Goal: Task Accomplishment & Management: Use online tool/utility

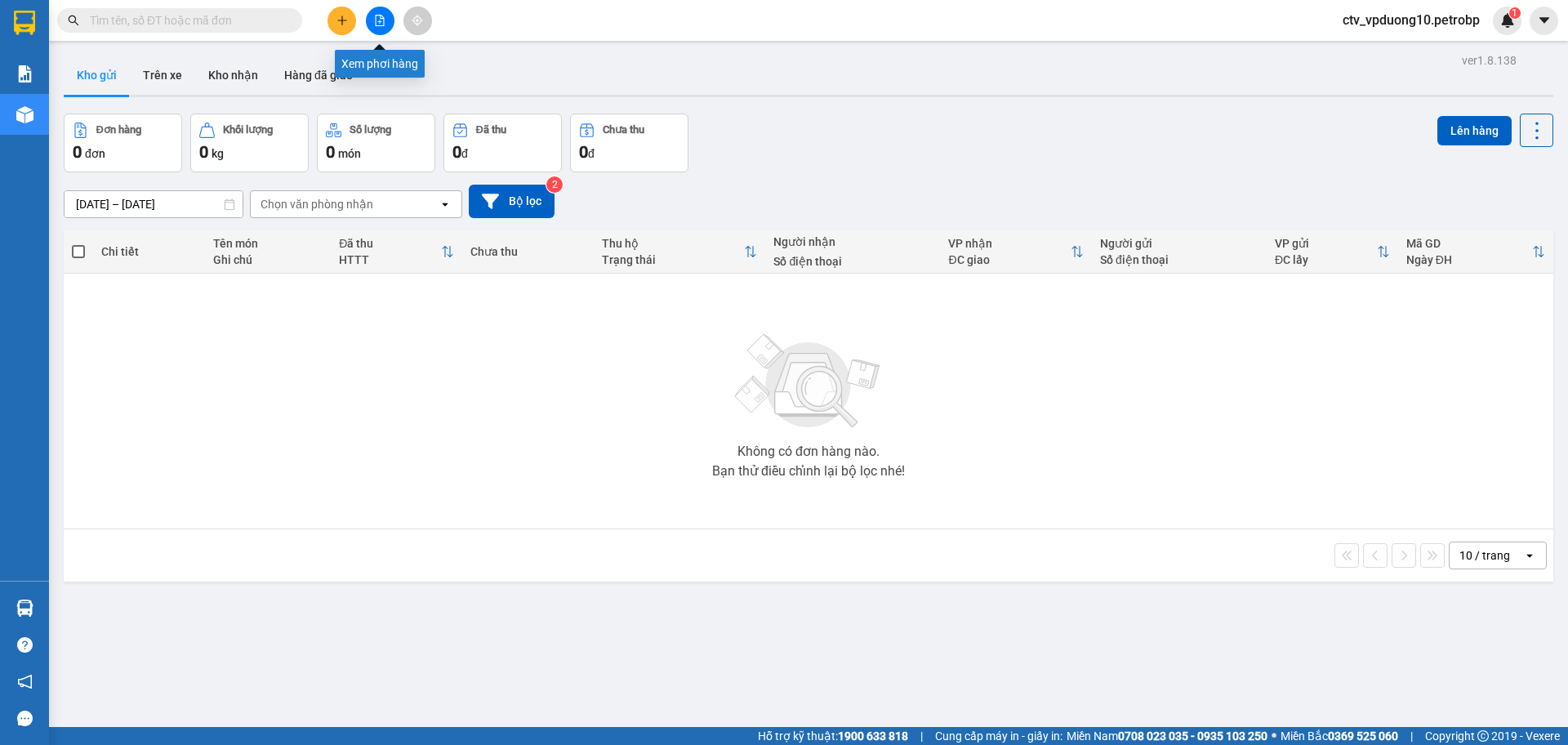
click at [383, 22] on icon "file-add" at bounding box center [380, 21] width 11 height 11
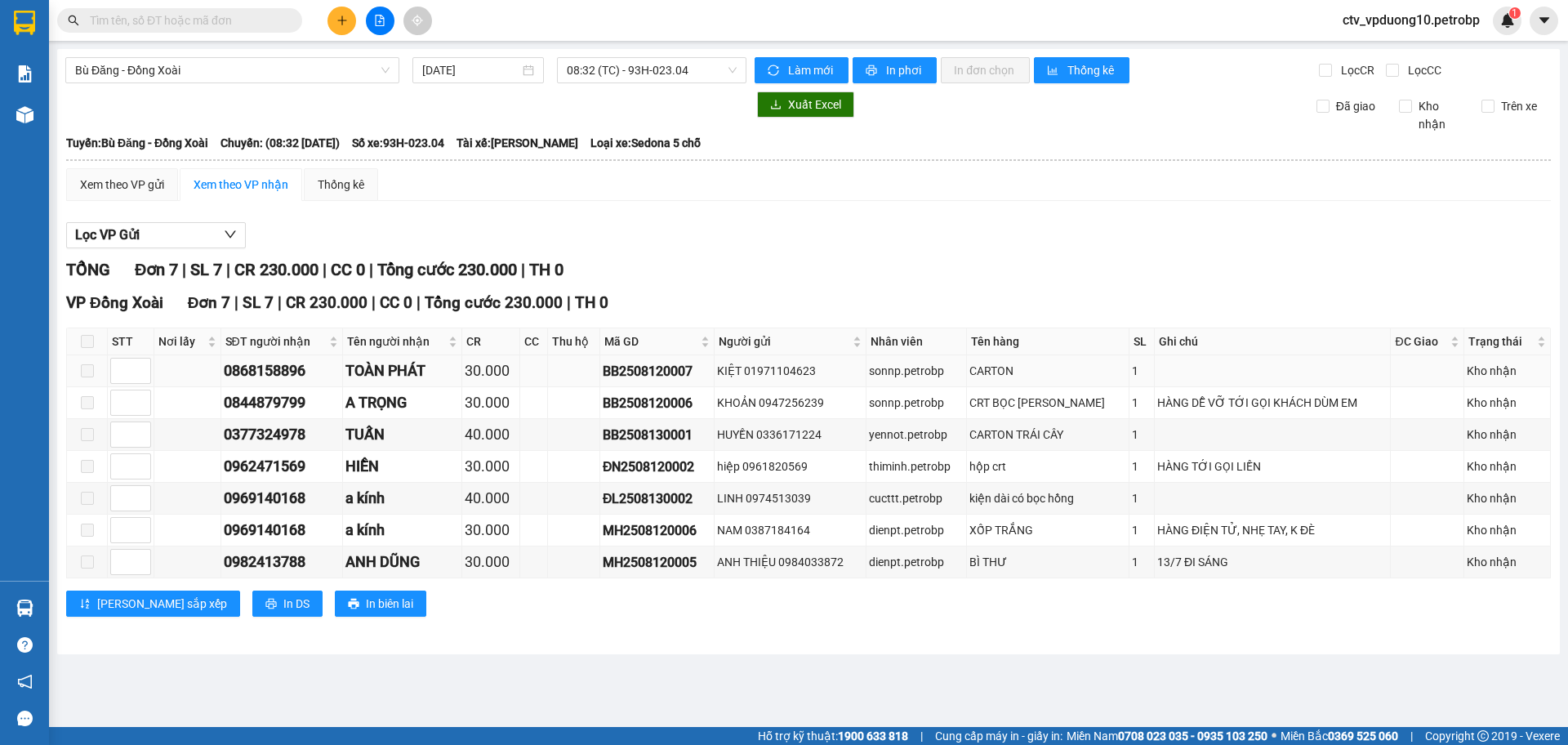
click at [301, 367] on div "0868158896" at bounding box center [282, 371] width 117 height 23
copy div "0868158896"
click at [285, 405] on div "0844879799" at bounding box center [282, 403] width 117 height 23
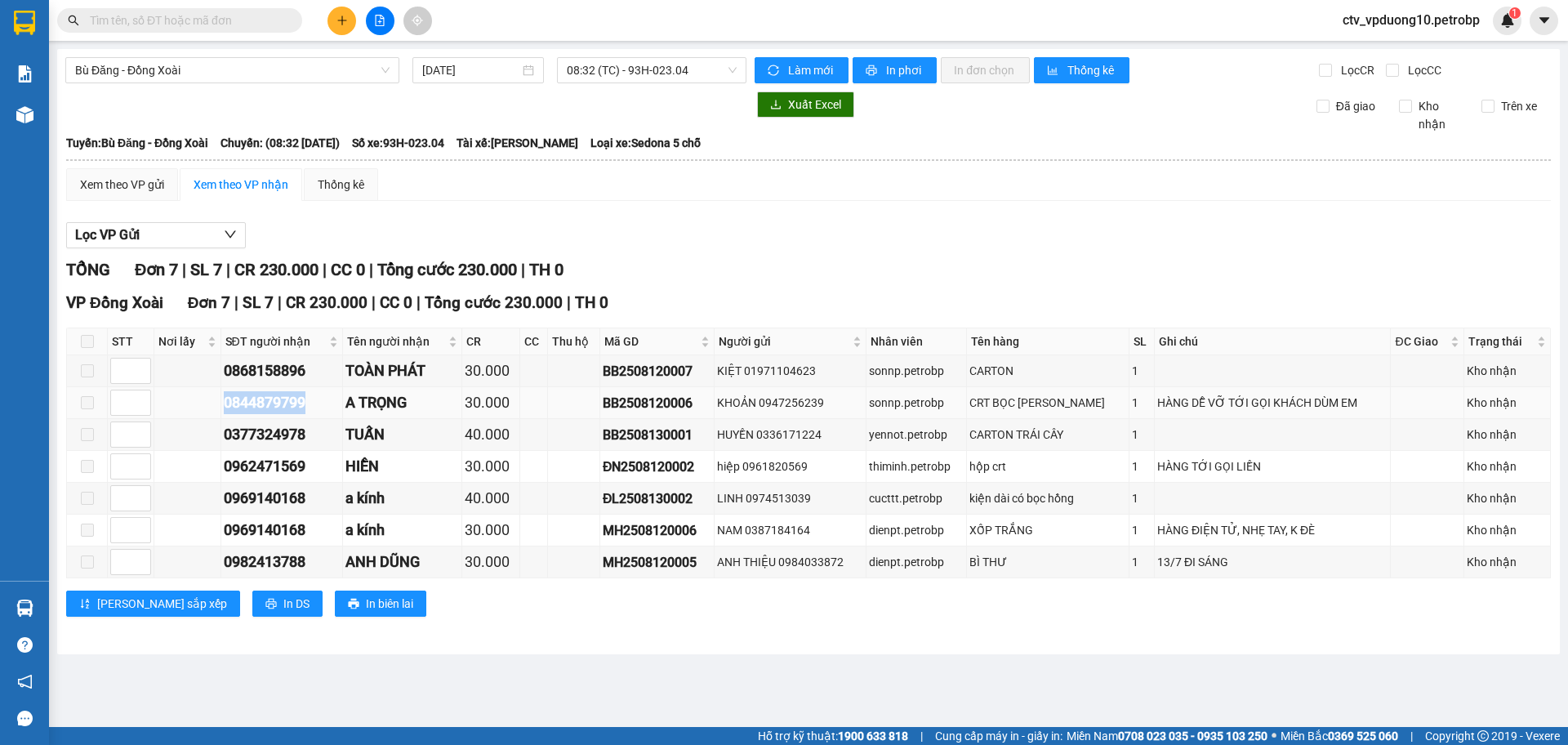
click at [285, 405] on div "0844879799" at bounding box center [282, 403] width 117 height 23
copy div "0844879799"
click at [263, 431] on div "0377324978" at bounding box center [282, 435] width 117 height 23
copy div "0377324978"
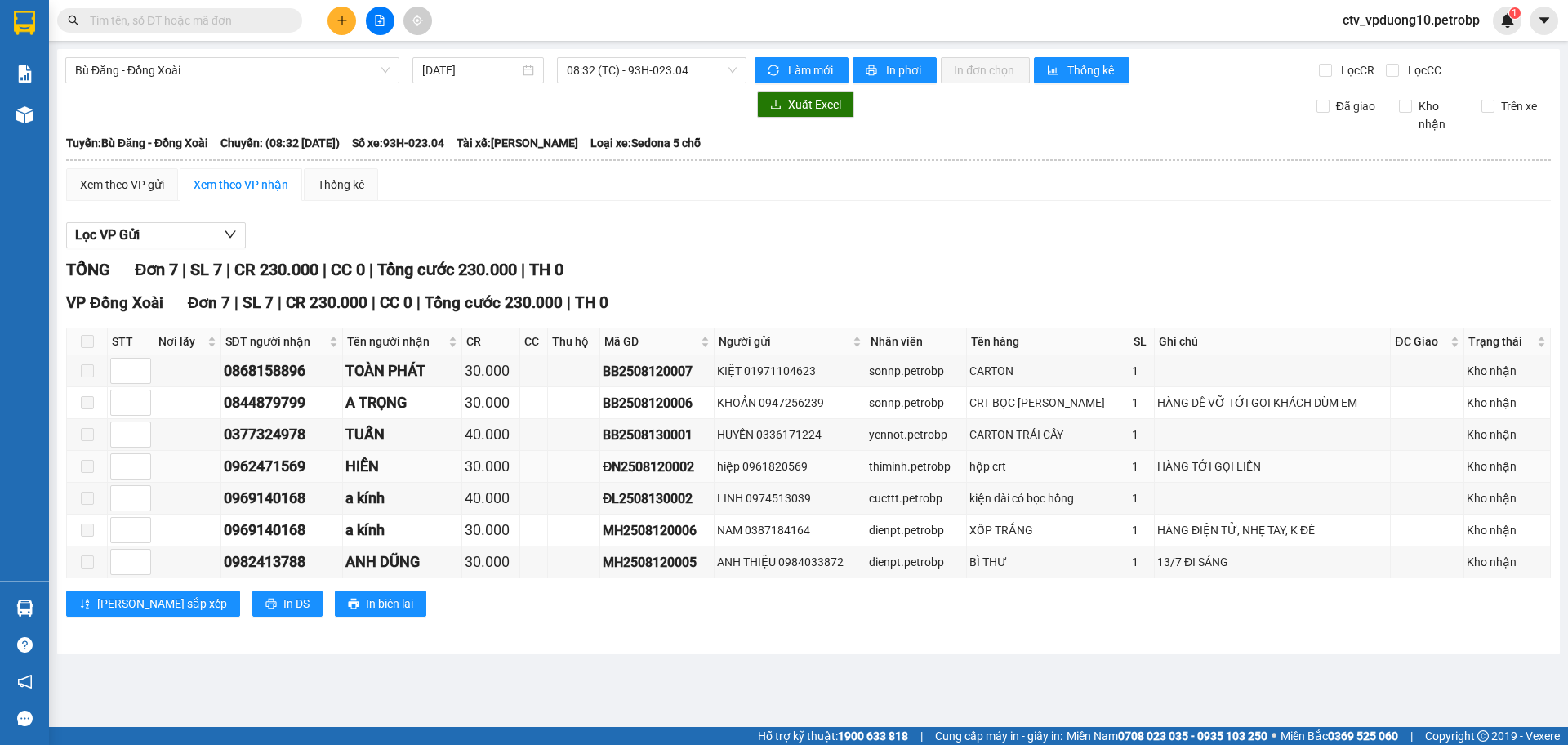
click at [267, 477] on div "0962471569" at bounding box center [282, 466] width 117 height 23
copy div "0962471569"
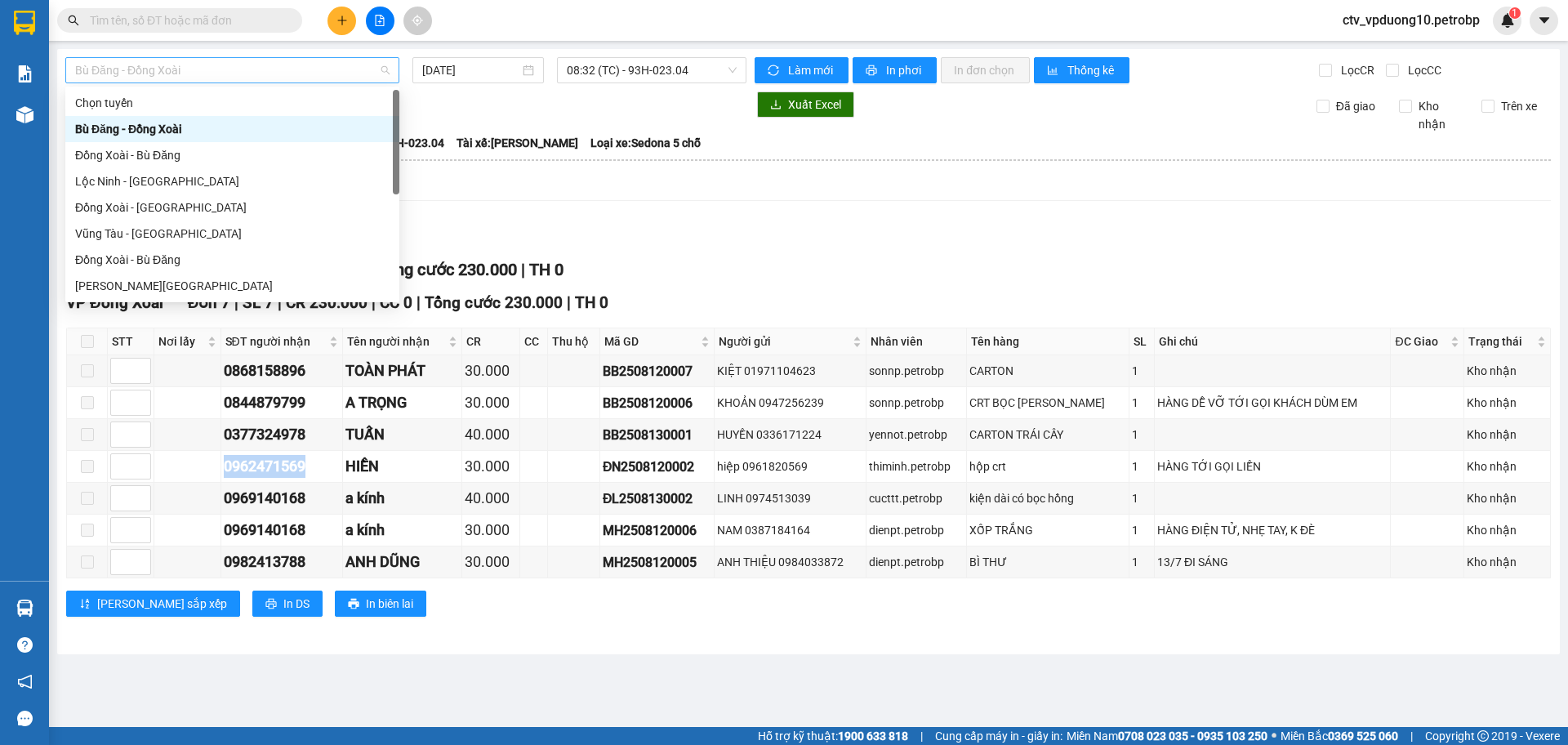
click at [332, 70] on span "Bù Đăng - Đồng Xoài" at bounding box center [232, 70] width 314 height 25
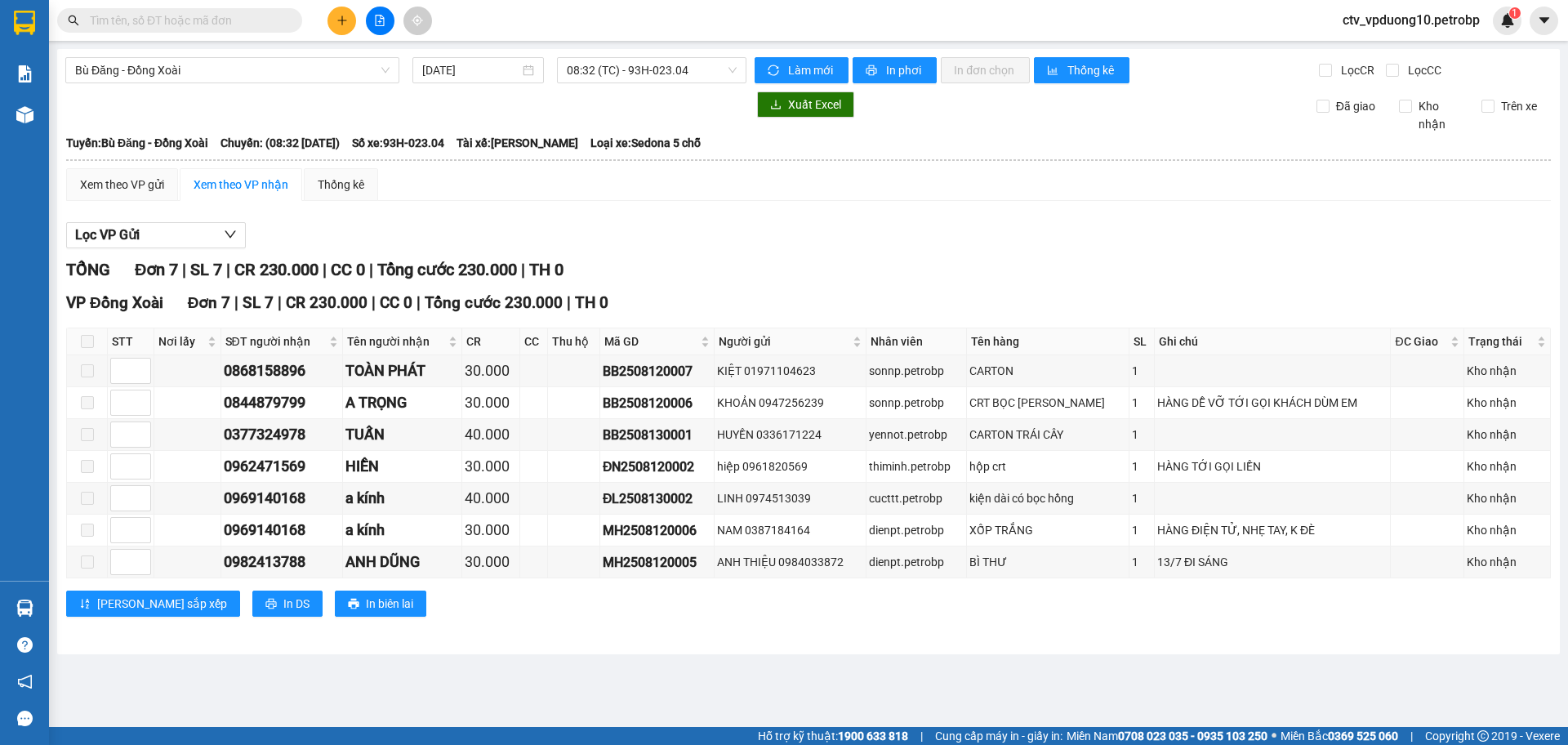
click at [869, 224] on div "Lọc VP Gửi" at bounding box center [808, 236] width 1484 height 27
click at [627, 74] on span "08:32 (TC) - 93H-023.04" at bounding box center [652, 70] width 170 height 25
click at [479, 74] on input "[DATE]" at bounding box center [470, 70] width 97 height 18
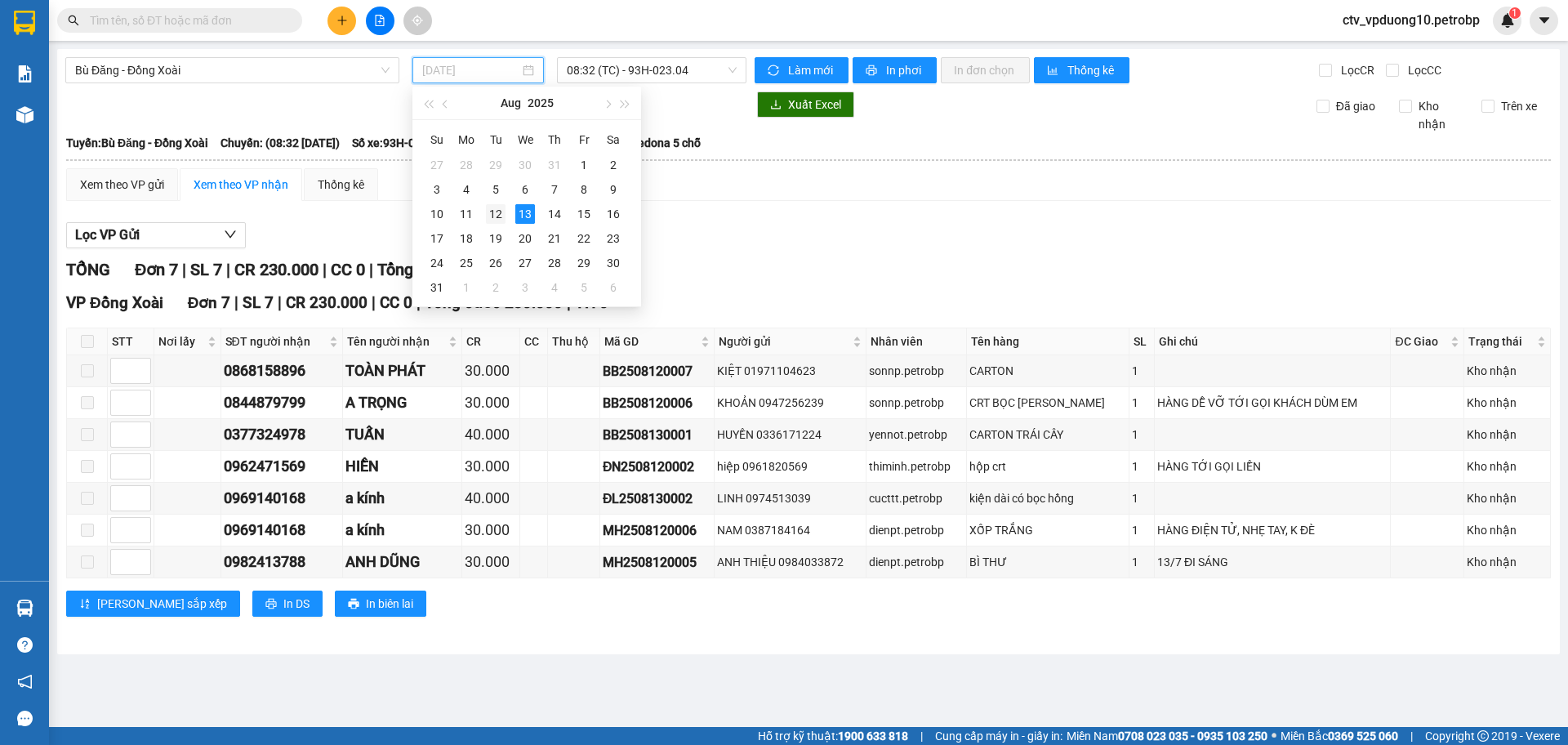
click at [491, 209] on div "12" at bounding box center [495, 213] width 20 height 20
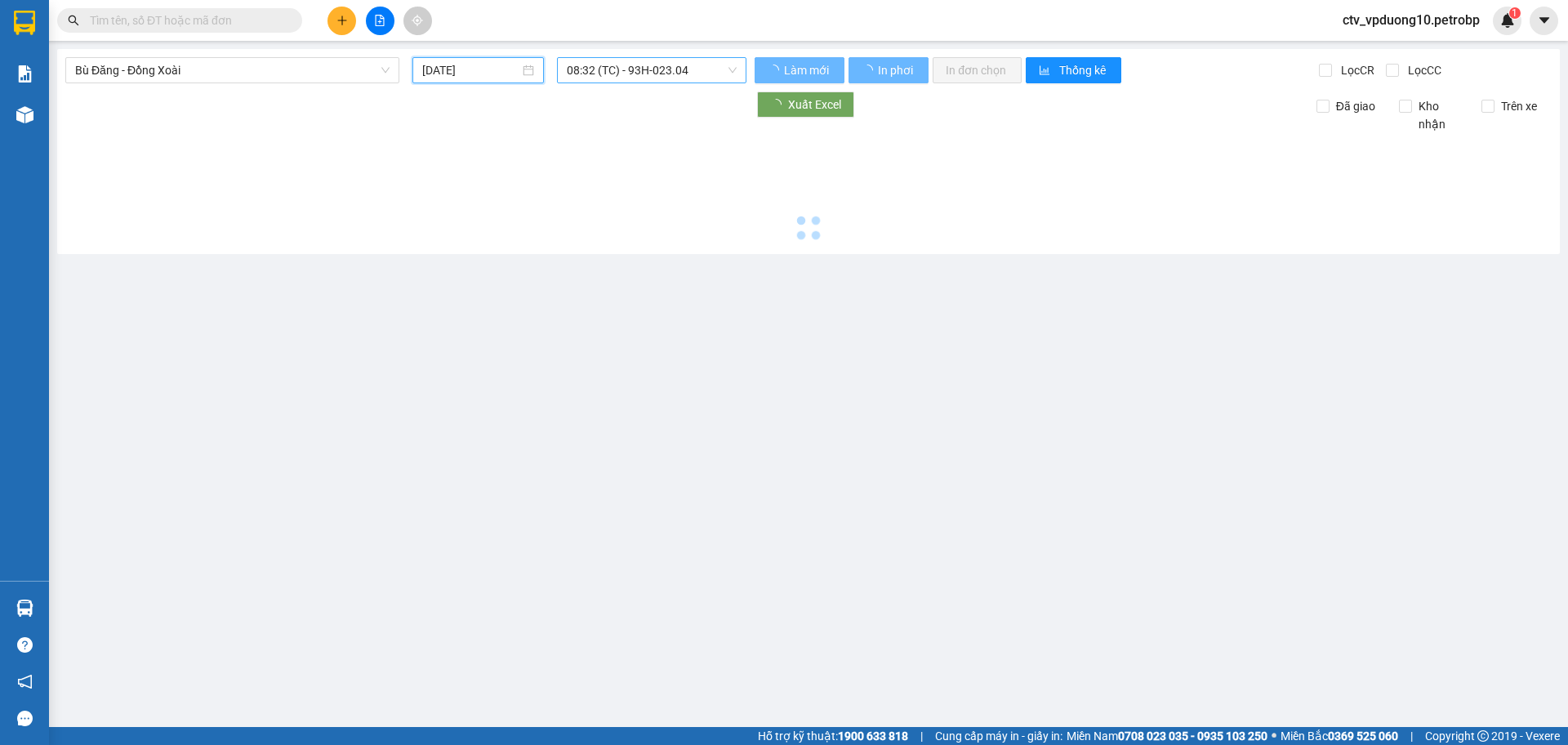
type input "[DATE]"
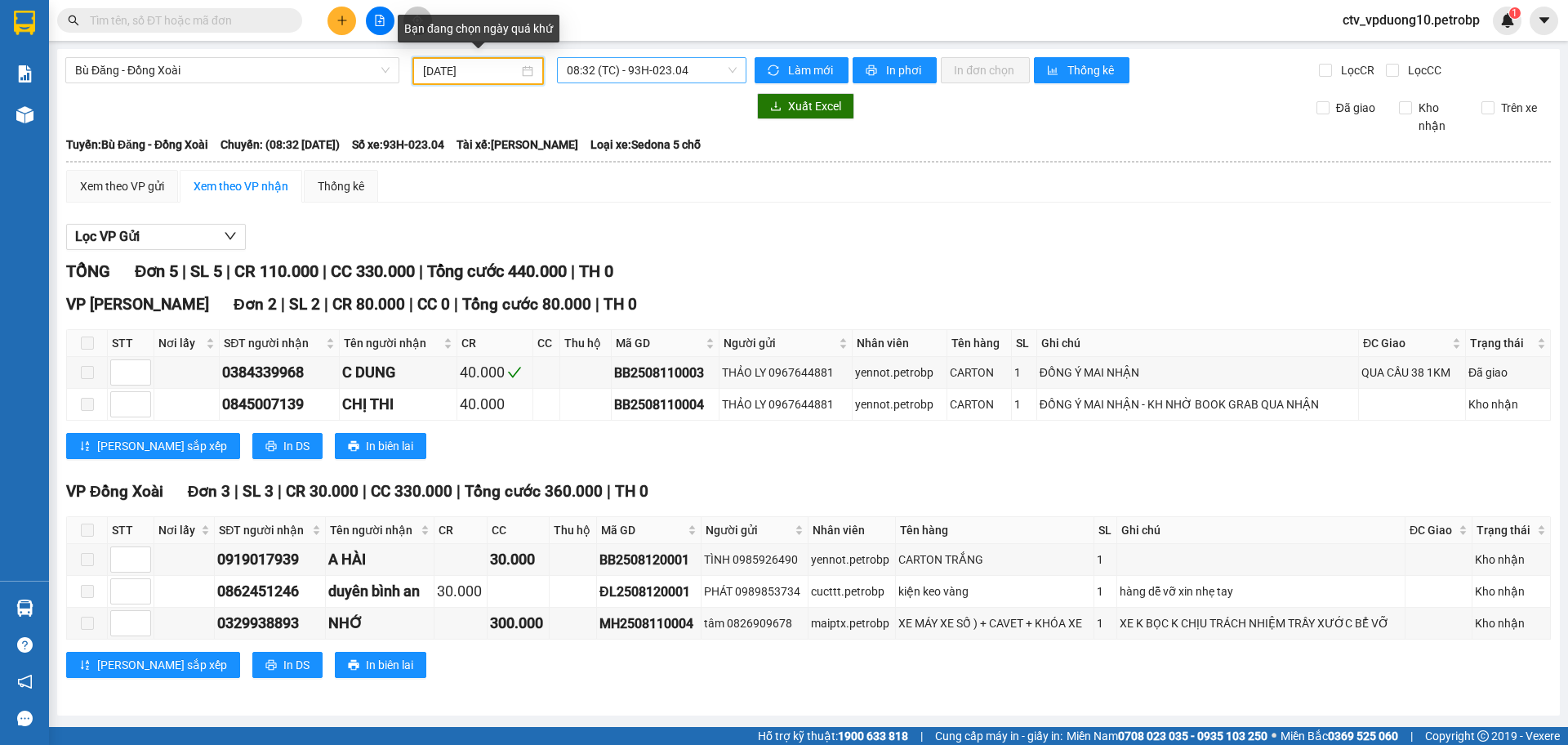
click at [587, 72] on span "08:32 (TC) - 93H-023.04" at bounding box center [652, 70] width 170 height 25
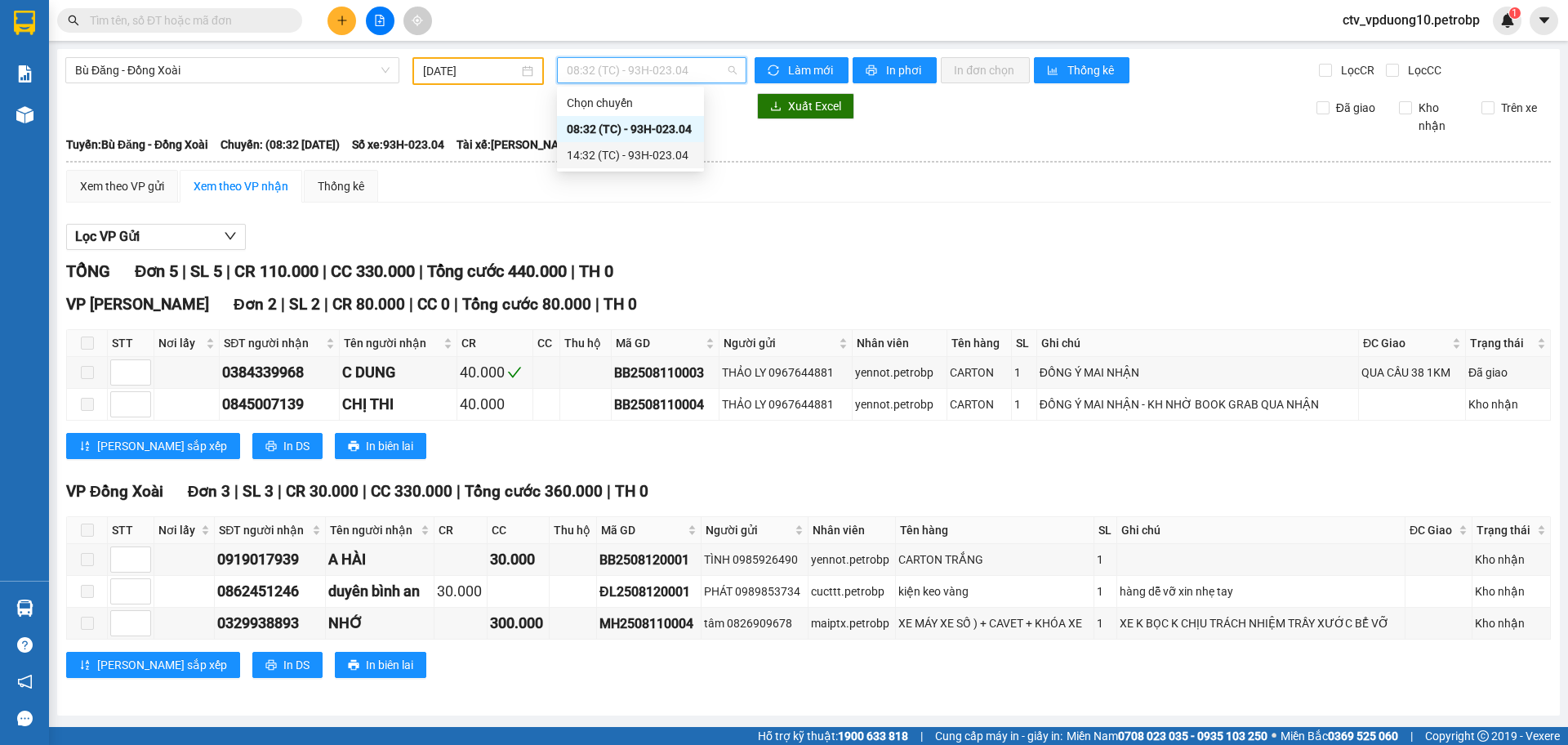
click at [630, 149] on div "14:32 (TC) - 93H-023.04" at bounding box center [630, 155] width 127 height 18
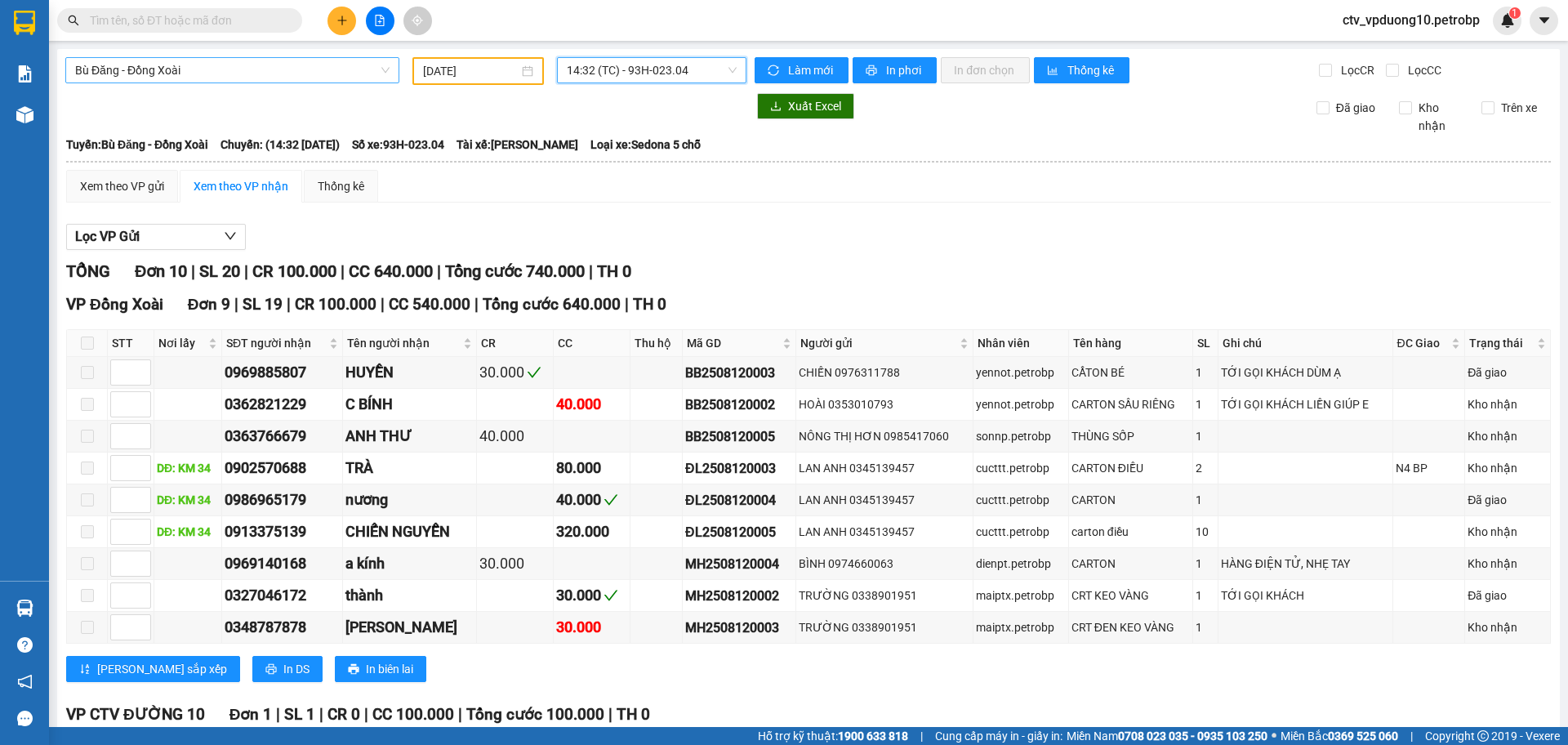
click at [285, 74] on span "Bù Đăng - Đồng Xoài" at bounding box center [232, 70] width 314 height 25
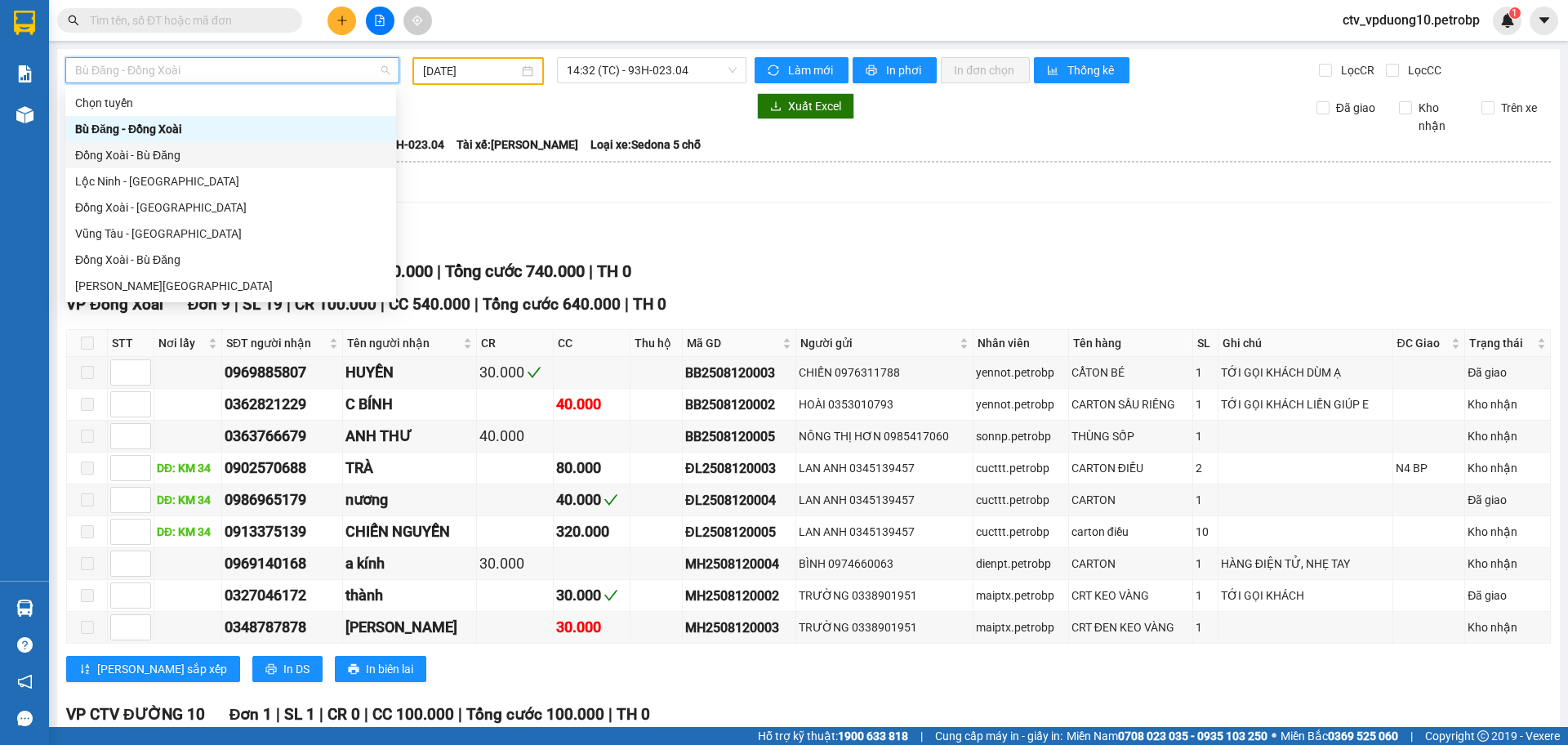
click at [228, 149] on div "Đồng Xoài - Bù Đăng" at bounding box center [231, 155] width 311 height 18
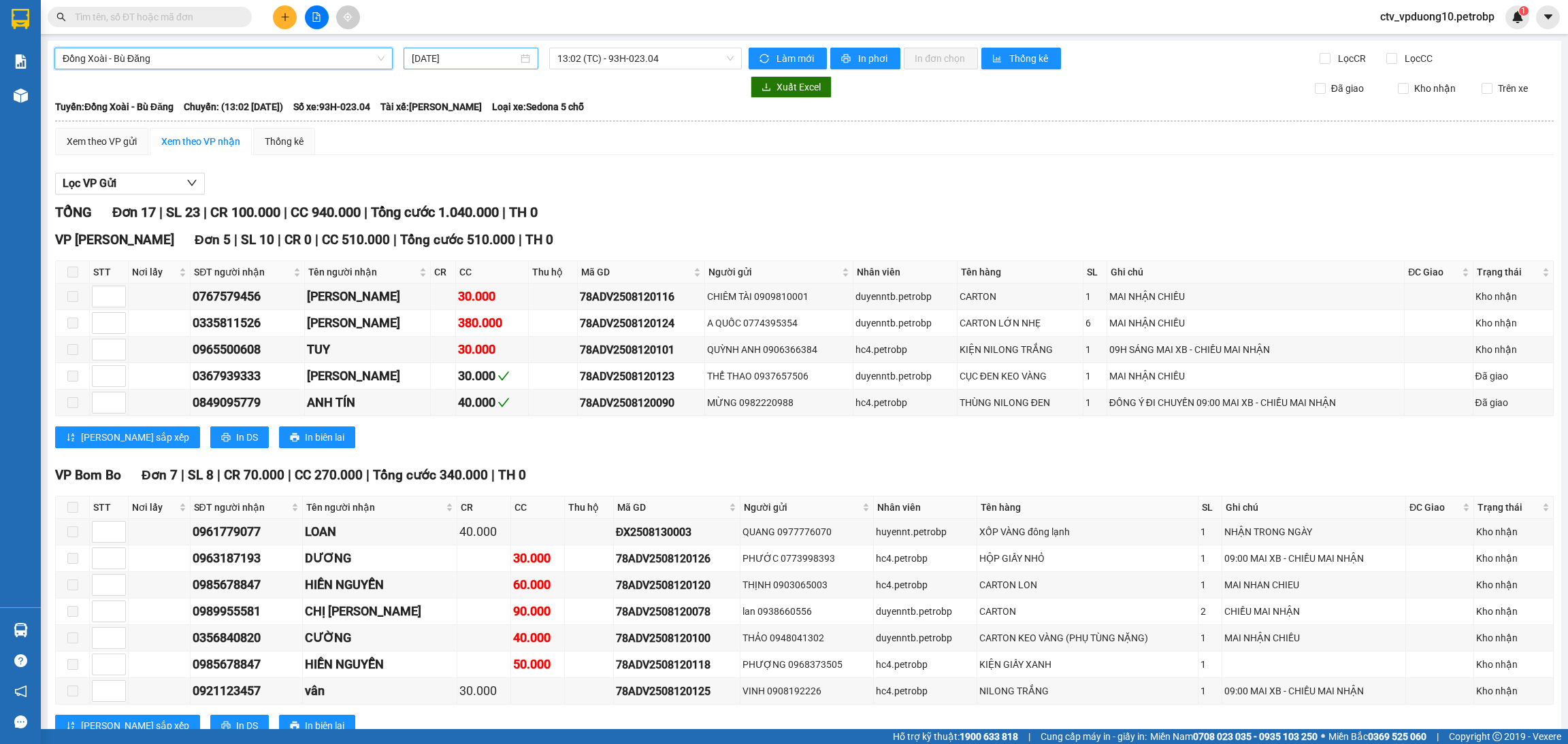
click at [507, 57] on input "[DATE]" at bounding box center [465, 58] width 106 height 15
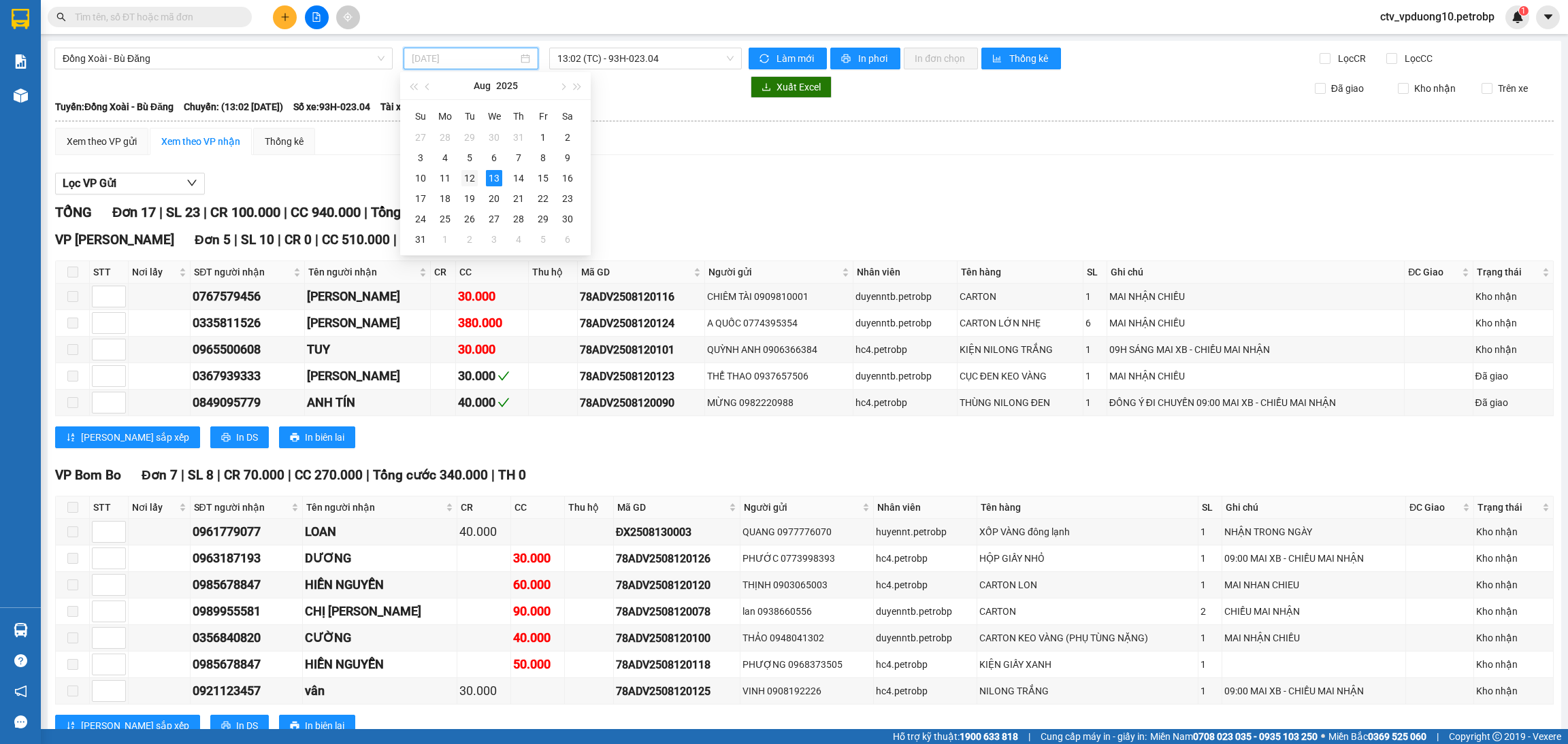
click at [462, 172] on div "12" at bounding box center [469, 178] width 17 height 16
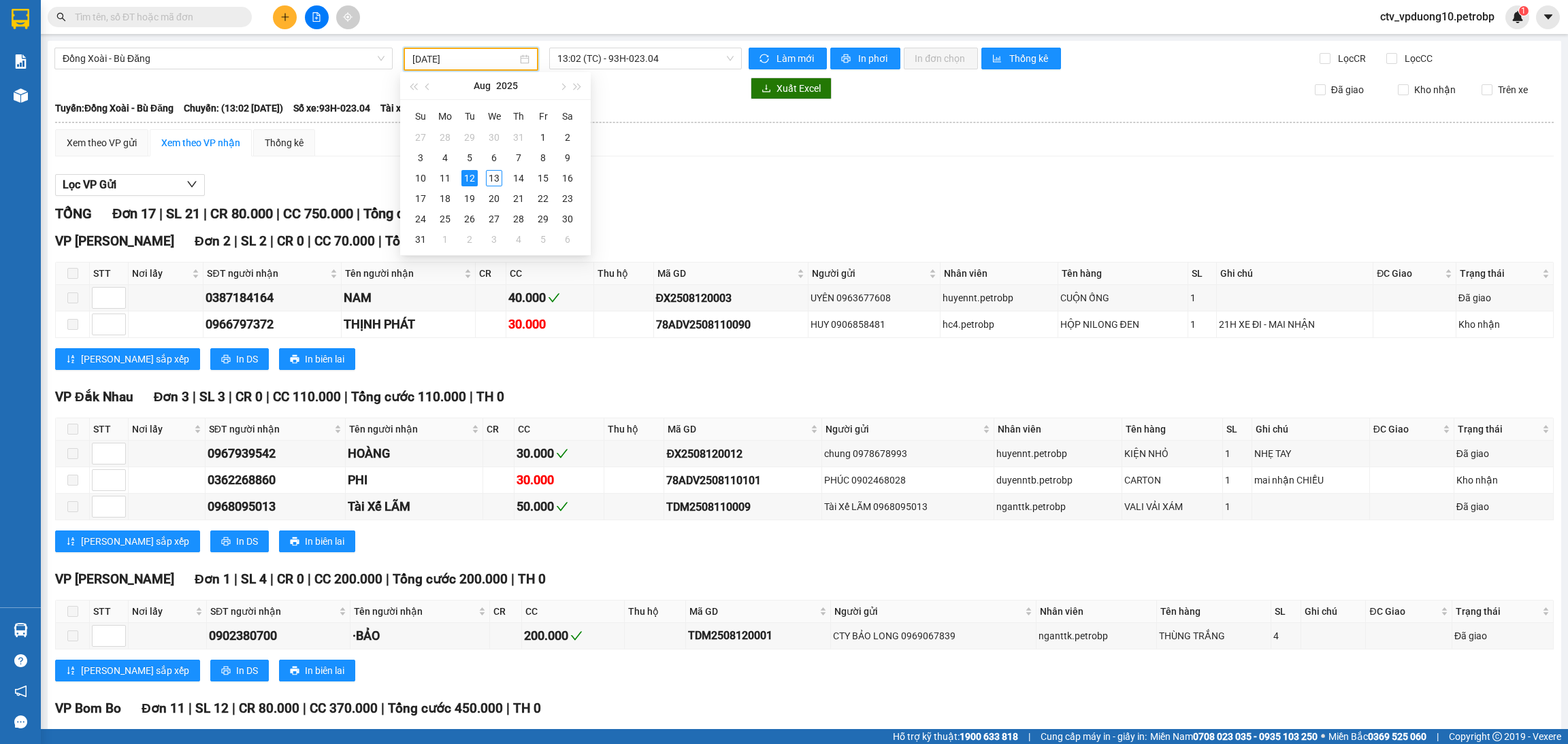
click at [461, 65] on input "[DATE]" at bounding box center [465, 59] width 105 height 15
click at [447, 178] on div "11" at bounding box center [445, 178] width 17 height 16
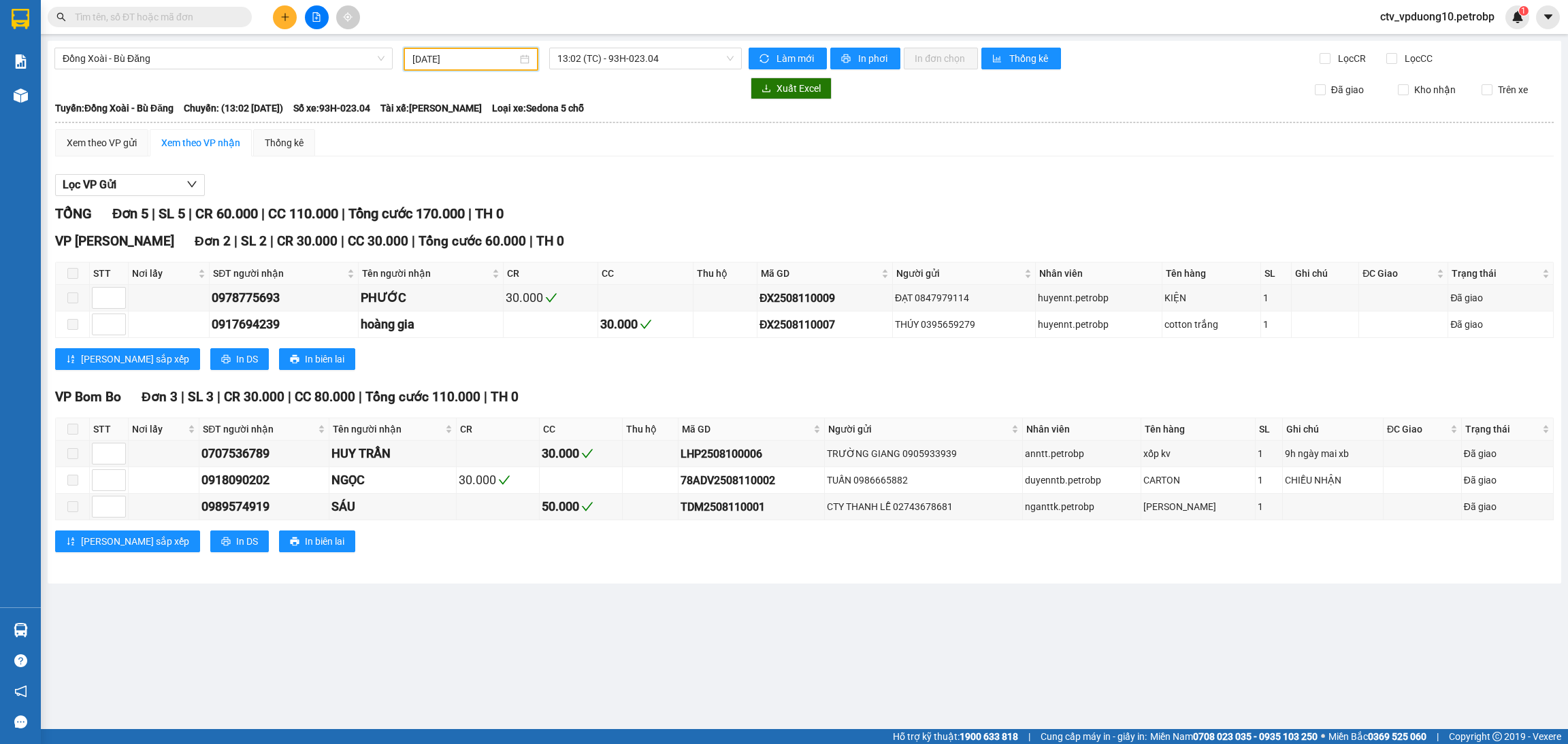
click at [484, 62] on input "[DATE]" at bounding box center [465, 59] width 105 height 15
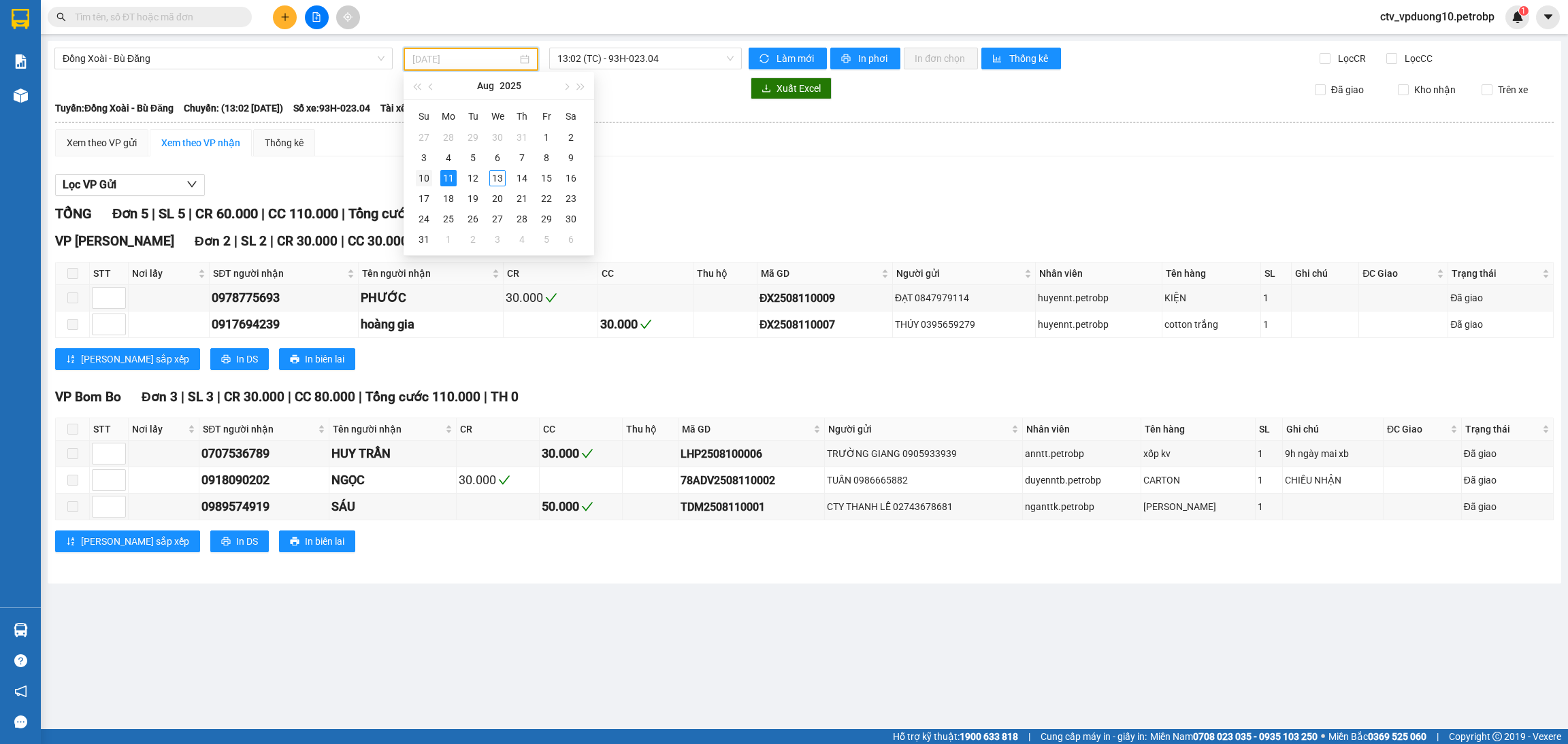
click at [424, 176] on div "10" at bounding box center [424, 178] width 17 height 16
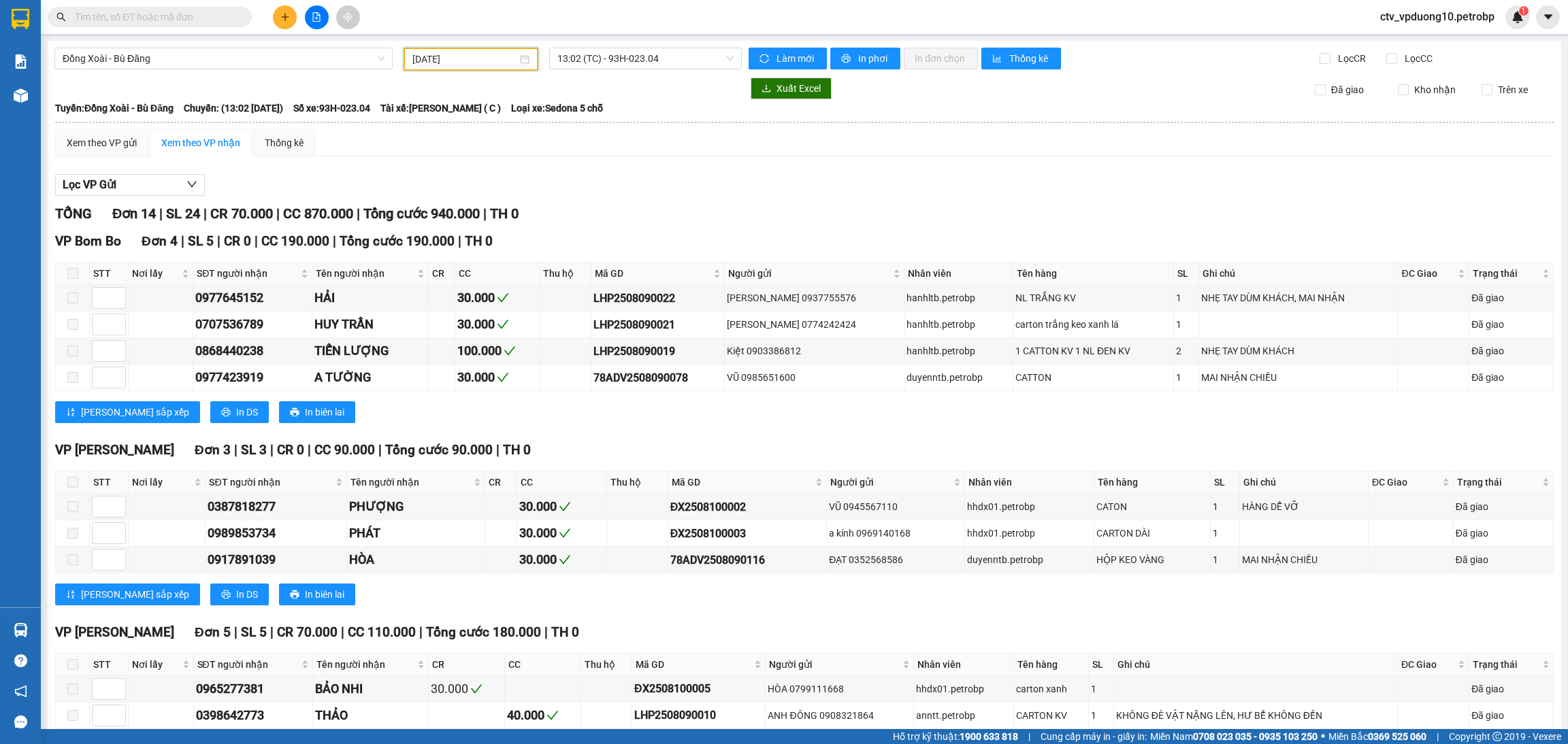
click at [452, 52] on input "[DATE]" at bounding box center [465, 59] width 105 height 15
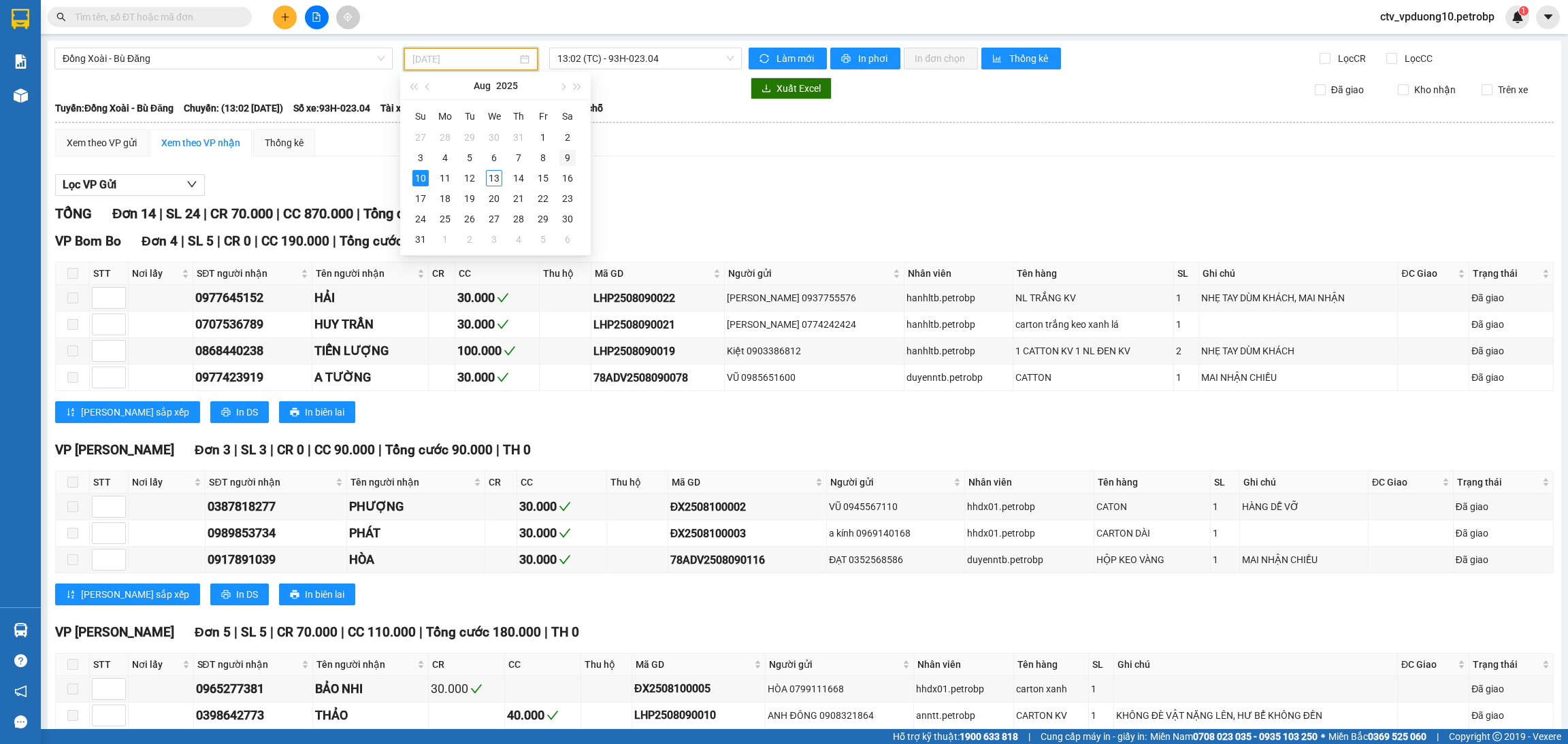
click at [577, 156] on td "9" at bounding box center [567, 158] width 24 height 20
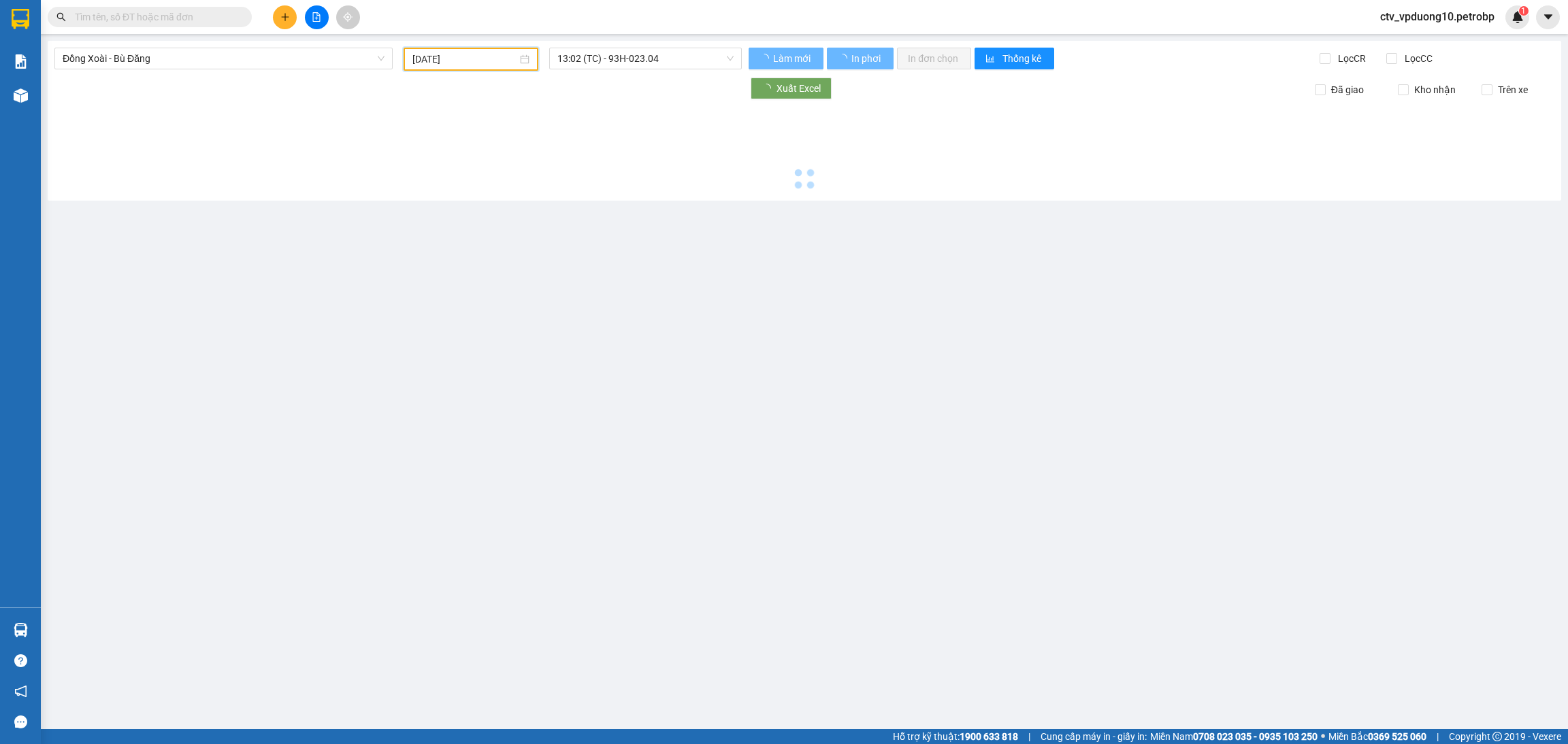
type input "[DATE]"
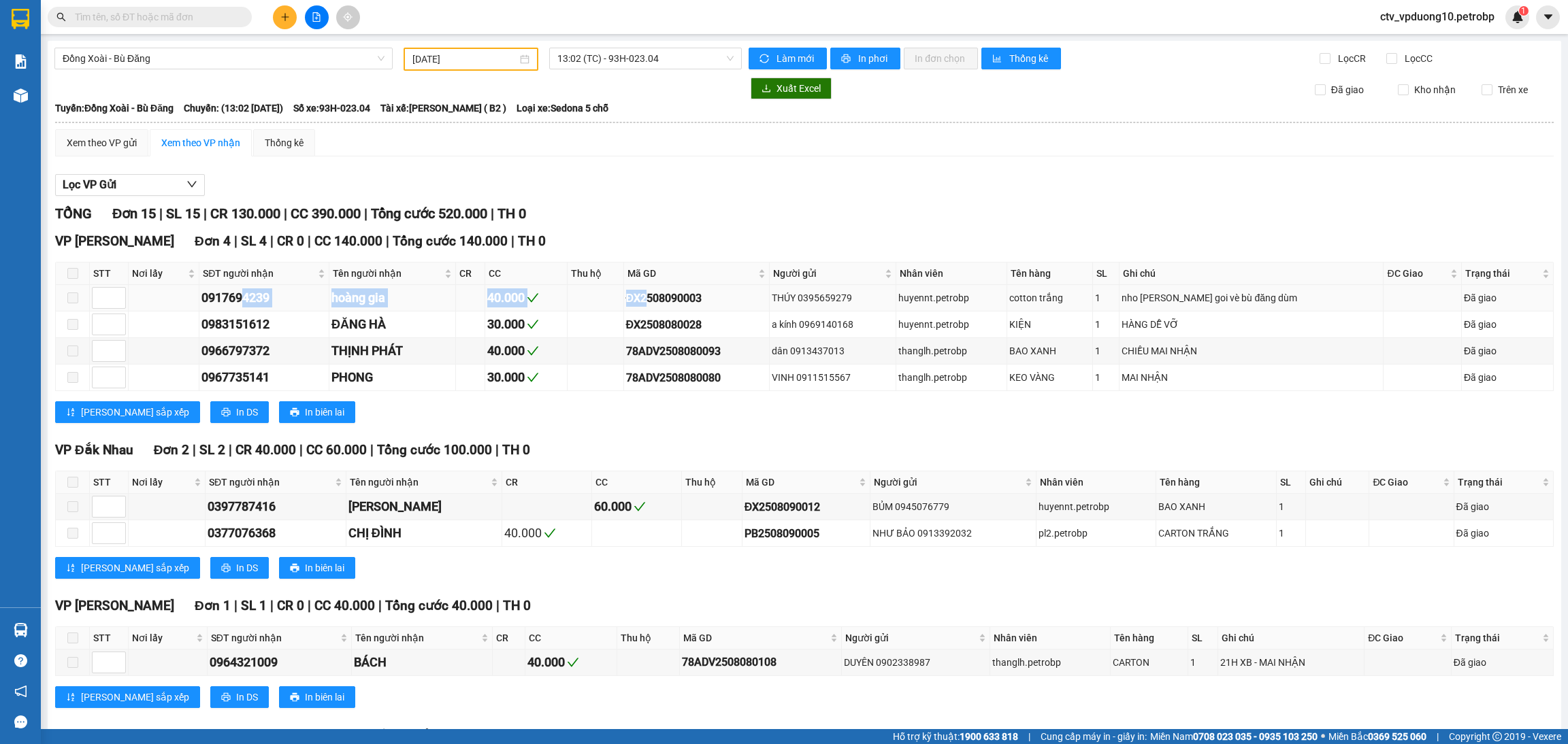
drag, startPoint x: 242, startPoint y: 298, endPoint x: 652, endPoint y: 284, distance: 410.2
click at [652, 285] on tr "0917694239 hoàng gia 40.000 ĐX2508090003 THÚY 0395659279 huyennt.petrobp cotton…" at bounding box center [805, 299] width 1498 height 27
click at [660, 281] on div "Mã GD" at bounding box center [696, 273] width 138 height 15
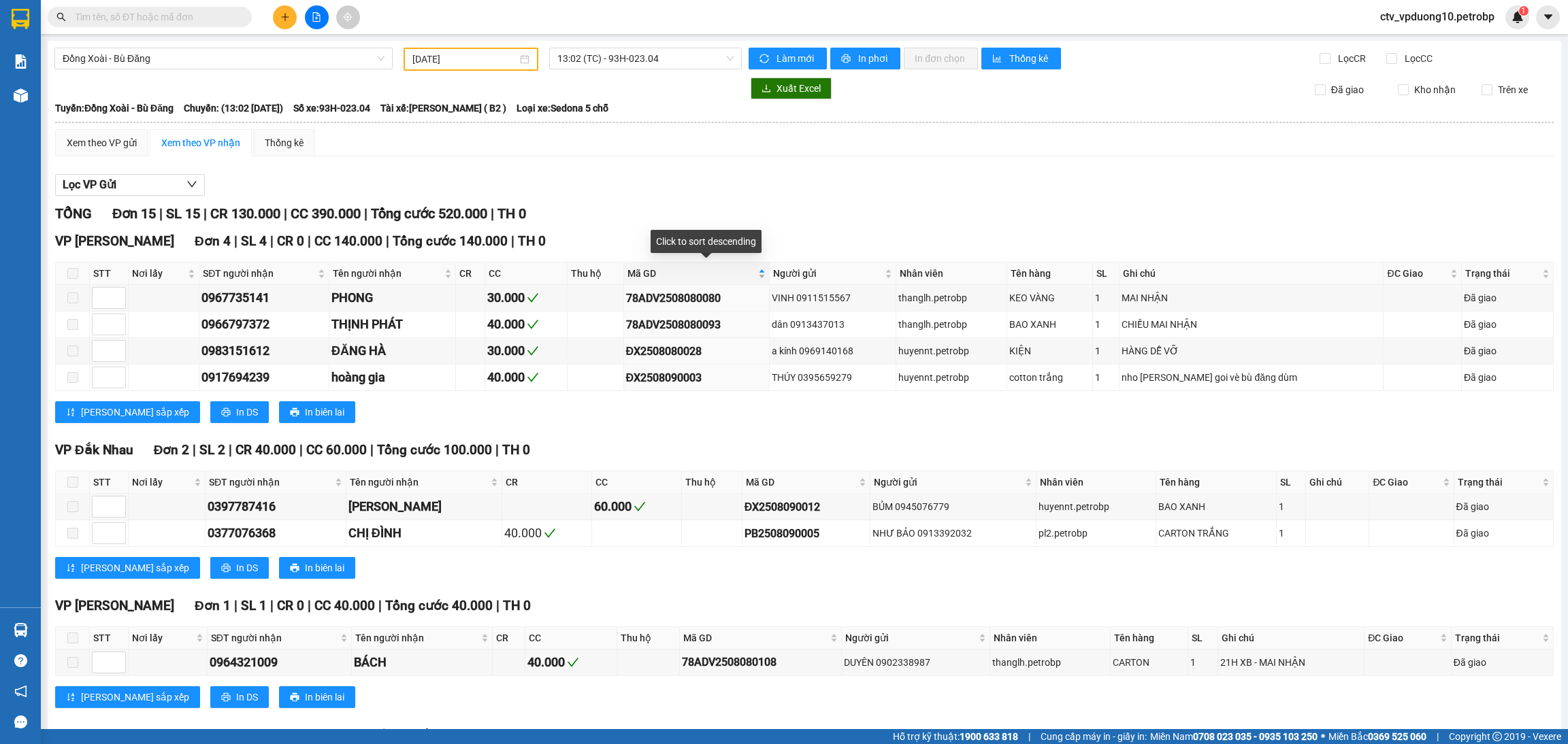
click at [659, 280] on span "Mã GD" at bounding box center [691, 273] width 128 height 15
click at [658, 280] on span "Mã GD" at bounding box center [691, 273] width 128 height 15
click at [655, 274] on span "Mã GD" at bounding box center [691, 273] width 128 height 15
click at [669, 266] on div "Mã GD" at bounding box center [696, 273] width 138 height 15
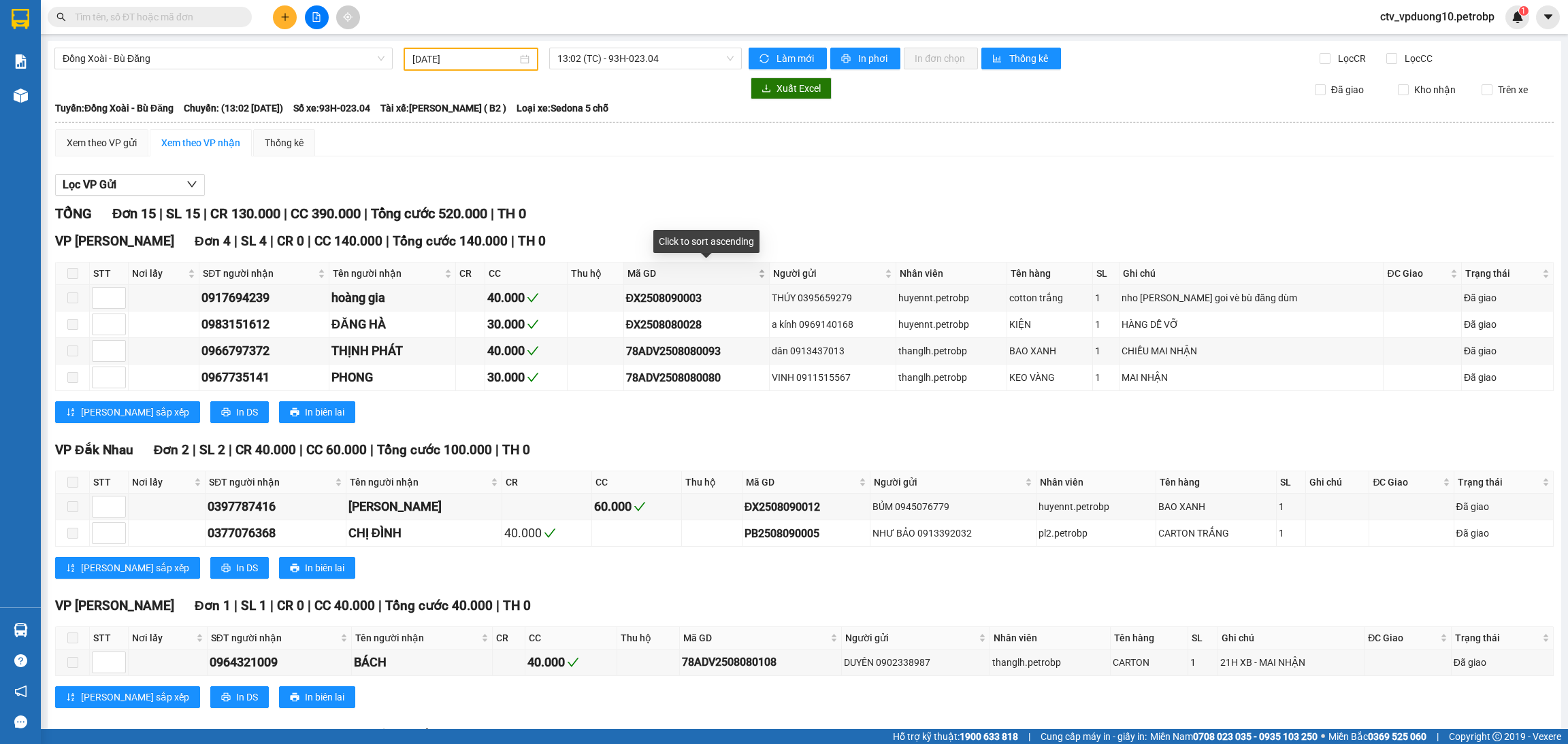
click at [663, 269] on span "Mã GD" at bounding box center [691, 273] width 128 height 15
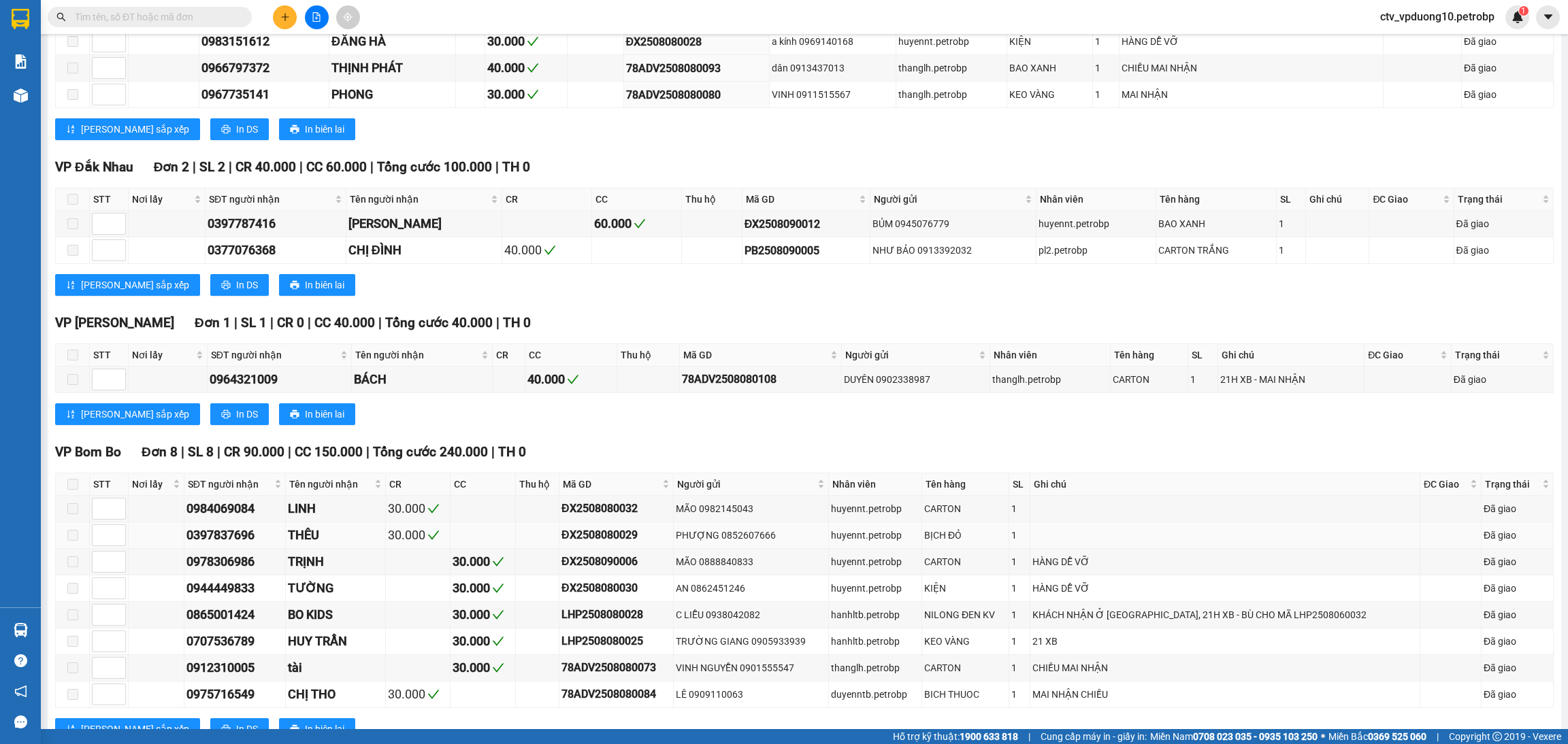
scroll to position [338, 0]
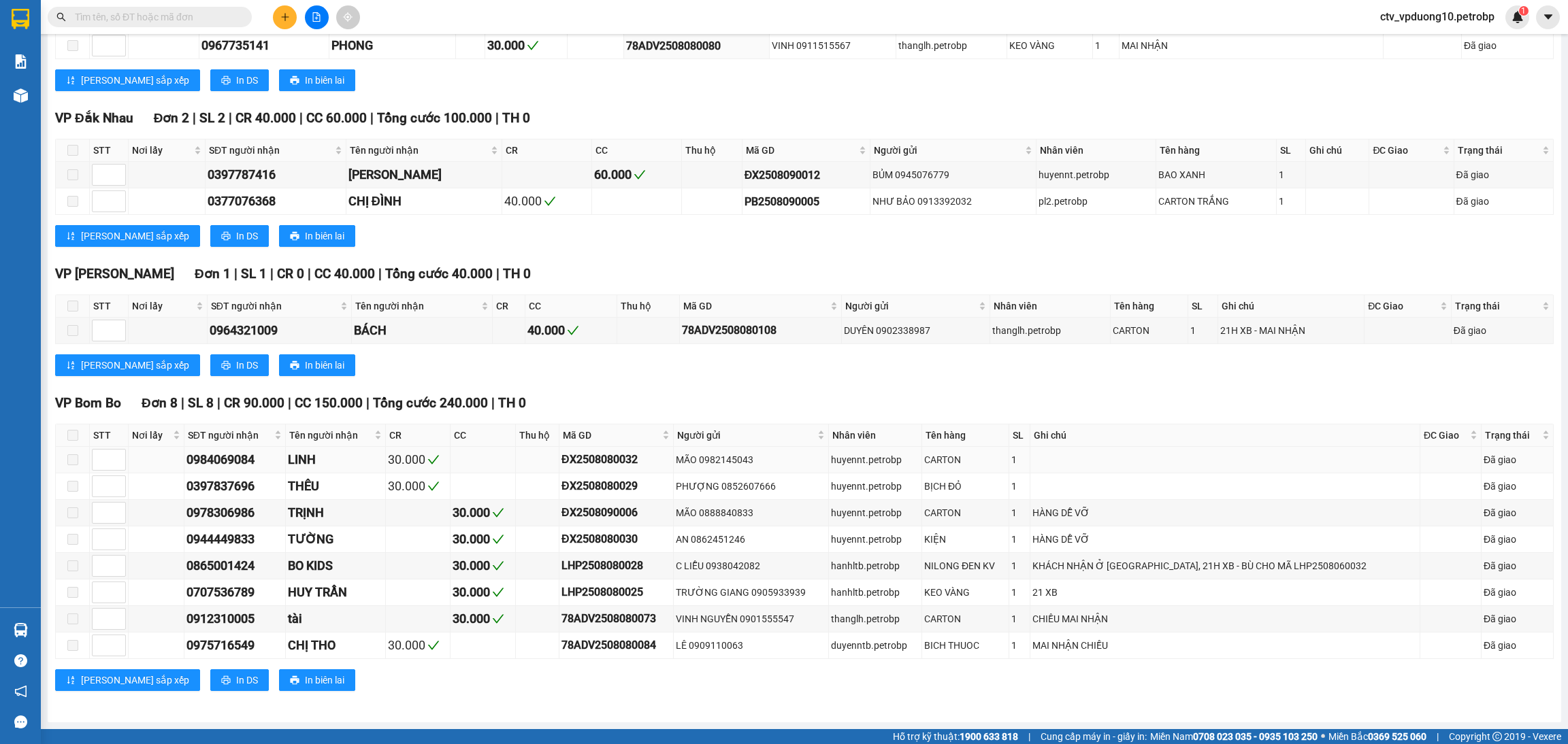
click at [244, 460] on div "0984069084" at bounding box center [235, 460] width 97 height 19
click at [235, 500] on td "0978306986" at bounding box center [236, 513] width 102 height 27
click at [226, 536] on div "0944449833" at bounding box center [235, 540] width 97 height 19
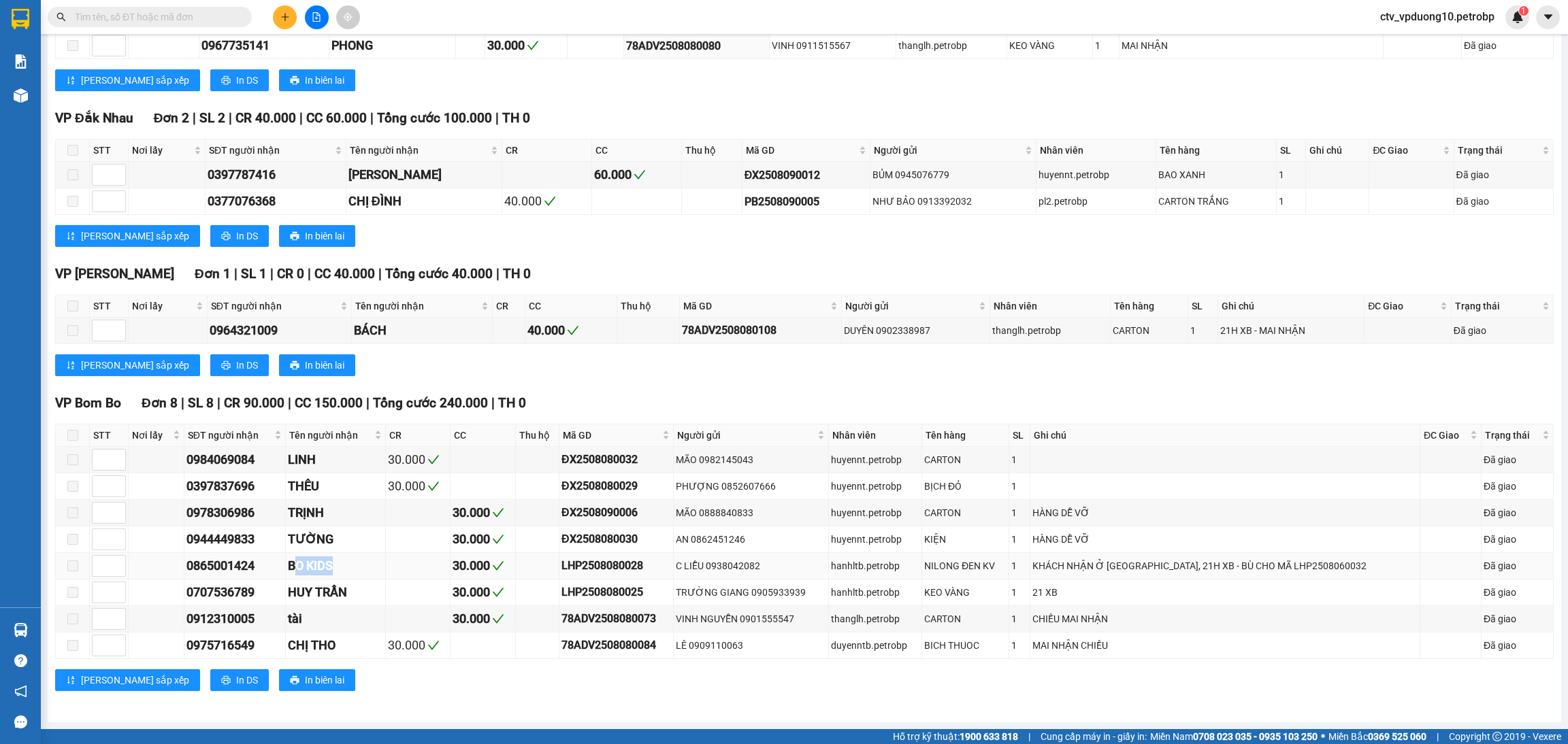
drag, startPoint x: 304, startPoint y: 561, endPoint x: 354, endPoint y: 552, distance: 50.8
click at [350, 556] on div "BO KIDS" at bounding box center [335, 566] width 94 height 19
click at [358, 553] on td "BO KIDS" at bounding box center [336, 566] width 99 height 27
drag, startPoint x: 582, startPoint y: 559, endPoint x: 910, endPoint y: 545, distance: 328.3
click at [866, 538] on tbody "0984069084 LINH 30.000 ĐX2508080032 MÃO 0982145043 huyennt.petrobp CARTON 1 Đã …" at bounding box center [805, 553] width 1498 height 212
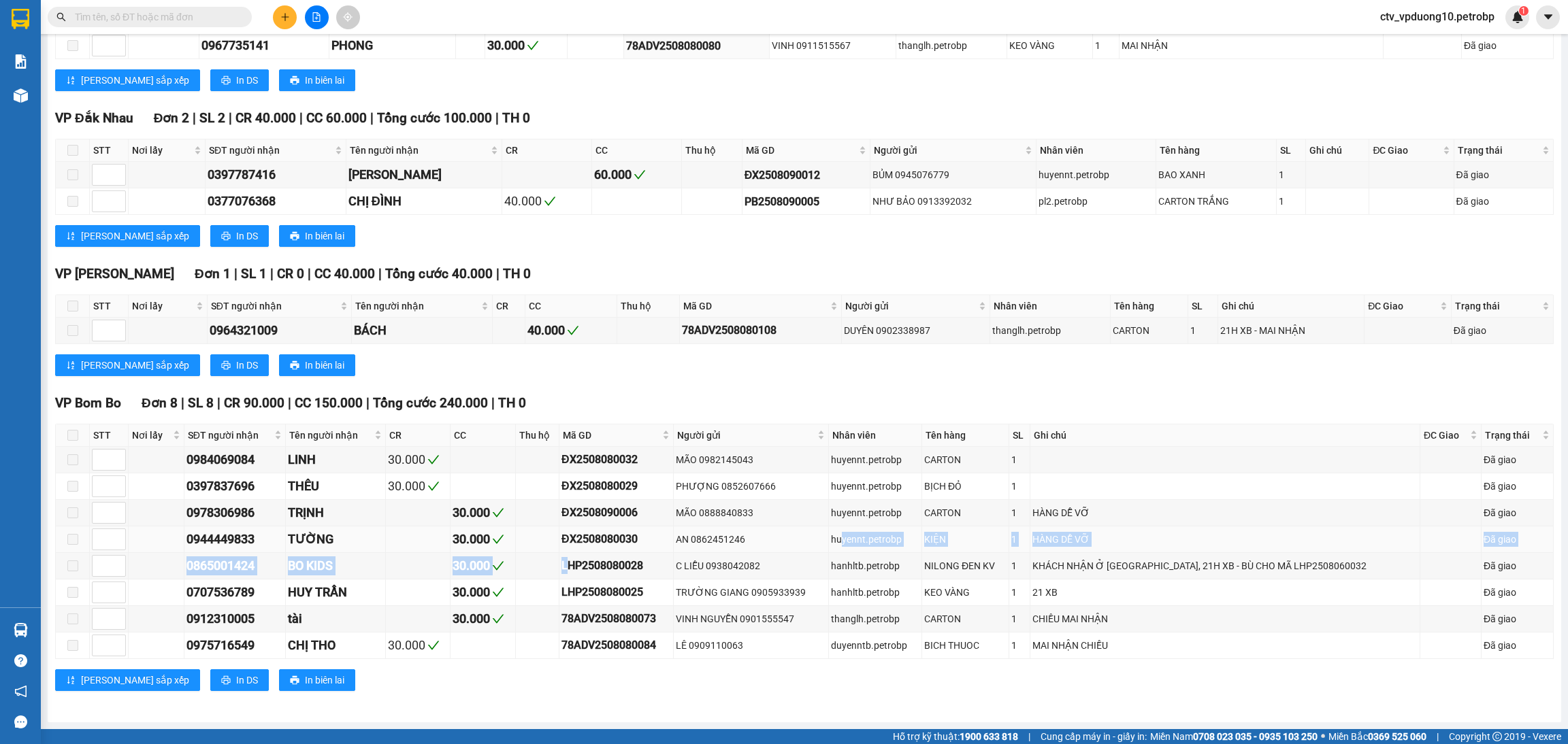
click at [922, 546] on td "huyennt.petrobp" at bounding box center [876, 540] width 94 height 27
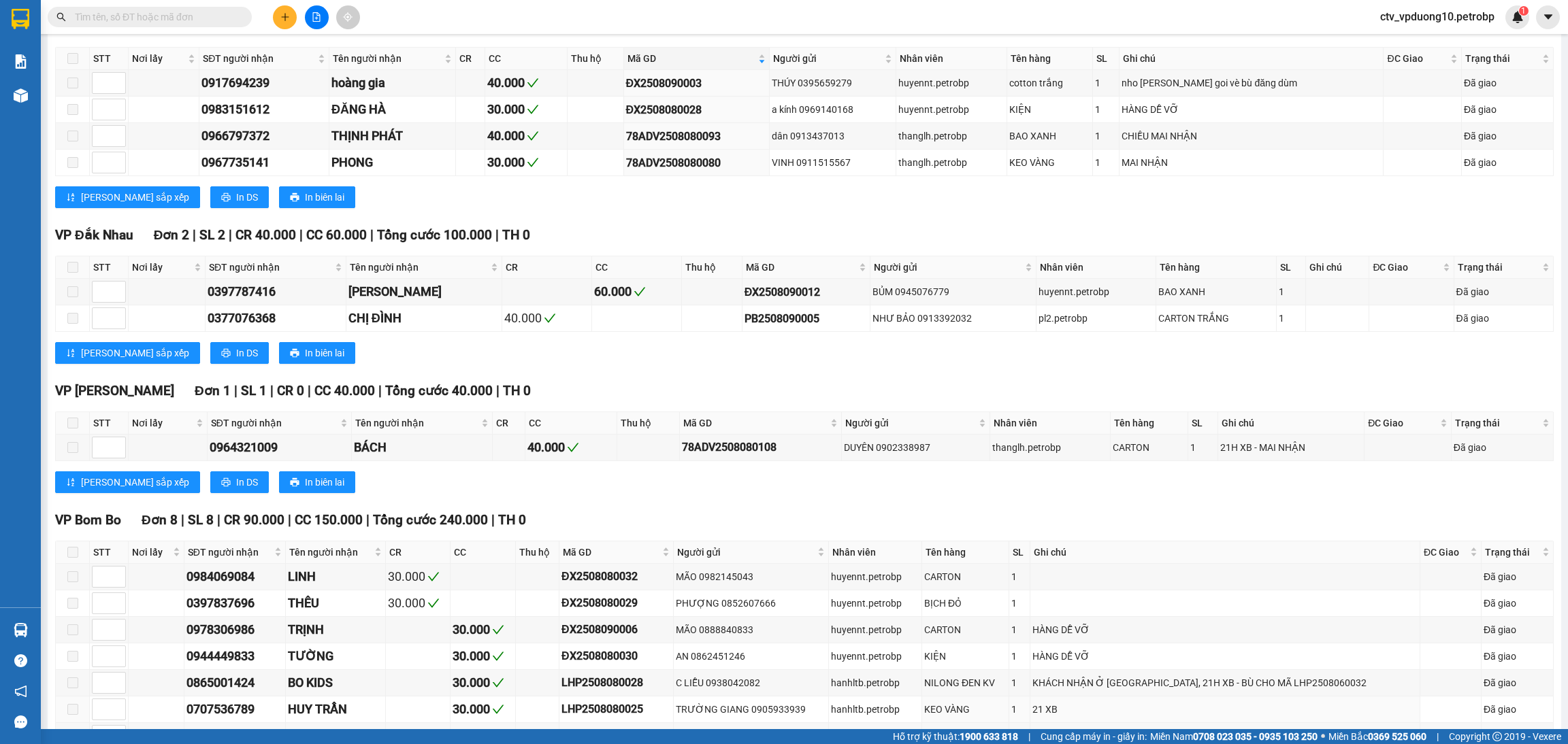
scroll to position [0, 0]
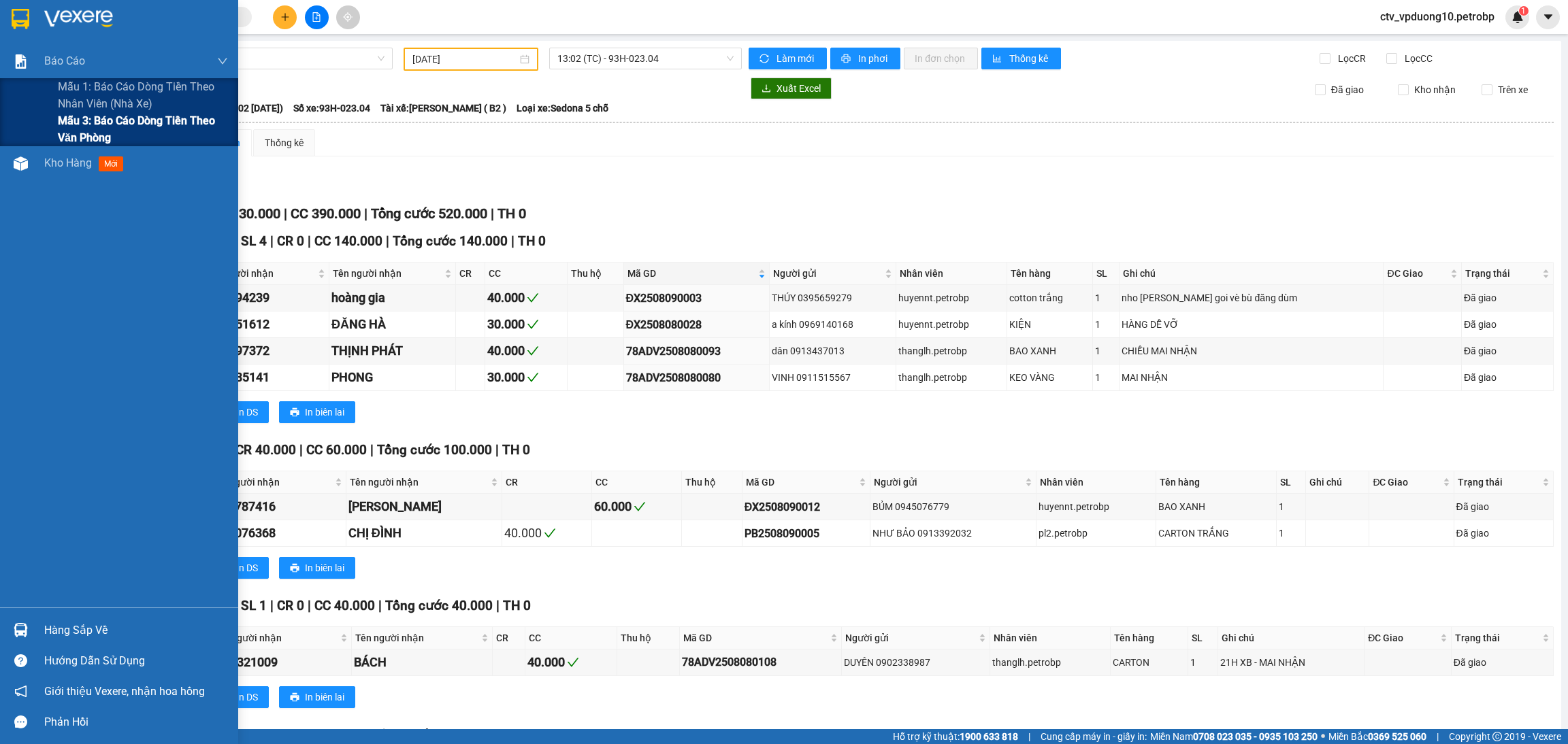
click at [108, 116] on span "Mẫu 3: Báo cáo dòng tiền theo văn phòng" at bounding box center [143, 129] width 170 height 34
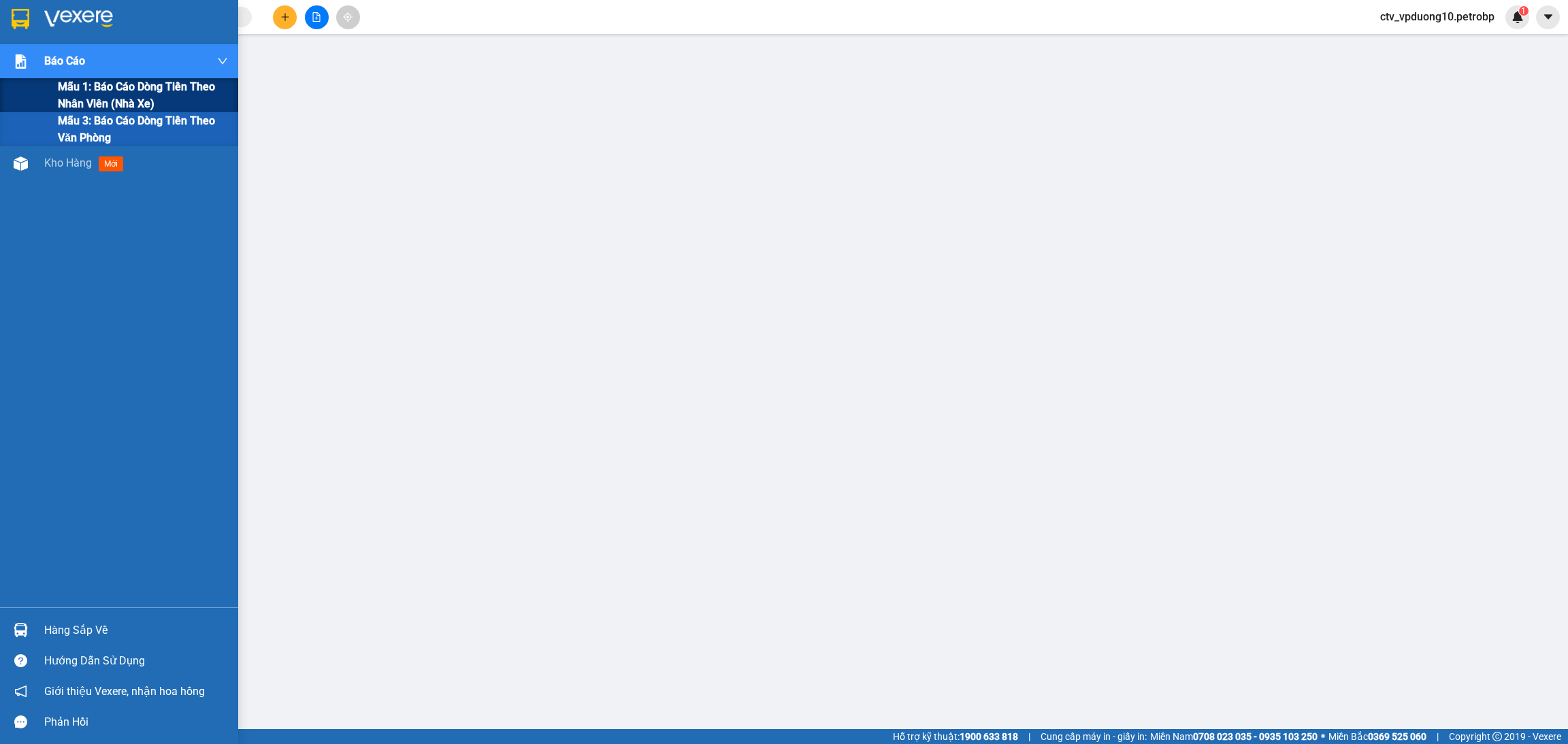
click at [80, 83] on span "Mẫu 1: Báo cáo dòng tiền theo nhân viên (nhà xe)" at bounding box center [143, 95] width 170 height 34
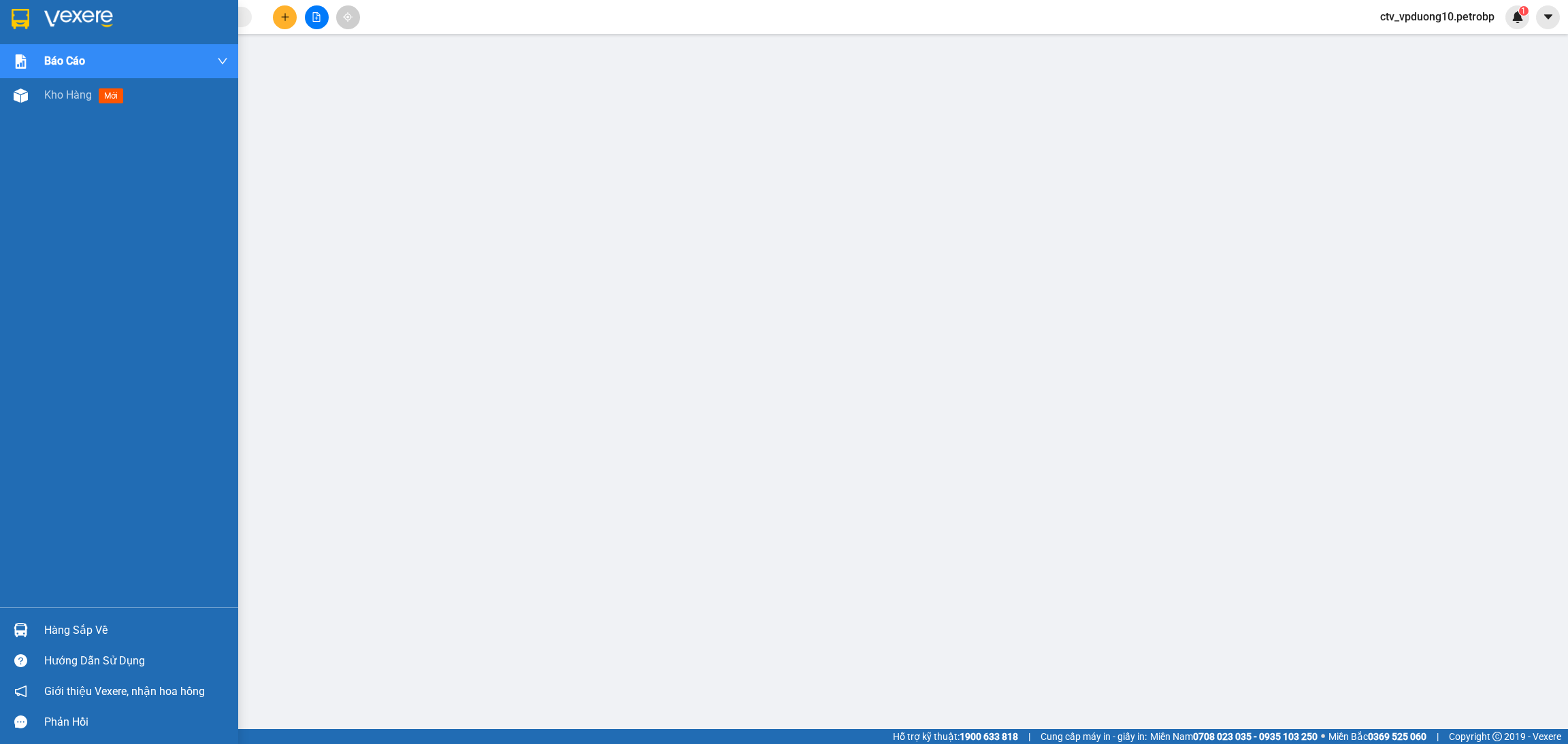
click at [29, 20] on div at bounding box center [20, 19] width 24 height 24
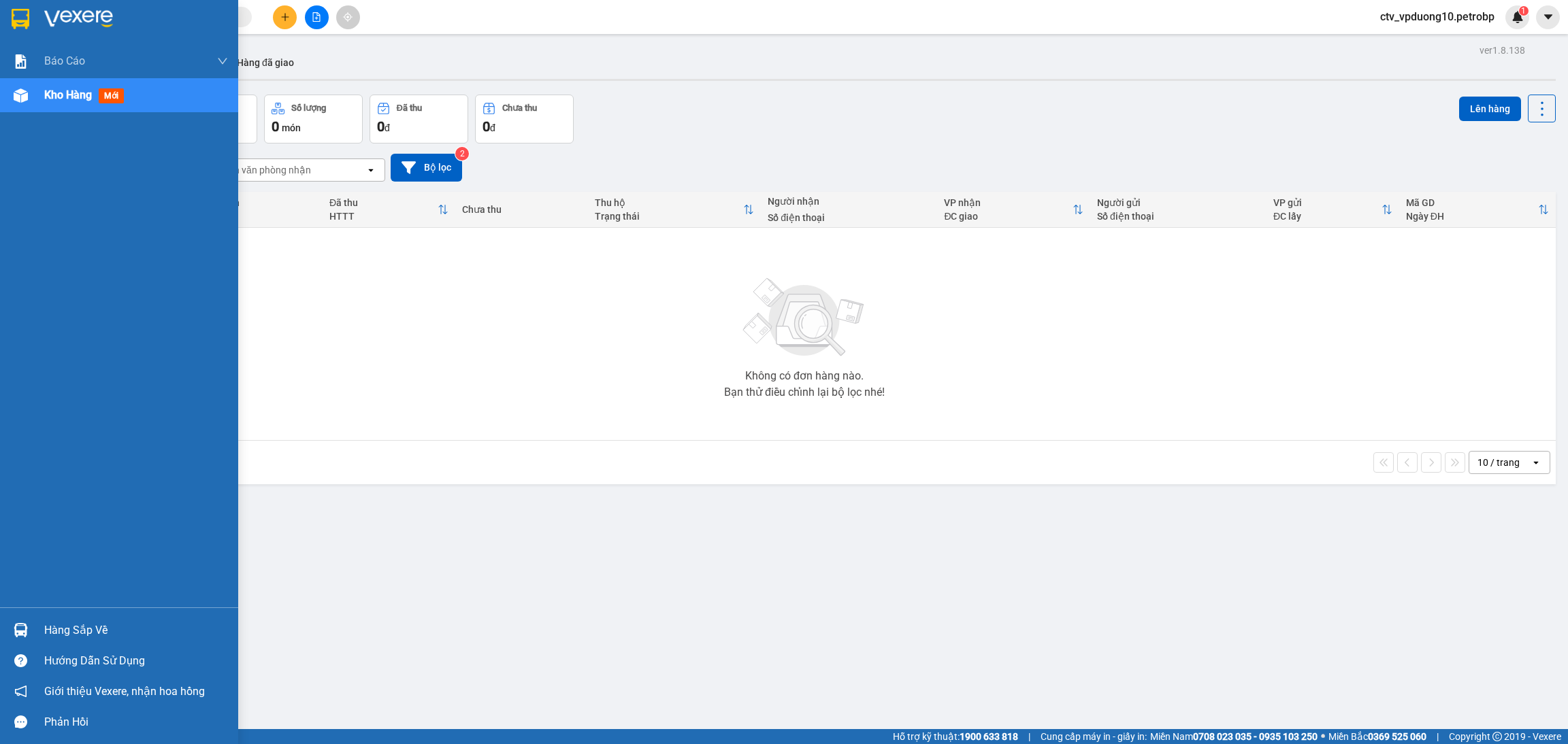
click at [73, 620] on div "Hàng sắp về" at bounding box center [136, 631] width 184 height 20
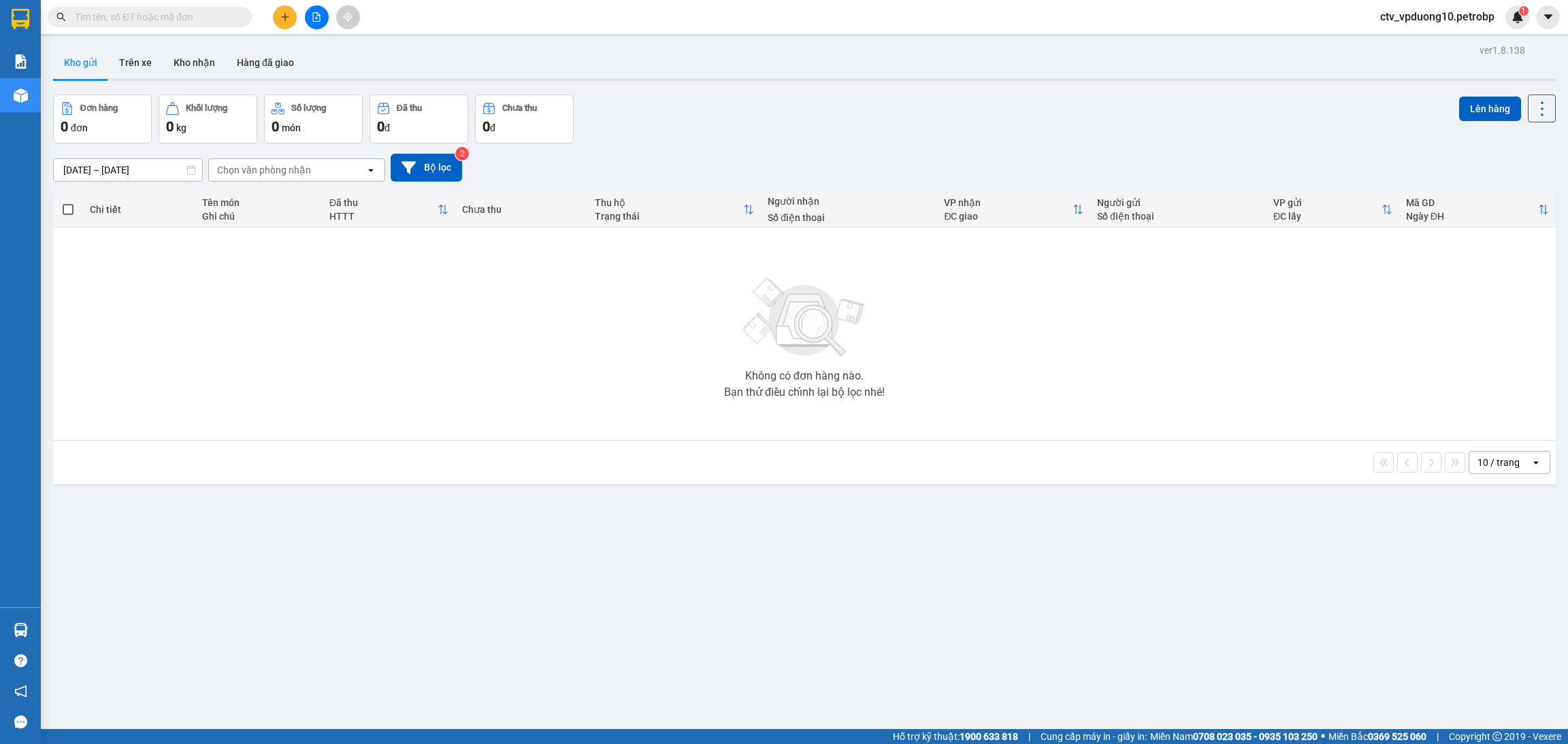
click at [384, 463] on section "Kết quả tìm kiếm ( 0 ) Bộ lọc No Data ctv_vpduong10.petrobp 1 Báo cáo Mẫu 1: Bá…" at bounding box center [784, 372] width 1568 height 744
click at [281, 5] on button at bounding box center [285, 17] width 24 height 24
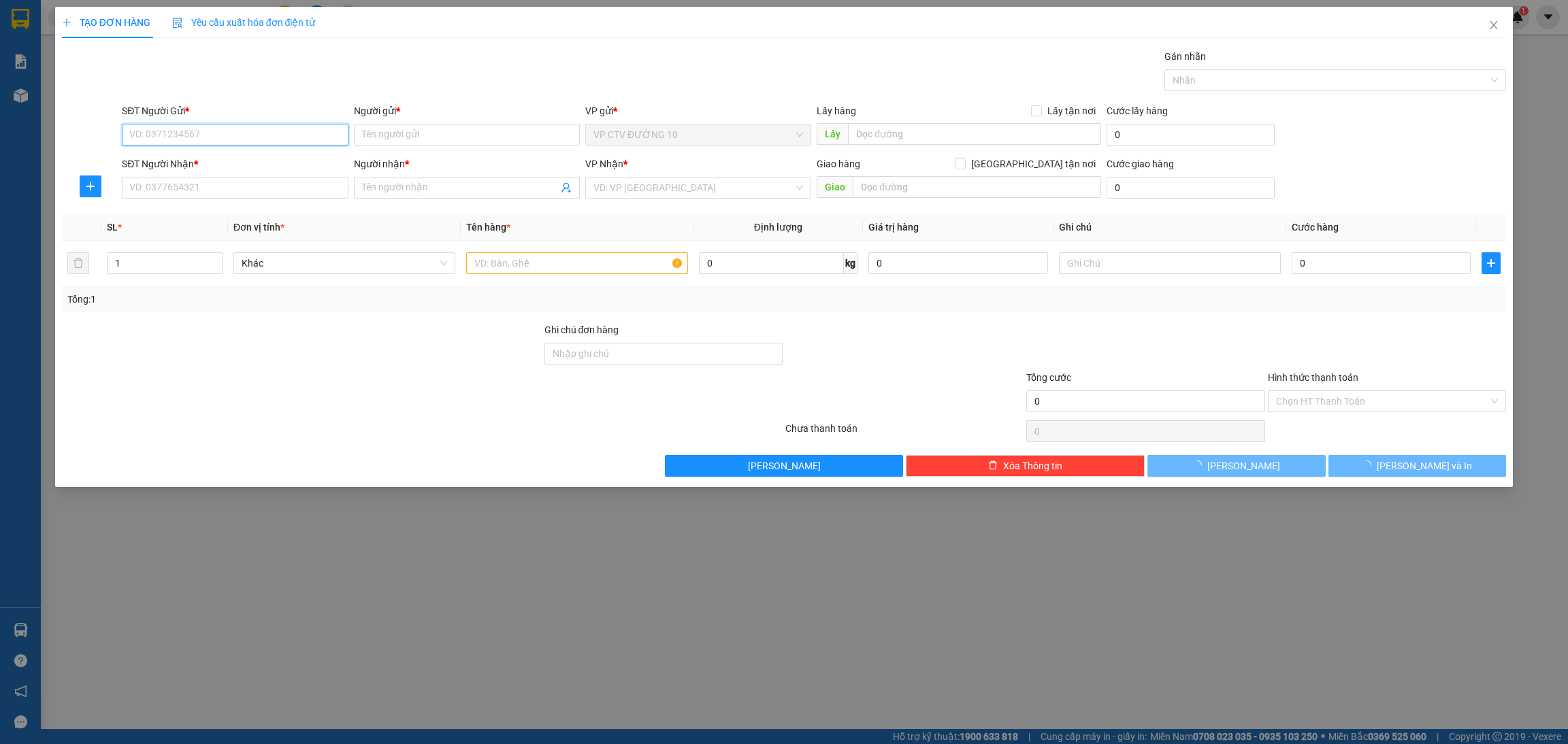
click at [269, 124] on input "SĐT Người Gửi *" at bounding box center [235, 135] width 226 height 22
click at [260, 129] on input "SĐT Người Gửi *" at bounding box center [235, 135] width 226 height 22
paste input "0368615672"
type input "0368615672"
click at [422, 122] on div "Người gửi *" at bounding box center [467, 114] width 226 height 20
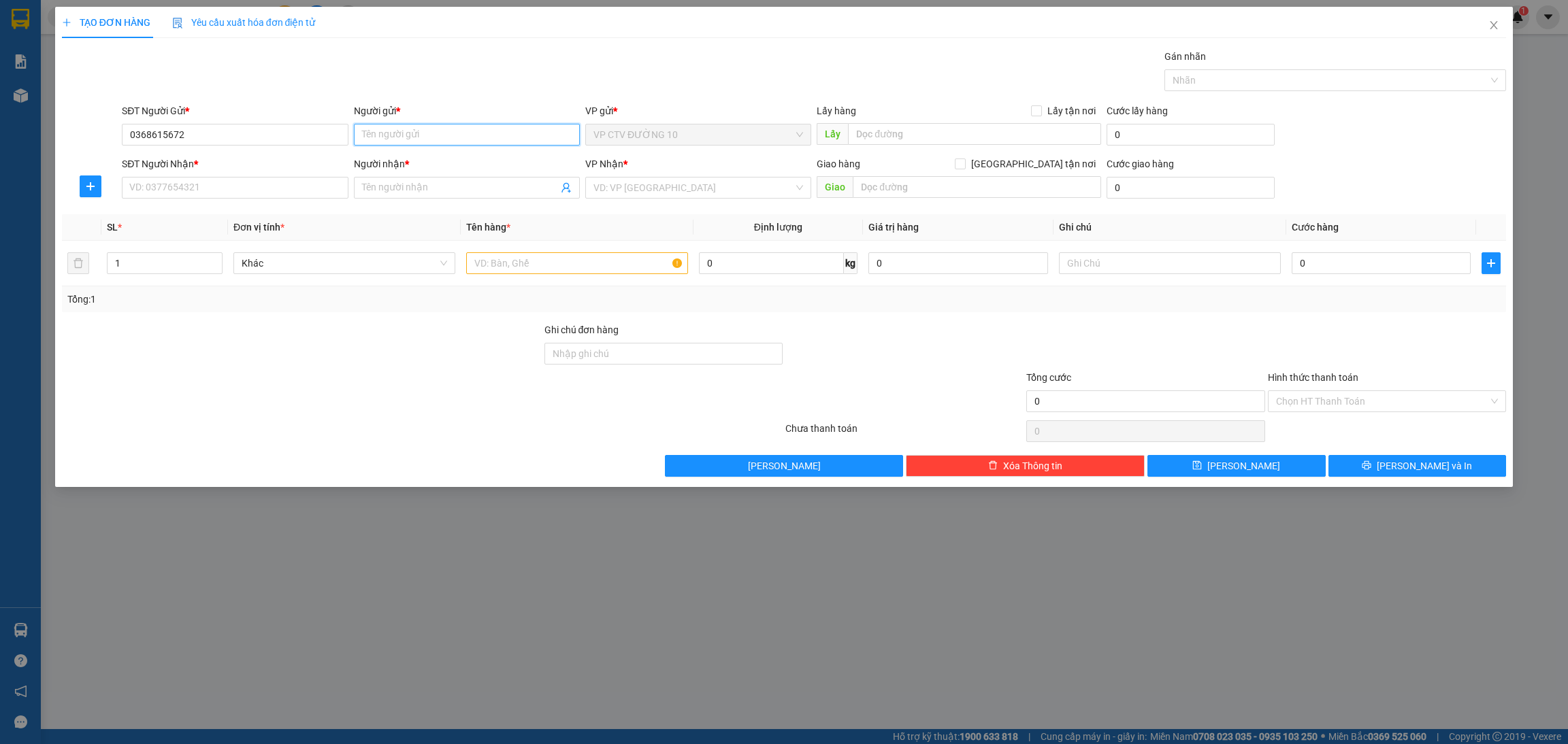
click at [428, 136] on input "Người gửi *" at bounding box center [467, 135] width 226 height 22
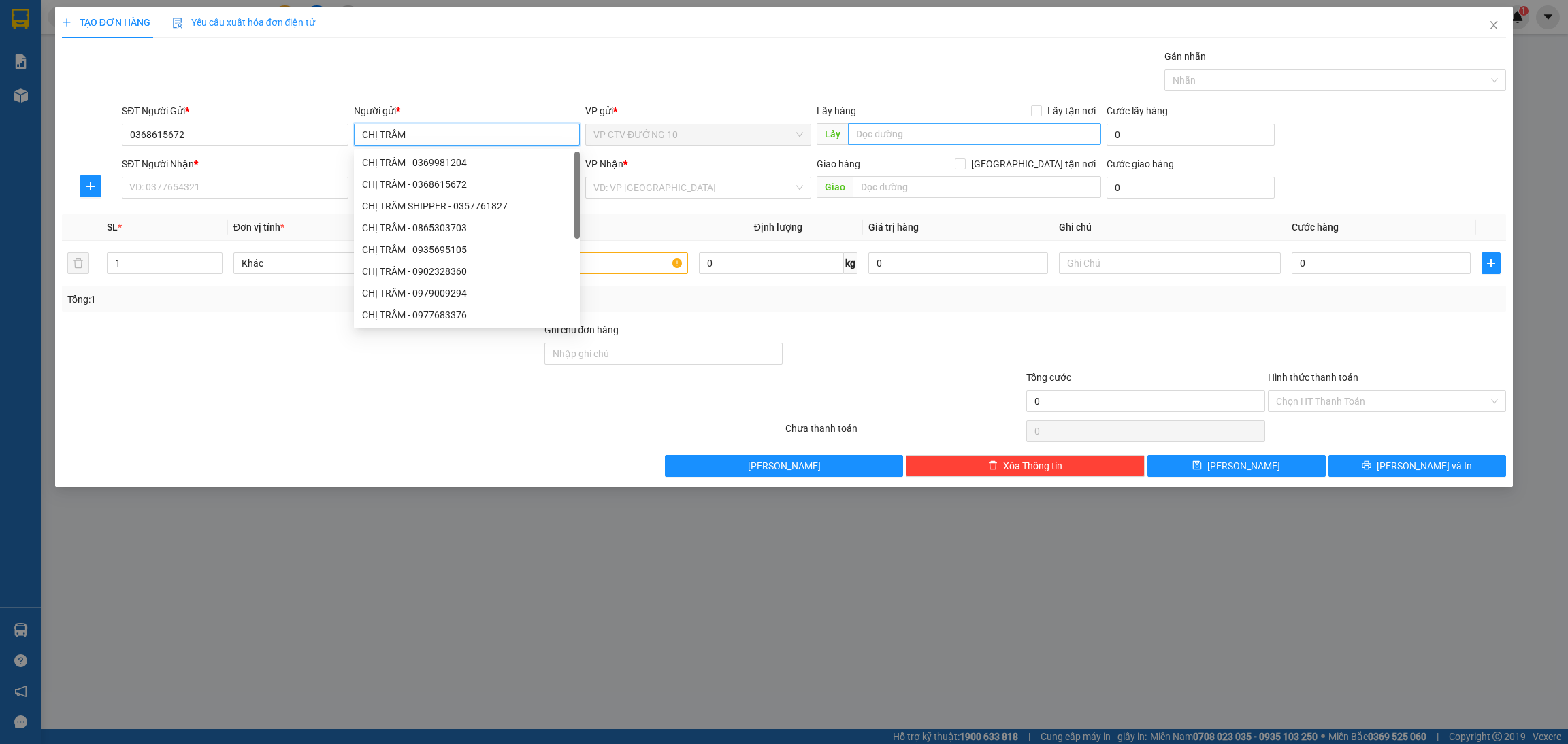
type input "CHỊ TRÂM"
click at [912, 134] on input "text" at bounding box center [974, 134] width 252 height 22
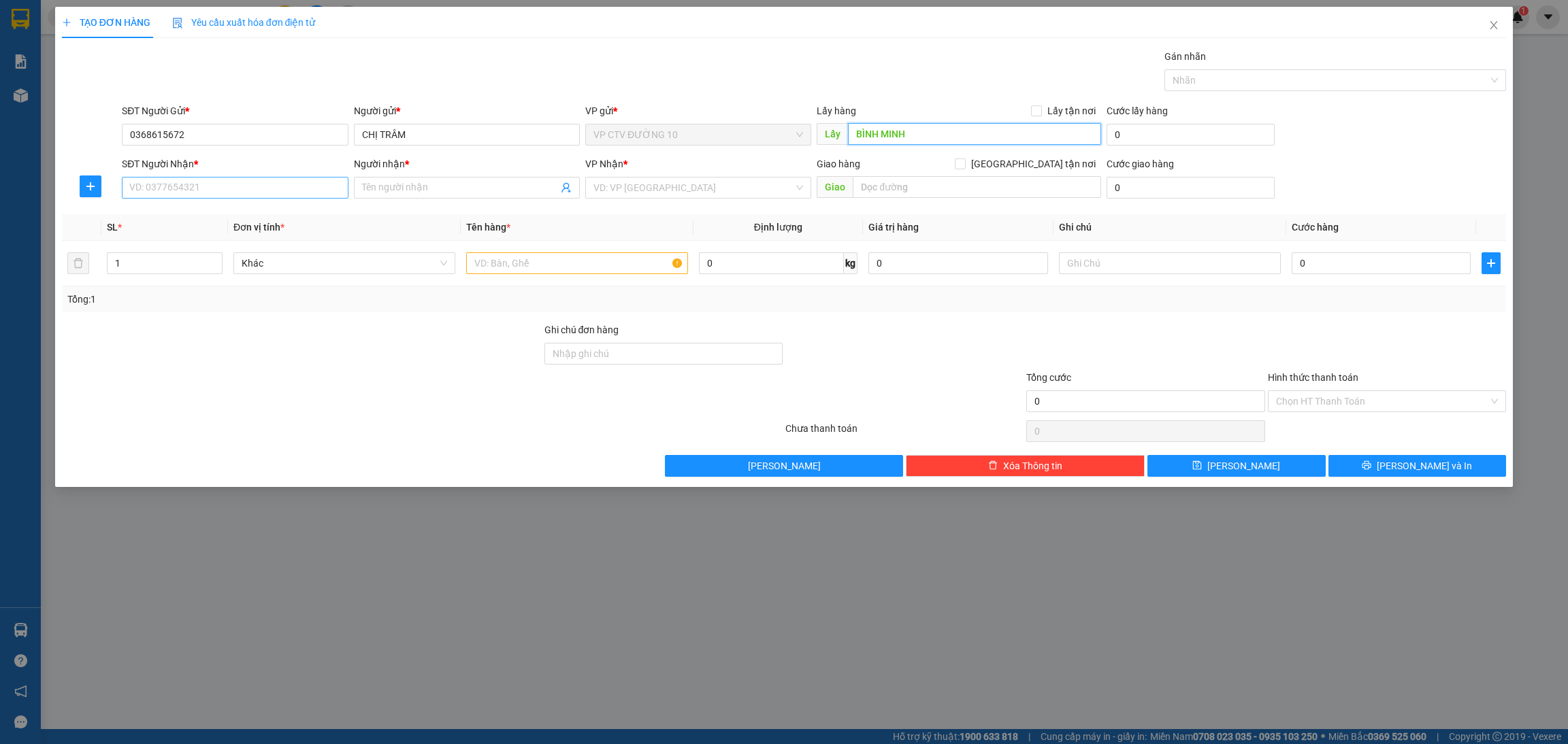
type input "BÌNH MINH"
click at [282, 196] on input "SĐT Người Nhận *" at bounding box center [235, 188] width 226 height 22
click at [281, 185] on input "SĐT Người Nhận *" at bounding box center [235, 188] width 226 height 22
click at [281, 185] on input "0904" at bounding box center [235, 188] width 226 height 22
click at [258, 193] on input "0904782" at bounding box center [235, 188] width 226 height 22
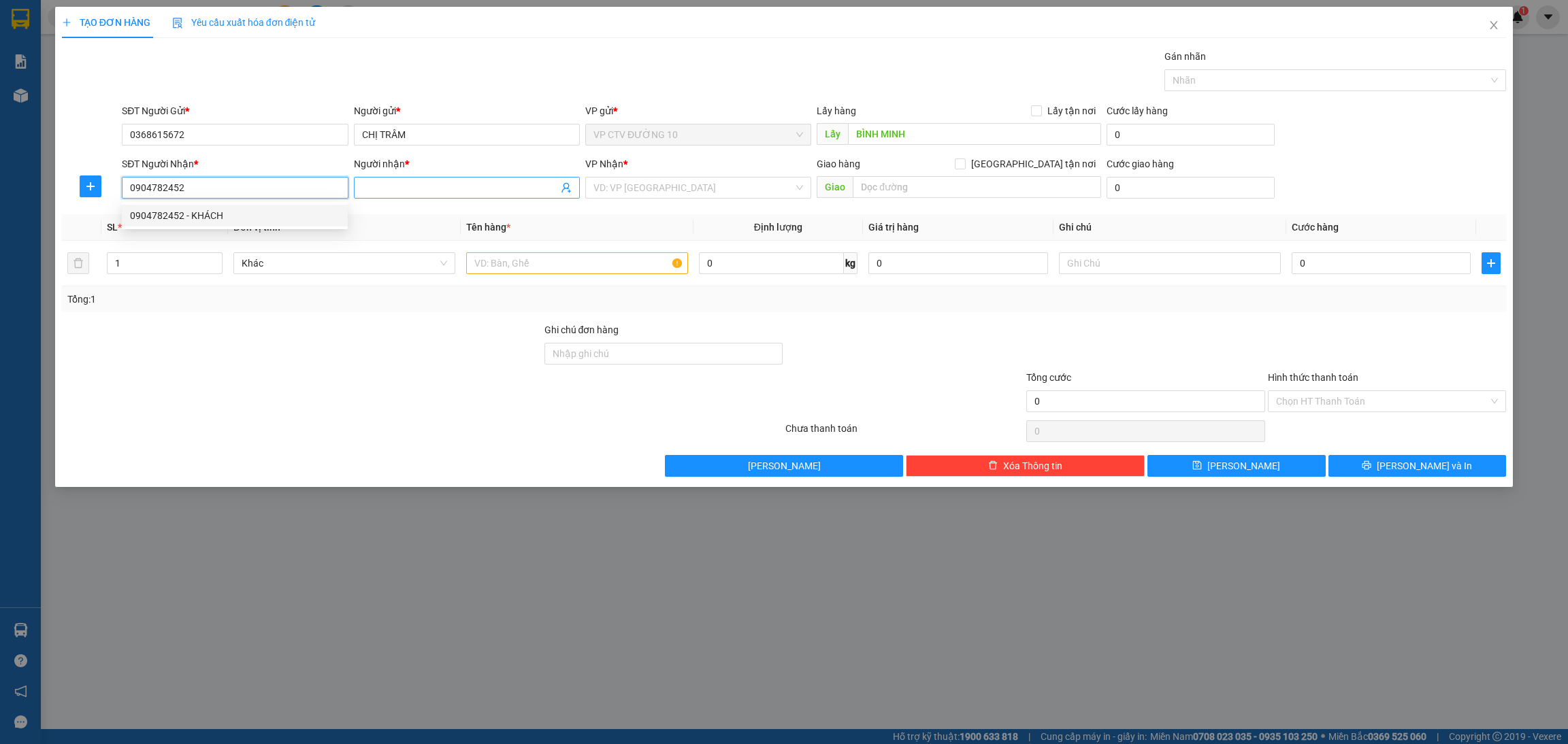
type input "0904782452"
click at [394, 178] on span at bounding box center [467, 188] width 226 height 22
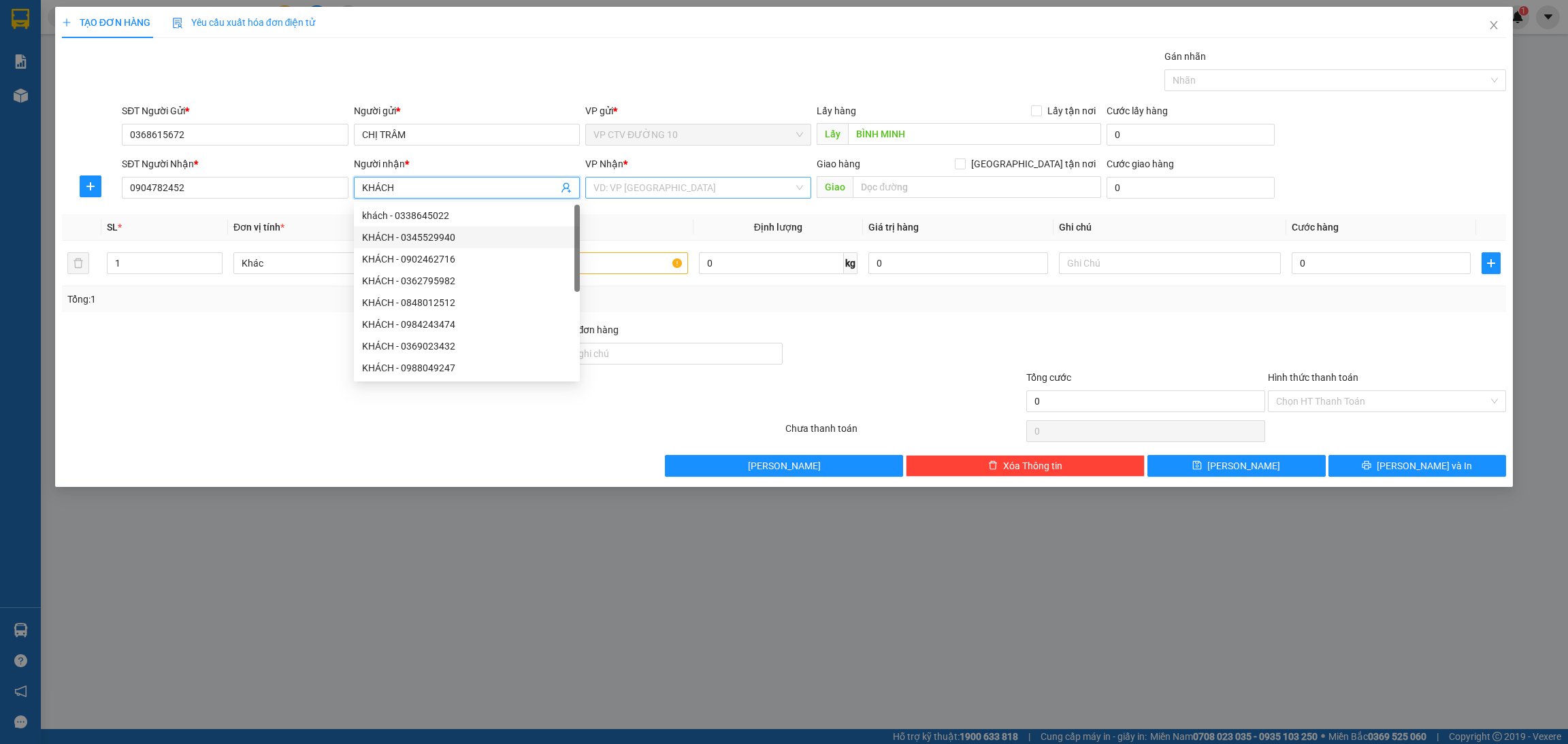
type input "KHÁCH"
click at [700, 181] on input "search" at bounding box center [693, 188] width 200 height 20
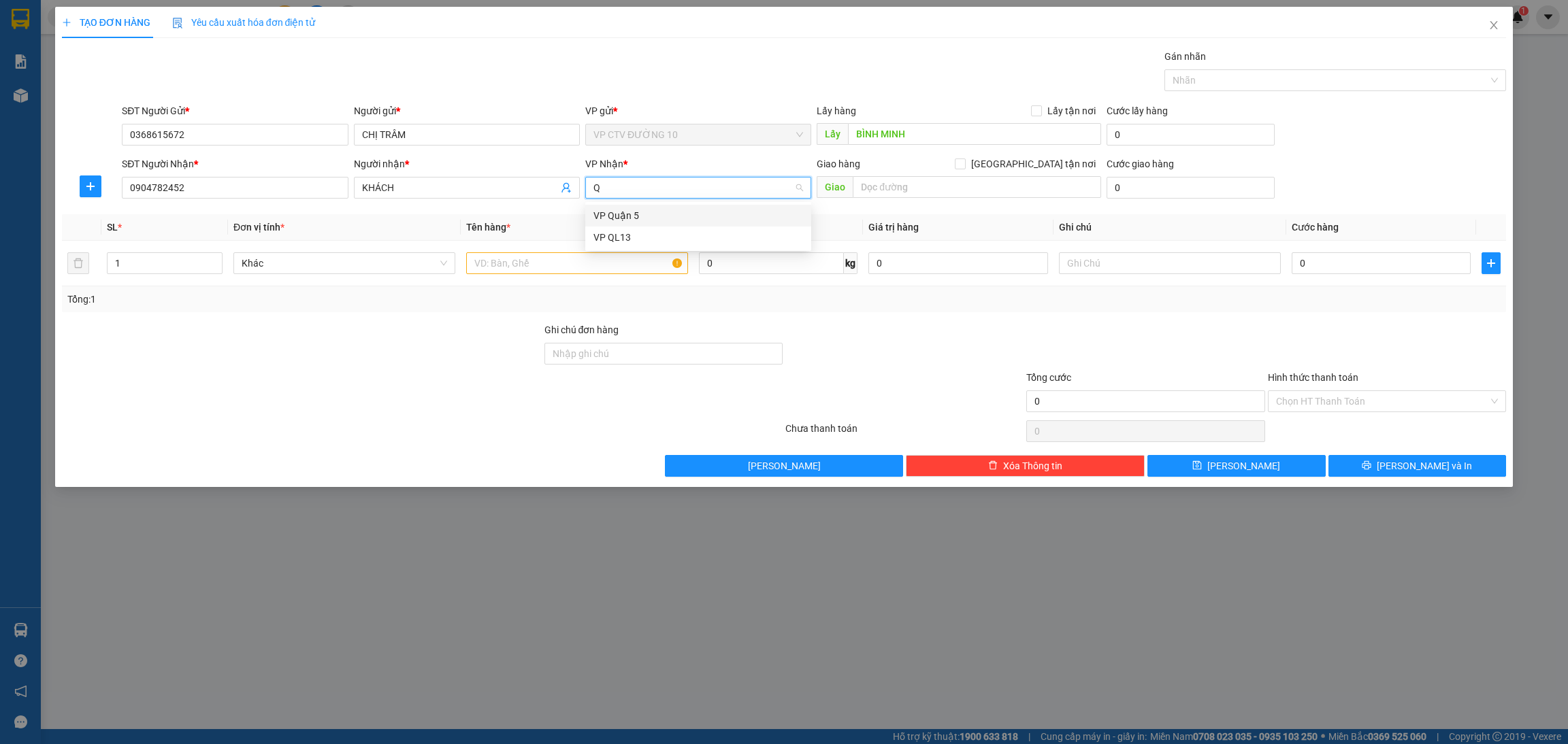
type input "QL"
click at [202, 261] on input "1" at bounding box center [165, 263] width 115 height 20
click at [132, 269] on input "1" at bounding box center [165, 263] width 115 height 20
type input "2"
click at [526, 262] on input "text" at bounding box center [577, 263] width 222 height 22
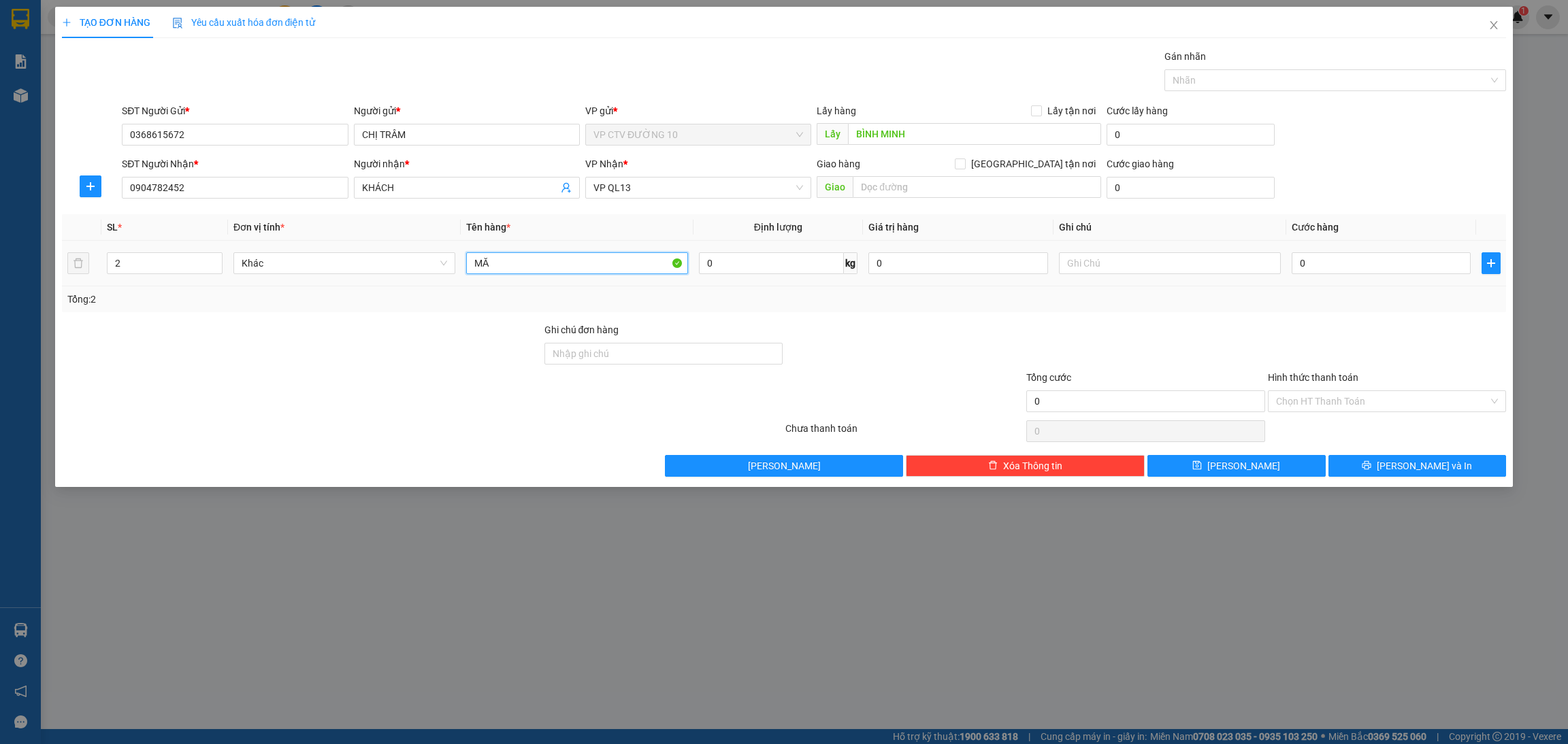
type input "M"
type input "BỌC MĂNG CỤT"
click at [1306, 261] on input "0" at bounding box center [1382, 263] width 180 height 22
type input "008"
type input "8"
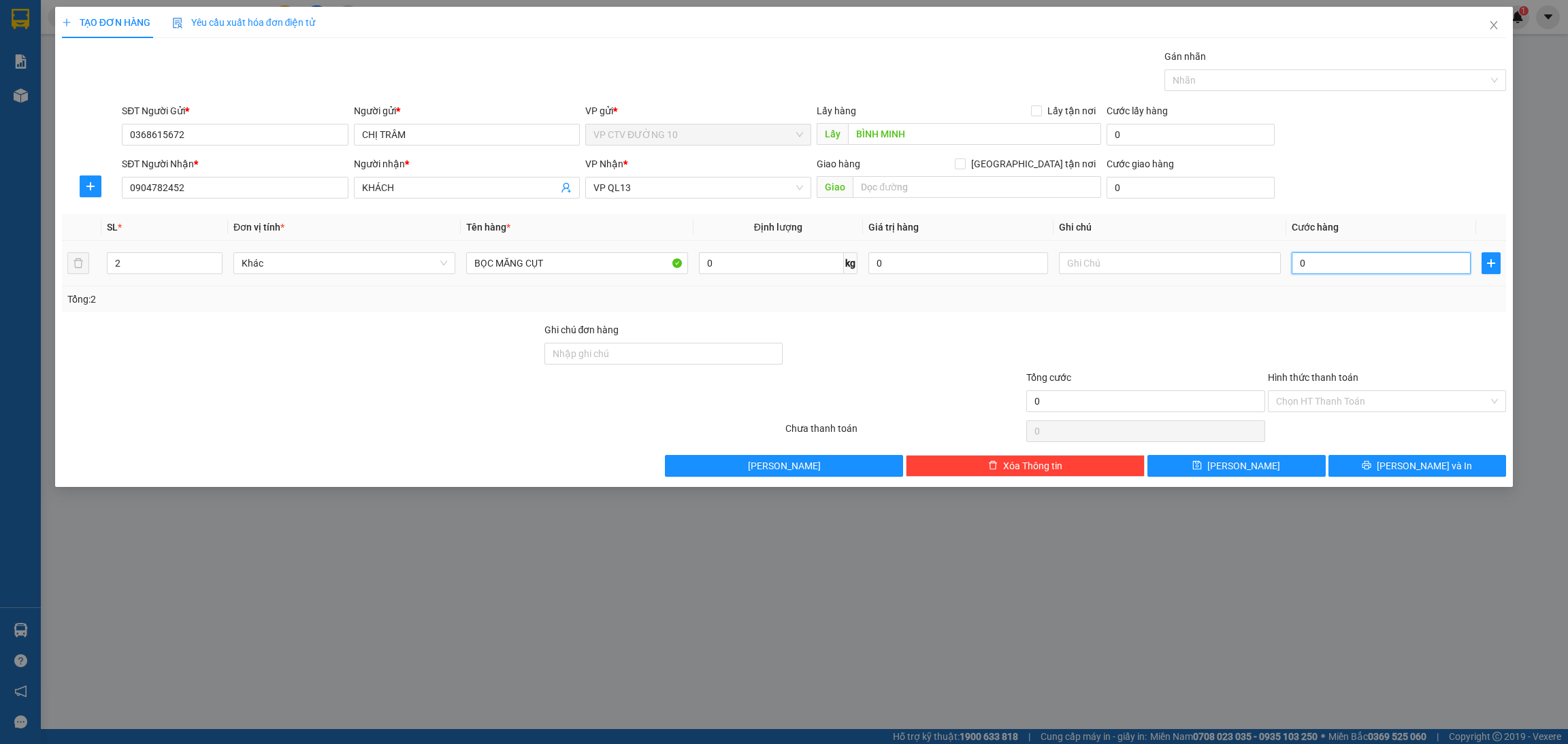
type input "8"
type input "0.080"
type input "80"
type input "00.800"
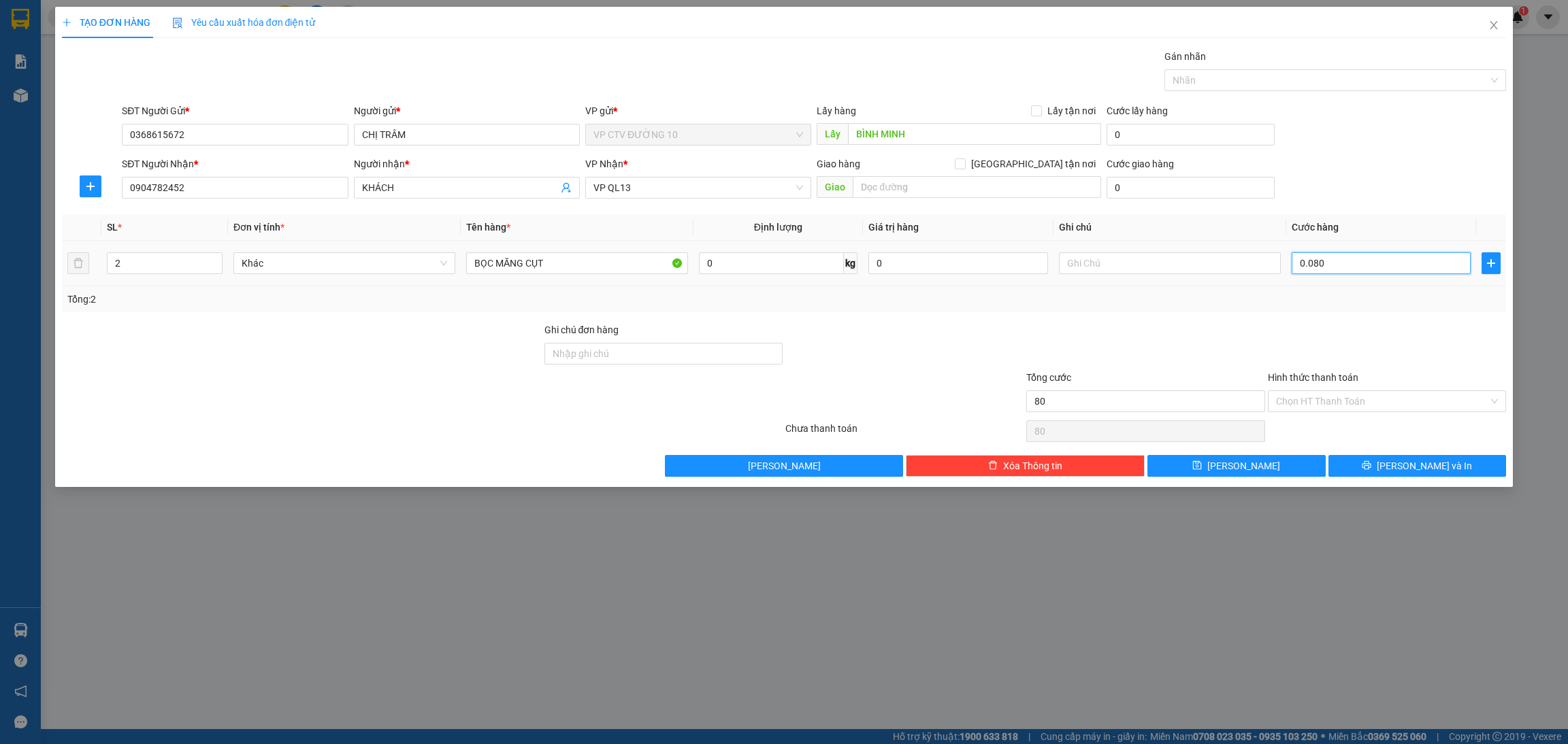
type input "800"
type input "0.008.000"
type input "8.000"
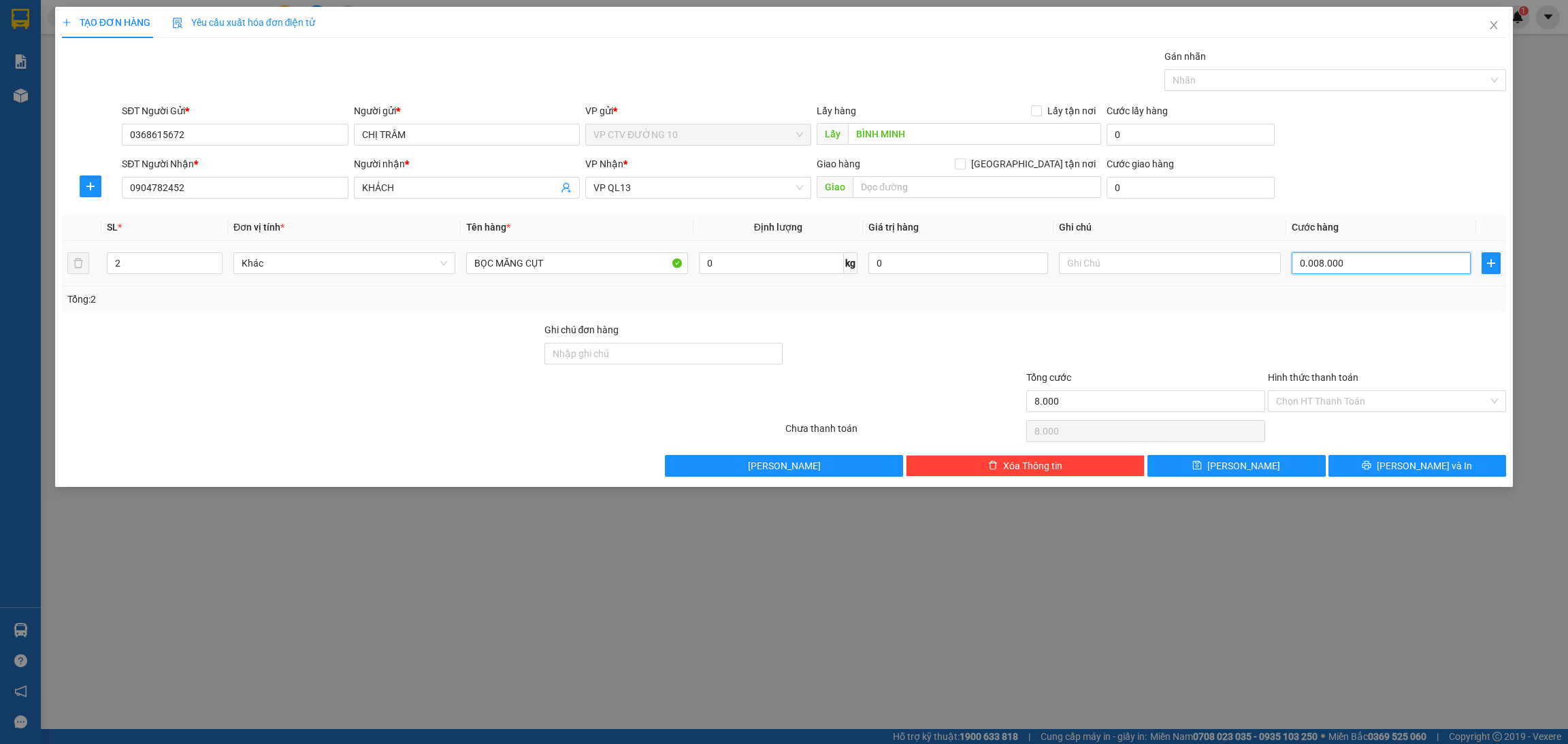
type input "000.080.000"
type input "80.000"
click at [962, 361] on div at bounding box center [905, 346] width 241 height 48
type input "80.000"
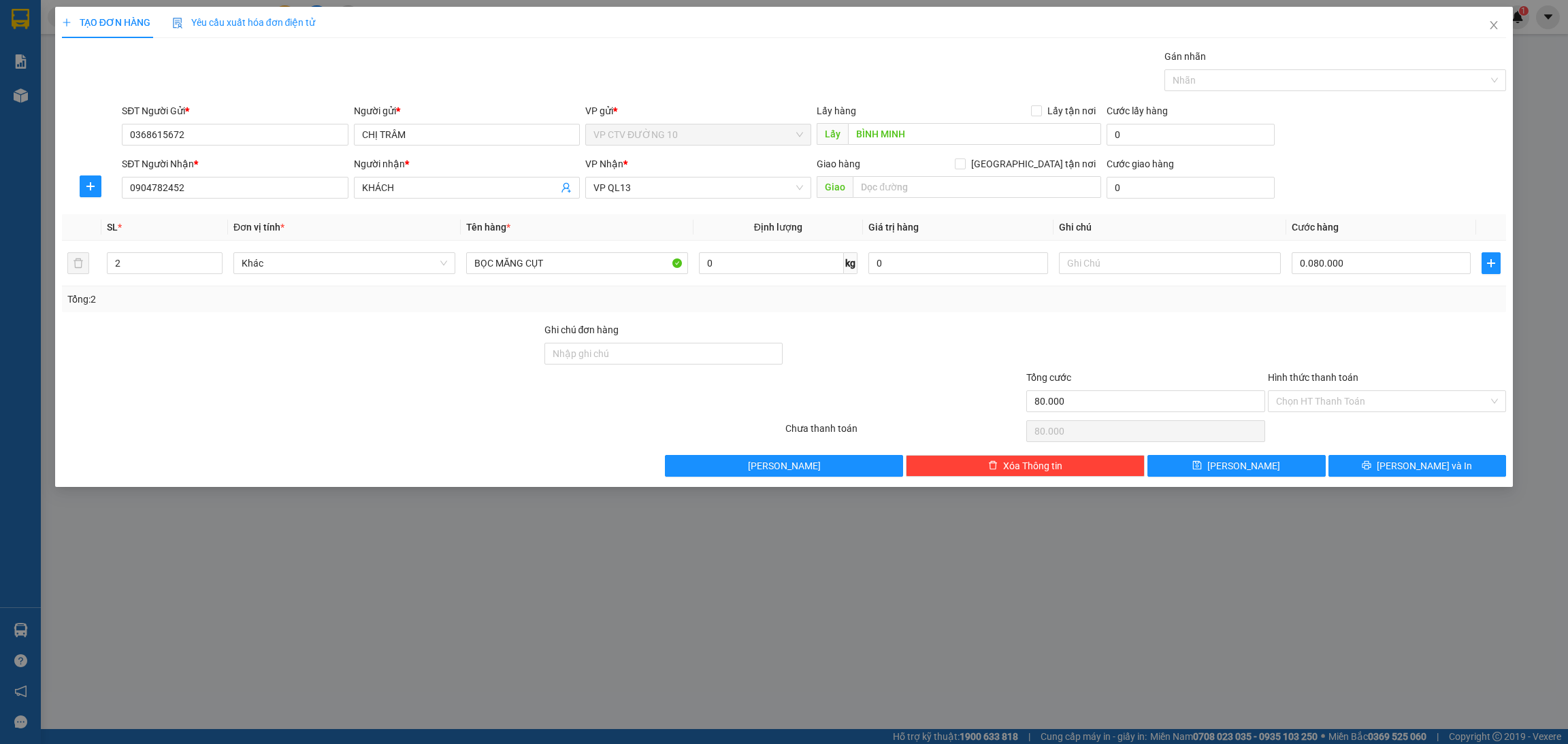
type input "80.000"
click at [1306, 404] on input "Hình thức thanh toán" at bounding box center [1383, 401] width 212 height 20
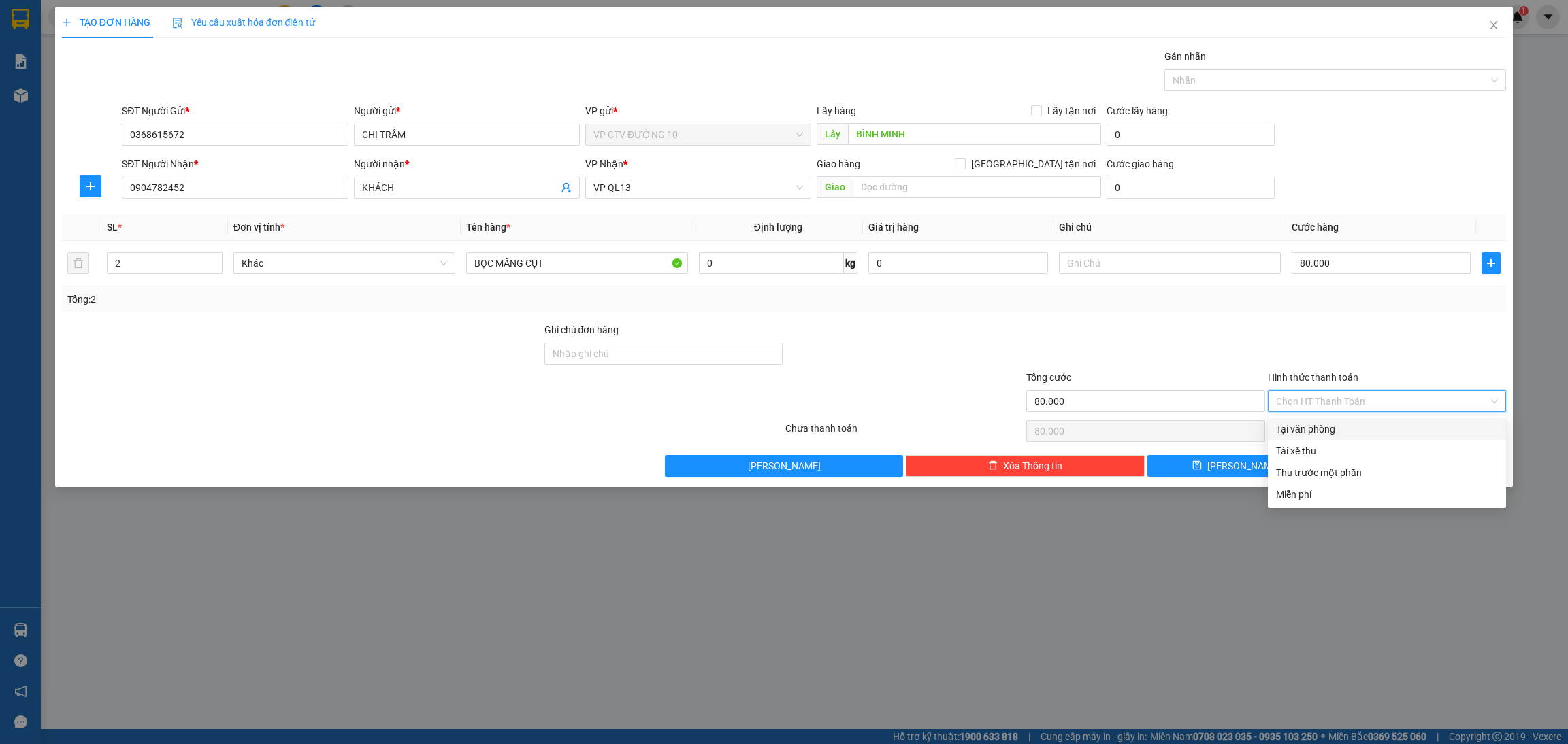
click at [1306, 404] on input "Hình thức thanh toán" at bounding box center [1383, 401] width 212 height 20
click at [1306, 330] on div at bounding box center [1387, 346] width 241 height 48
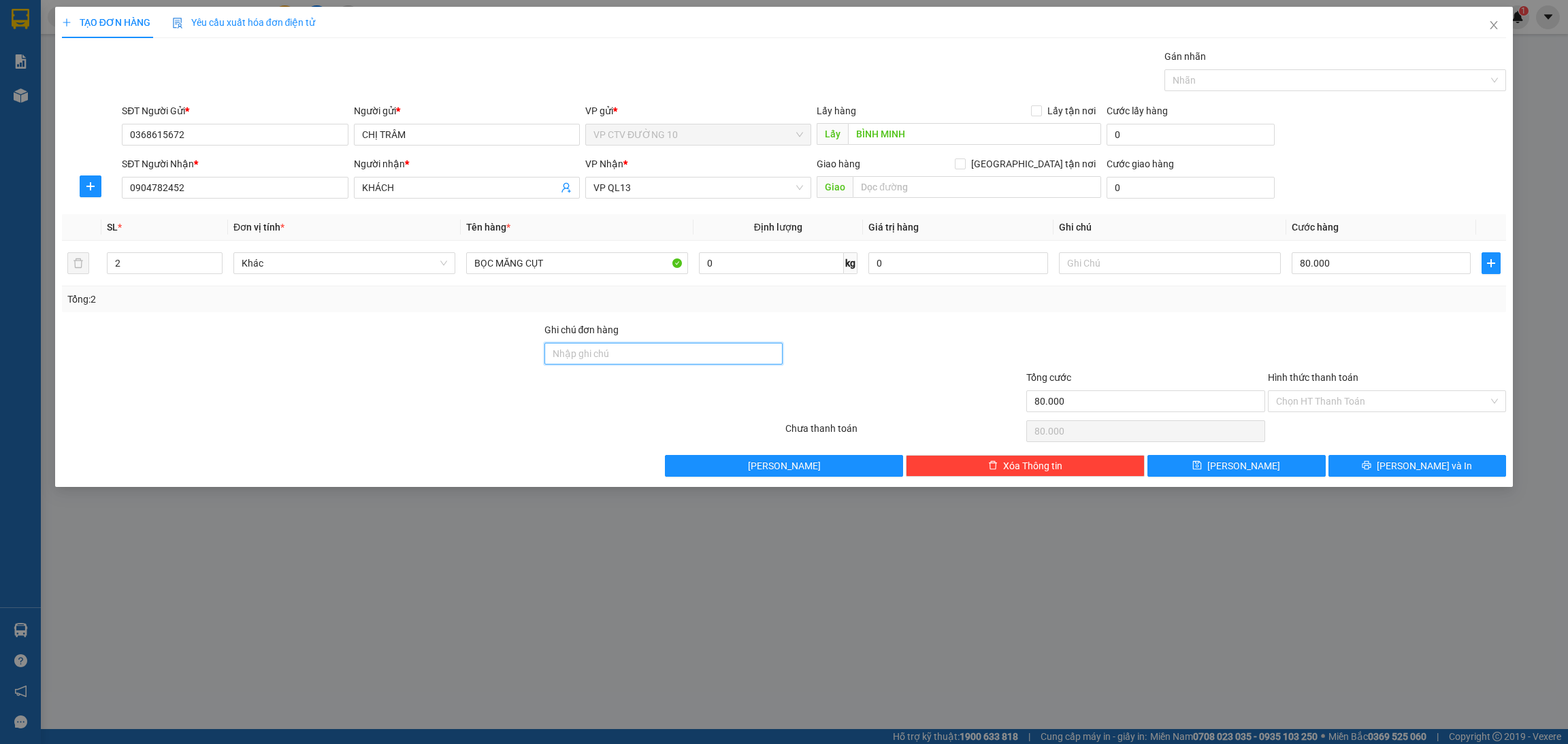
click at [709, 357] on input "Ghi chú đơn hàng" at bounding box center [663, 354] width 238 height 22
click at [316, 438] on div at bounding box center [422, 431] width 724 height 27
click at [750, 185] on span "VP QL13" at bounding box center [698, 188] width 210 height 20
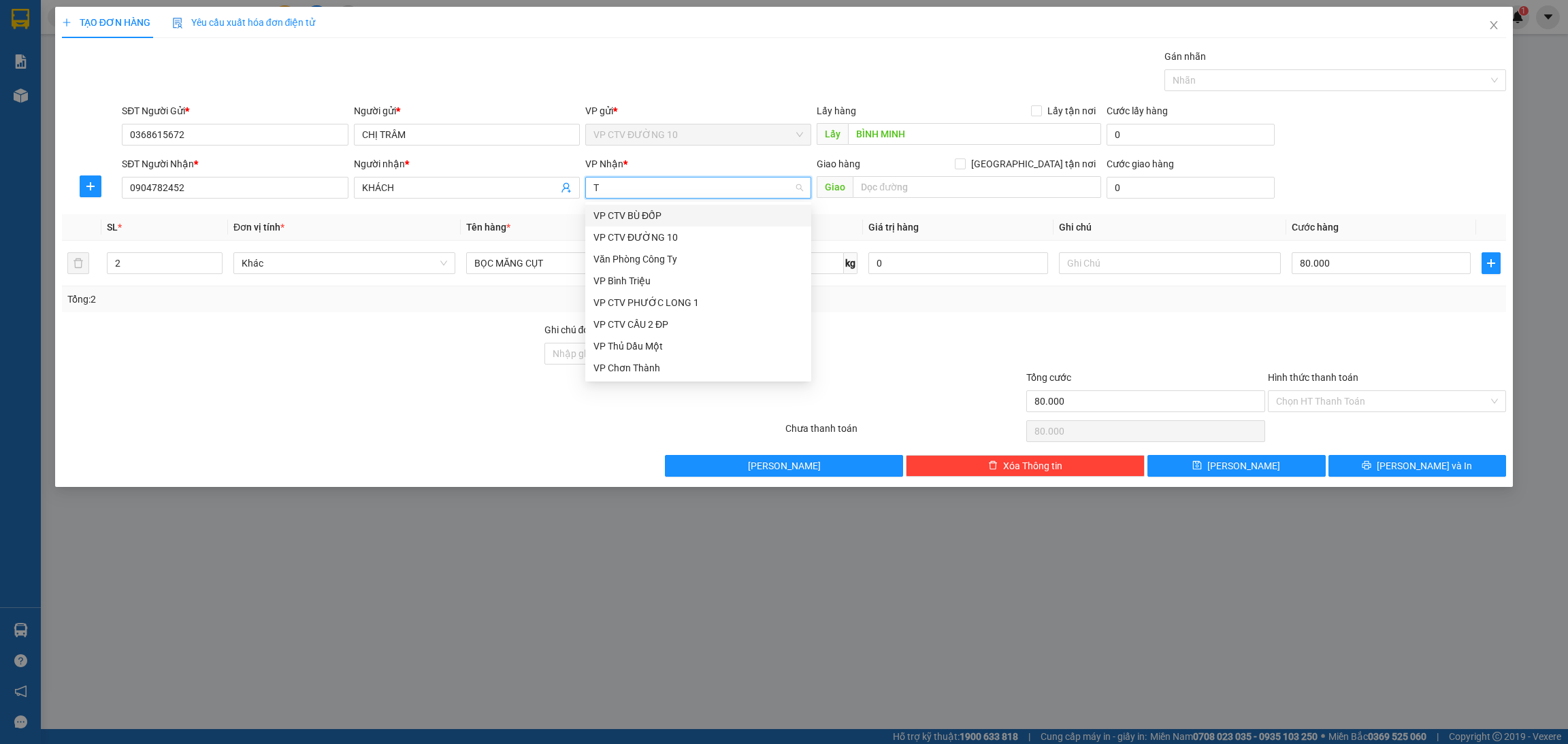
type input "TR"
click at [724, 214] on div "VP Bình Triệu" at bounding box center [698, 215] width 210 height 15
click at [500, 409] on div at bounding box center [302, 394] width 483 height 48
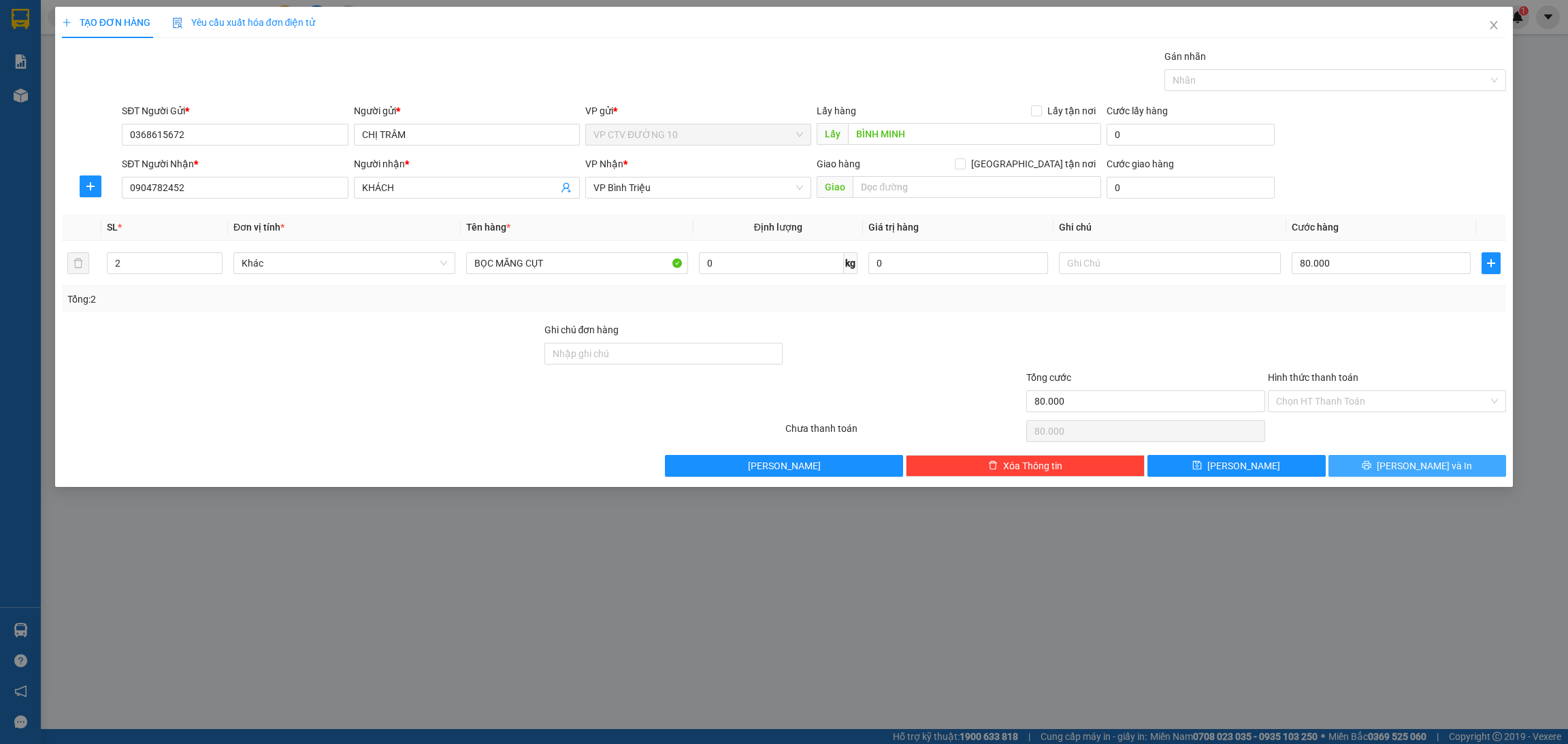
click at [1306, 461] on button "[PERSON_NAME] và In" at bounding box center [1417, 466] width 178 height 22
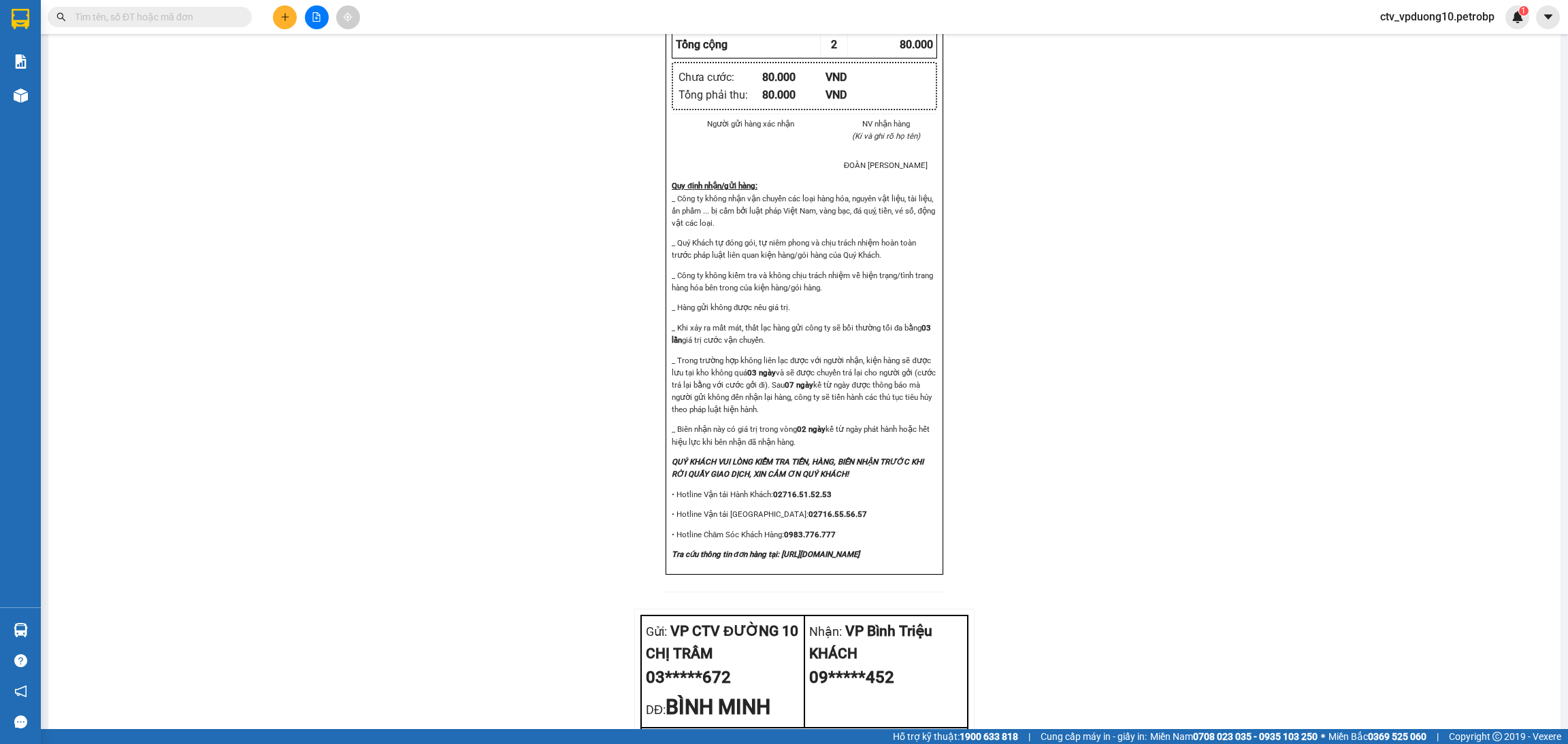
scroll to position [867, 0]
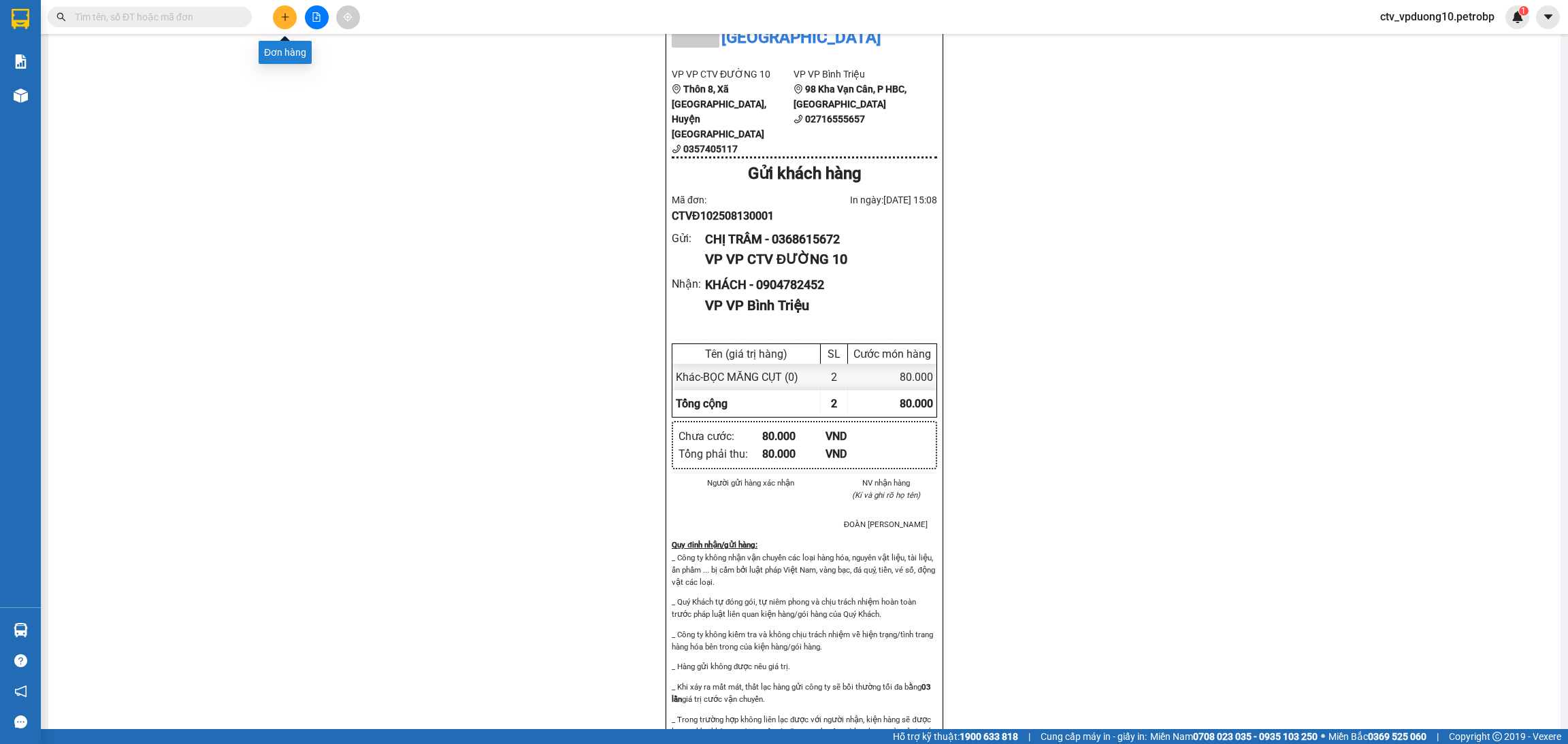
click at [289, 21] on button at bounding box center [285, 17] width 24 height 24
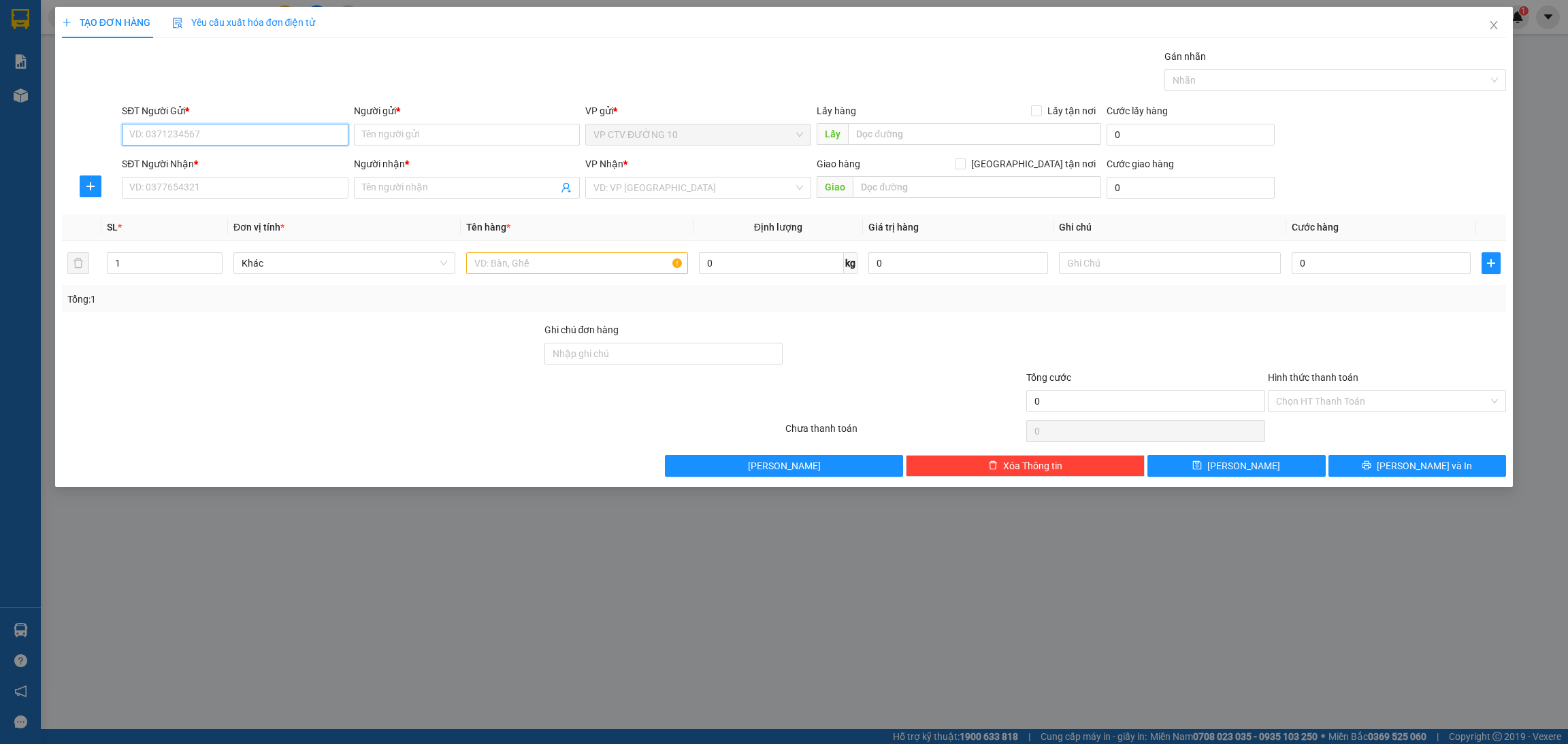
click at [302, 142] on input "SĐT Người Gửi *" at bounding box center [235, 135] width 226 height 22
paste input "0368615672"
type input "0368615672"
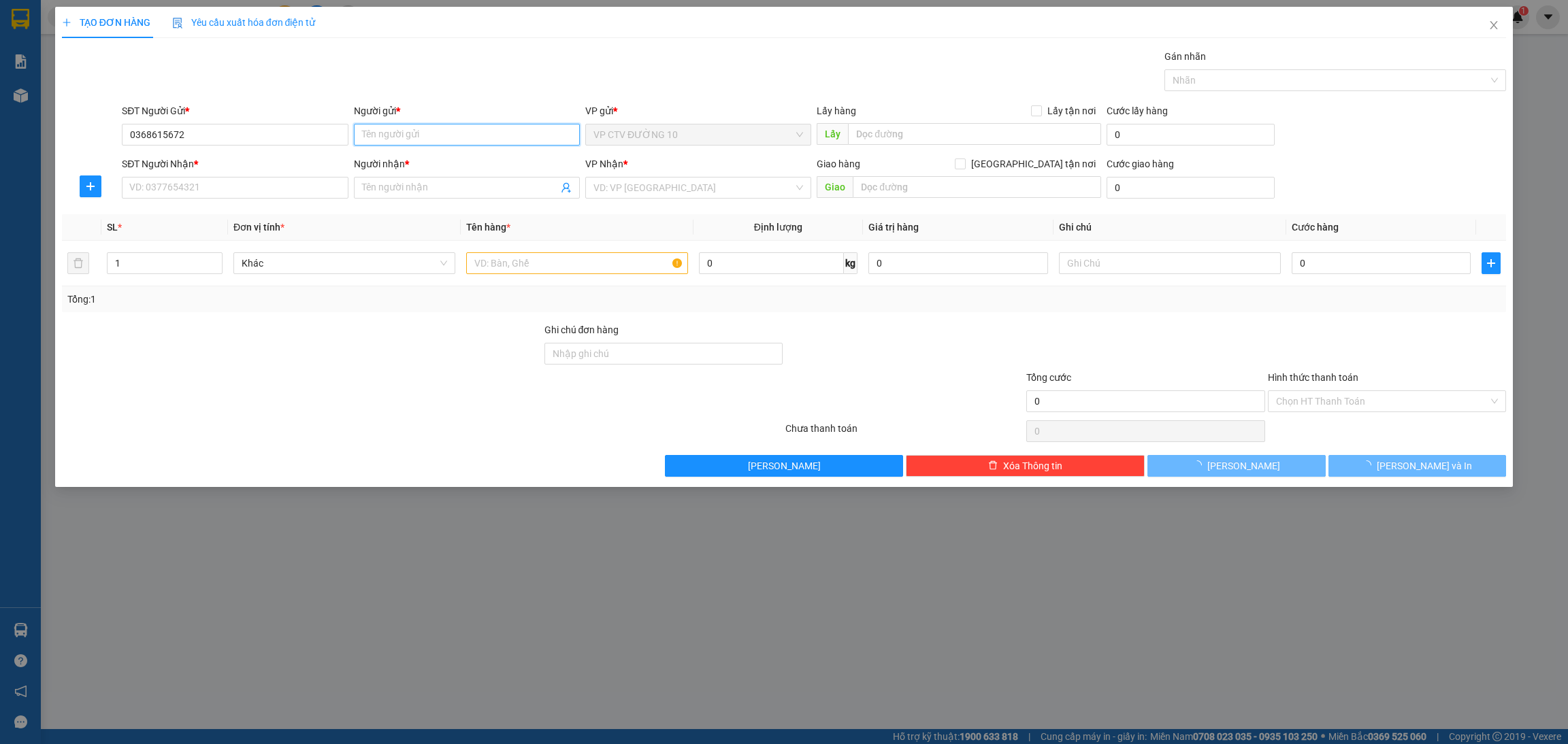
click at [381, 135] on input "Người gửi *" at bounding box center [467, 135] width 226 height 22
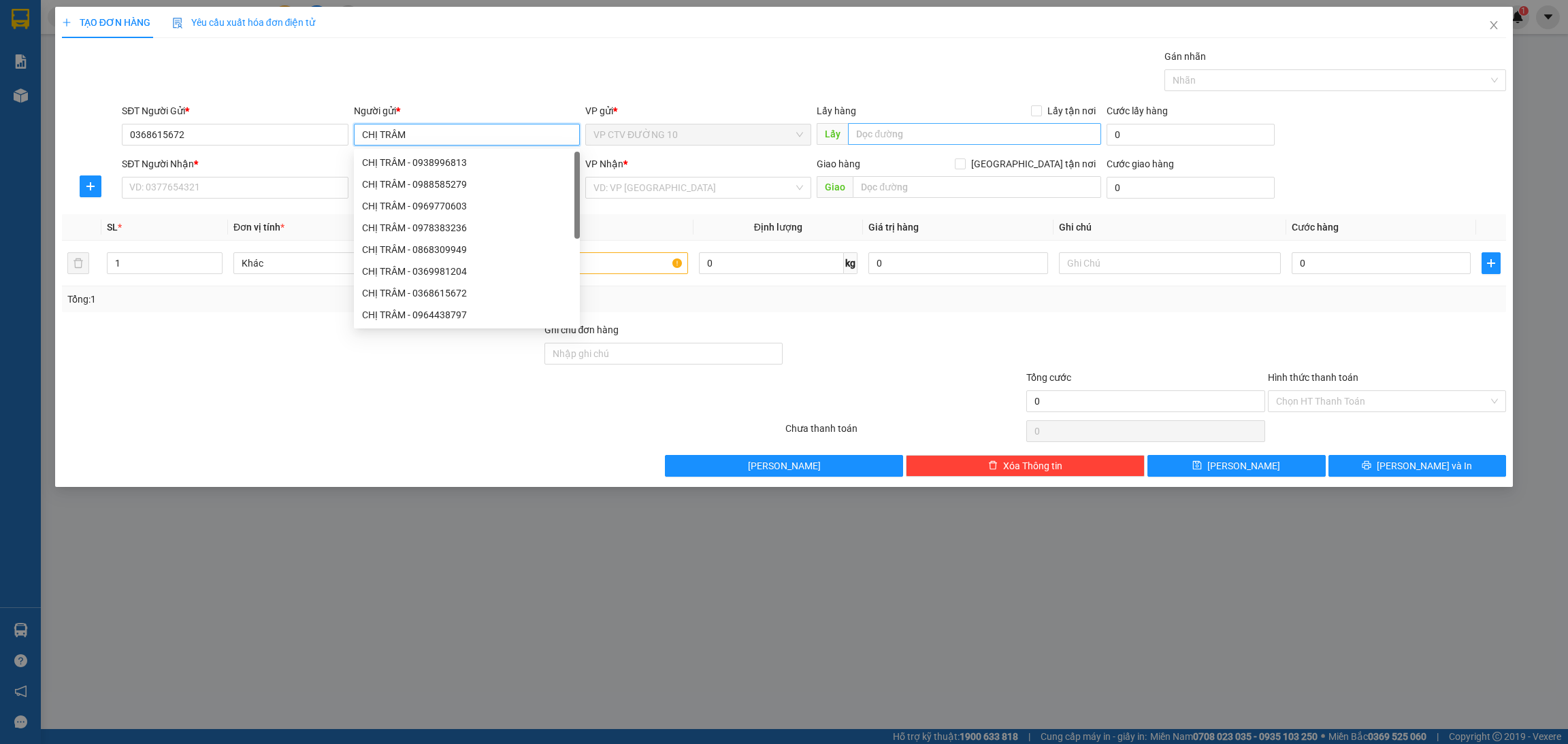
type input "CHỊ TRÂM"
click at [1000, 135] on input "text" at bounding box center [974, 134] width 252 height 22
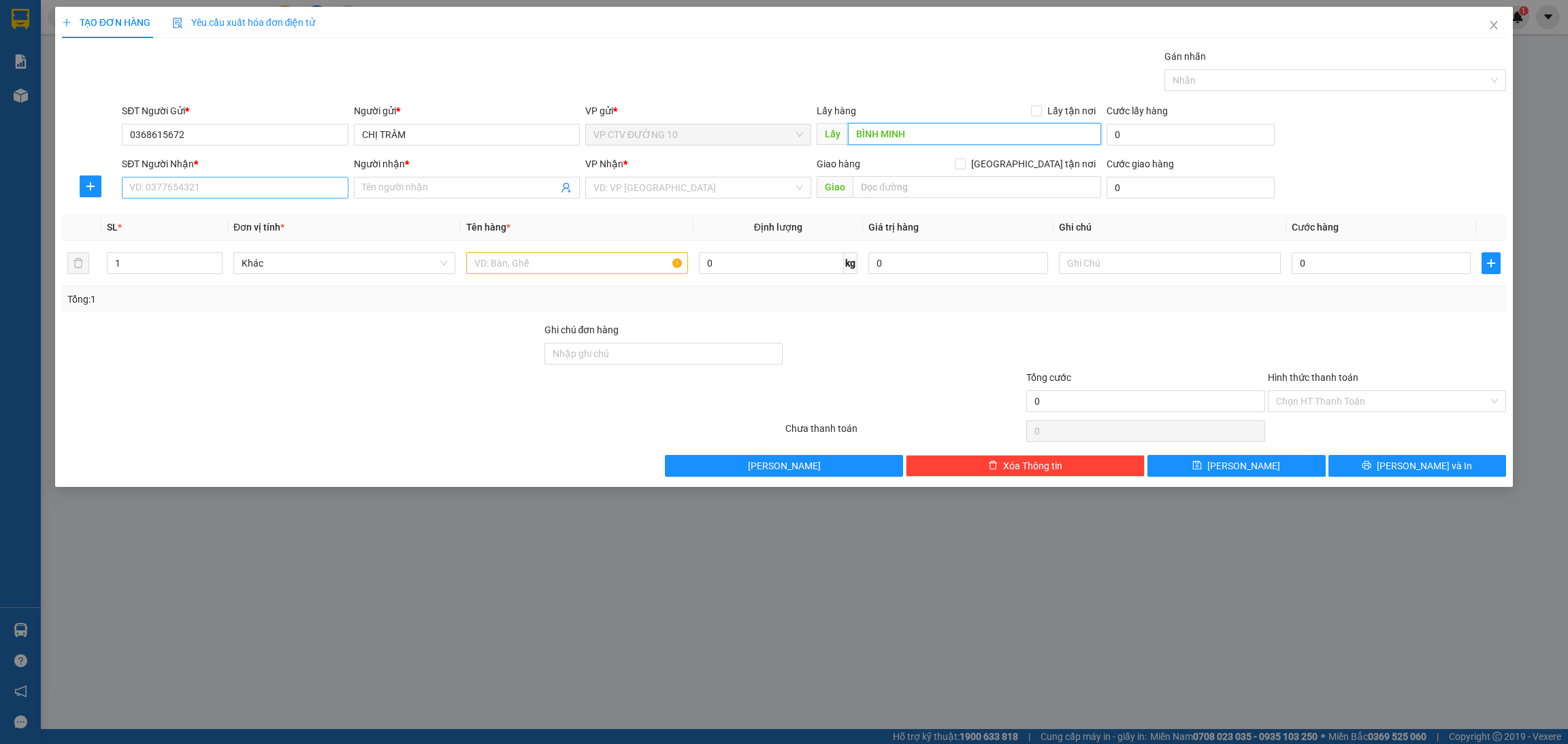
type input "BÌNH MINH"
click at [206, 187] on input "SĐT Người Nhận *" at bounding box center [235, 188] width 226 height 22
click at [195, 188] on input "SĐT Người Nhận *" at bounding box center [235, 188] width 226 height 22
click at [205, 192] on input "0923830" at bounding box center [235, 188] width 226 height 22
type input "0923830087"
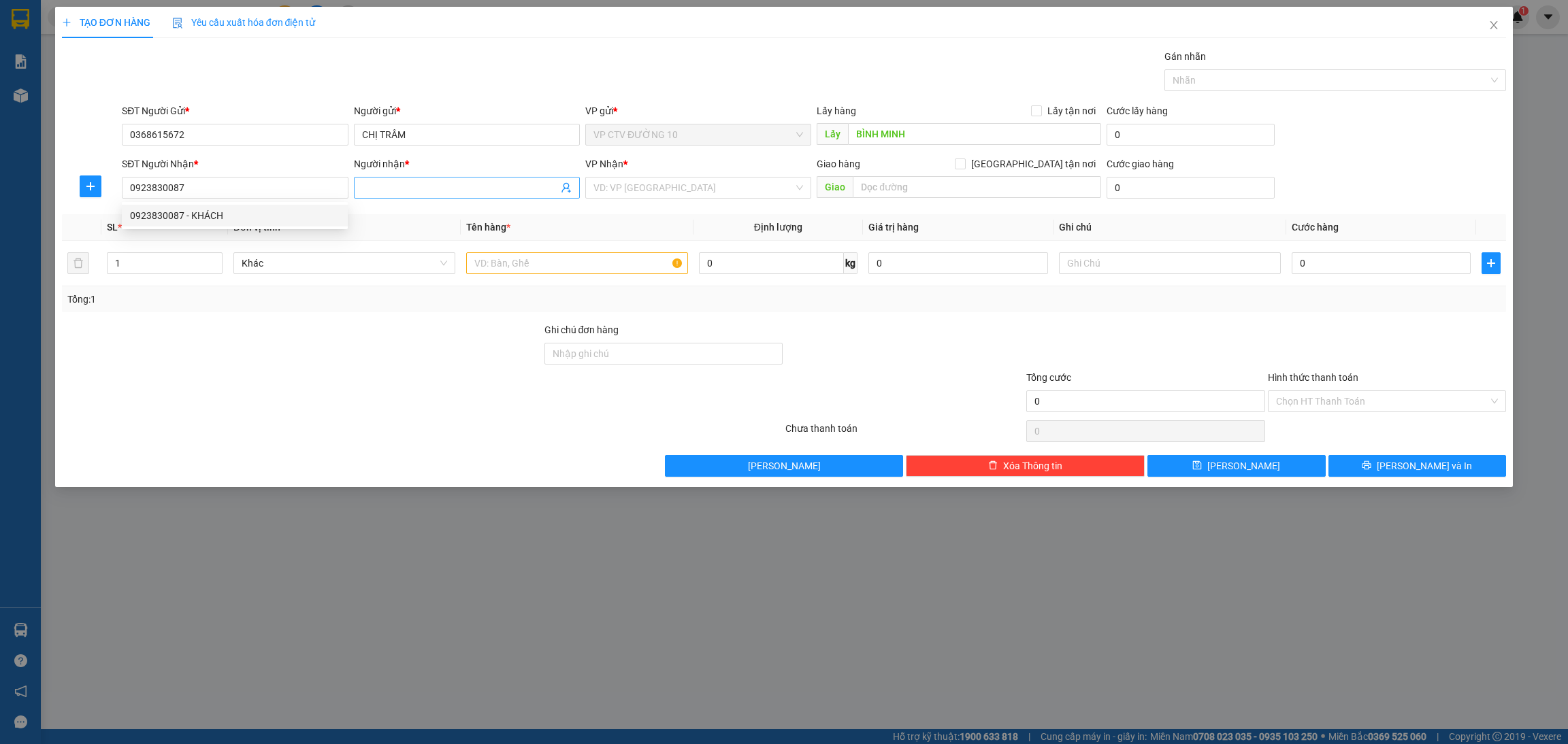
click at [390, 187] on input "Người nhận *" at bounding box center [460, 187] width 196 height 15
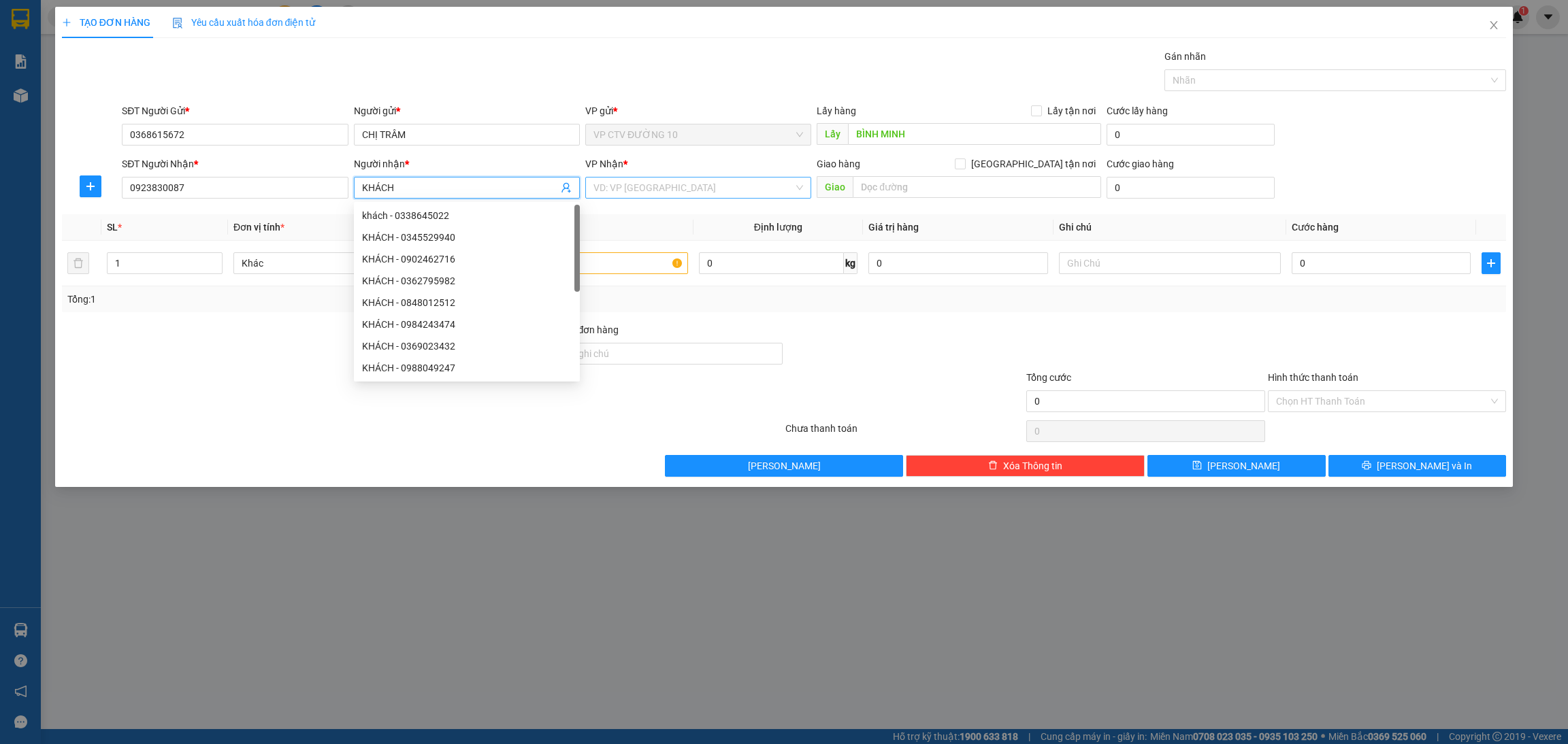
type input "KHÁCH"
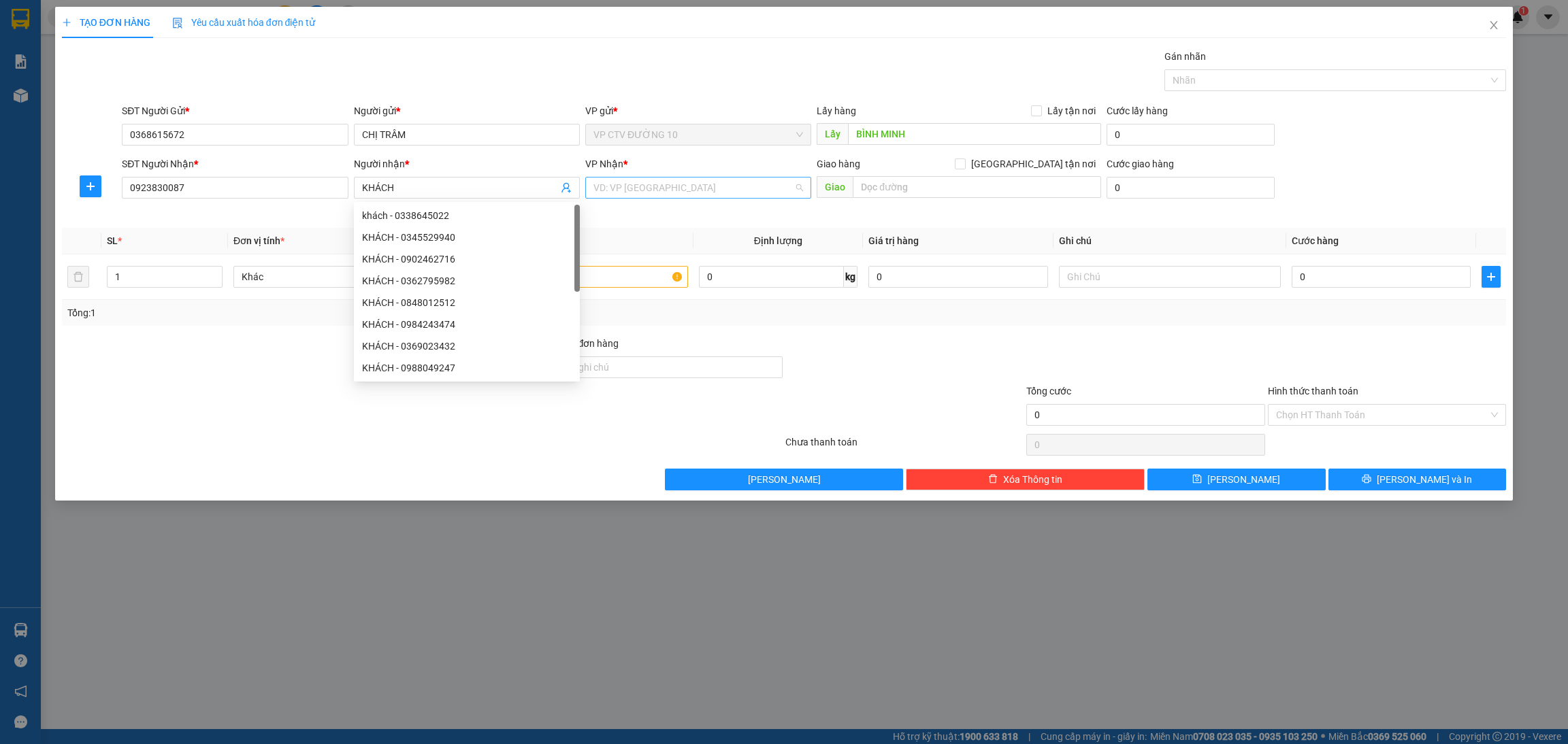
click at [622, 179] on input "search" at bounding box center [693, 188] width 200 height 20
type input "Q"
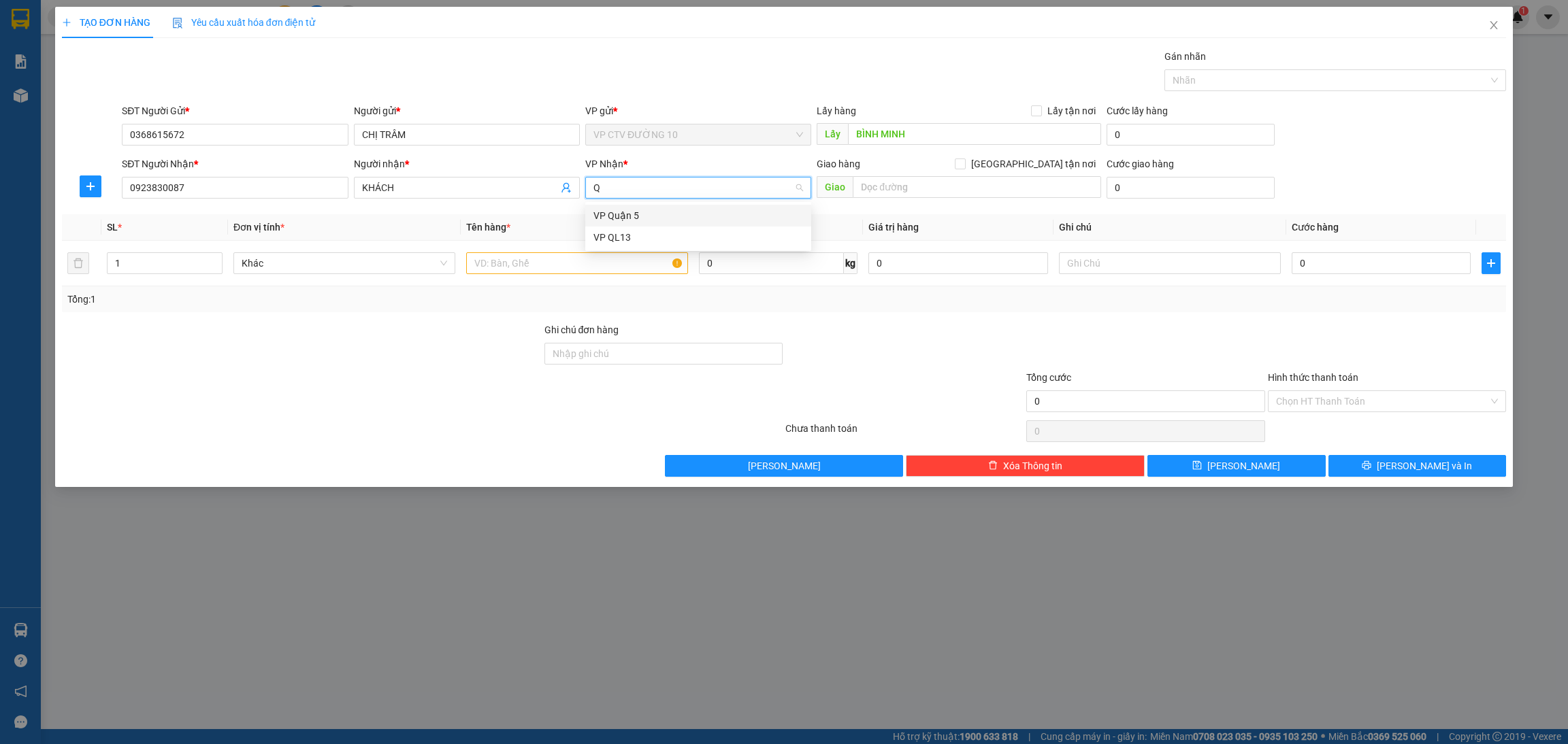
click at [648, 212] on div "VP Quận 5" at bounding box center [698, 215] width 210 height 15
click at [134, 262] on input "1" at bounding box center [165, 263] width 115 height 20
type input "3"
click at [524, 262] on input "text" at bounding box center [577, 263] width 222 height 22
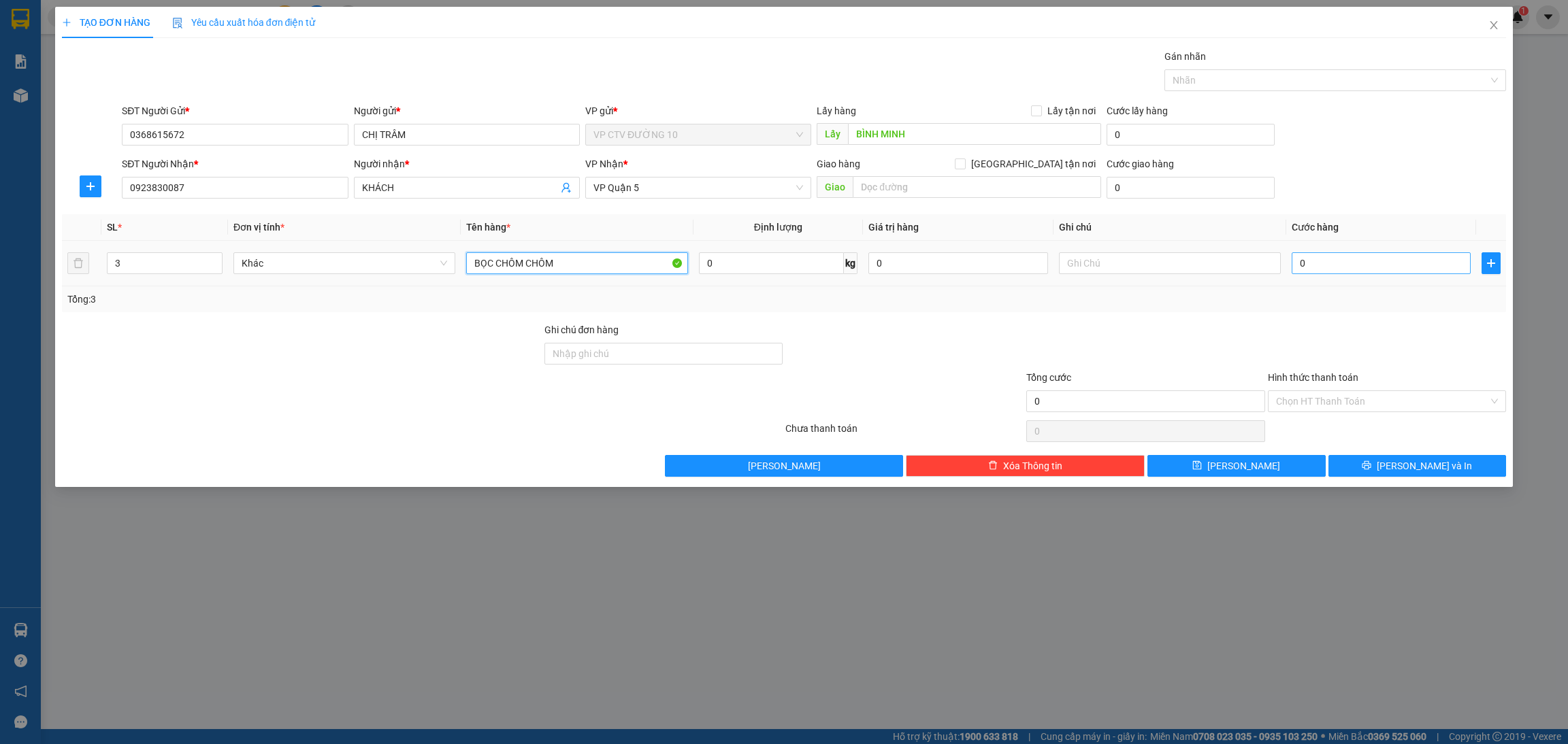
type input "BỌC CHÔM CHÔM"
click at [1306, 261] on input "0" at bounding box center [1382, 263] width 180 height 22
type input "001"
type input "1"
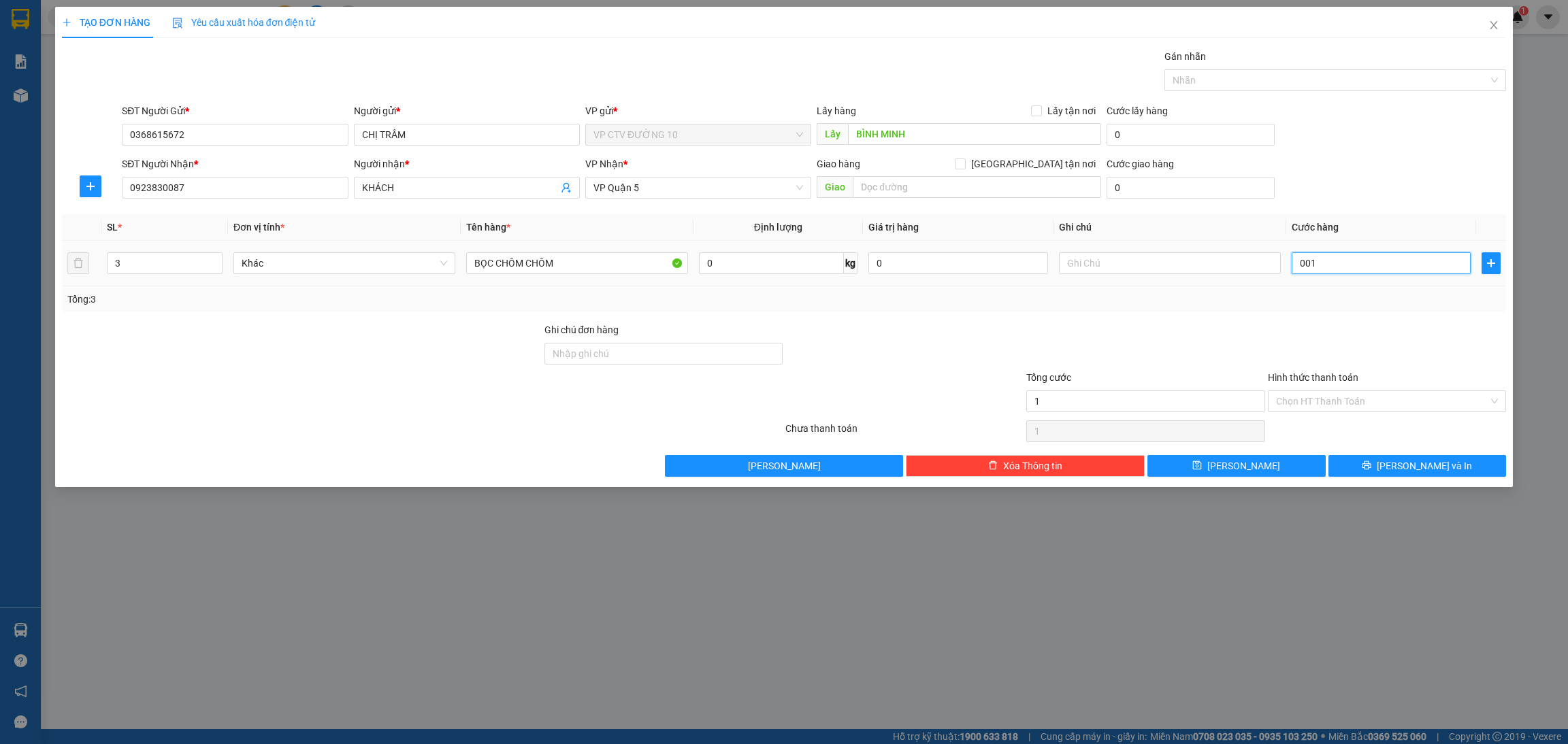
type input "0.011"
type input "11"
type input "00.111"
type input "111"
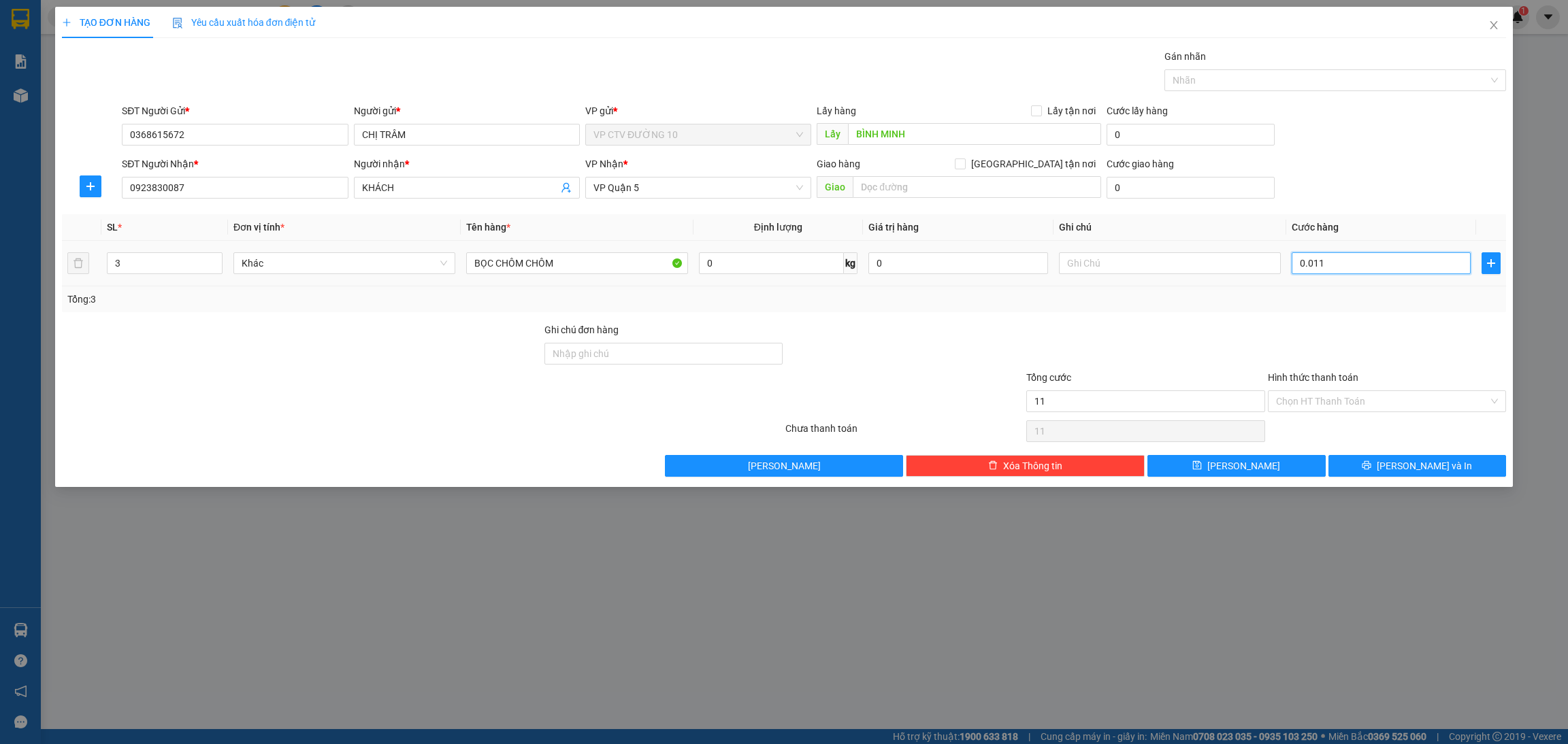
type input "111"
type input "0.001.110"
type input "1.110"
type input "000.011.100"
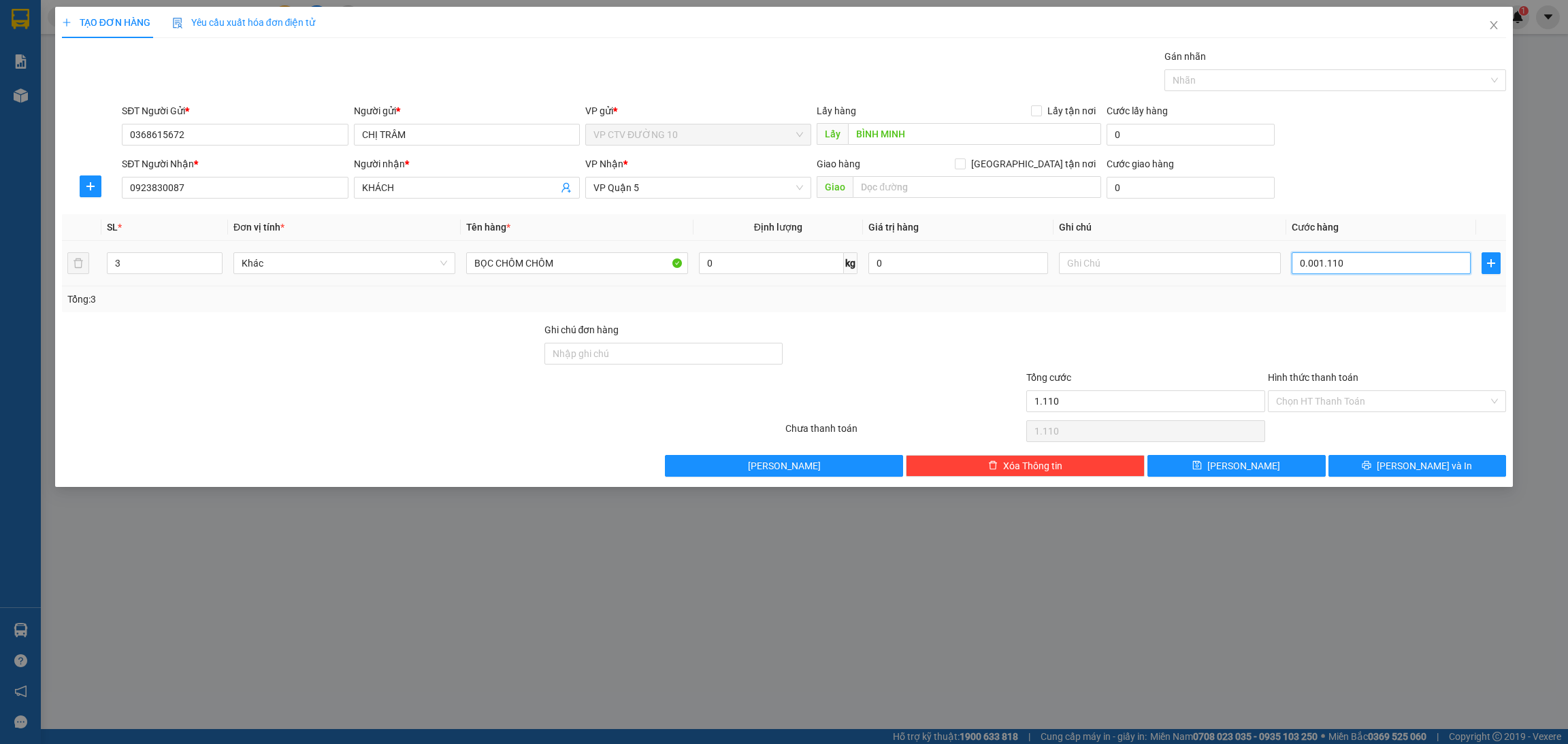
type input "11.100"
type input "00.000.111.000"
type input "111.000"
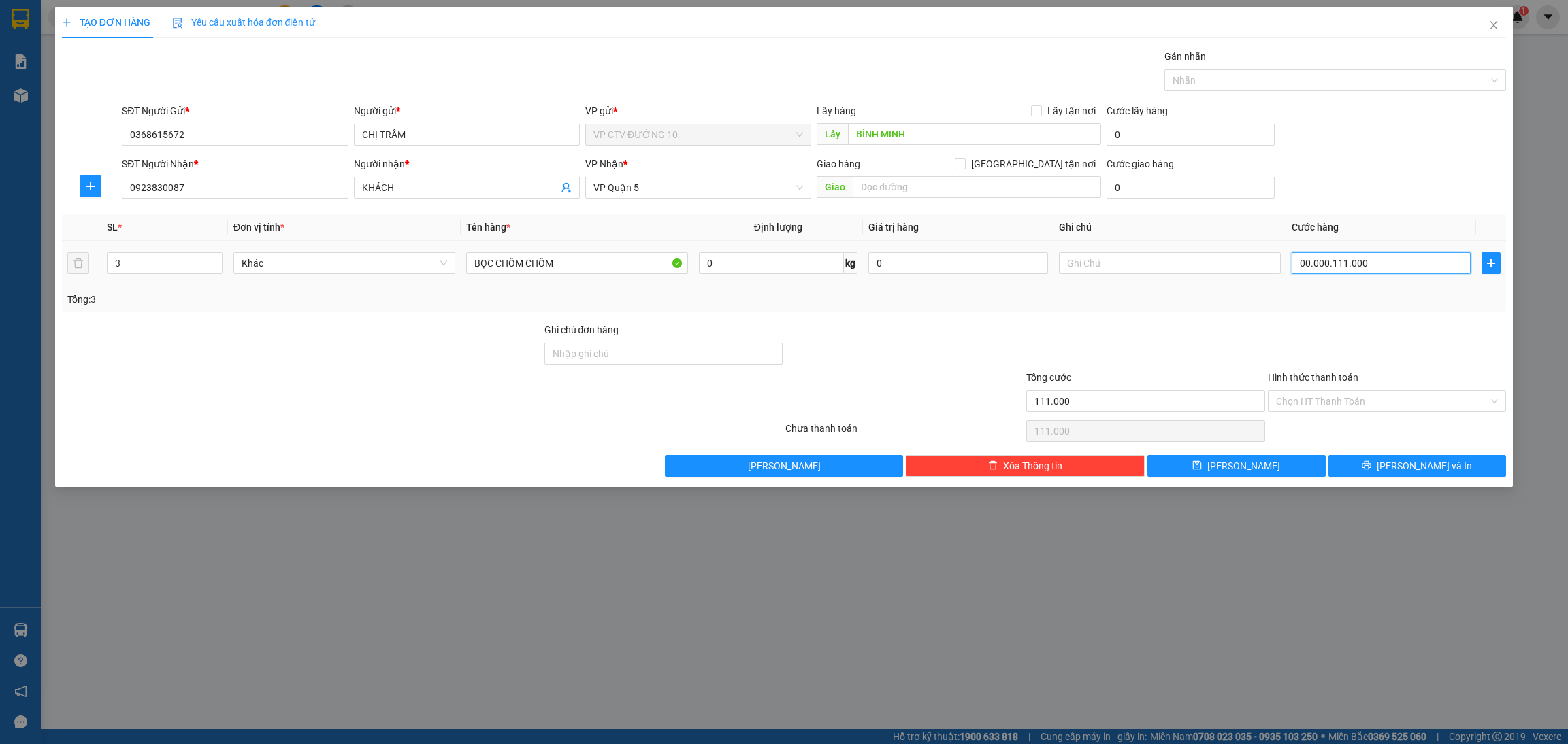
type input "00.000.011.100"
type input "11.100"
type input "000.000"
type input "0"
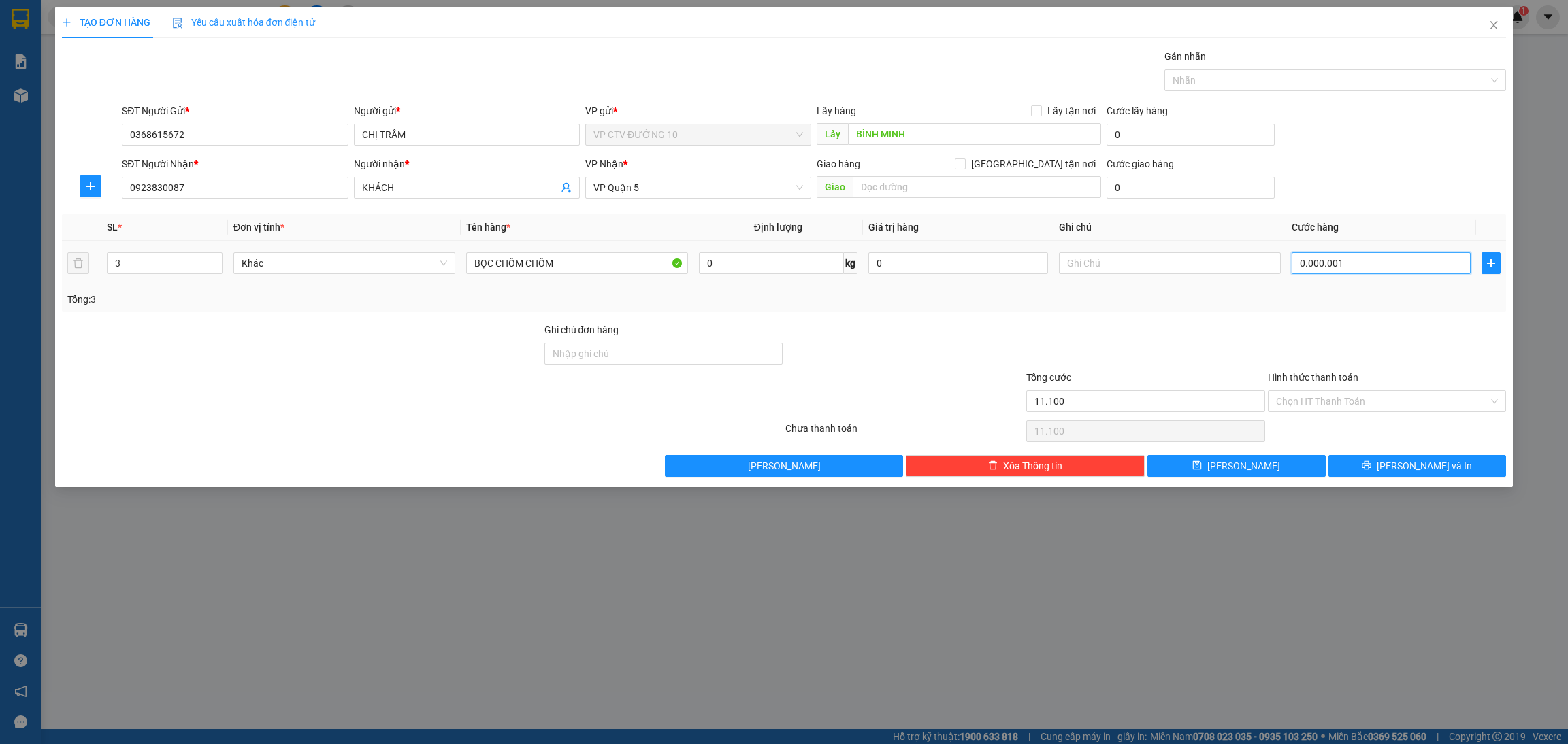
type input "0"
type input "0.000.001"
type input "1"
type input "00.000.011"
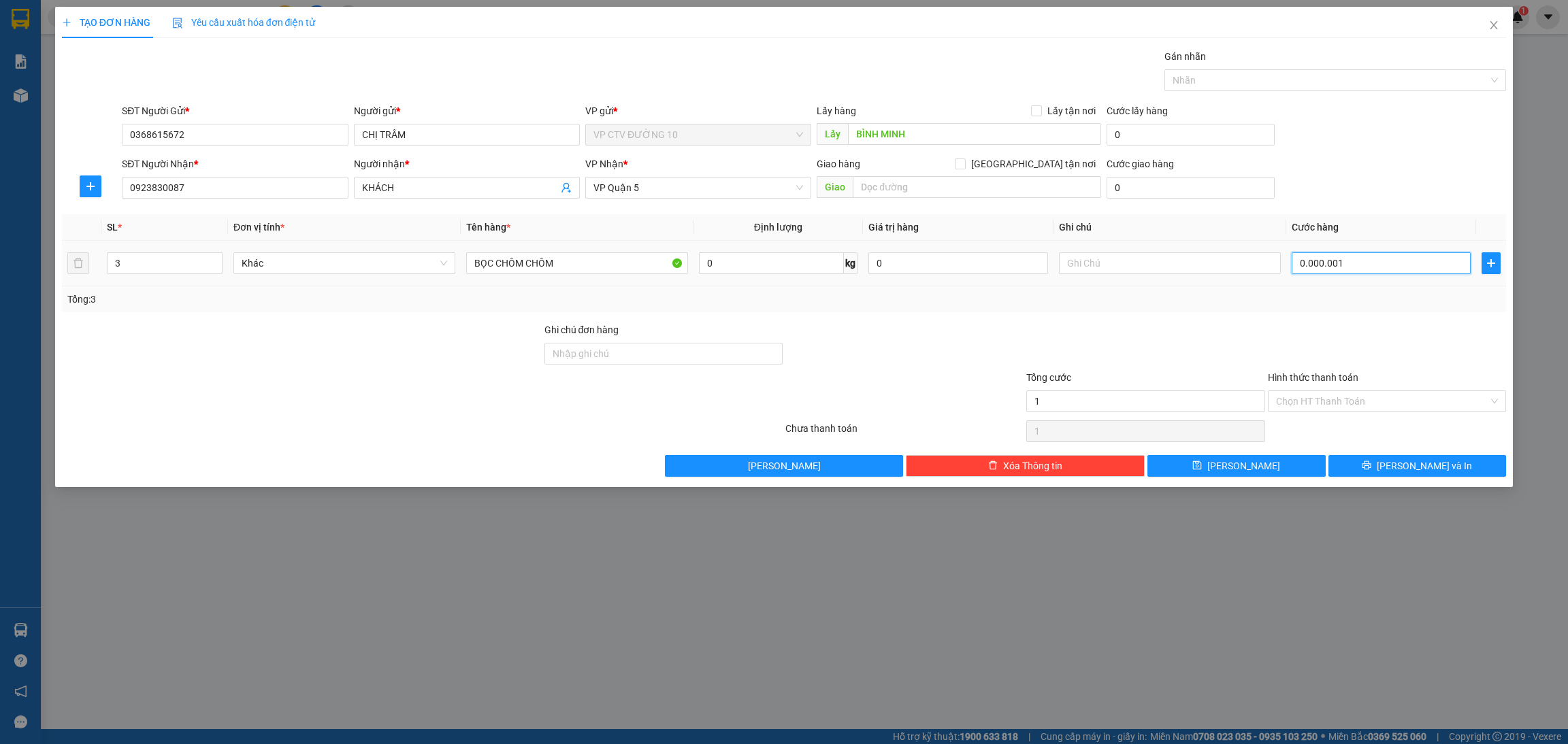
type input "11"
type input "000.000.110"
type input "110"
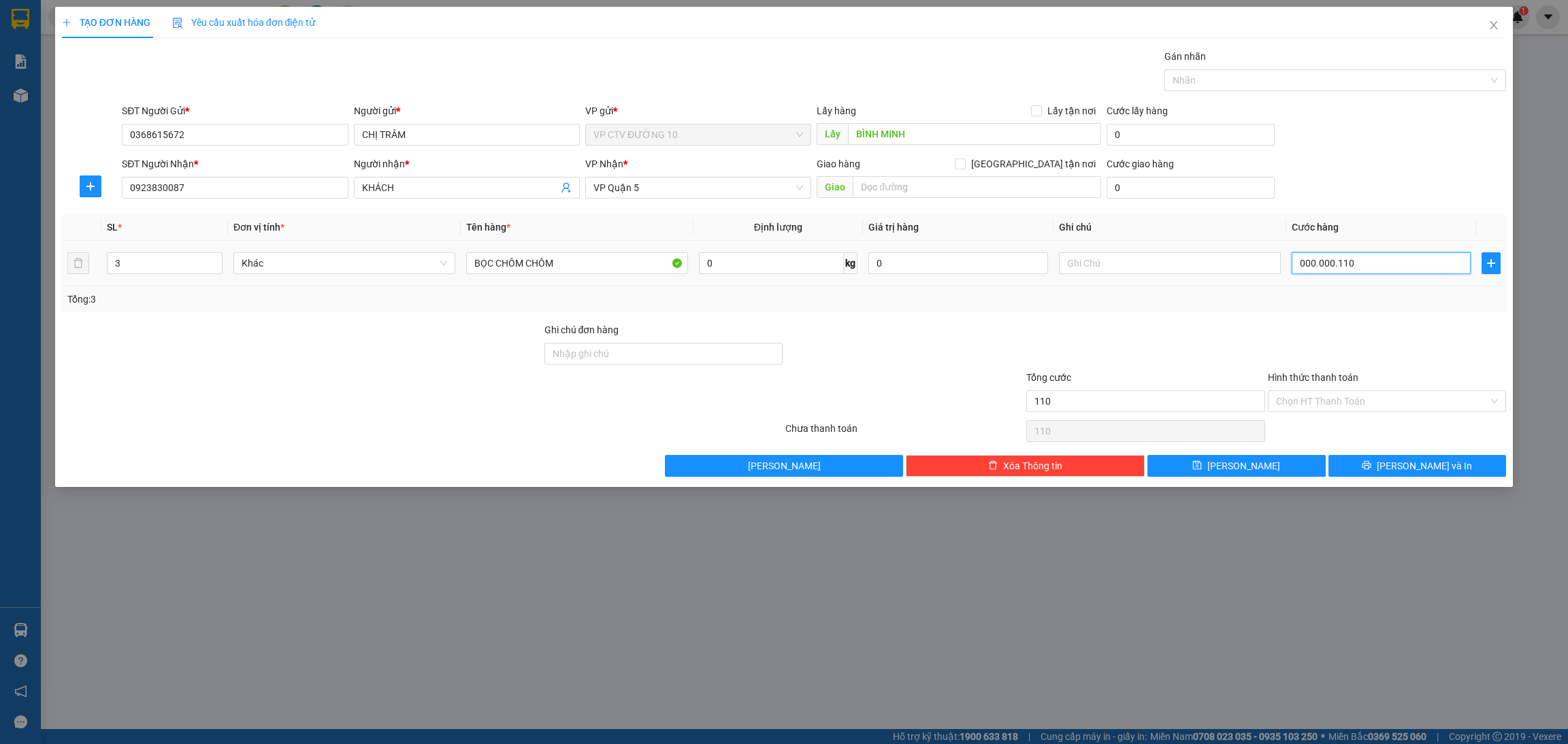
type input "0.000.001.100"
type input "1.100"
type input "000.000.111.000"
type input "111.000"
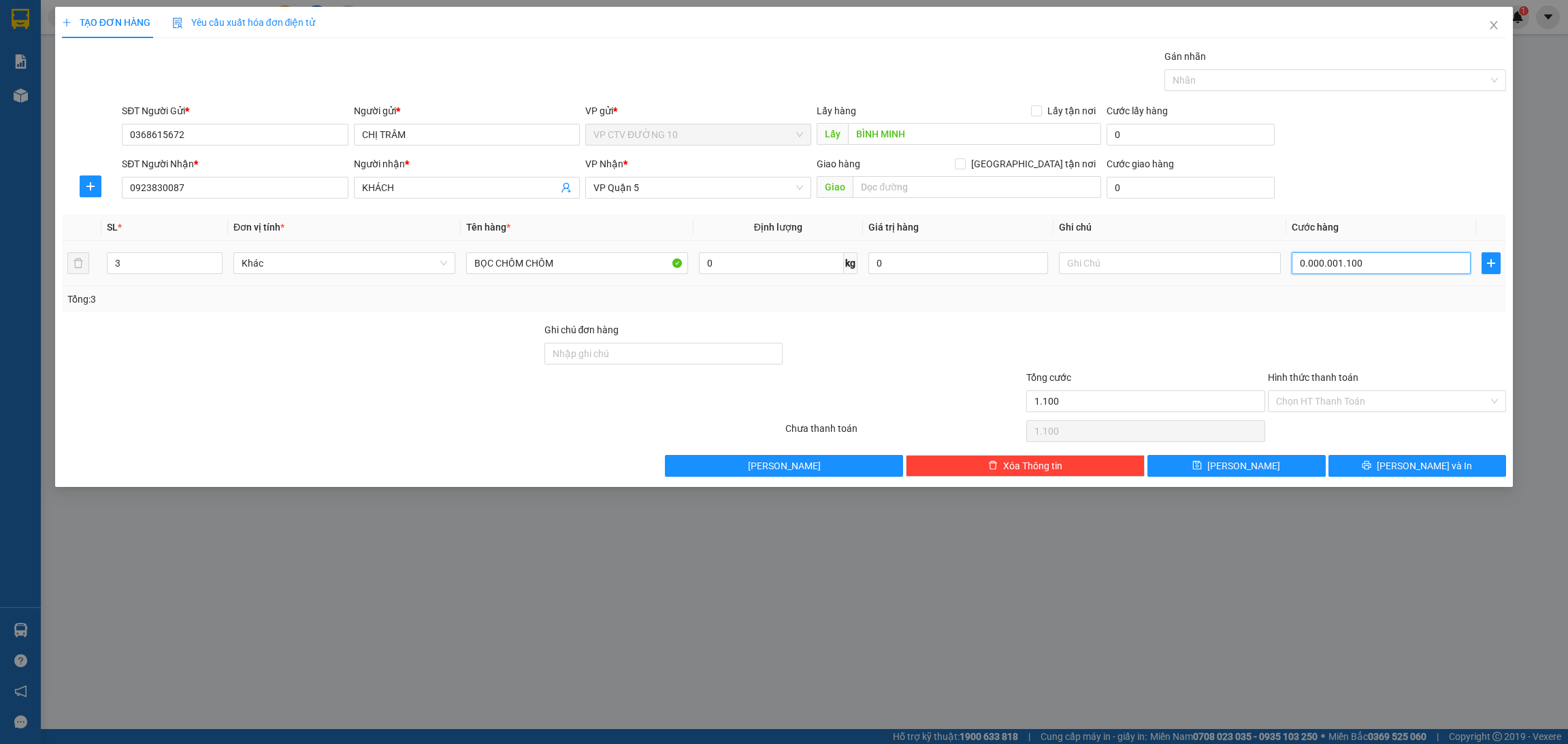
type input "111.000"
type input "000.000.111.100"
type input "111.100"
type input "000.000.111"
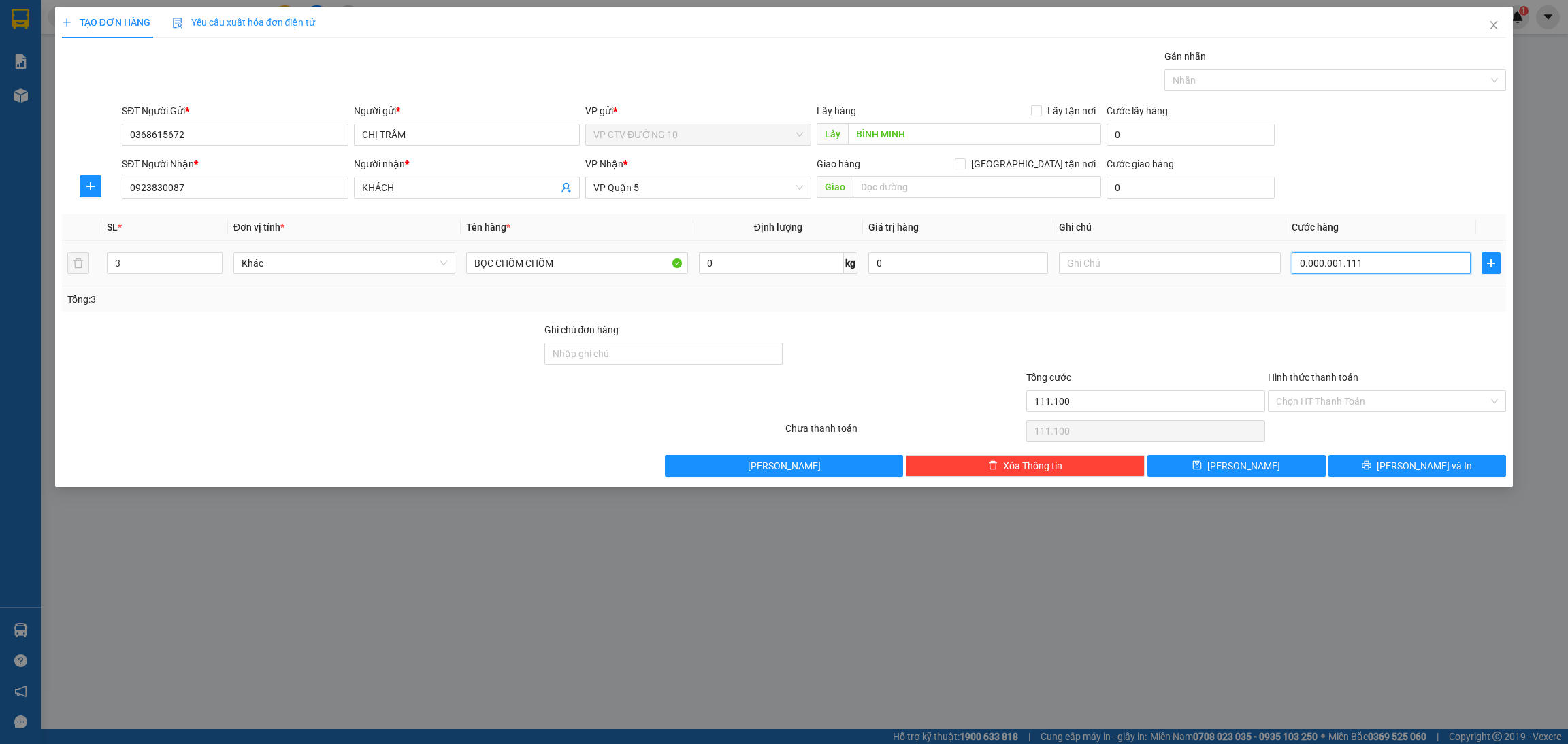
type input "111"
type input "0.000.001"
type input "1"
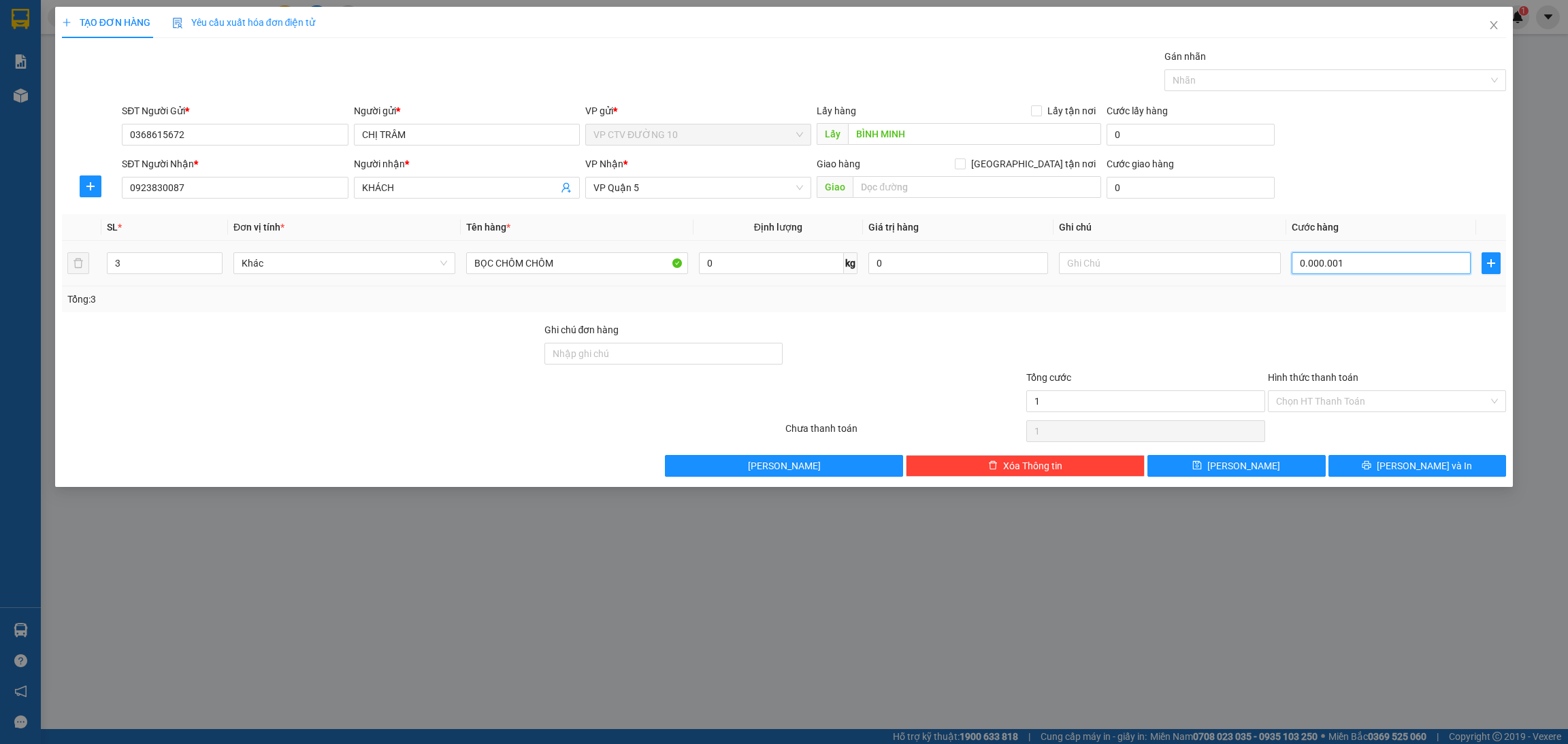
type input "000.000"
type input "0"
type input "001"
type input "1"
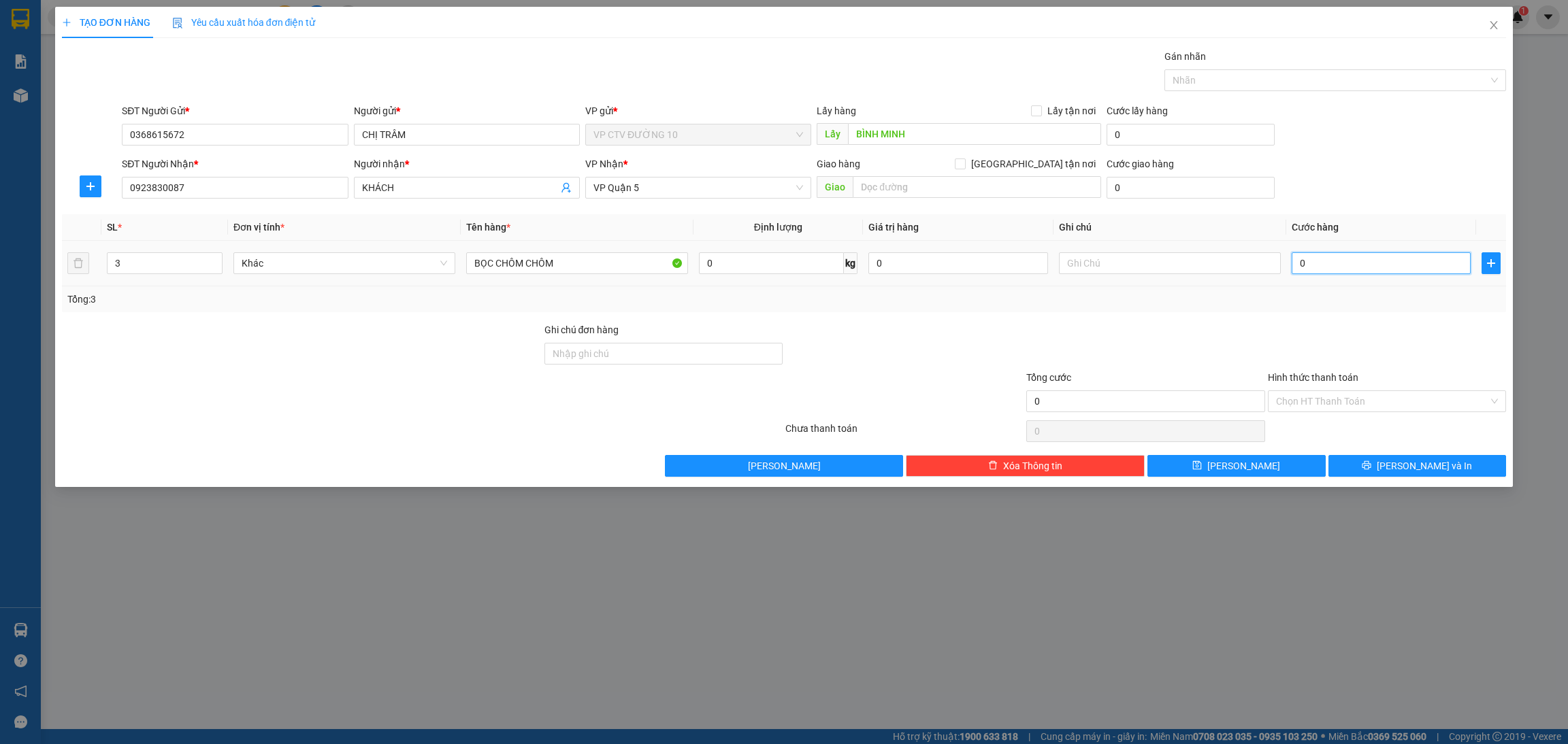
type input "1"
type input "0.011"
type input "11"
type input "00.110"
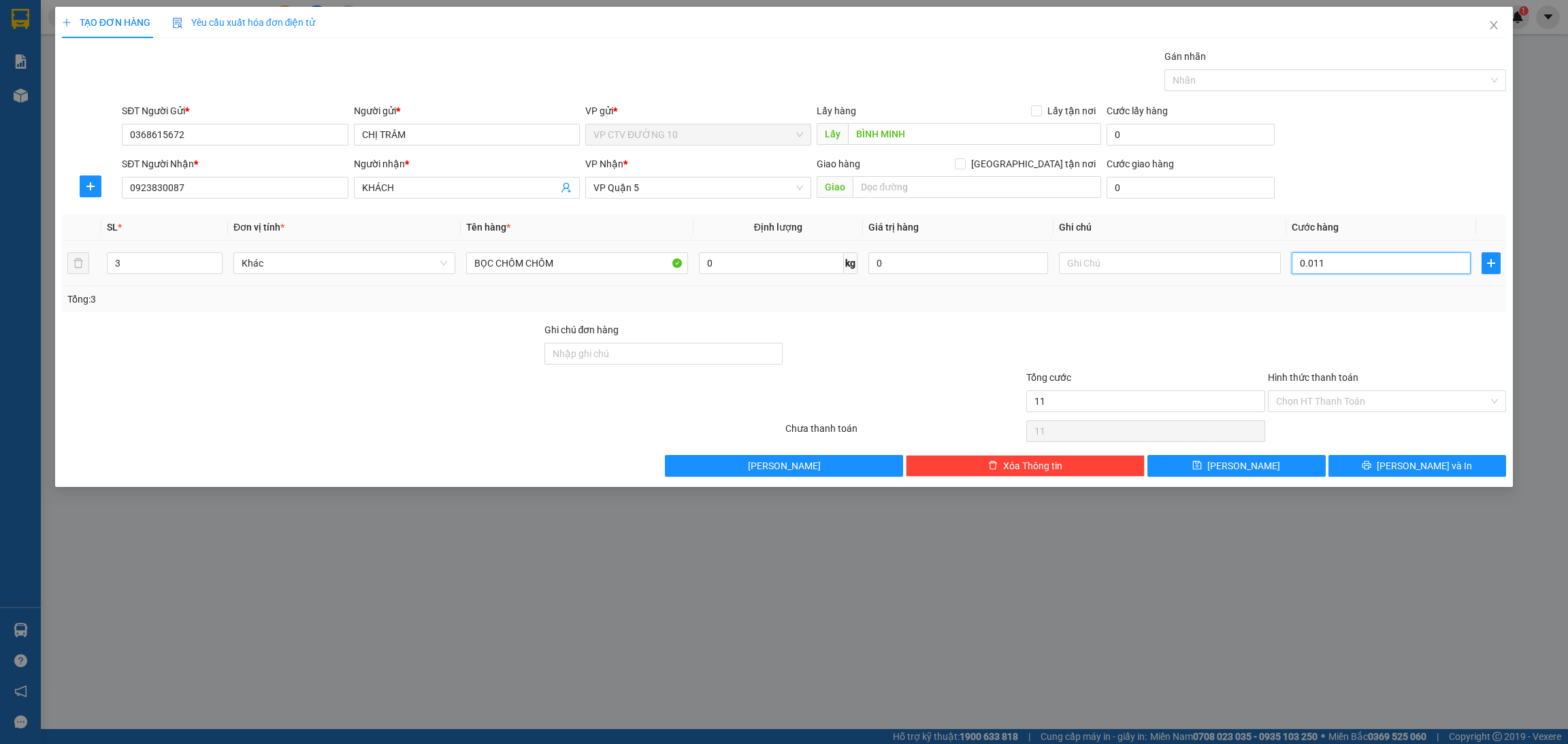
type input "110"
type input "0.001.100"
type input "1.100"
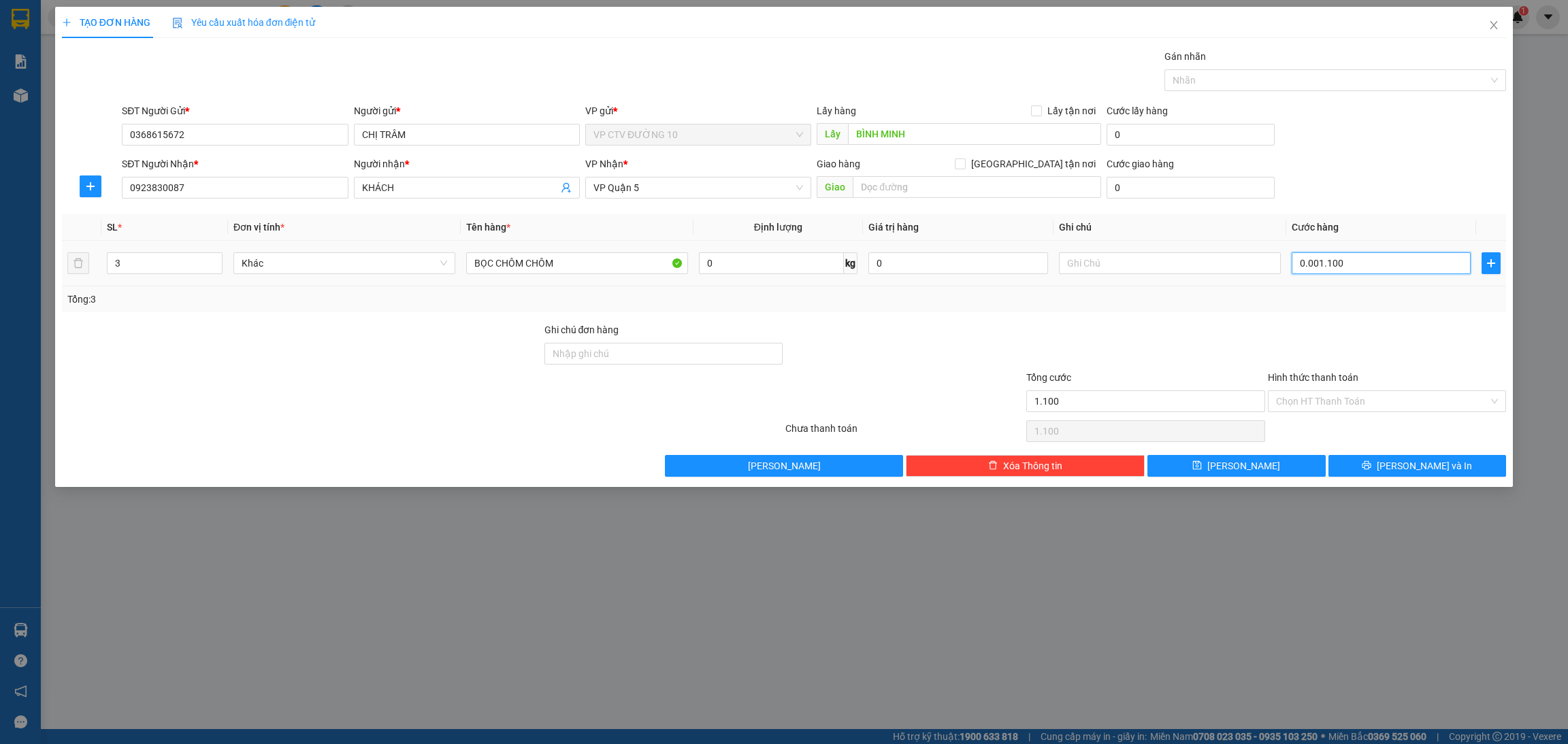
type input "0.000.011.000"
type input "11.000"
type input "00.000.110.000"
type input "110.000"
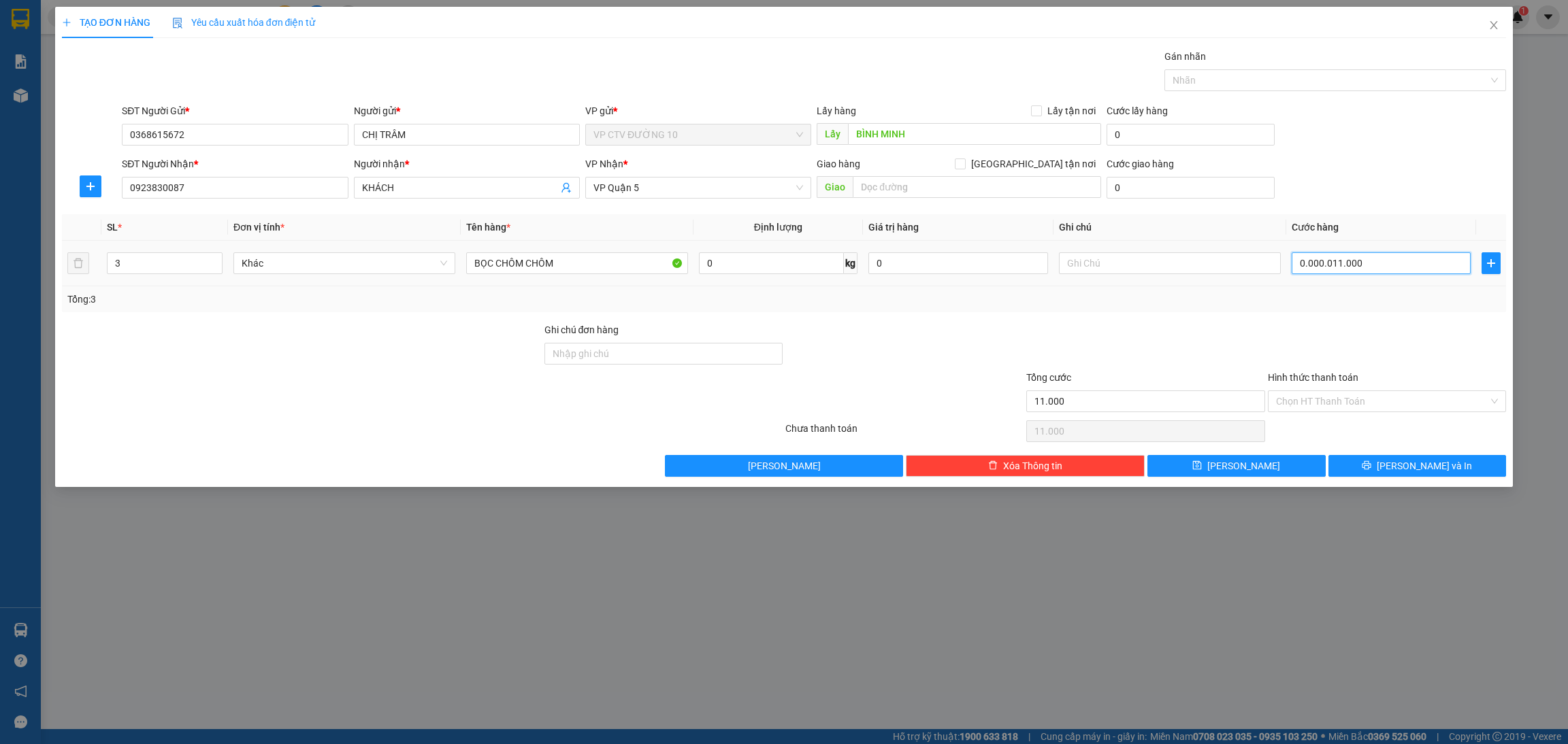
type input "110.000"
type input "1.100.000"
click at [748, 363] on input "Ghi chú đơn hàng" at bounding box center [663, 354] width 238 height 22
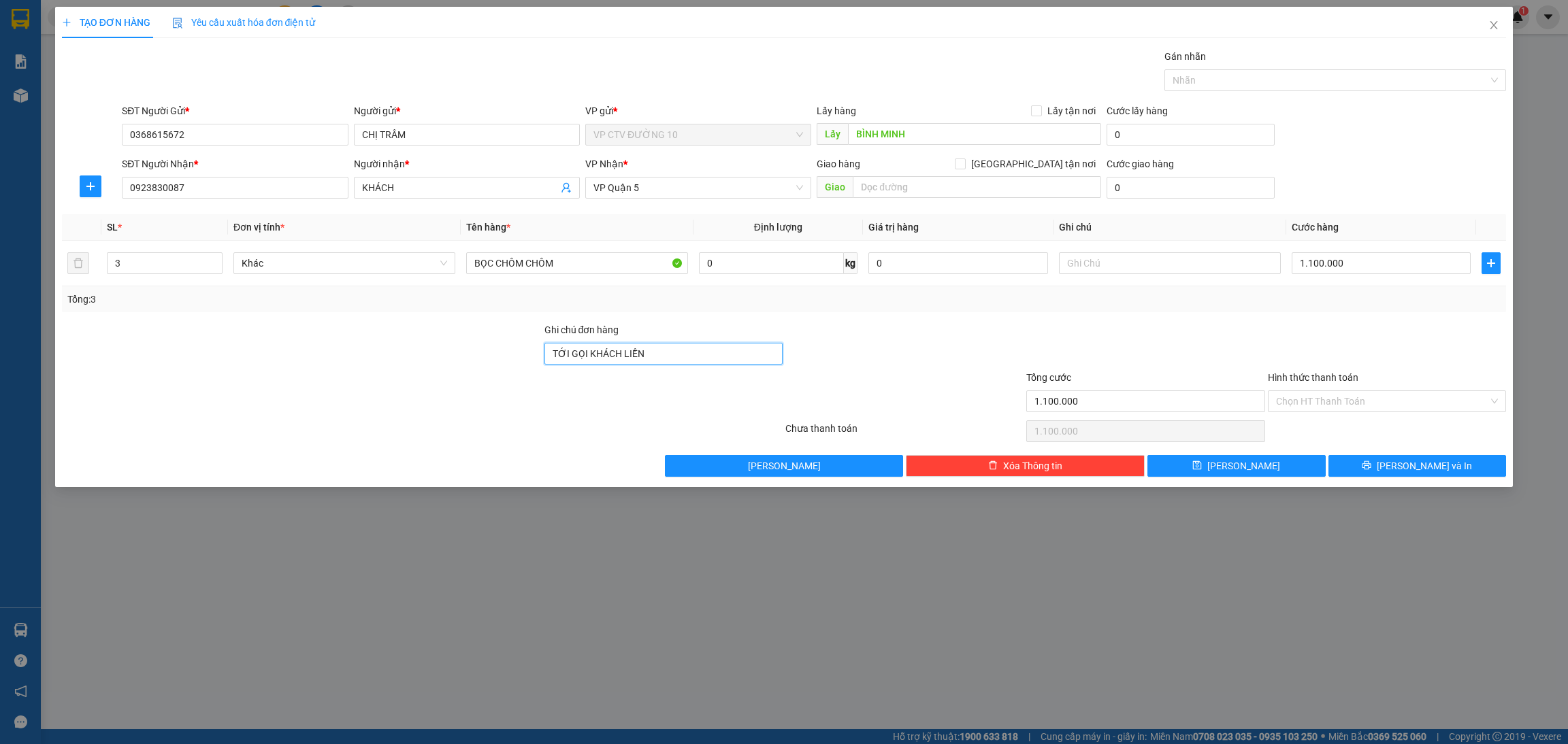
type input "TỚI GỌI KHÁCH LIỀN"
click at [876, 324] on div at bounding box center [905, 346] width 241 height 48
click at [1306, 474] on span "[PERSON_NAME] và In" at bounding box center [1424, 466] width 95 height 15
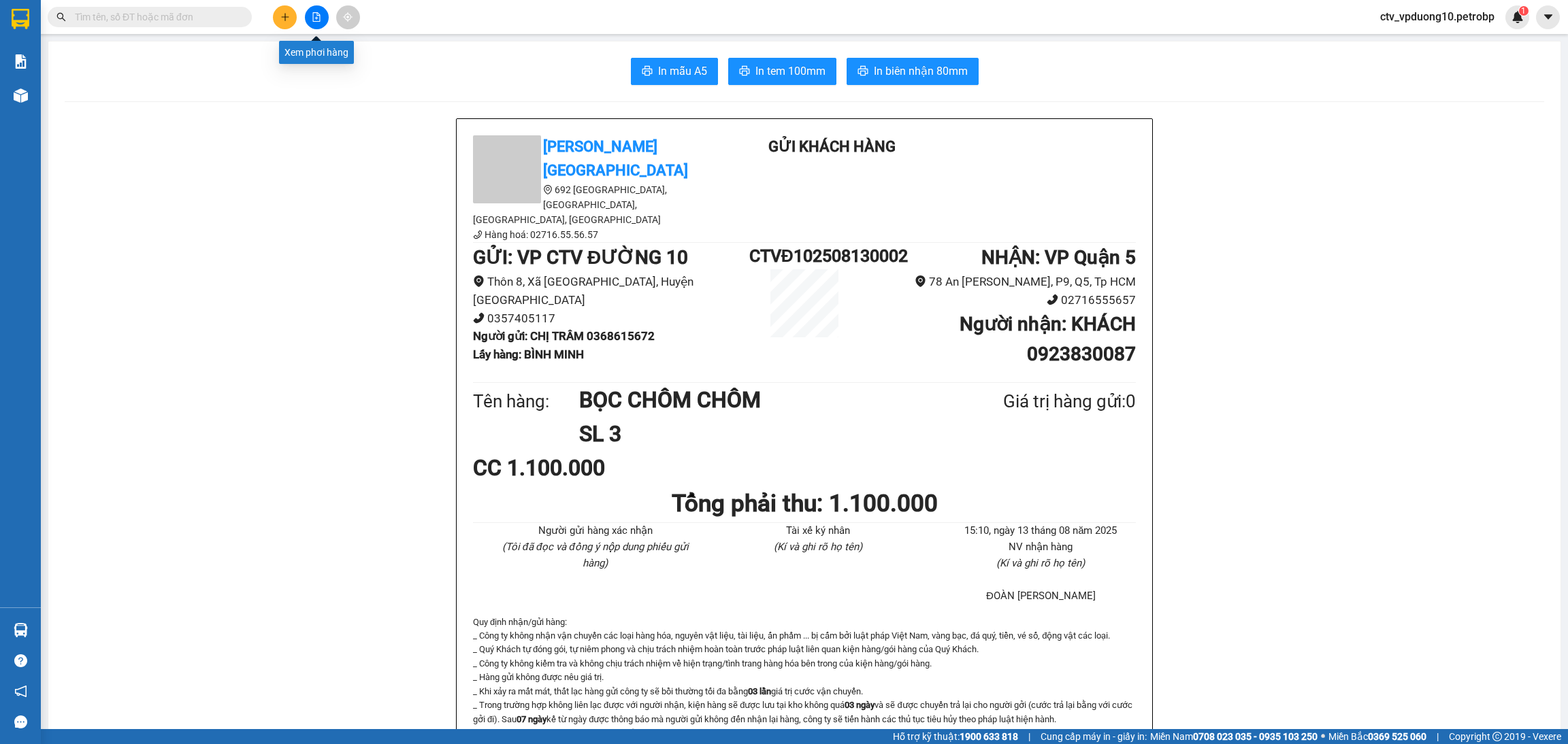
click at [312, 13] on icon "file-add" at bounding box center [317, 17] width 9 height 9
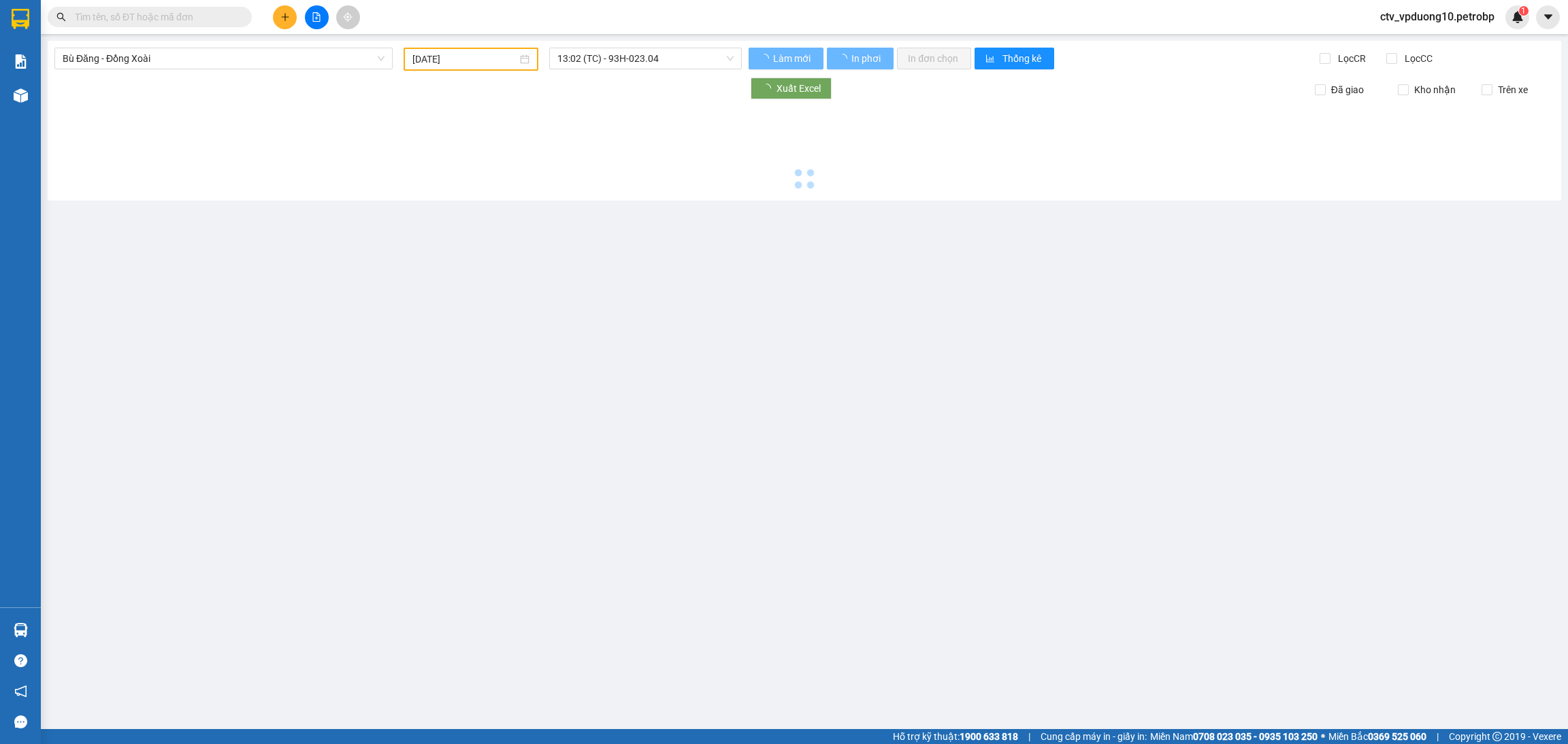
type input "[DATE]"
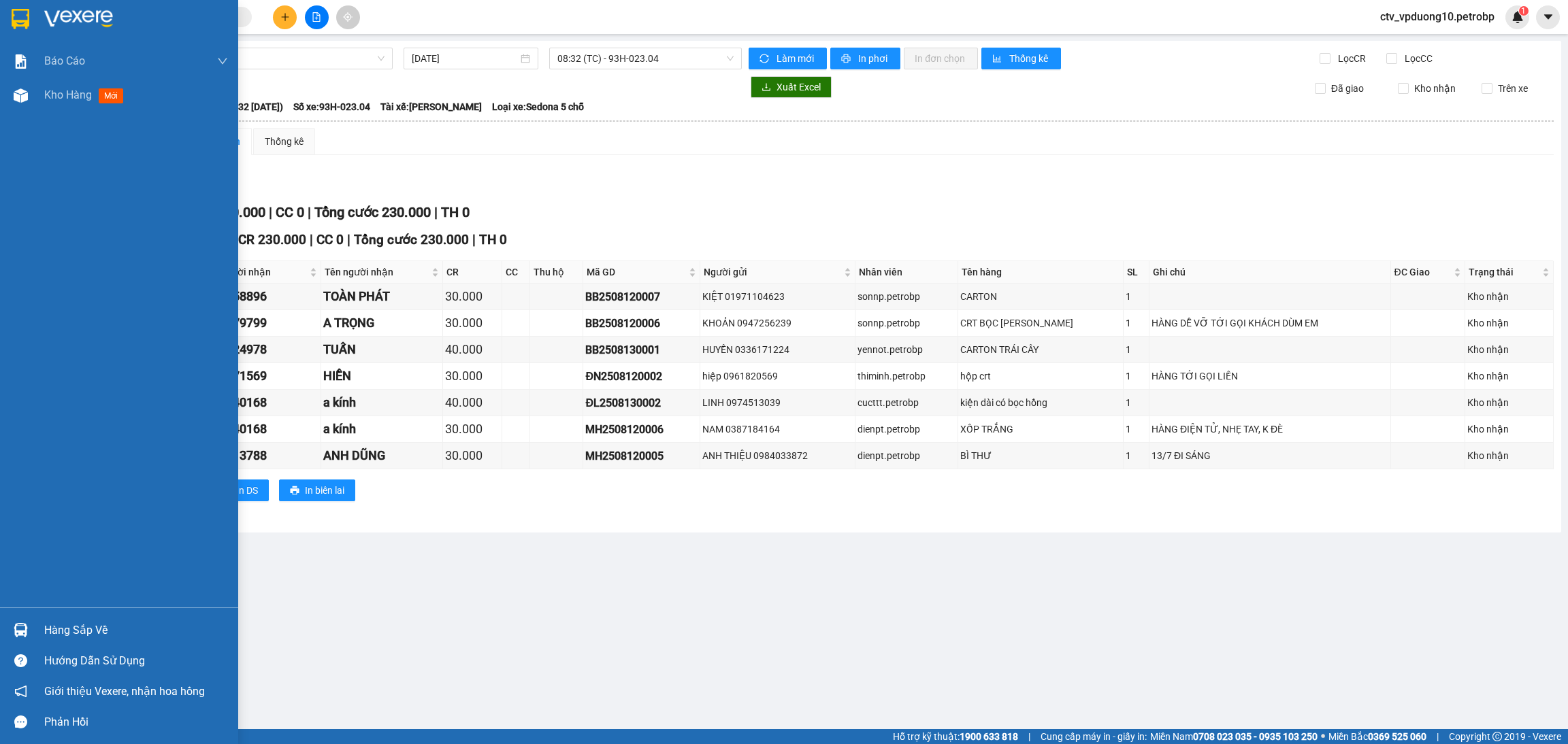
click at [34, 24] on div at bounding box center [119, 22] width 238 height 44
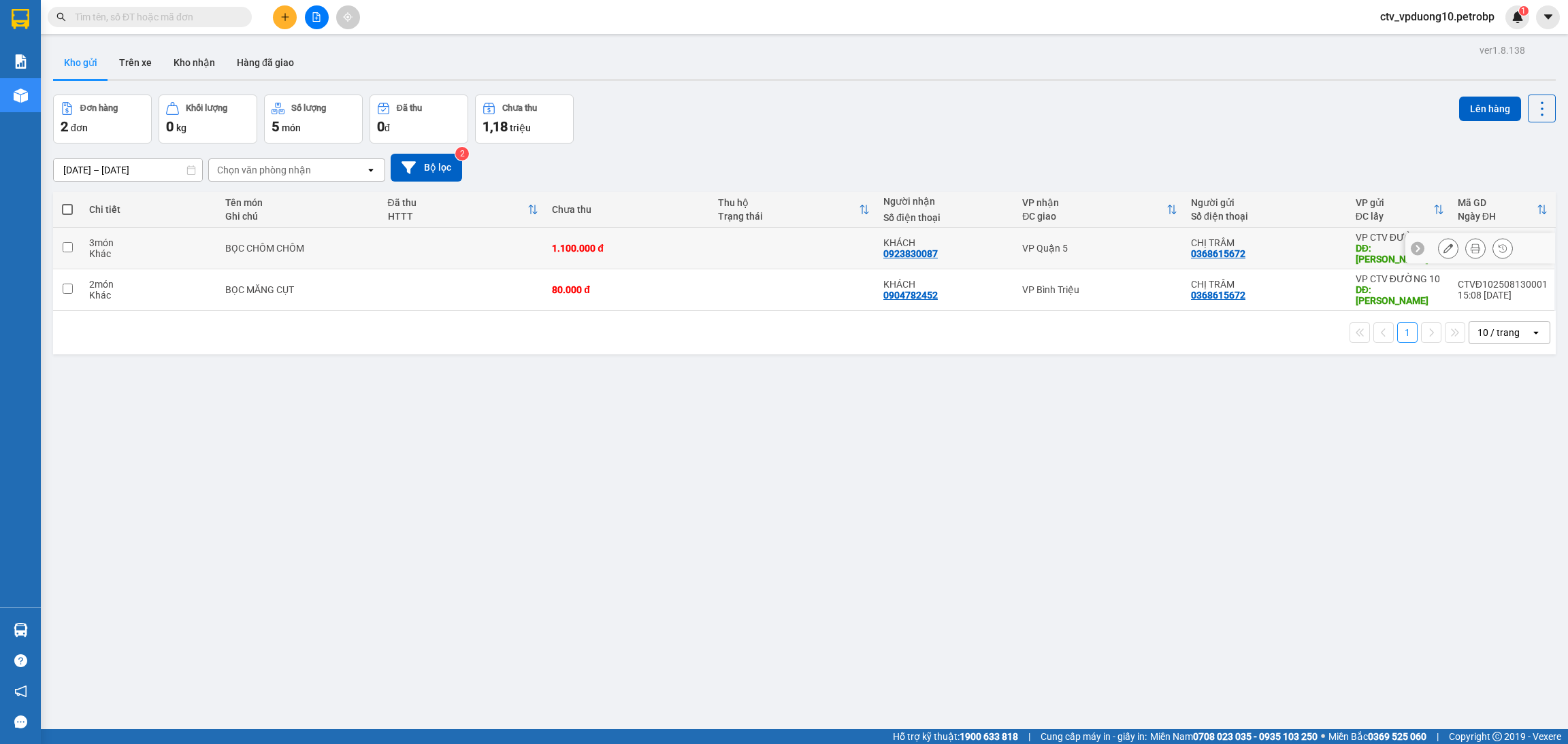
click at [669, 243] on div "1.100.000 đ" at bounding box center [627, 248] width 152 height 11
checkbox input "true"
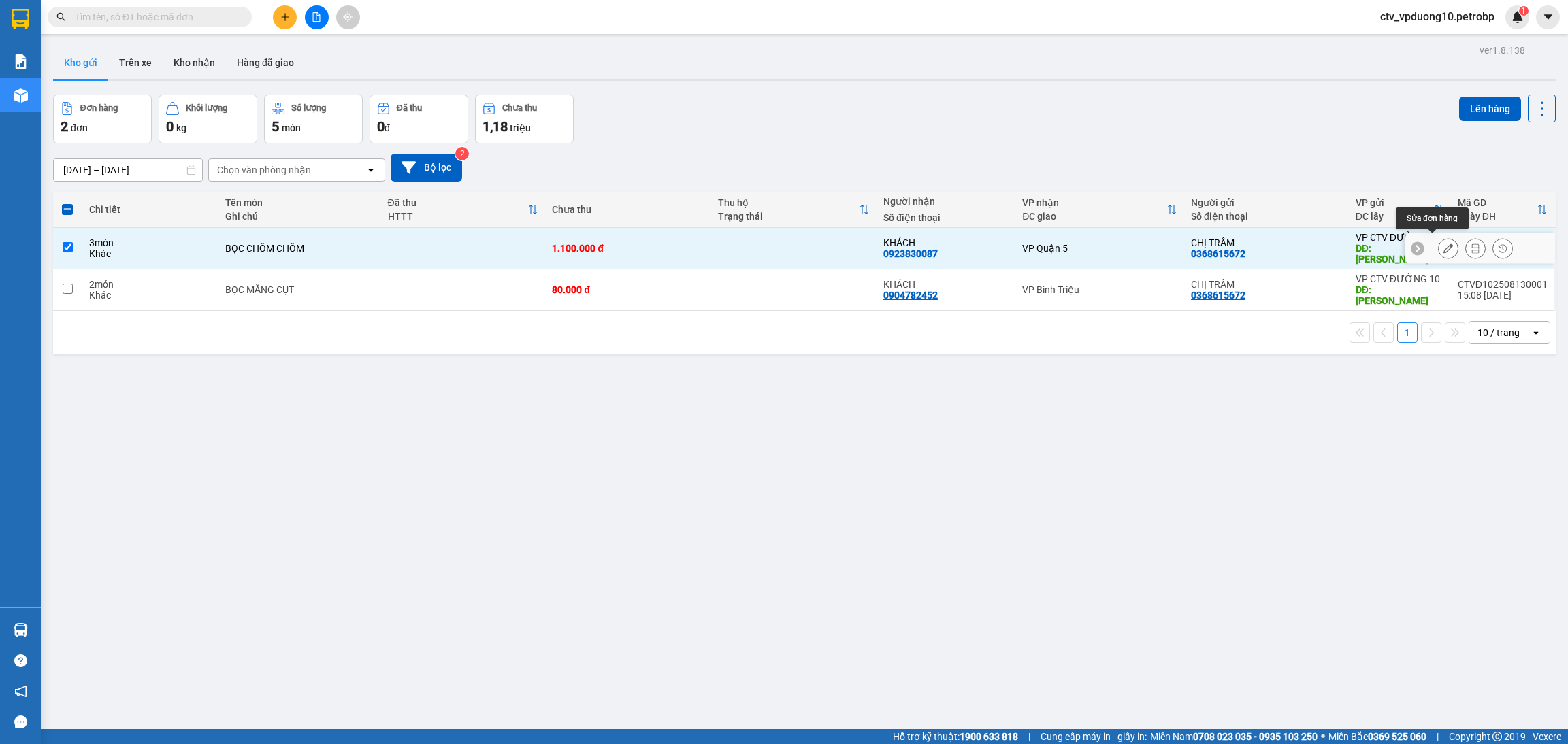
click at [1306, 244] on icon at bounding box center [1449, 248] width 9 height 9
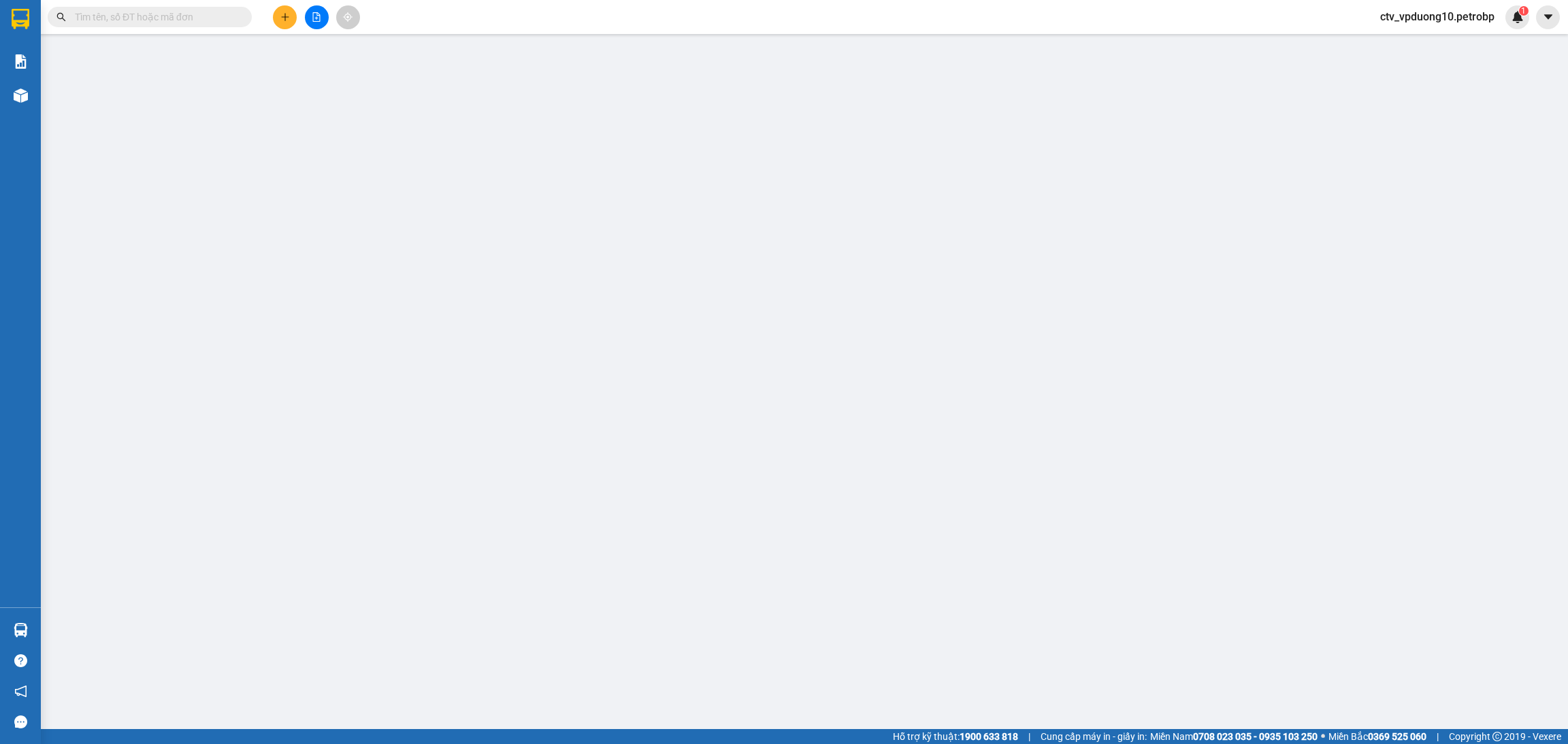
type input "0368615672"
type input "BÌNH MINH"
type input "0923830087"
type input "TỚI GỌI KHÁCH LIỀN"
type input "1.100.000"
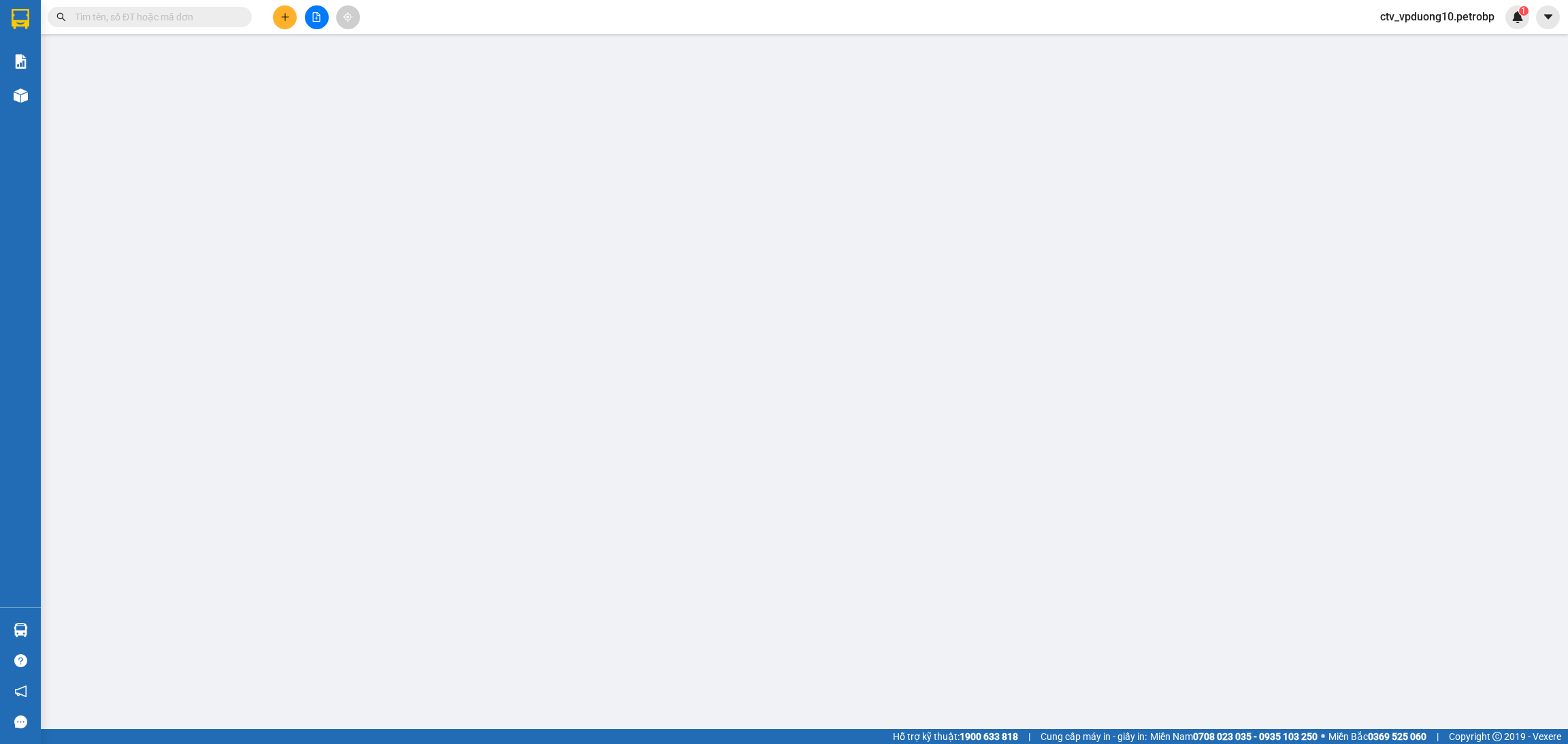
type input "1.100.000"
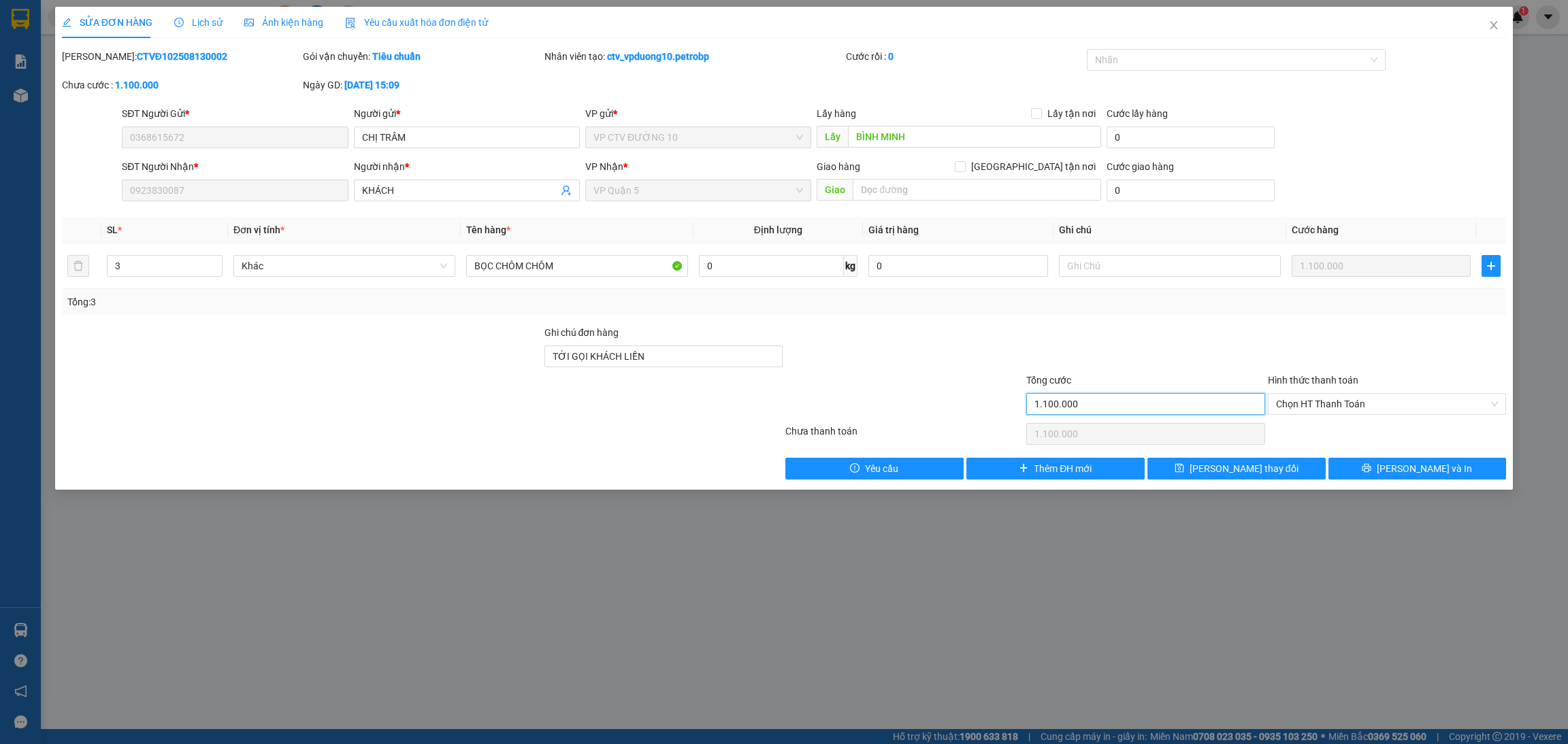
click at [1183, 406] on input "1.100.000" at bounding box center [1145, 405] width 238 height 22
click at [1154, 397] on input "1.100.000" at bounding box center [1145, 405] width 238 height 22
click at [1188, 369] on div at bounding box center [1145, 349] width 241 height 48
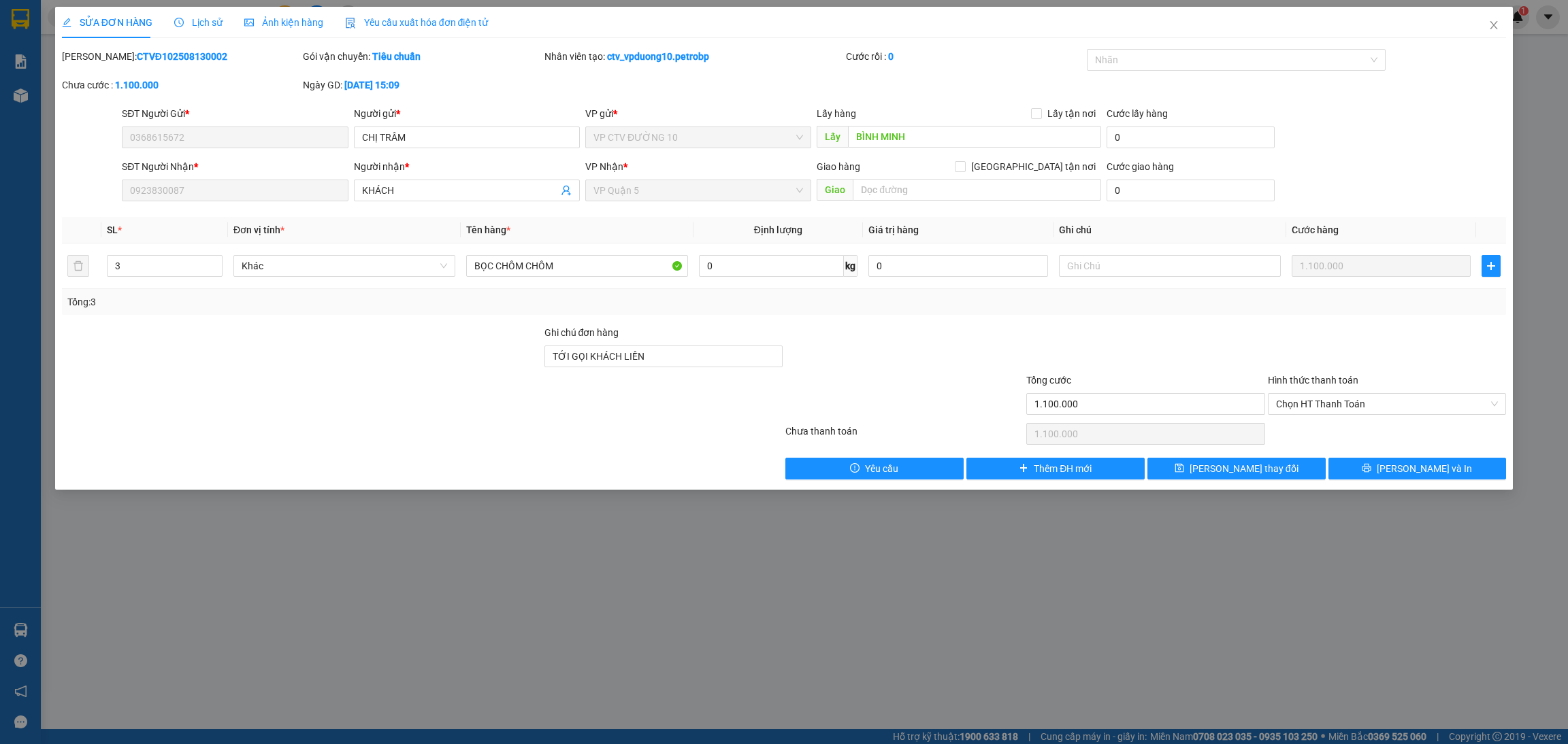
click at [1041, 357] on div at bounding box center [1145, 349] width 241 height 48
click at [1306, 16] on span "Close" at bounding box center [1494, 26] width 38 height 38
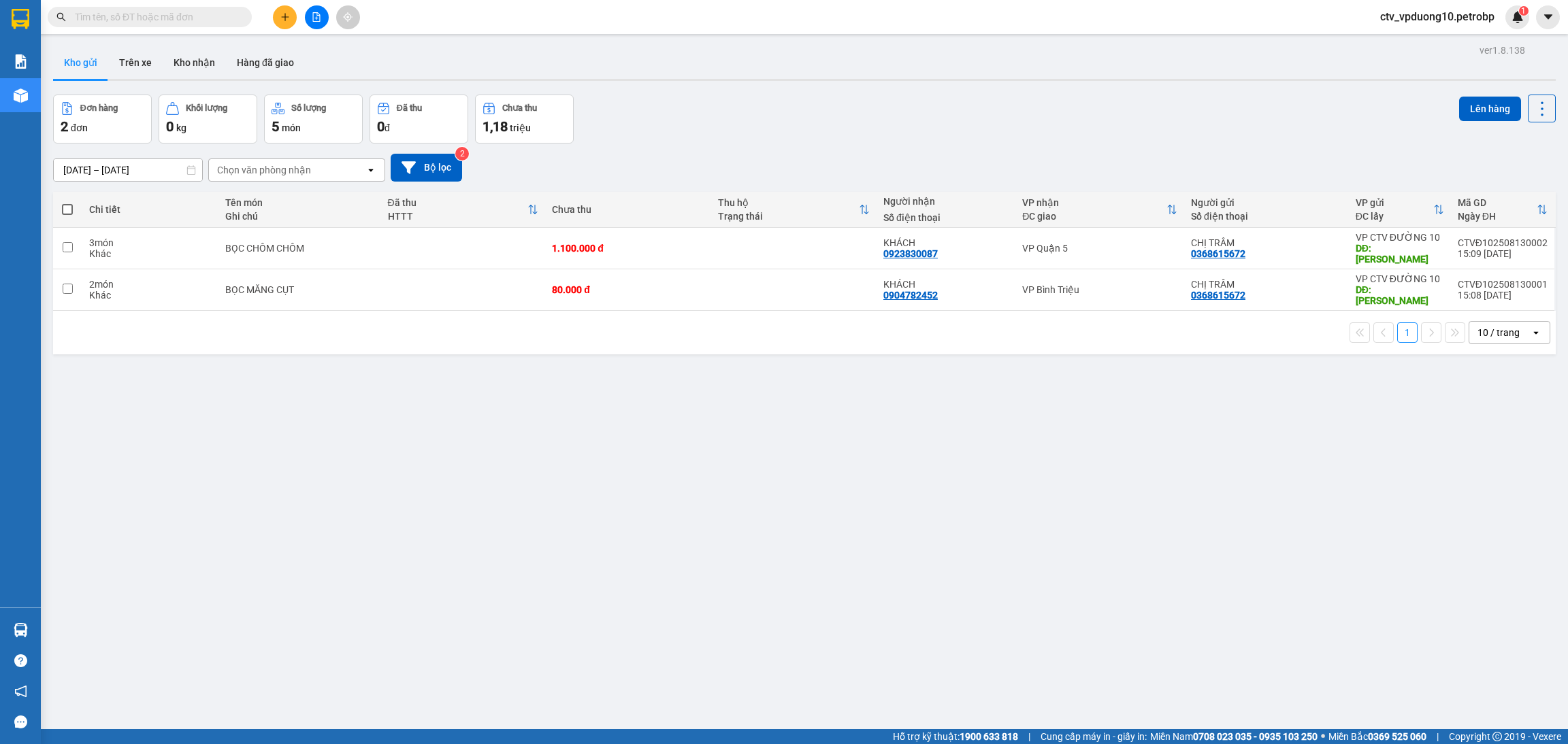
click at [240, 520] on div "ver 1.8.138 Kho gửi Trên xe Kho nhận Hàng đã giao Đơn hàng 2 đơn Khối lượng 0 k…" at bounding box center [805, 412] width 1514 height 744
click at [1306, 245] on button at bounding box center [1449, 248] width 19 height 24
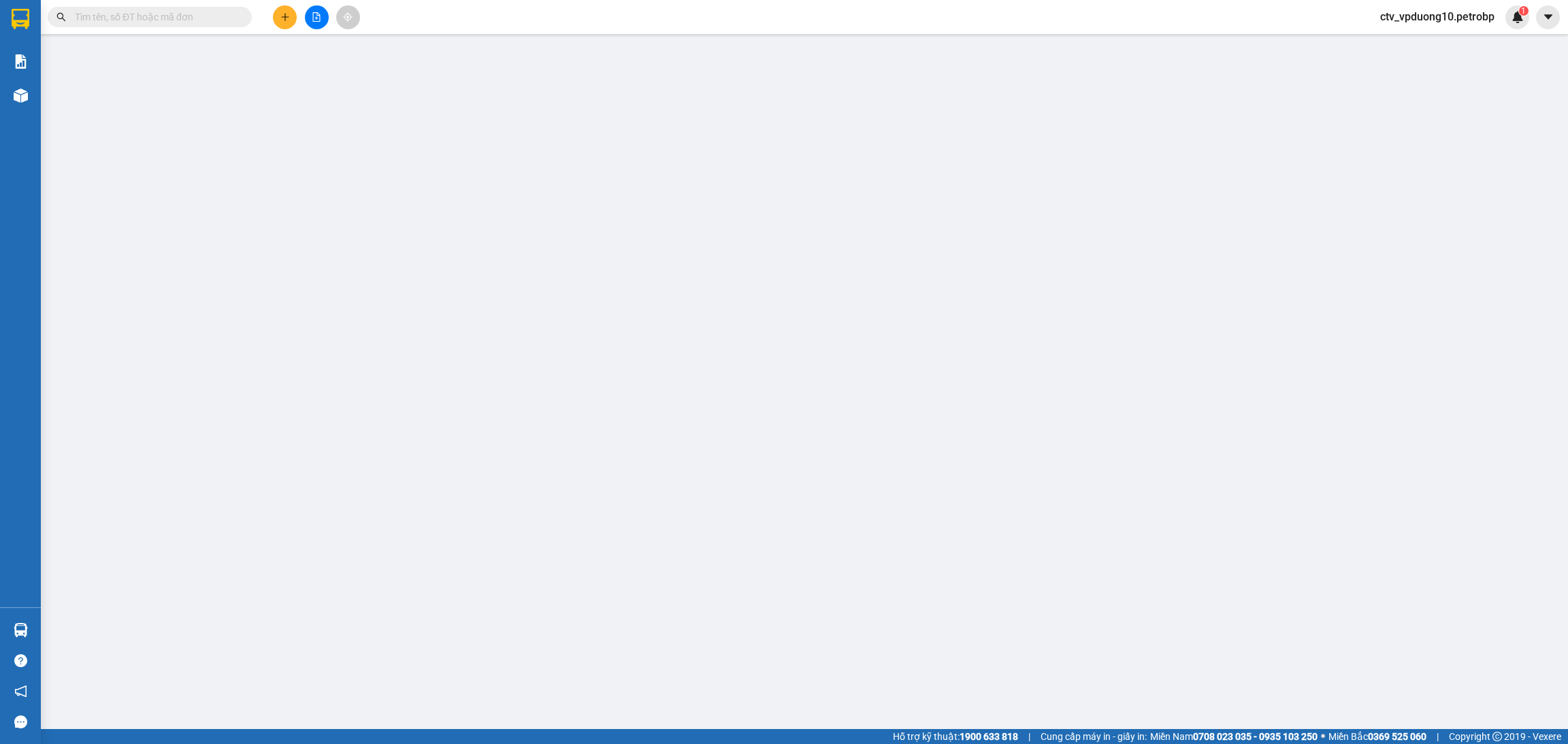
type input "0368615672"
type input "BÌNH MINH"
type input "0923830087"
type input "TỚI GỌI KHÁCH LIỀN"
type input "1.100.000"
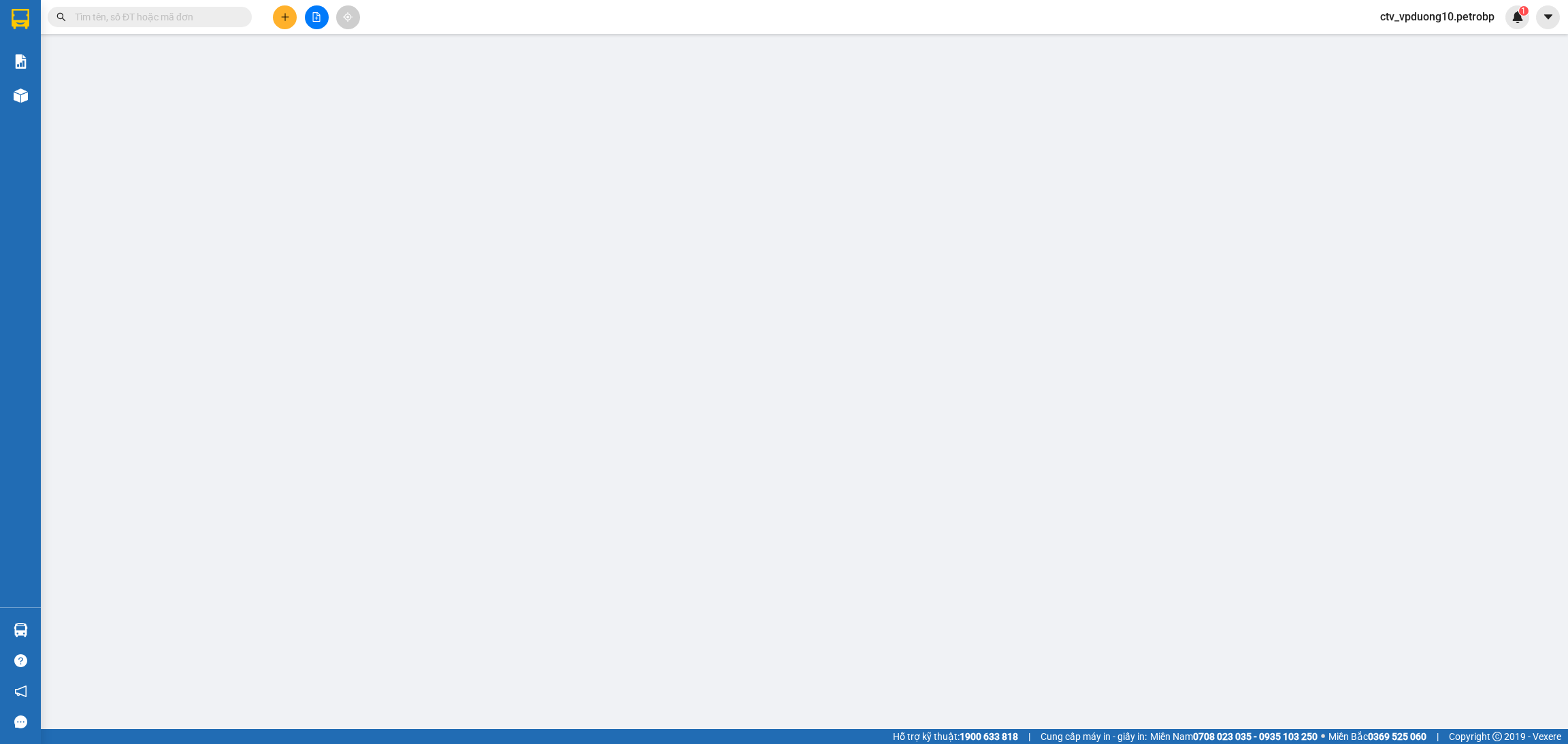
type input "1.100.000"
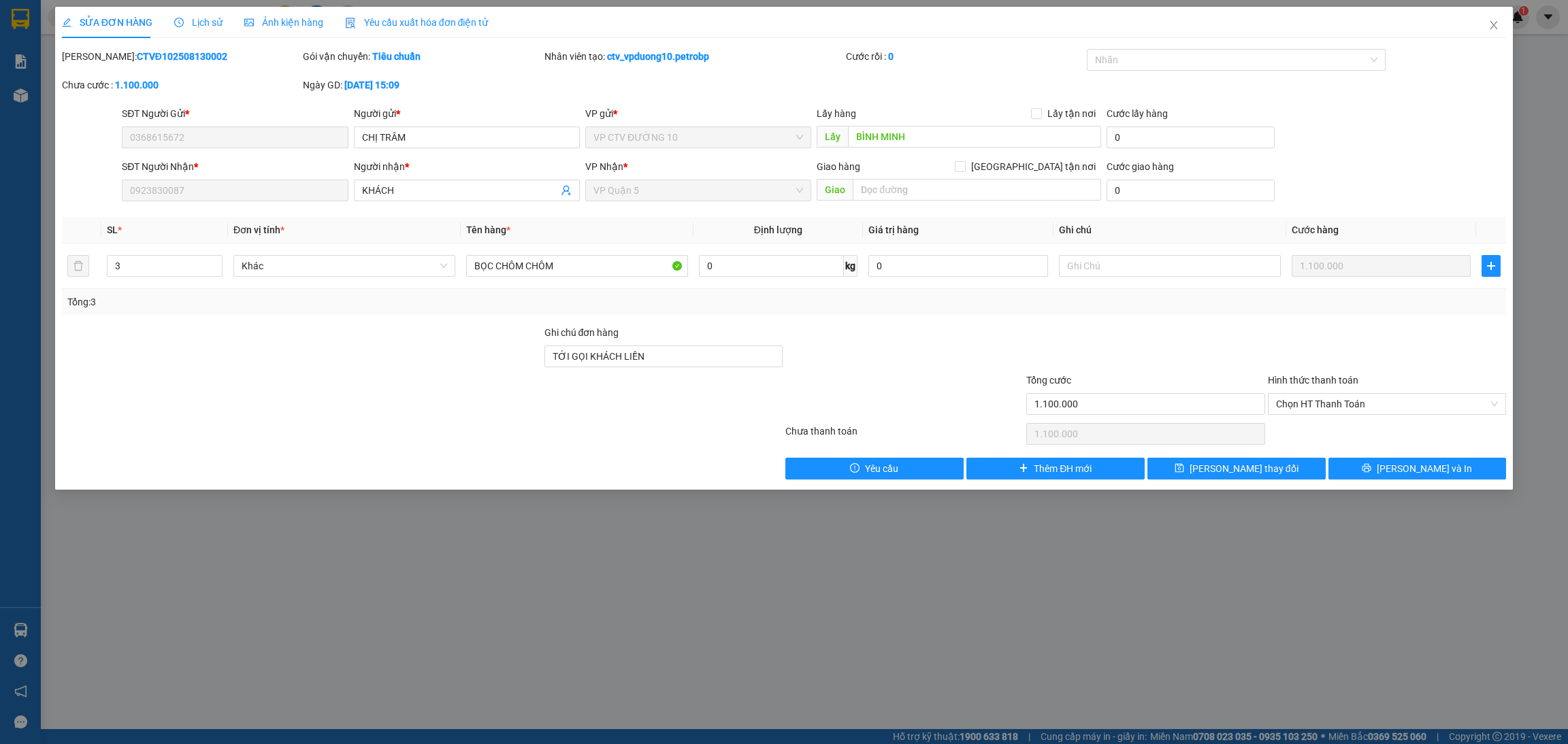
drag, startPoint x: 292, startPoint y: 579, endPoint x: 308, endPoint y: 573, distance: 17.1
click at [292, 579] on div "SỬA ĐƠN HÀNG Lịch sử Ảnh kiện hàng Yêu cầu xuất hóa đơn điện tử Total Paid Fee …" at bounding box center [784, 372] width 1568 height 744
click at [826, 467] on button "Yêu cầu" at bounding box center [874, 469] width 178 height 22
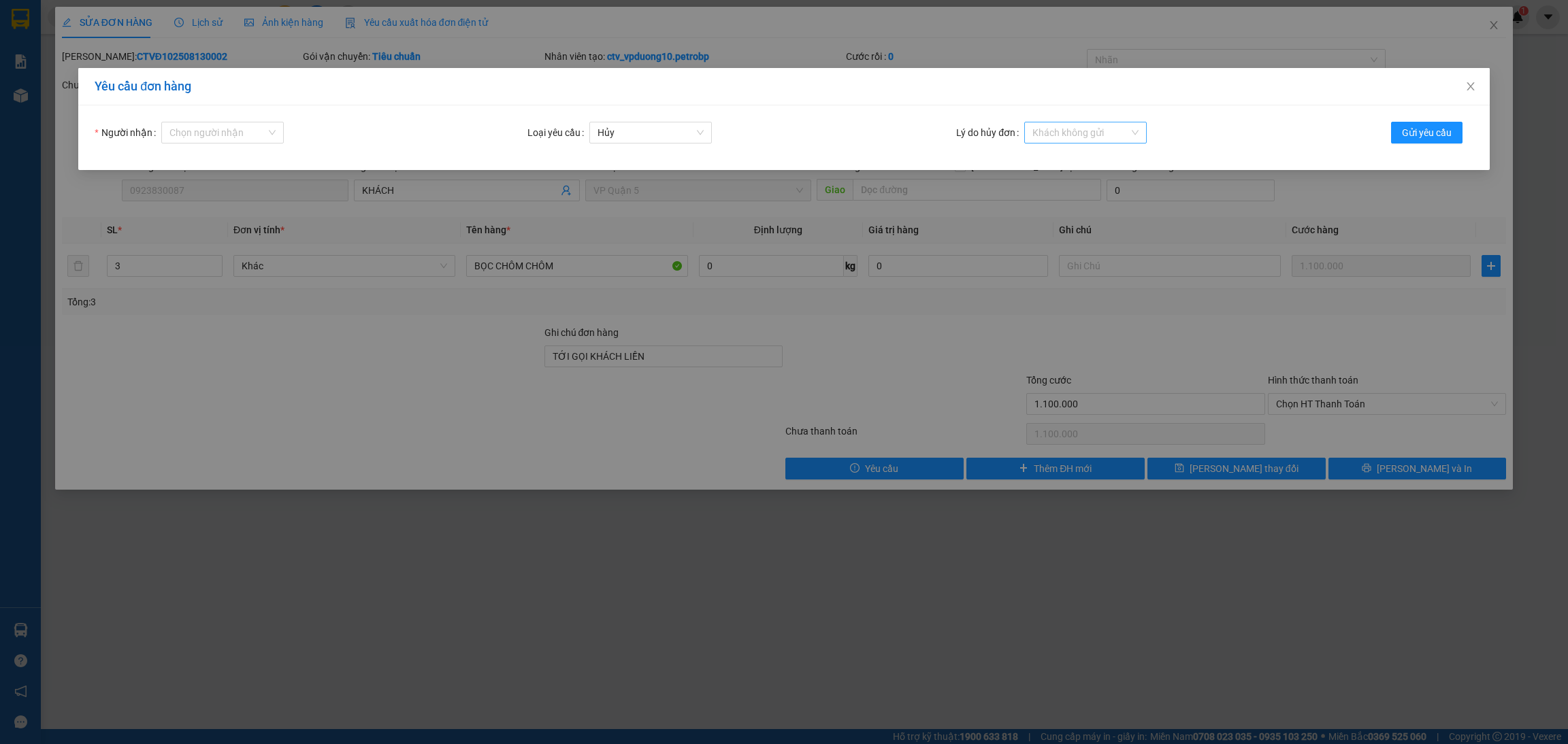
click at [1108, 130] on span "Khách không gửi" at bounding box center [1085, 133] width 106 height 20
click at [1094, 203] on div "Nhập sai thông tin" at bounding box center [1085, 203] width 106 height 15
click at [1137, 129] on span "Nhập sai thông tin" at bounding box center [1085, 133] width 106 height 20
click at [1104, 218] on div "Khác" at bounding box center [1085, 225] width 106 height 15
click at [1162, 128] on input "Nhập lý do khác" at bounding box center [1198, 133] width 123 height 22
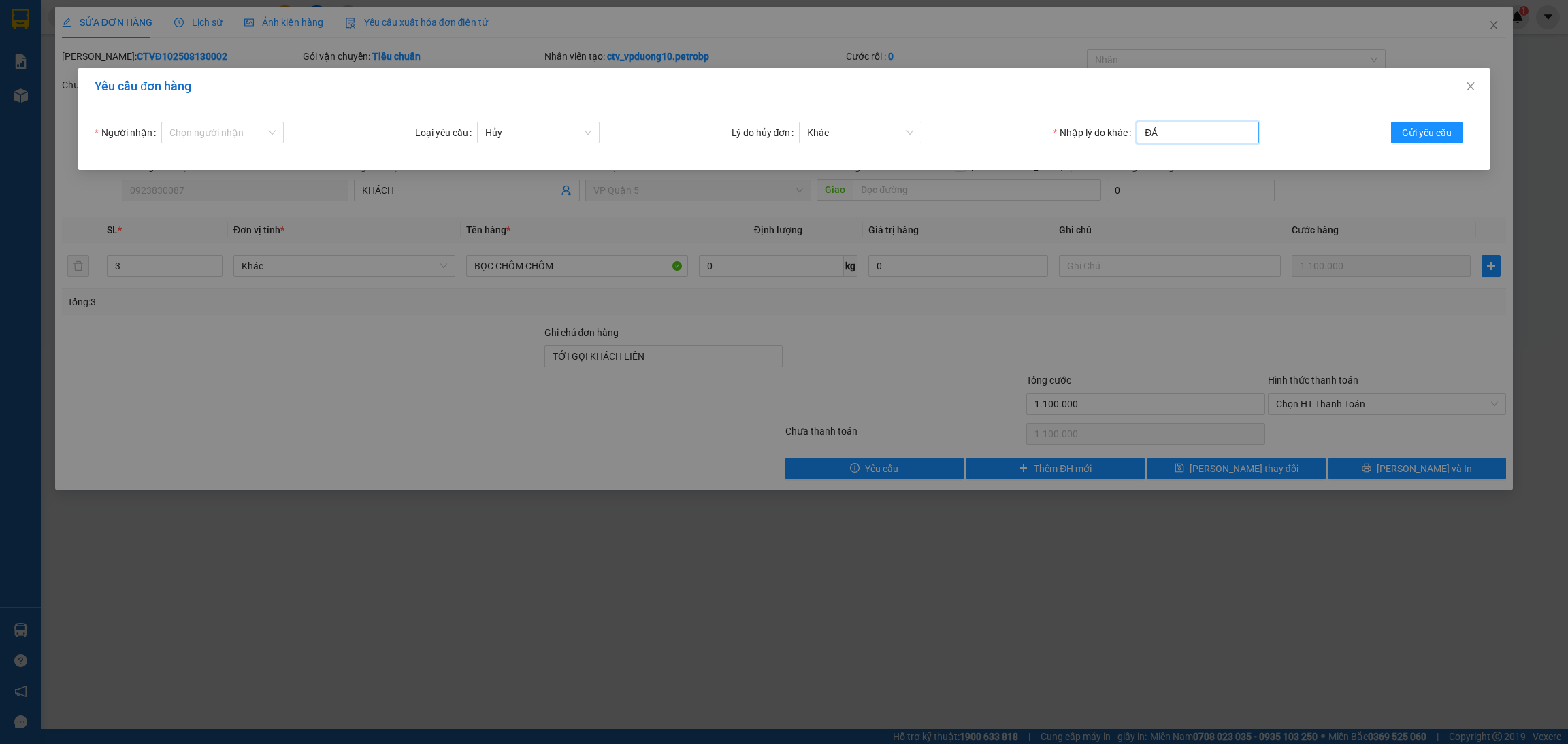
type input "Đ"
type input "MÁY NHẢY SAI GIÁ CƯỚC"
click at [1306, 130] on span "Gửi yêu cầu" at bounding box center [1427, 132] width 50 height 15
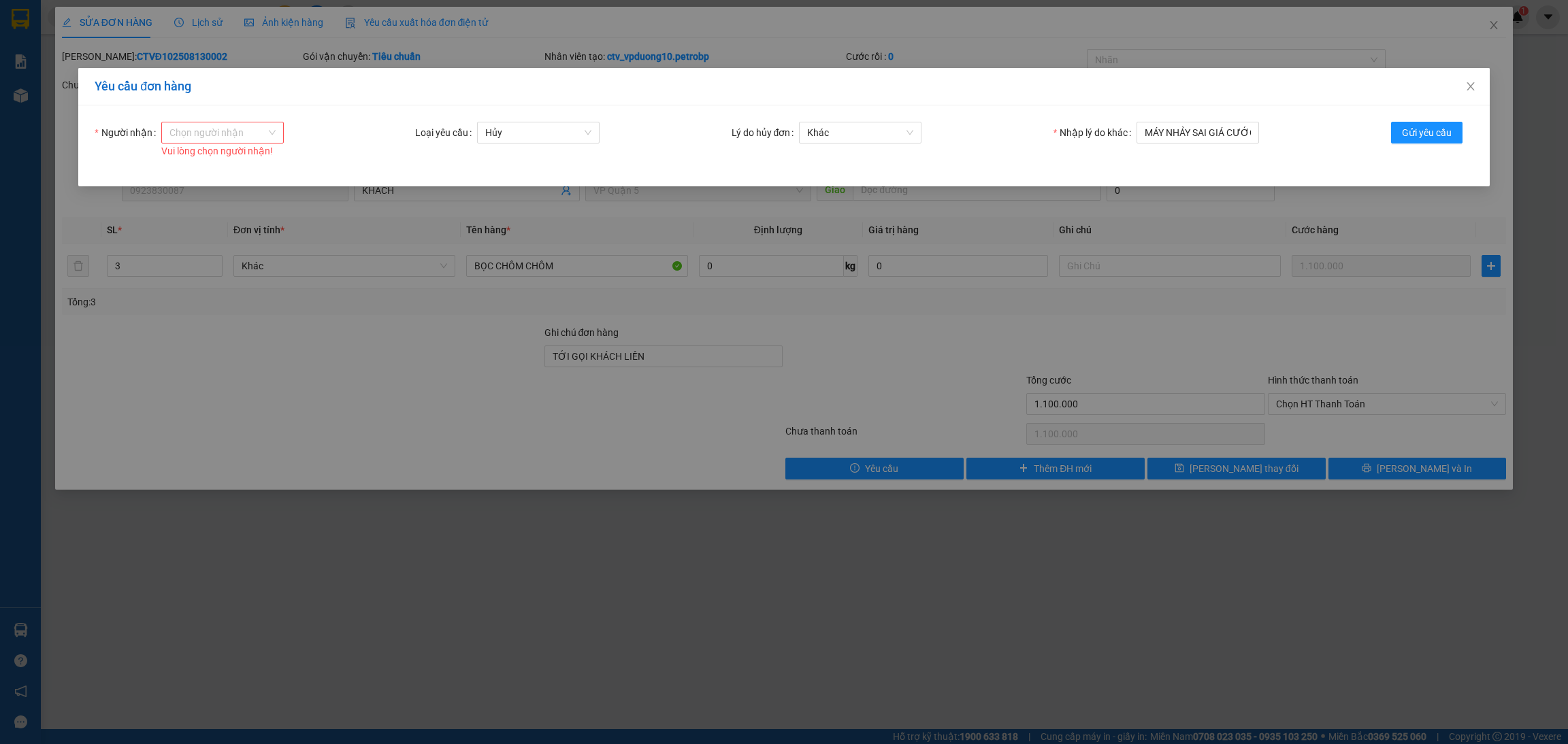
click at [210, 128] on input "Người nhận" at bounding box center [218, 133] width 97 height 20
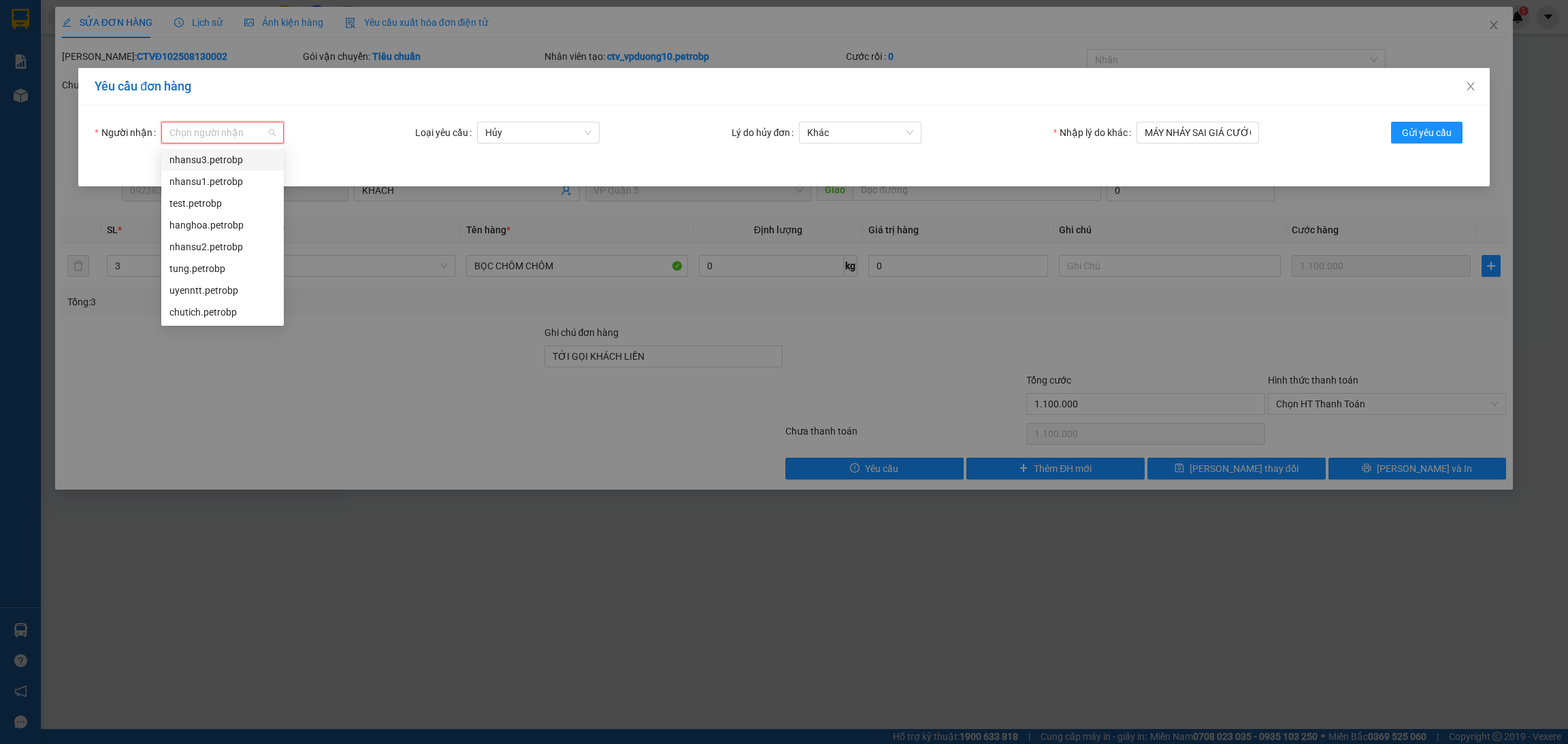
click at [206, 157] on div "nhansu3.petrobp" at bounding box center [222, 159] width 106 height 15
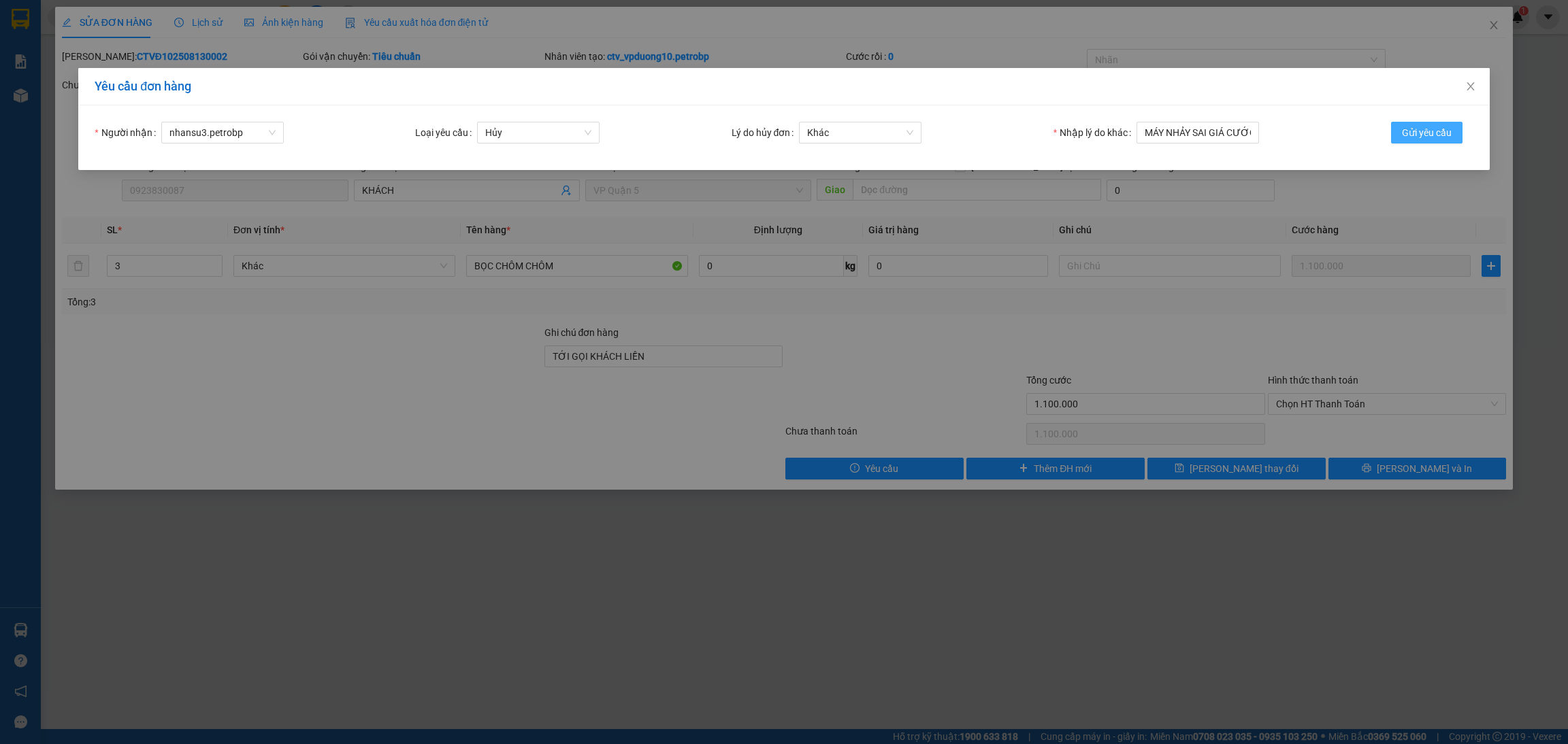
click at [1306, 127] on span "Gửi yêu cầu" at bounding box center [1427, 132] width 50 height 15
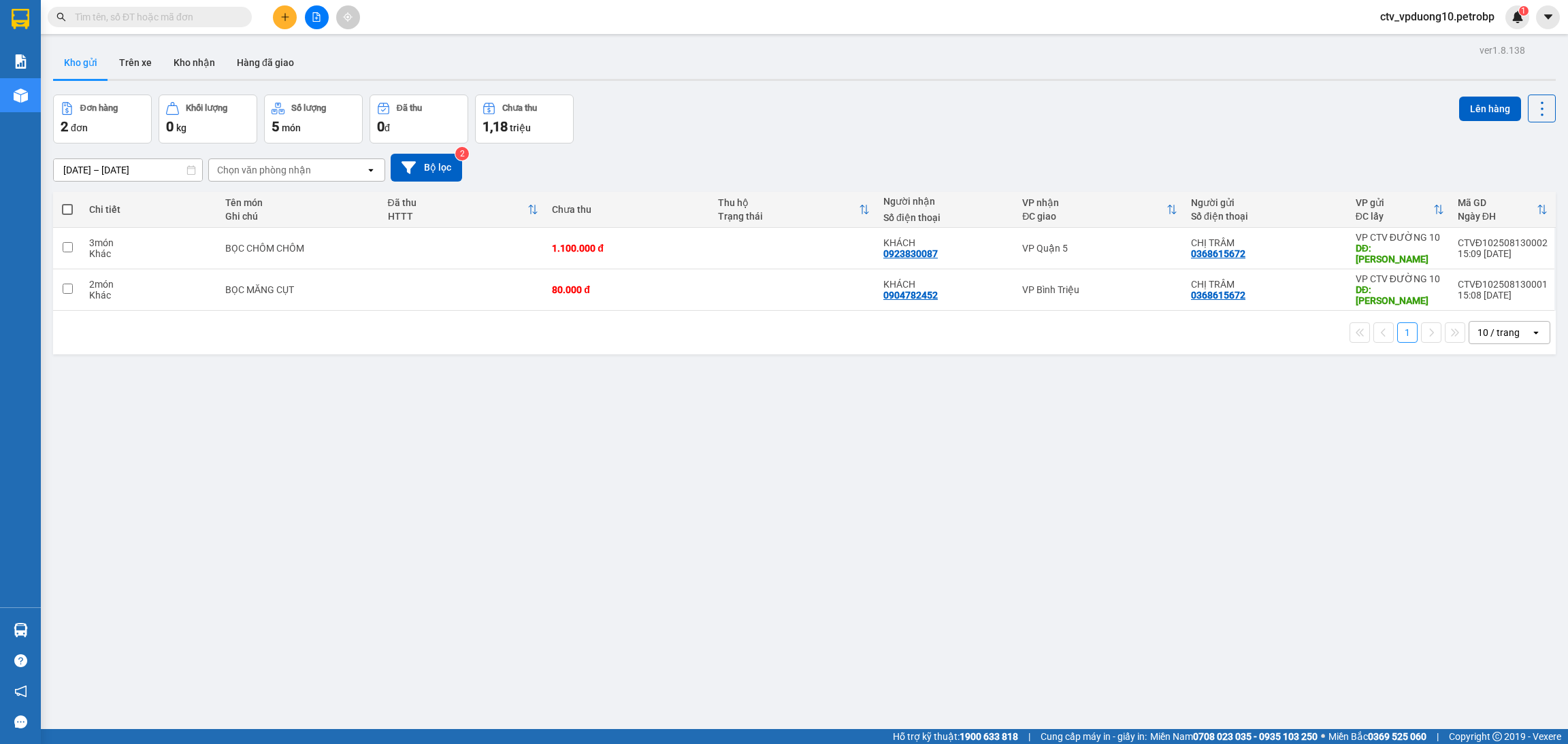
drag, startPoint x: 259, startPoint y: 361, endPoint x: 273, endPoint y: 357, distance: 14.6
click at [259, 361] on div "ver 1.8.138 Kho gửi Trên xe Kho nhận Hàng đã giao Đơn hàng 2 đơn Khối lượng 0 k…" at bounding box center [805, 412] width 1514 height 744
click at [1306, 246] on icon at bounding box center [1449, 248] width 9 height 9
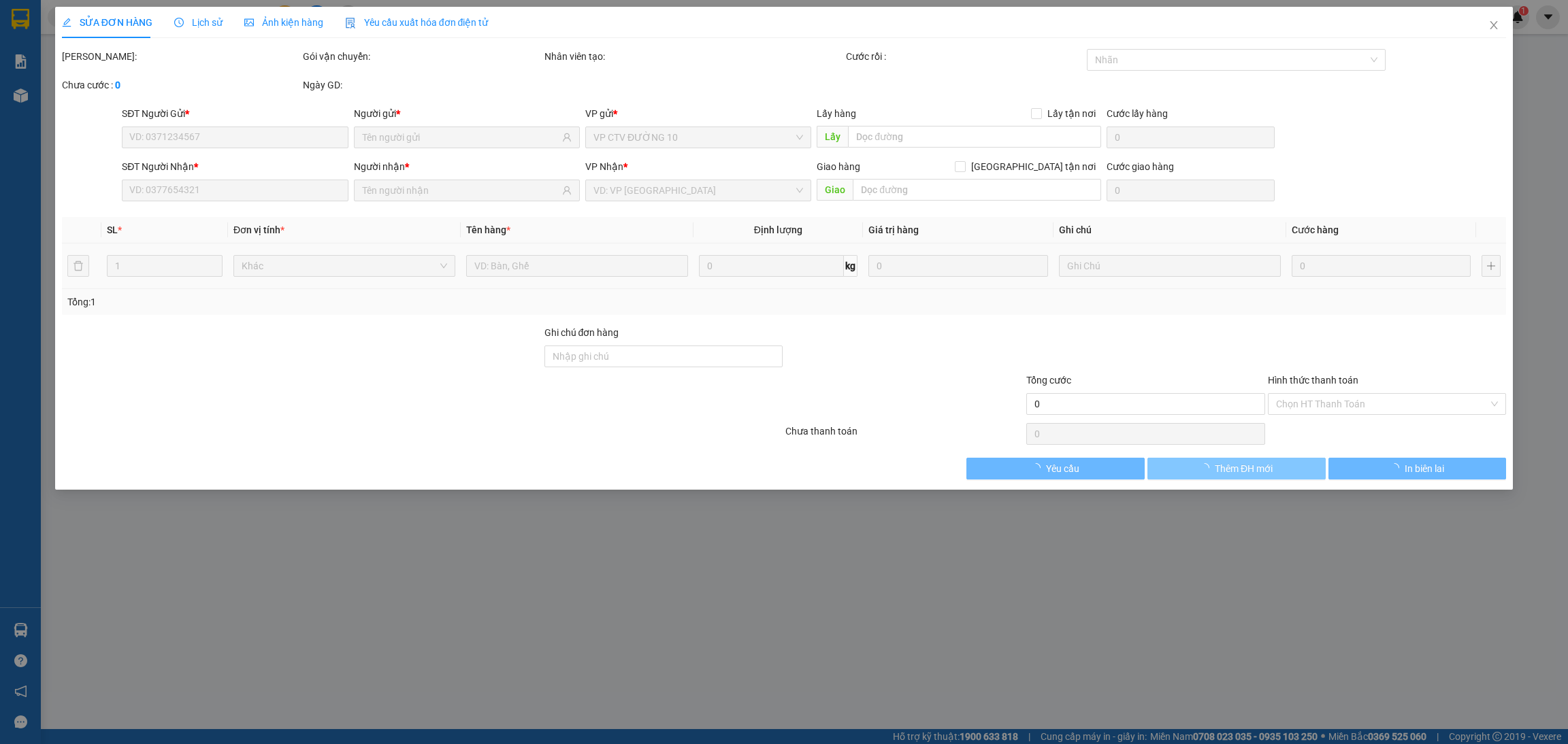
type input "0368615672"
type input "BÌNH MINH"
type input "0923830087"
type input "TỚI GỌI KHÁCH LIỀN"
type input "1.100.000"
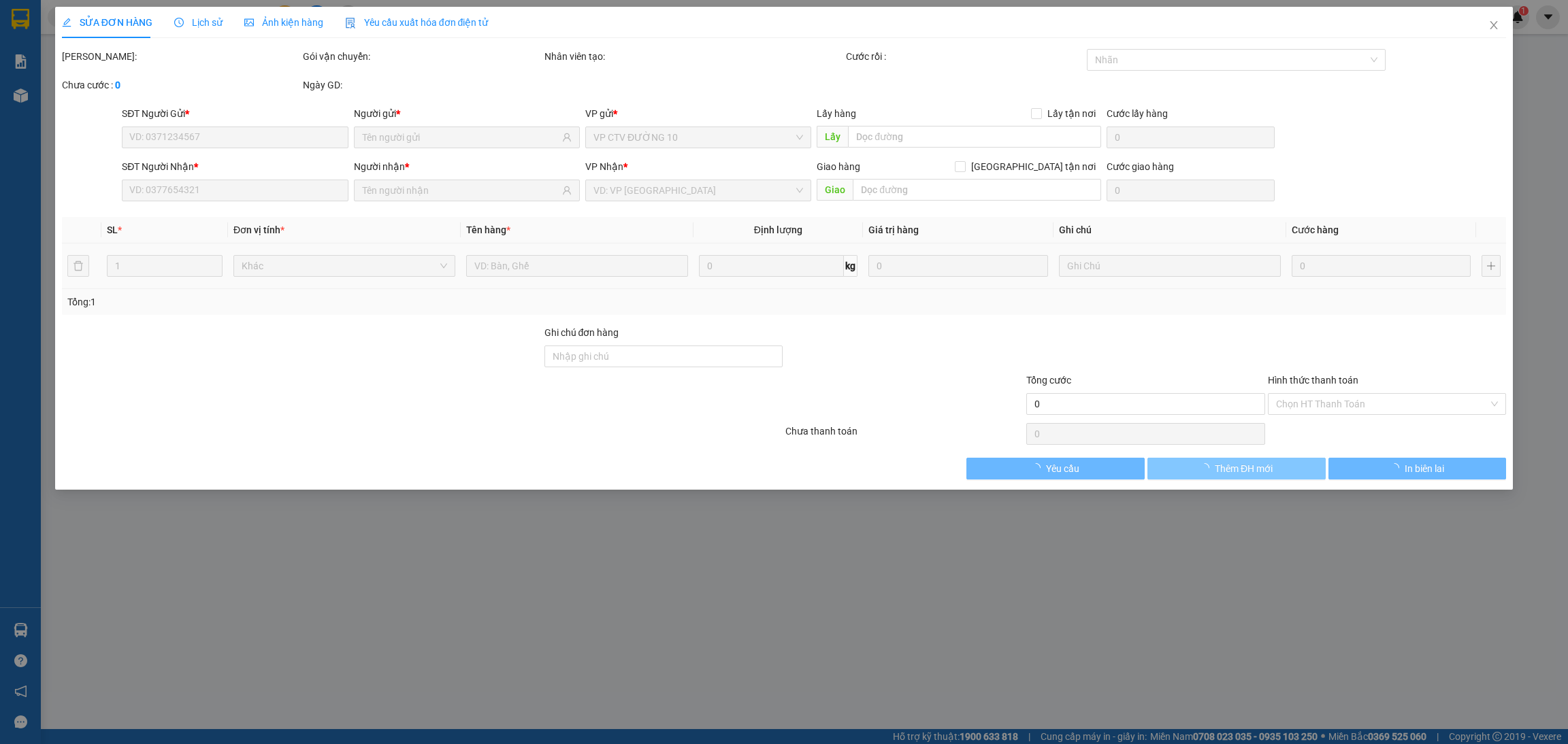
type input "1.100.000"
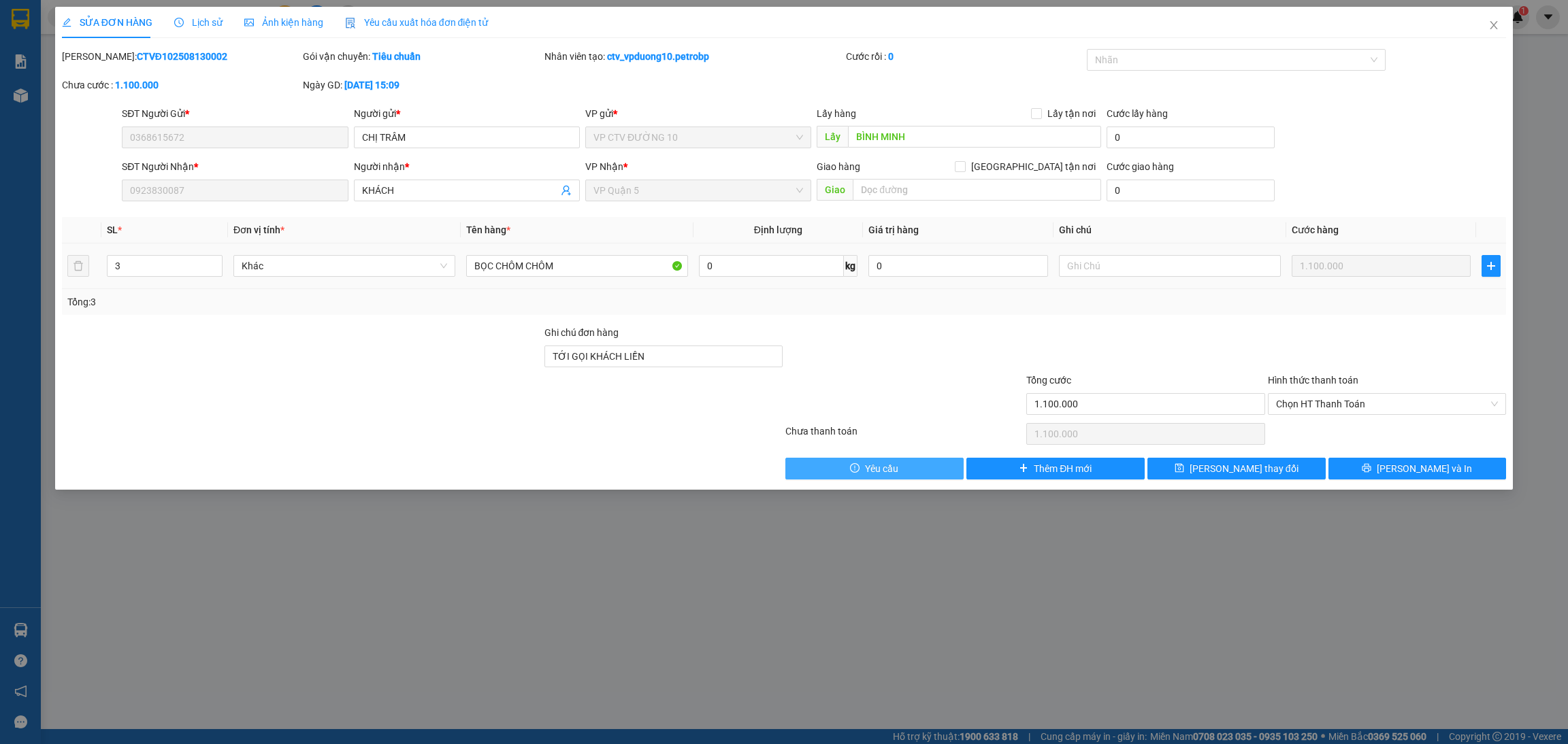
click at [913, 465] on button "Yêu cầu" at bounding box center [874, 469] width 178 height 22
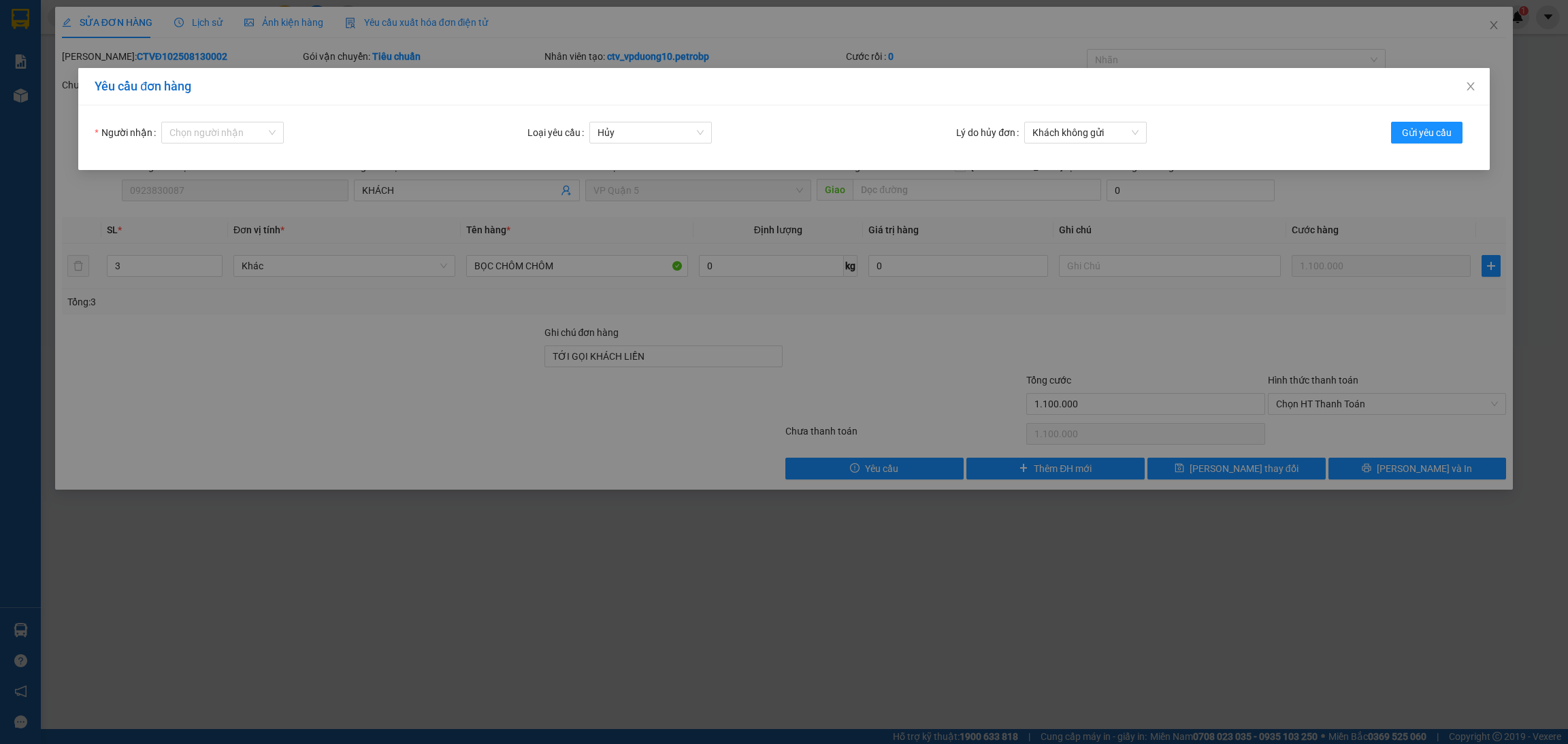
click at [373, 612] on div "Yêu cầu đơn hàng Người nhận Chọn người nhận Loại yêu cầu Hủy Lý do hủy đơn Khác…" at bounding box center [784, 372] width 1568 height 744
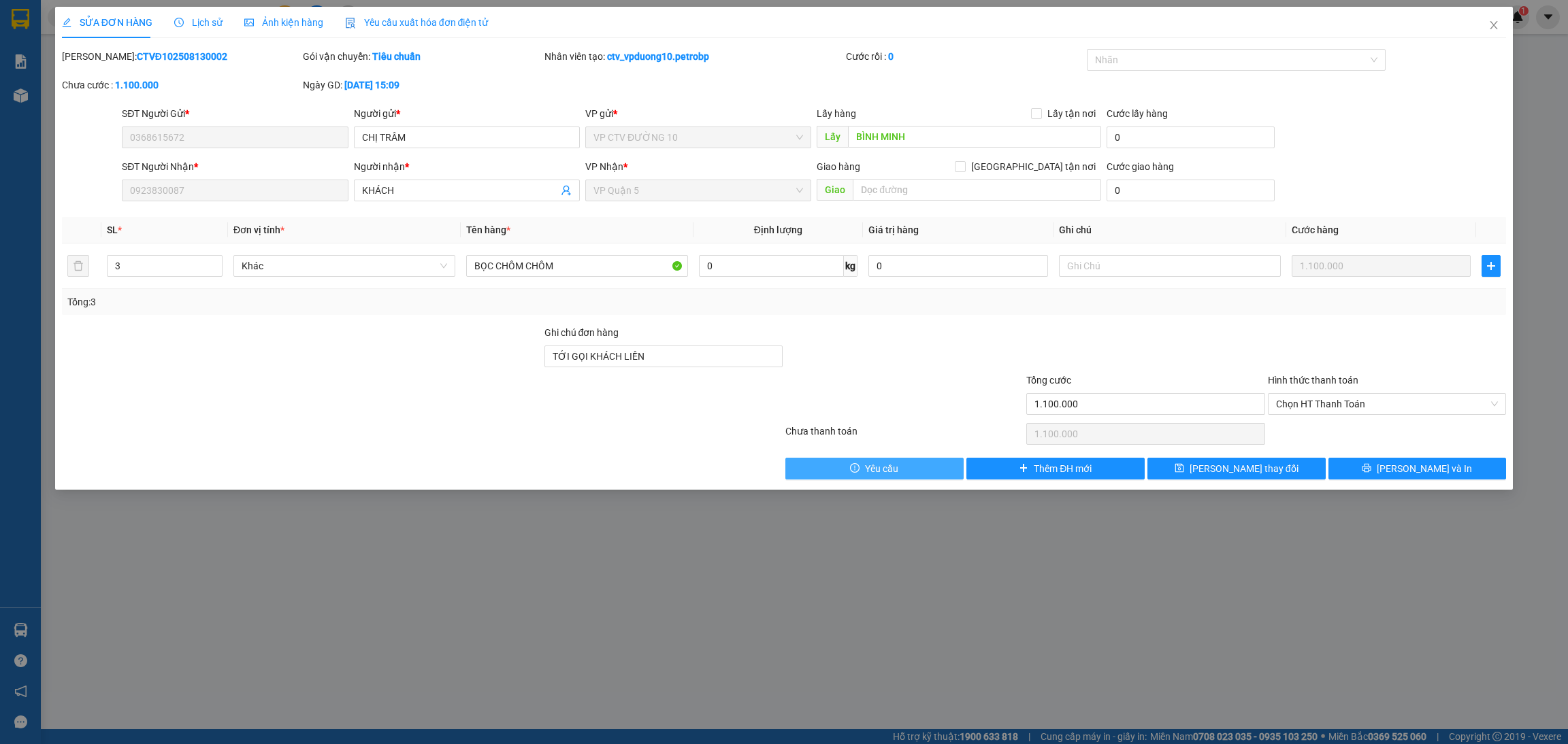
click at [903, 477] on button "Yêu cầu" at bounding box center [874, 469] width 178 height 22
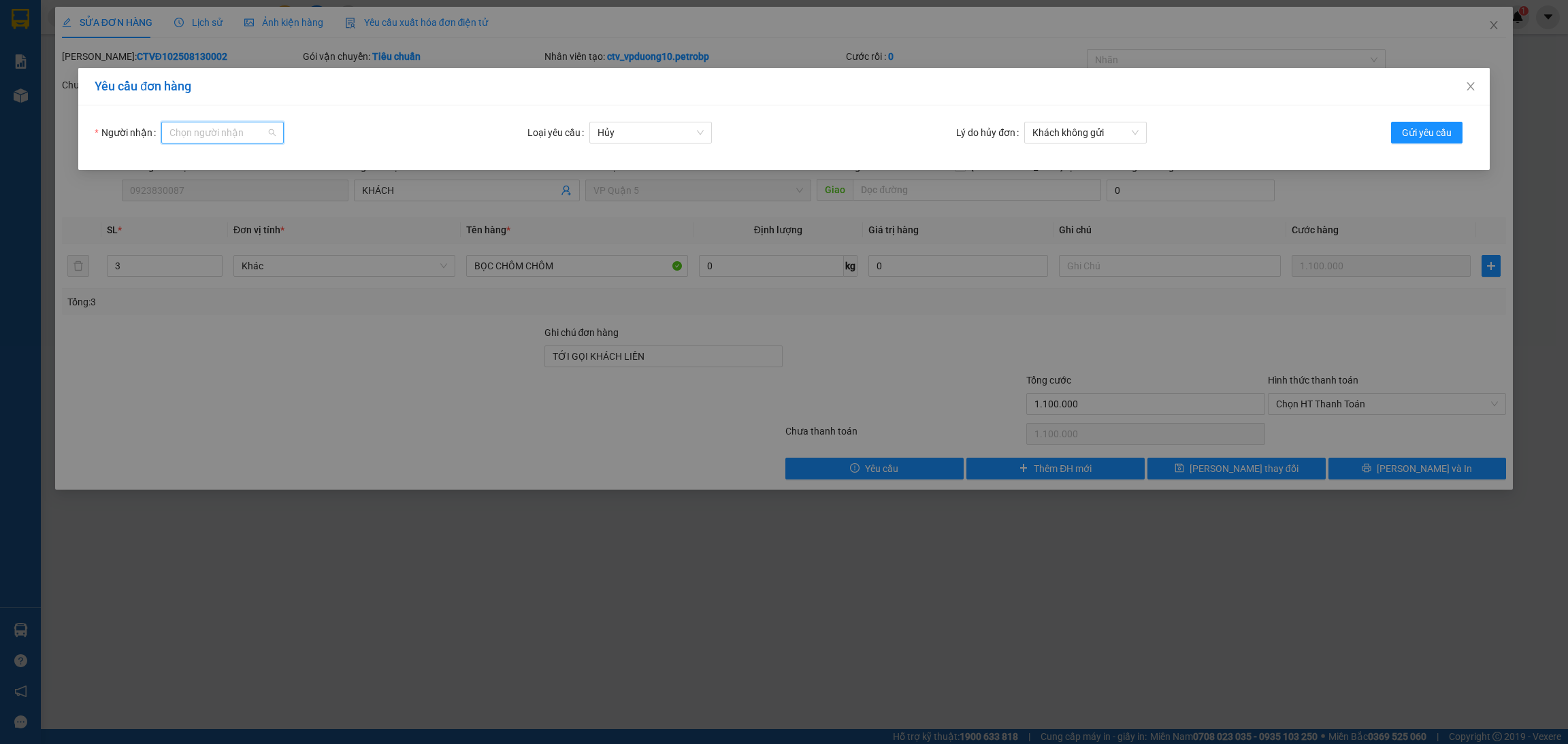
click at [241, 130] on input "Người nhận" at bounding box center [218, 133] width 97 height 20
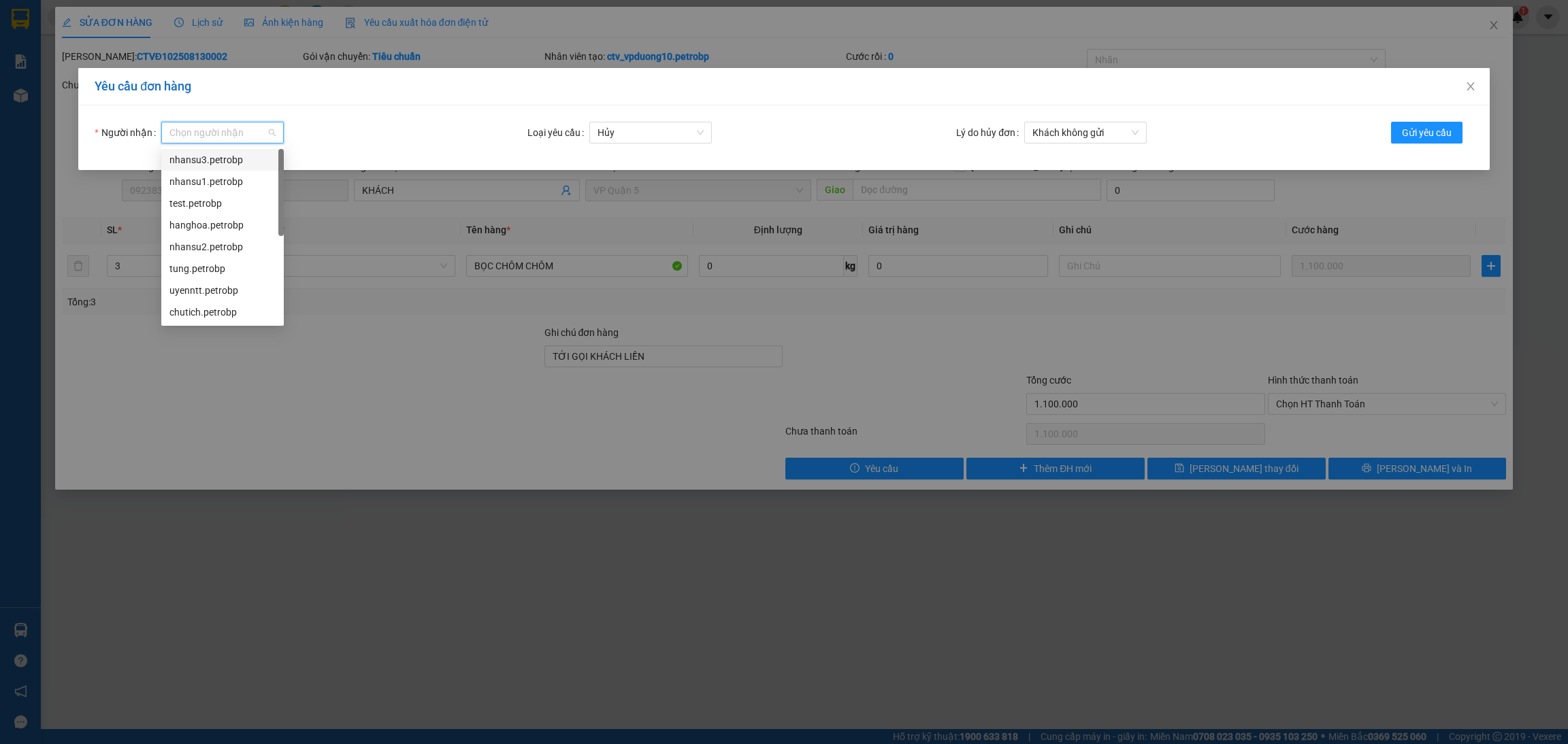
click at [230, 159] on div "nhansu3.petrobp" at bounding box center [222, 159] width 106 height 15
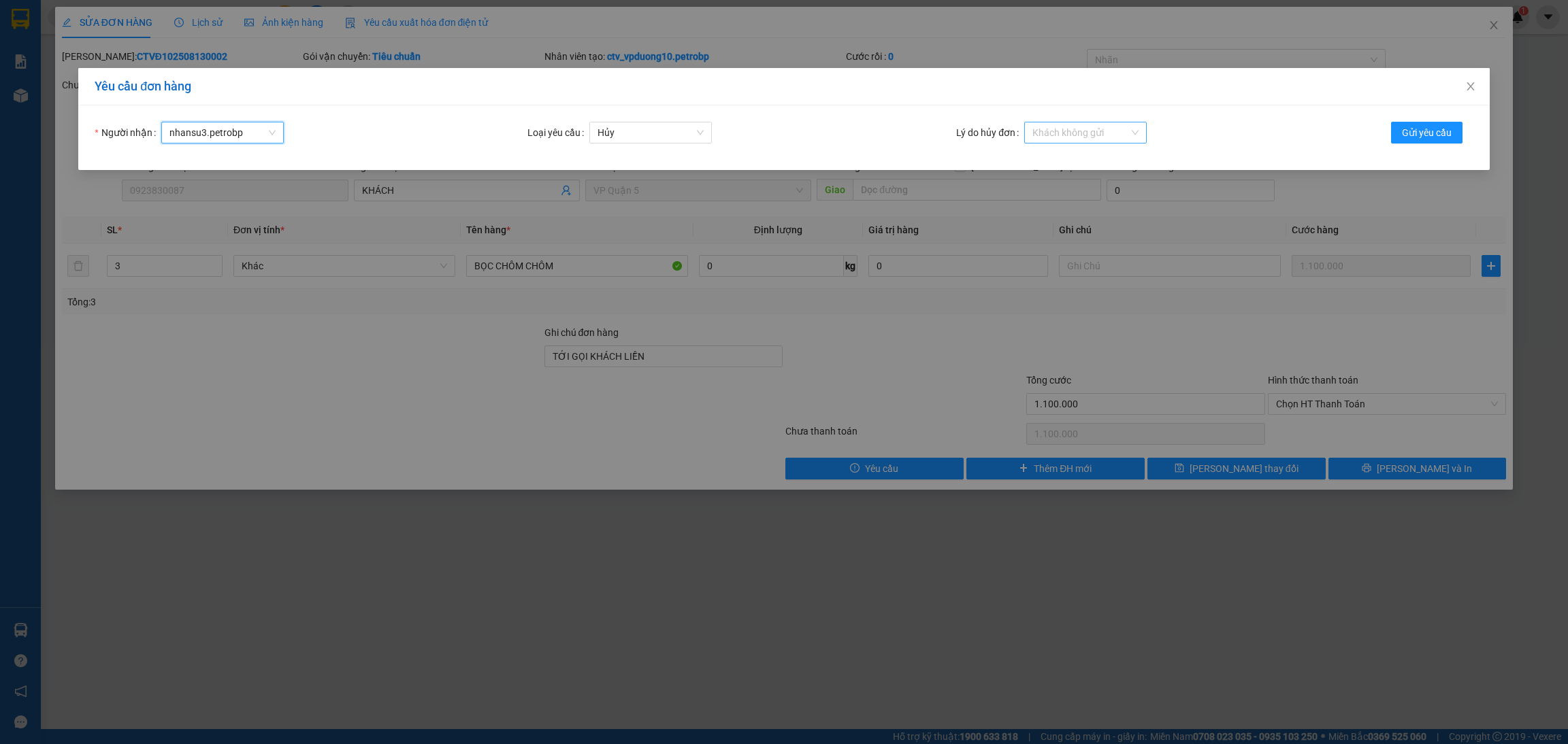
click at [1100, 130] on span "Khách không gửi" at bounding box center [1085, 133] width 106 height 20
click at [1070, 218] on div "Khác" at bounding box center [1085, 225] width 106 height 15
click at [1159, 131] on input "Nhập lý do khác" at bounding box center [1198, 133] width 123 height 22
type input "MÁY NHẢY SAI GIÁ CƯỚC"
click at [881, 531] on div "Yêu cầu đơn hàng Người nhận nhansu3.petrobp Loại yêu cầu Hủy Lý do hủy đơn Khác…" at bounding box center [784, 372] width 1568 height 744
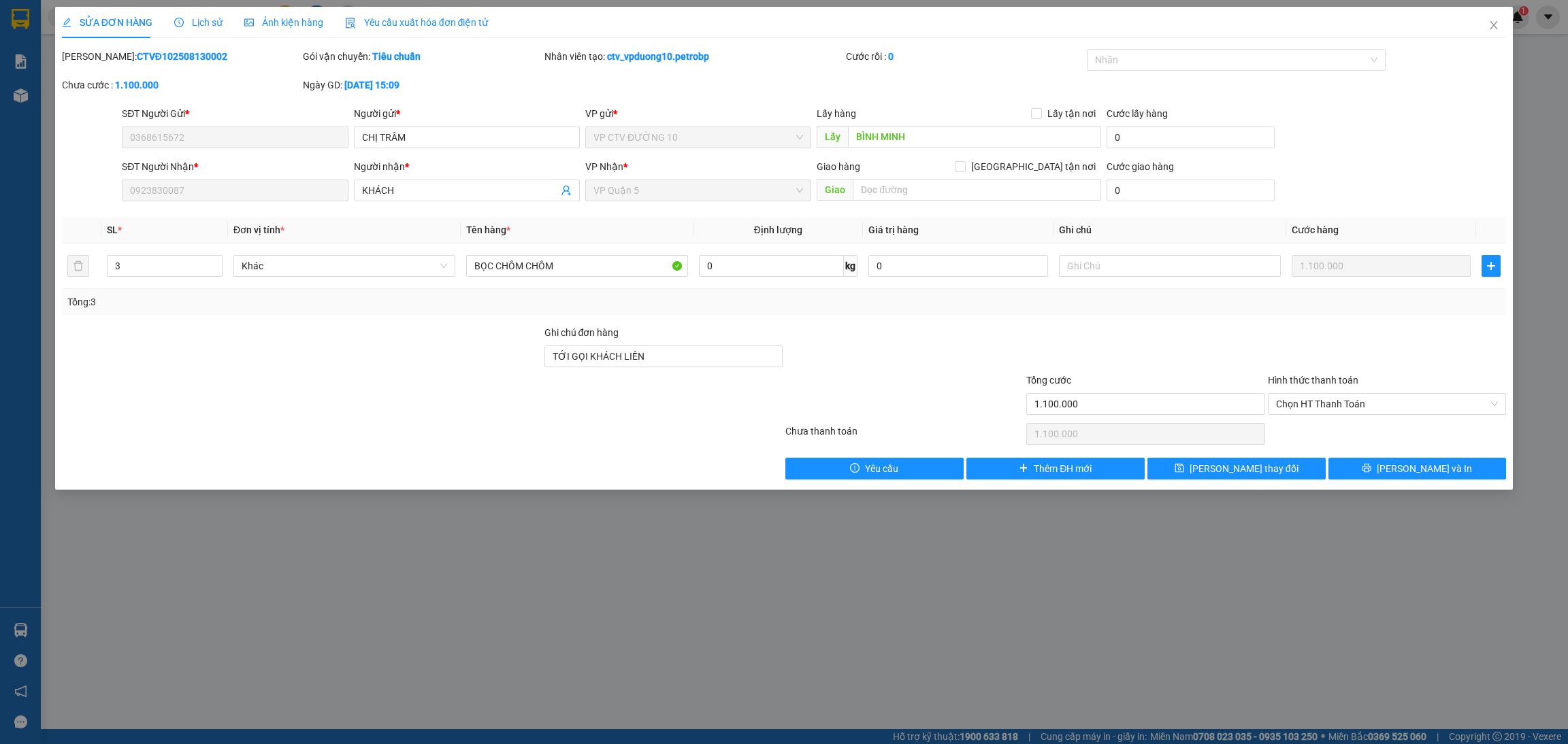
click at [887, 555] on div "SỬA ĐƠN HÀNG Lịch sử Ảnh kiện hàng Yêu cầu xuất hóa đơn điện tử Total Paid Fee …" at bounding box center [784, 372] width 1568 height 744
click at [1306, 25] on span "Close" at bounding box center [1494, 26] width 38 height 38
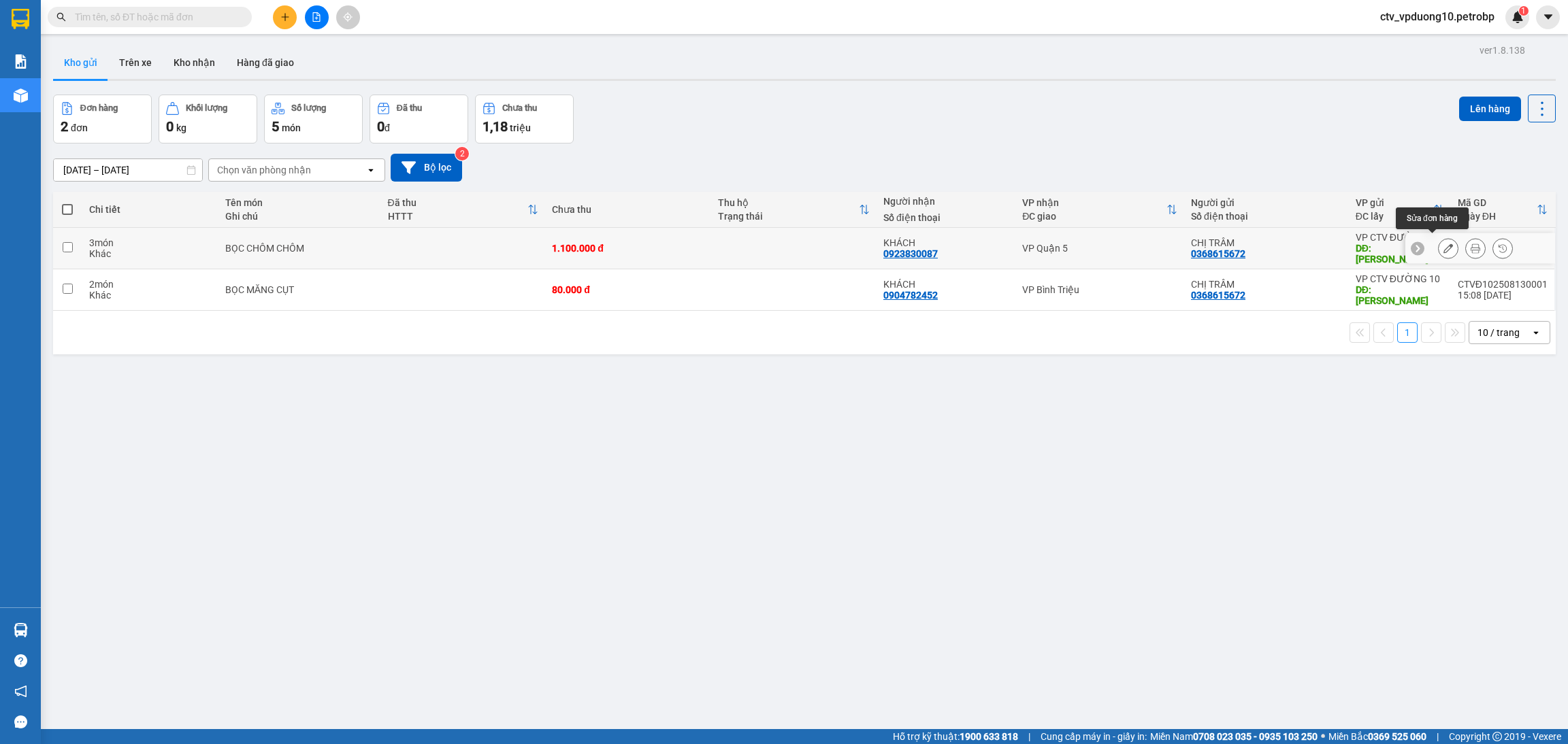
click at [1306, 239] on button at bounding box center [1449, 248] width 19 height 24
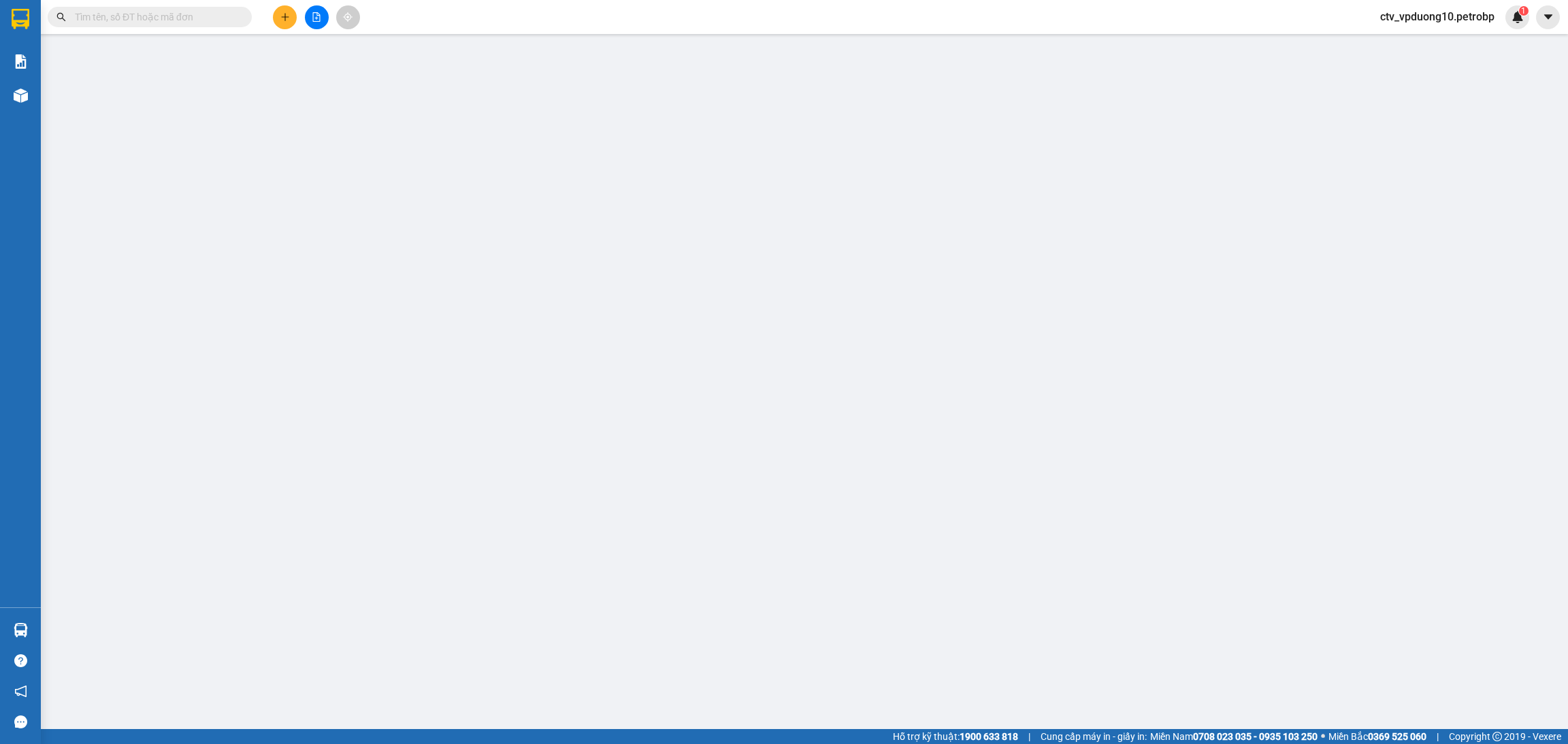
type input "0368615672"
type input "BÌNH MINH"
type input "0923830087"
type input "TỚI GỌI KHÁCH LIỀN"
type input "1.100.000"
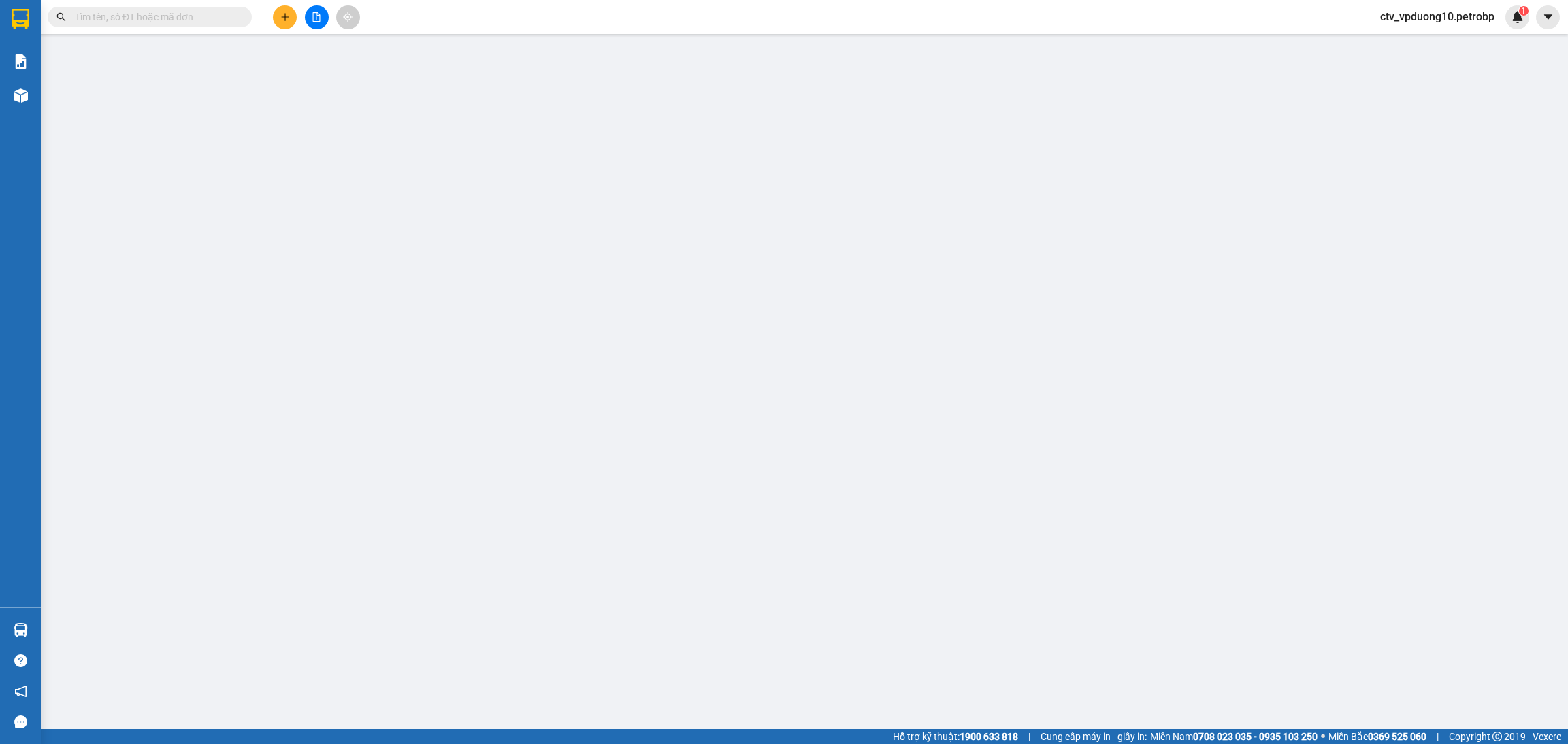
type input "1.100.000"
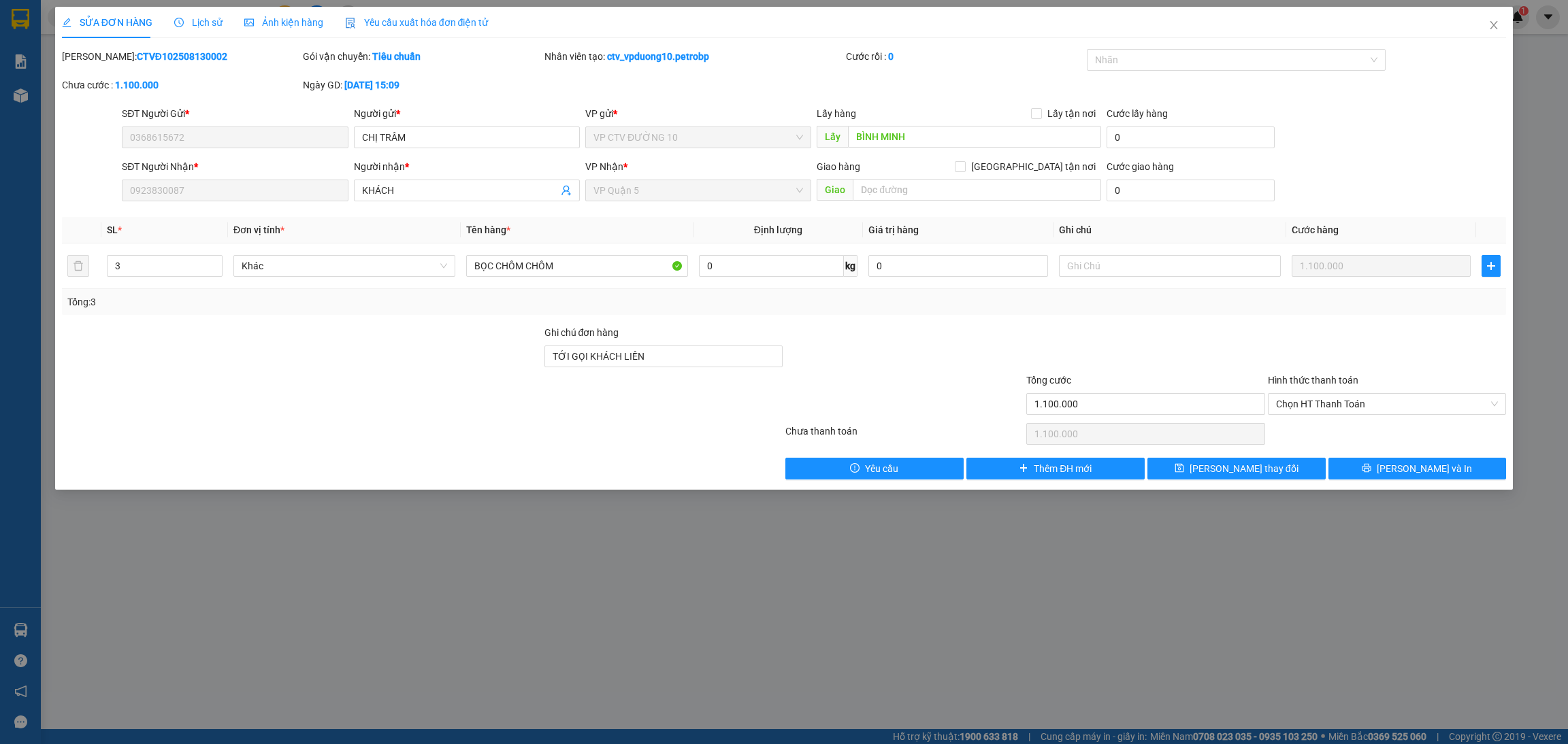
click at [269, 544] on div "SỬA ĐƠN HÀNG Lịch sử Ảnh kiện hàng Yêu cầu xuất hóa đơn điện tử Total Paid Fee …" at bounding box center [784, 372] width 1568 height 744
click at [269, 545] on div "SỬA ĐƠN HÀNG Lịch sử Ảnh kiện hàng Yêu cầu xuất hóa đơn điện tử Total Paid Fee …" at bounding box center [784, 372] width 1568 height 744
click at [1306, 22] on icon "close" at bounding box center [1494, 25] width 11 height 11
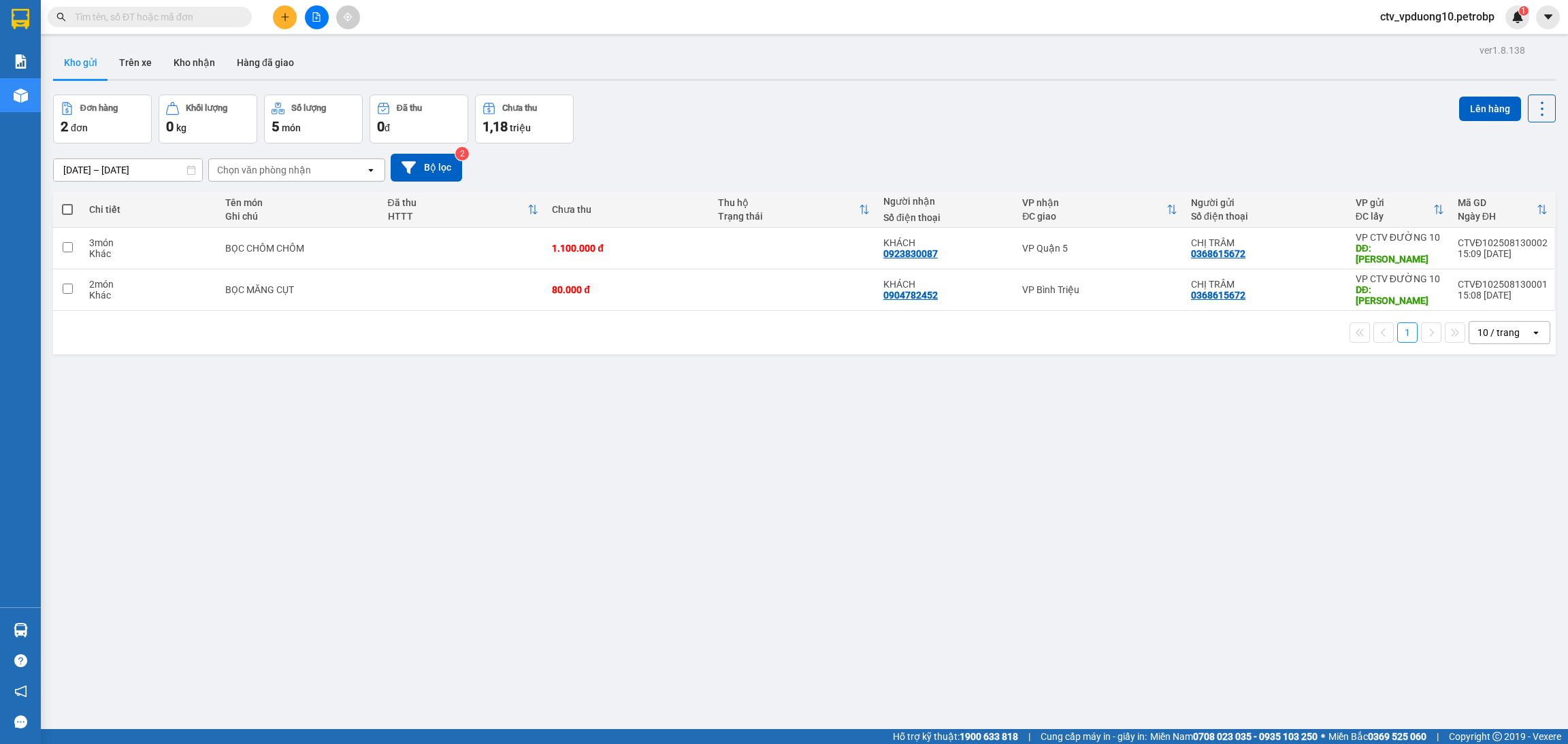
click at [287, 16] on icon "plus" at bounding box center [285, 17] width 9 height 9
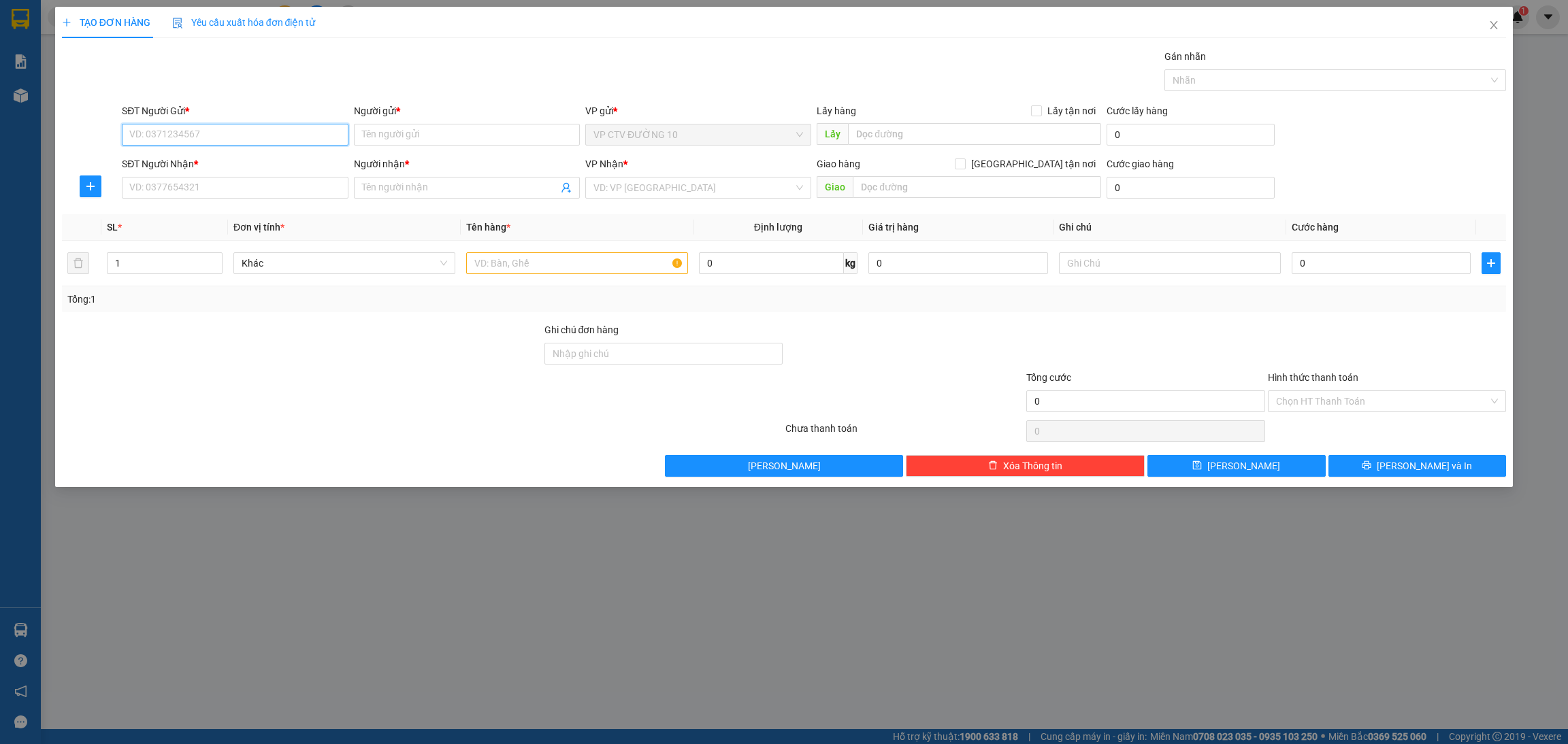
click at [215, 126] on input "SĐT Người Gửi *" at bounding box center [235, 135] width 226 height 22
paste input "0368615672"
type input "0368615672"
click at [231, 185] on input "SĐT Người Nhận *" at bounding box center [235, 188] width 226 height 22
click at [256, 193] on input "SĐT Người Nhận *" at bounding box center [235, 188] width 226 height 22
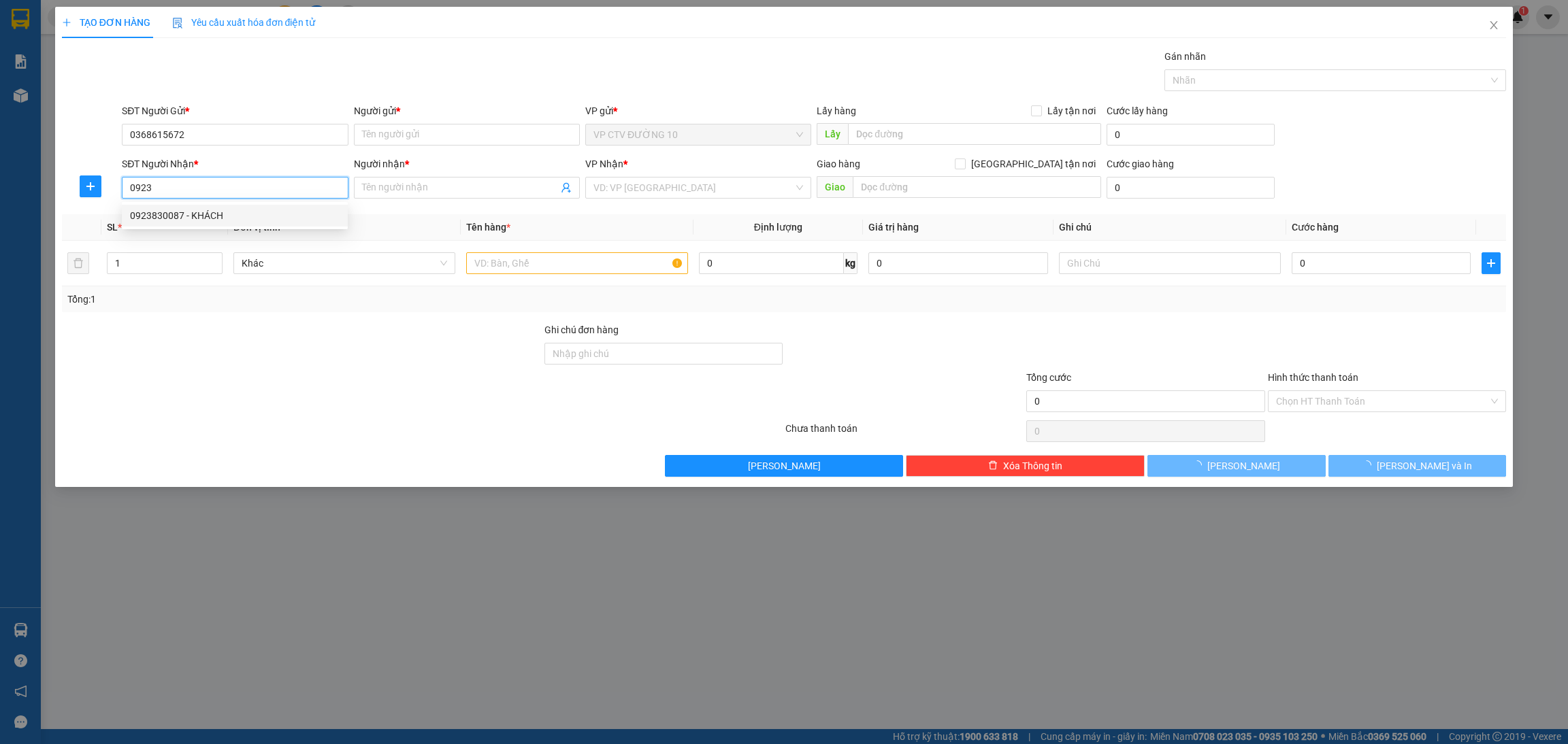
click at [221, 214] on div "0923830087 - KHÁCH" at bounding box center [234, 215] width 210 height 15
type input "0923830087"
type input "KHÁCH"
type input "TỚI GỌI KHÁCH LIỀN"
type input "1.100.000"
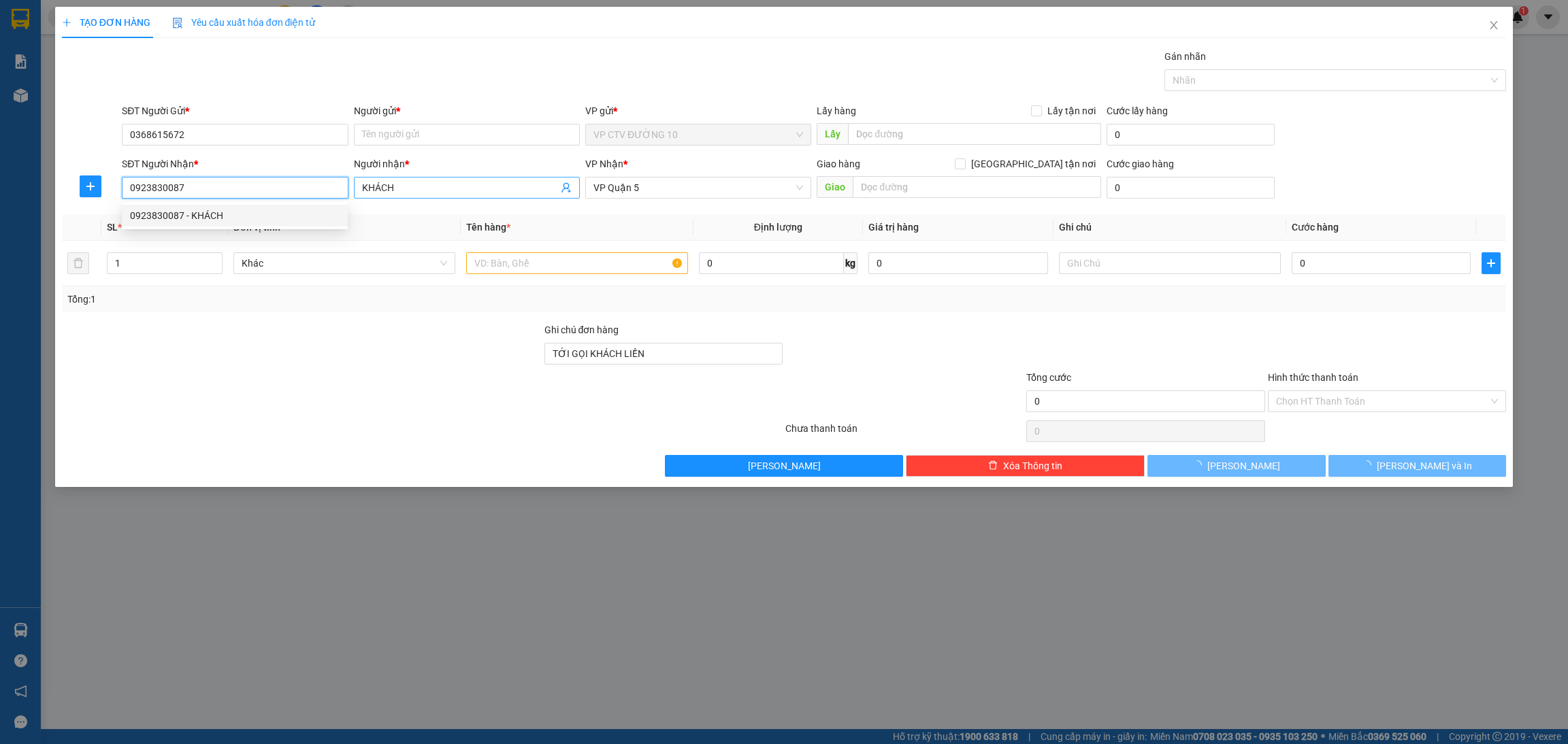
type input "1.100.000"
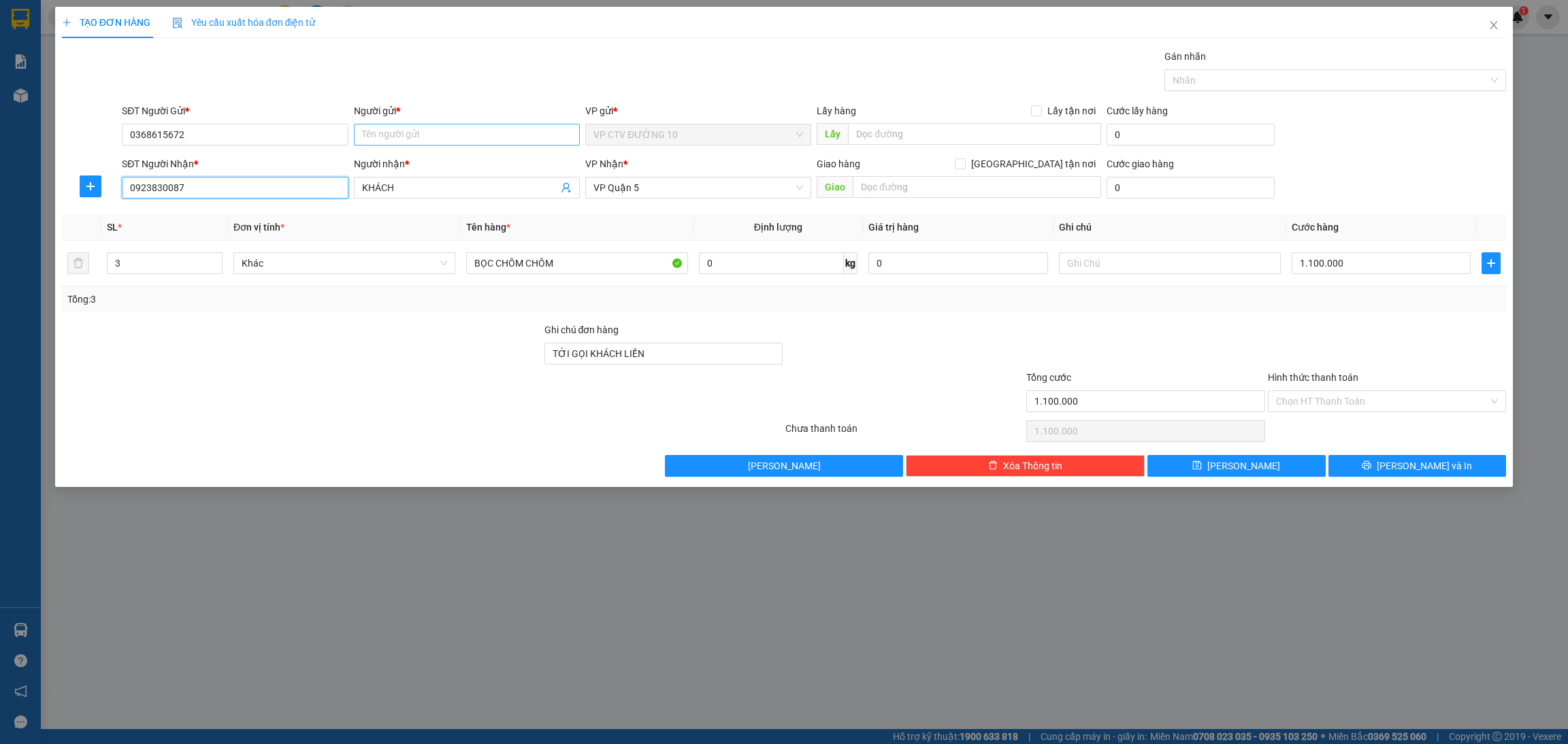
type input "0923830087"
click at [526, 138] on input "Người gửi *" at bounding box center [467, 135] width 226 height 22
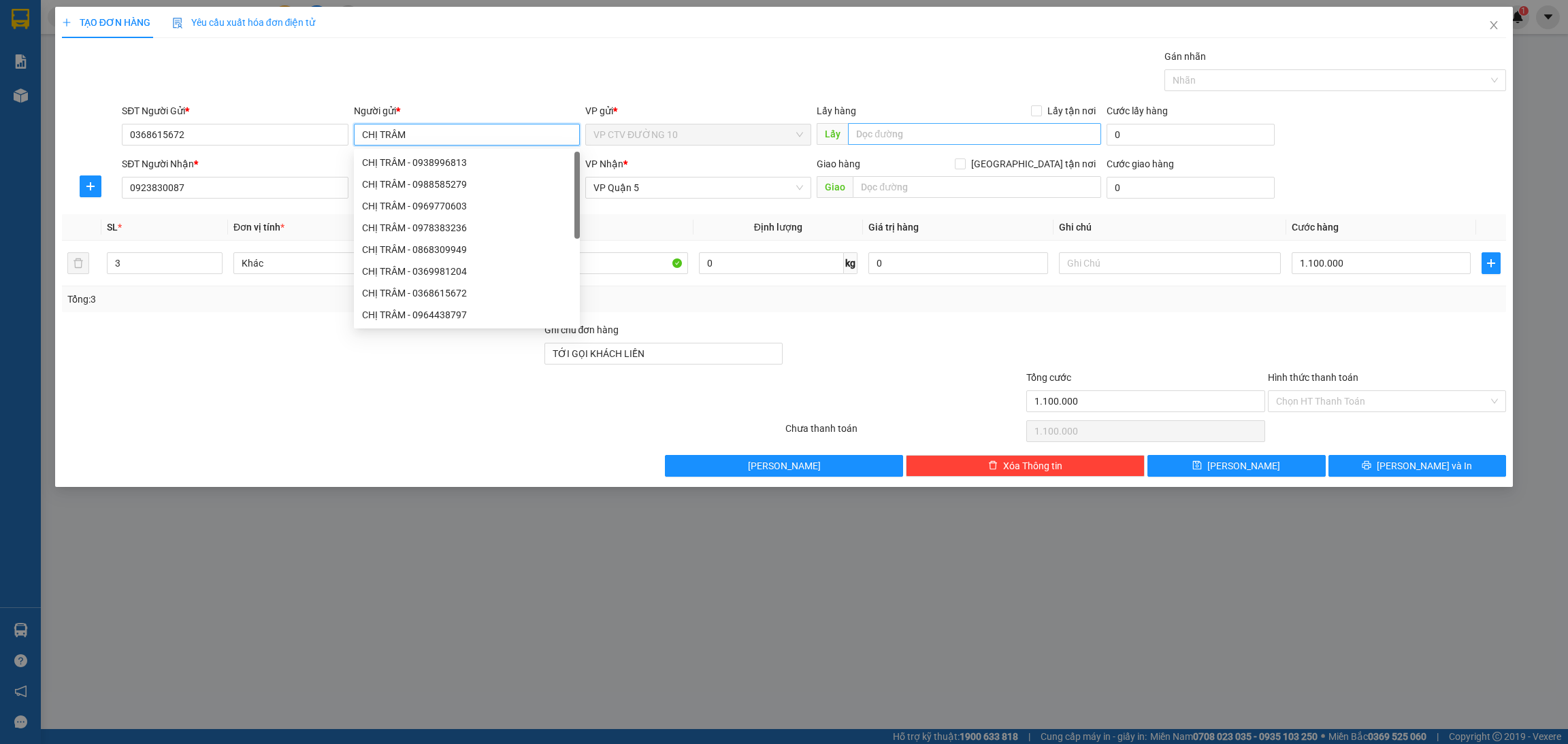
type input "CHỊ TRÂM"
click at [997, 133] on input "text" at bounding box center [974, 134] width 252 height 22
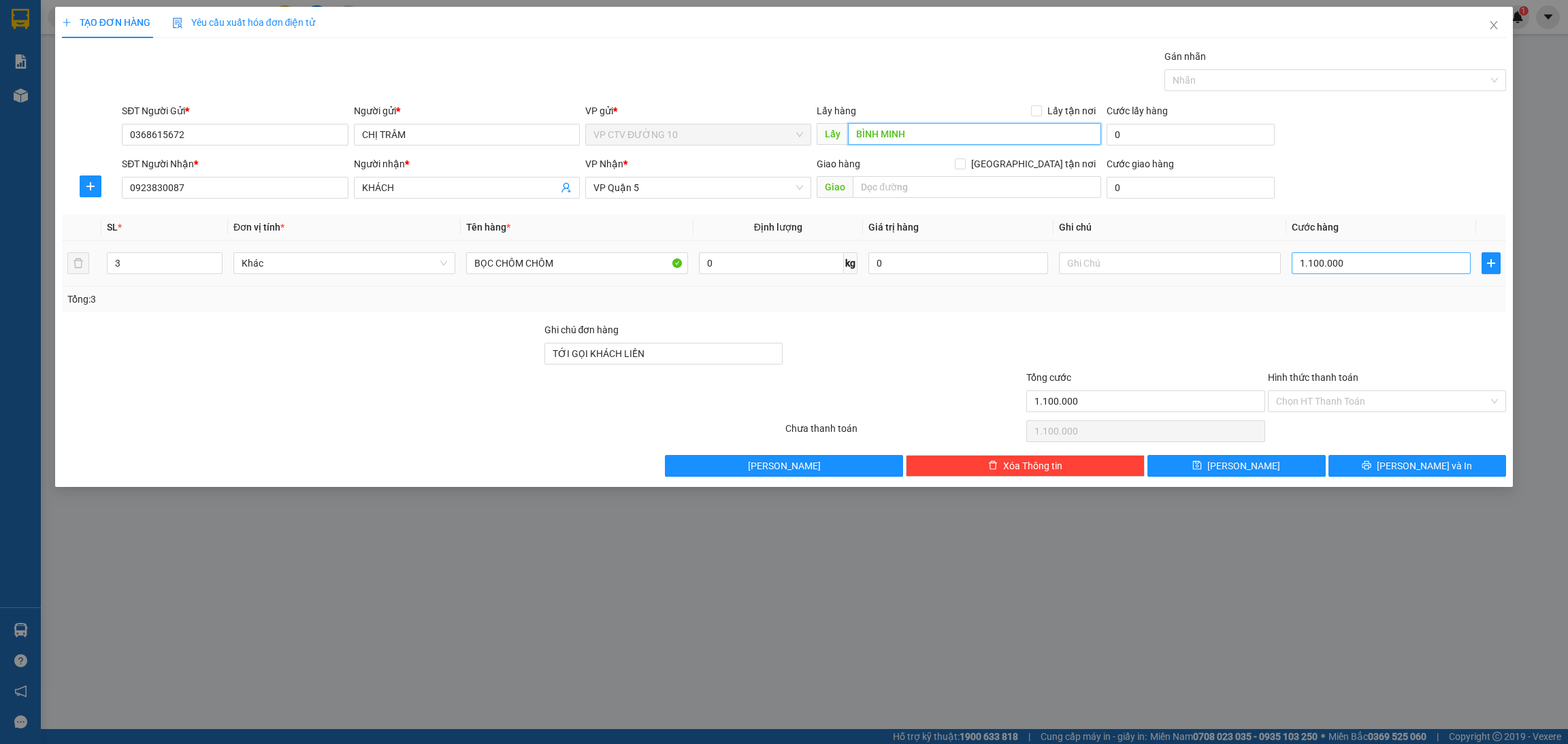
type input "BÌNH MINH"
click at [1306, 261] on input "1.100.000" at bounding box center [1382, 263] width 180 height 22
type input "110.000"
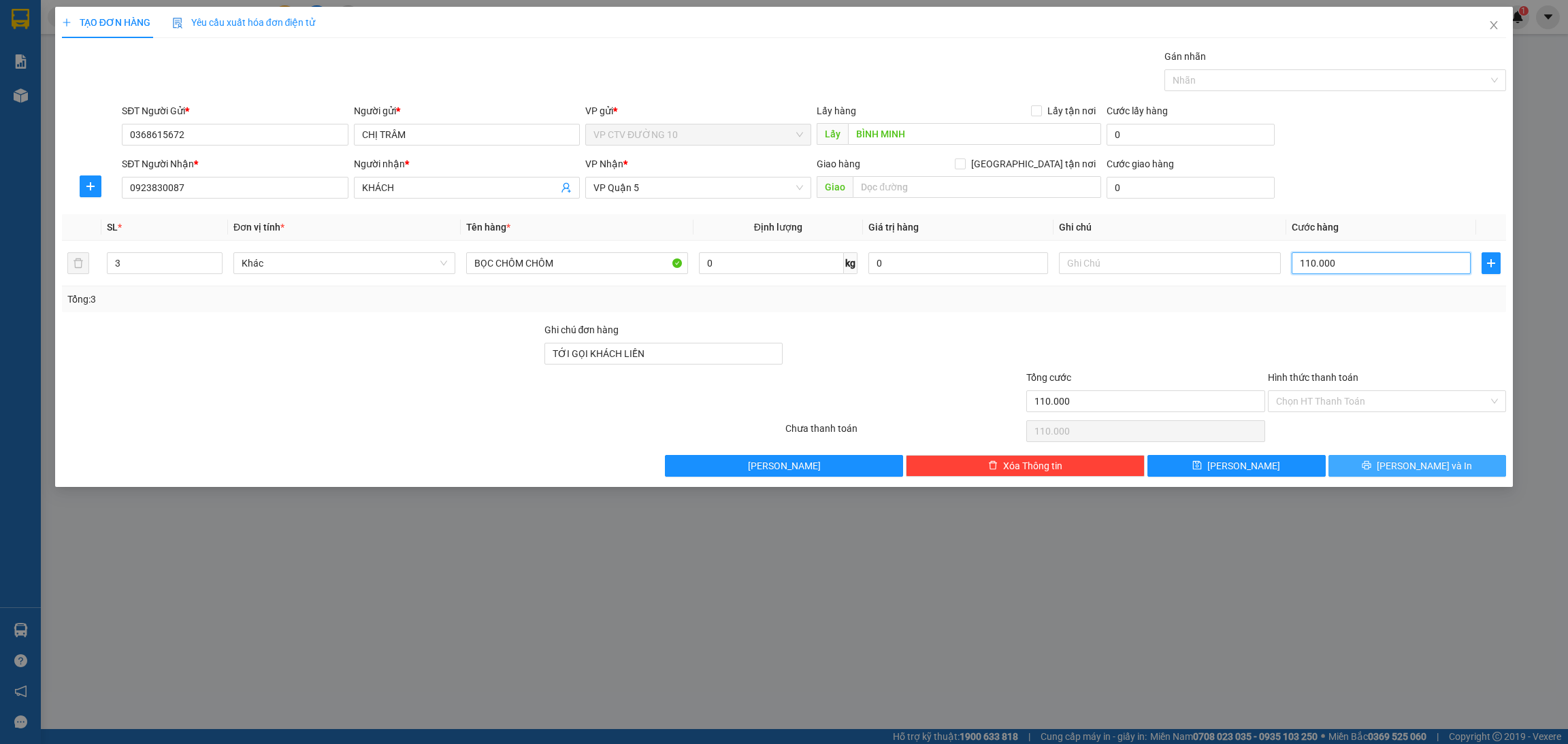
type input "110.000"
click at [1306, 471] on span "[PERSON_NAME] và In" at bounding box center [1424, 466] width 95 height 15
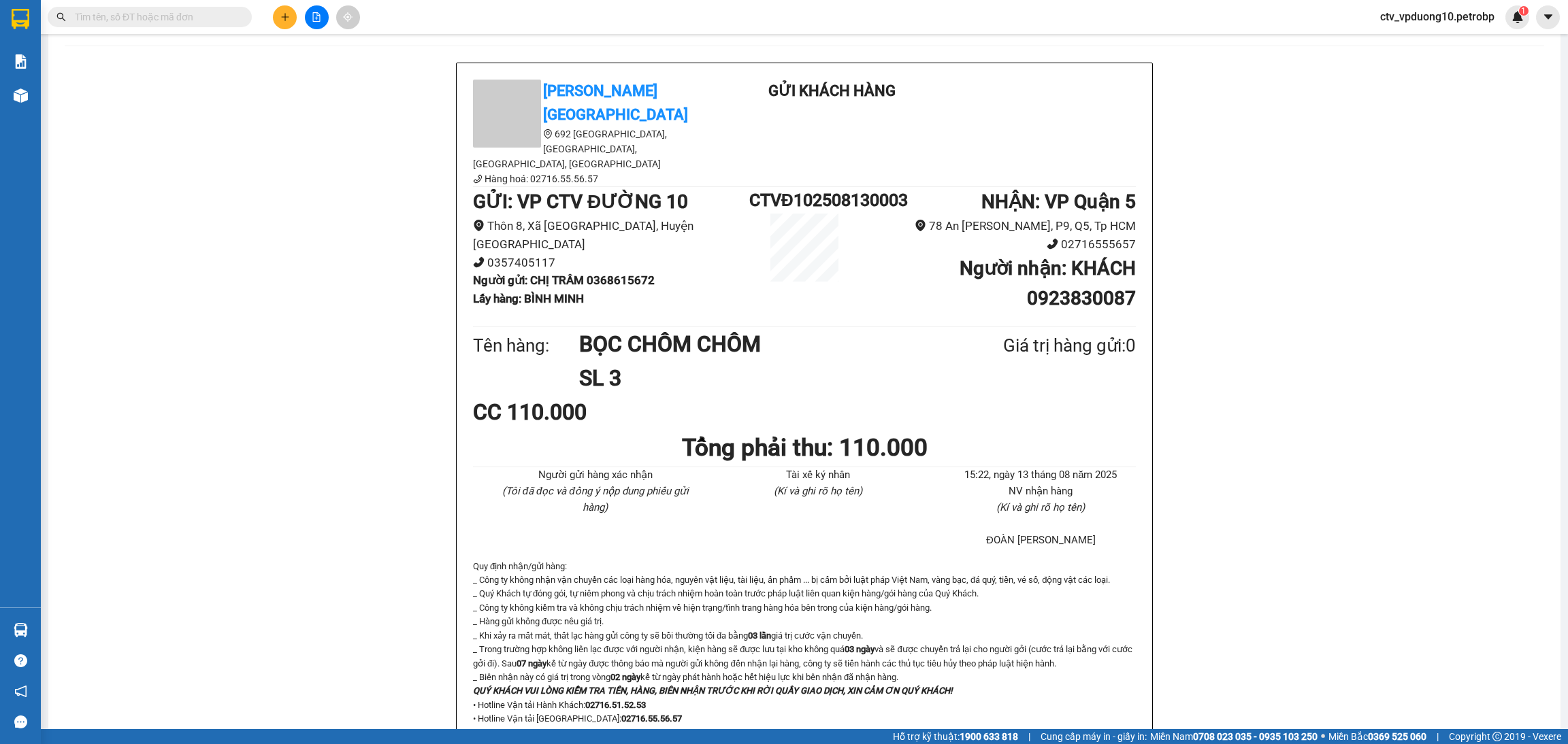
scroll to position [51, 0]
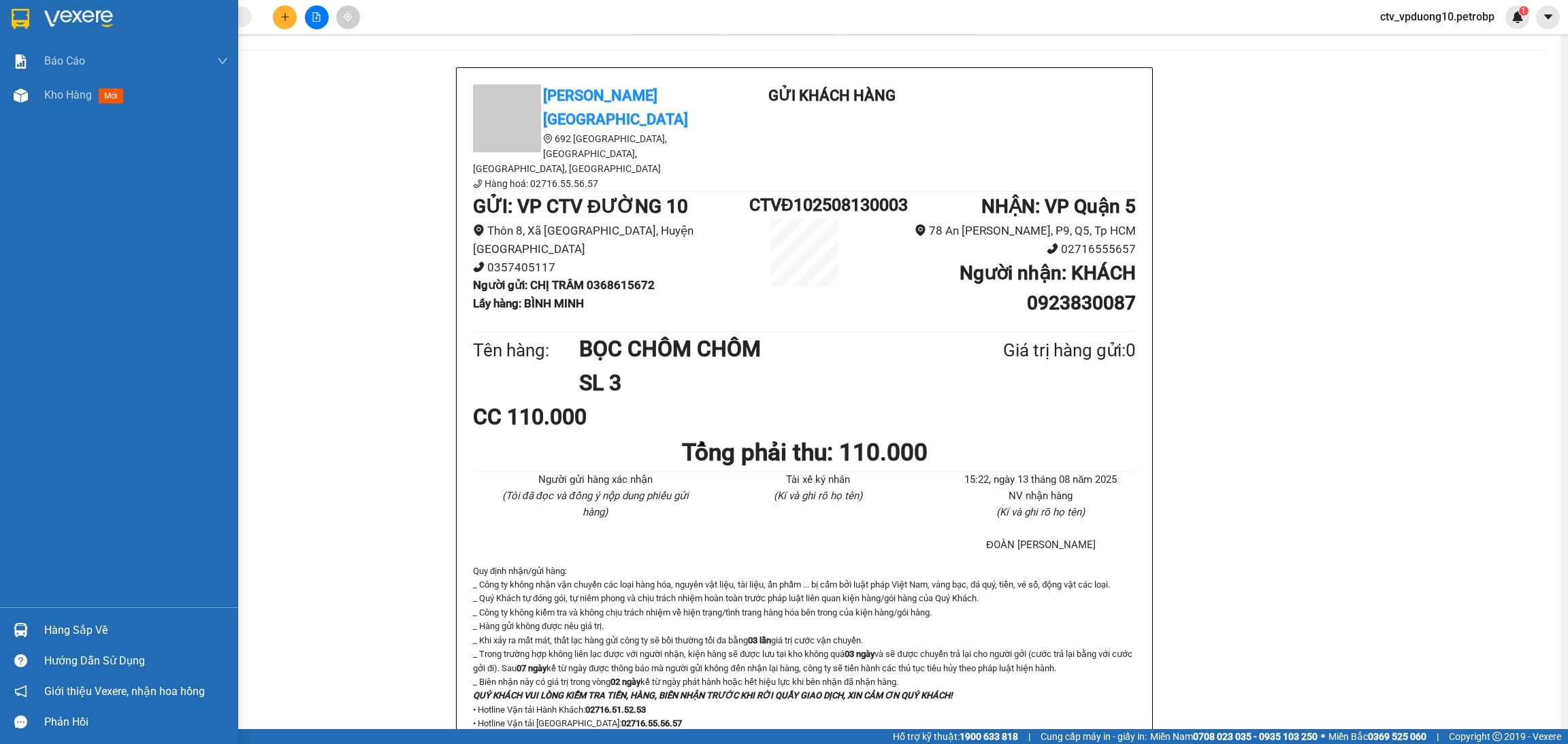
click at [30, 28] on div at bounding box center [20, 19] width 24 height 24
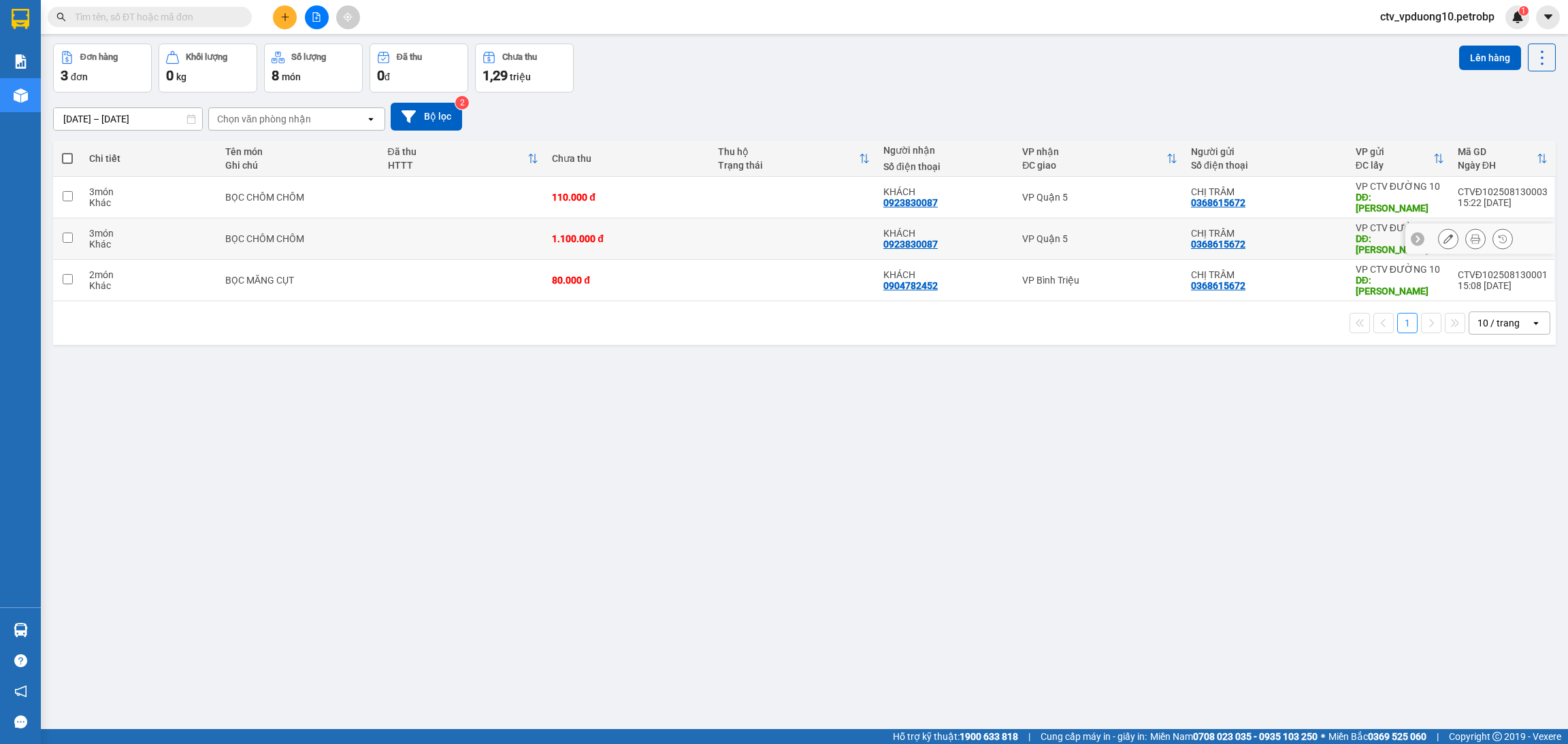
click at [1306, 234] on icon at bounding box center [1449, 239] width 9 height 9
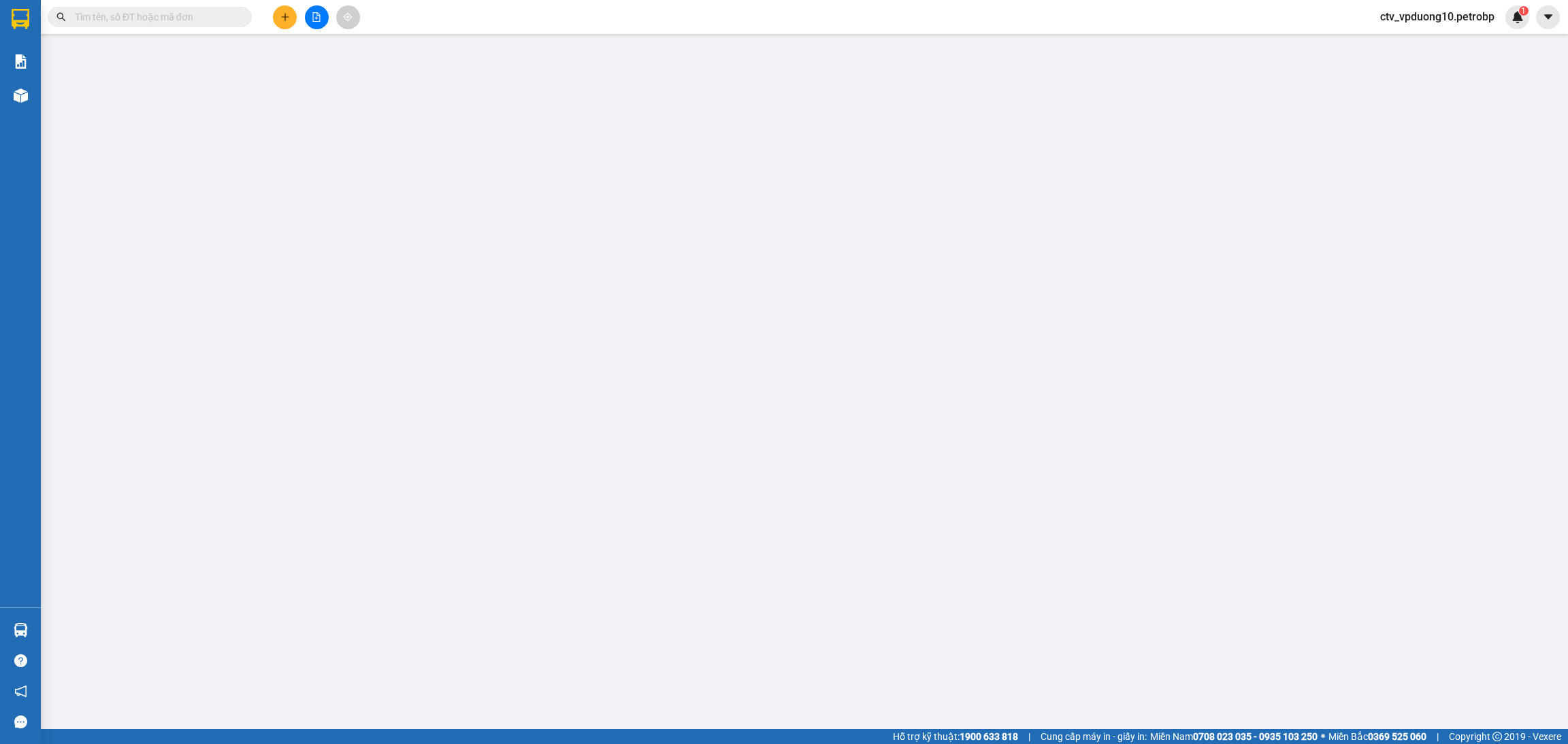
type input "0368615672"
type input "BÌNH MINH"
type input "0923830087"
type input "TỚI GỌI KHÁCH LIỀN"
type input "1.100.000"
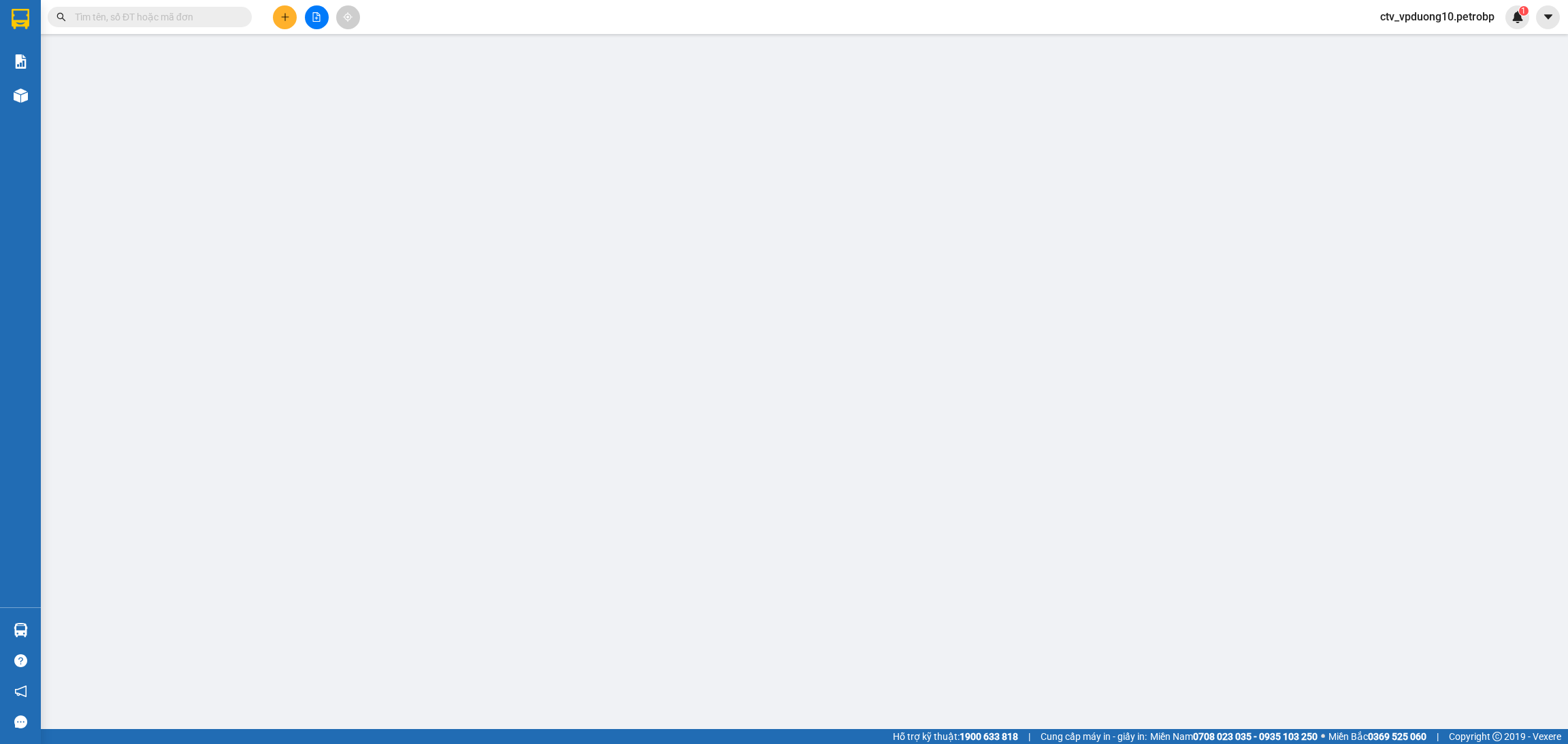
type input "1.100.000"
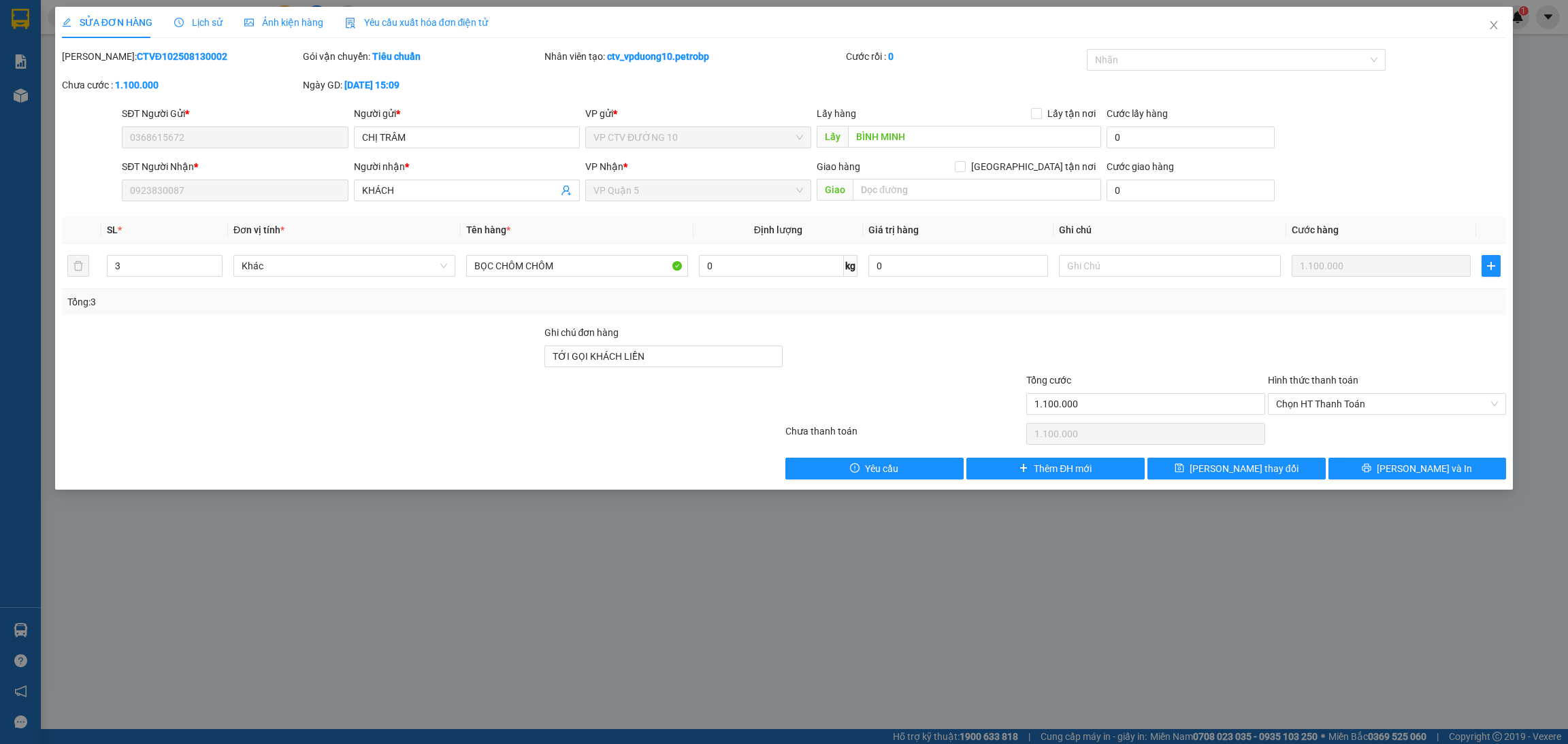
drag, startPoint x: 209, startPoint y: 60, endPoint x: 95, endPoint y: 58, distance: 114.0
click at [95, 58] on div "[PERSON_NAME]: CTVĐ102508130002" at bounding box center [181, 56] width 238 height 15
copy b "CTVĐ102508130002"
click at [281, 602] on div "SỬA ĐƠN HÀNG Lịch sử Ảnh kiện hàng Yêu cầu xuất hóa đơn điện tử Total Paid Fee …" at bounding box center [784, 372] width 1568 height 744
click at [307, 610] on div "SỬA ĐƠN HÀNG Lịch sử Ảnh kiện hàng Yêu cầu xuất hóa đơn điện tử Total Paid Fee …" at bounding box center [784, 372] width 1568 height 744
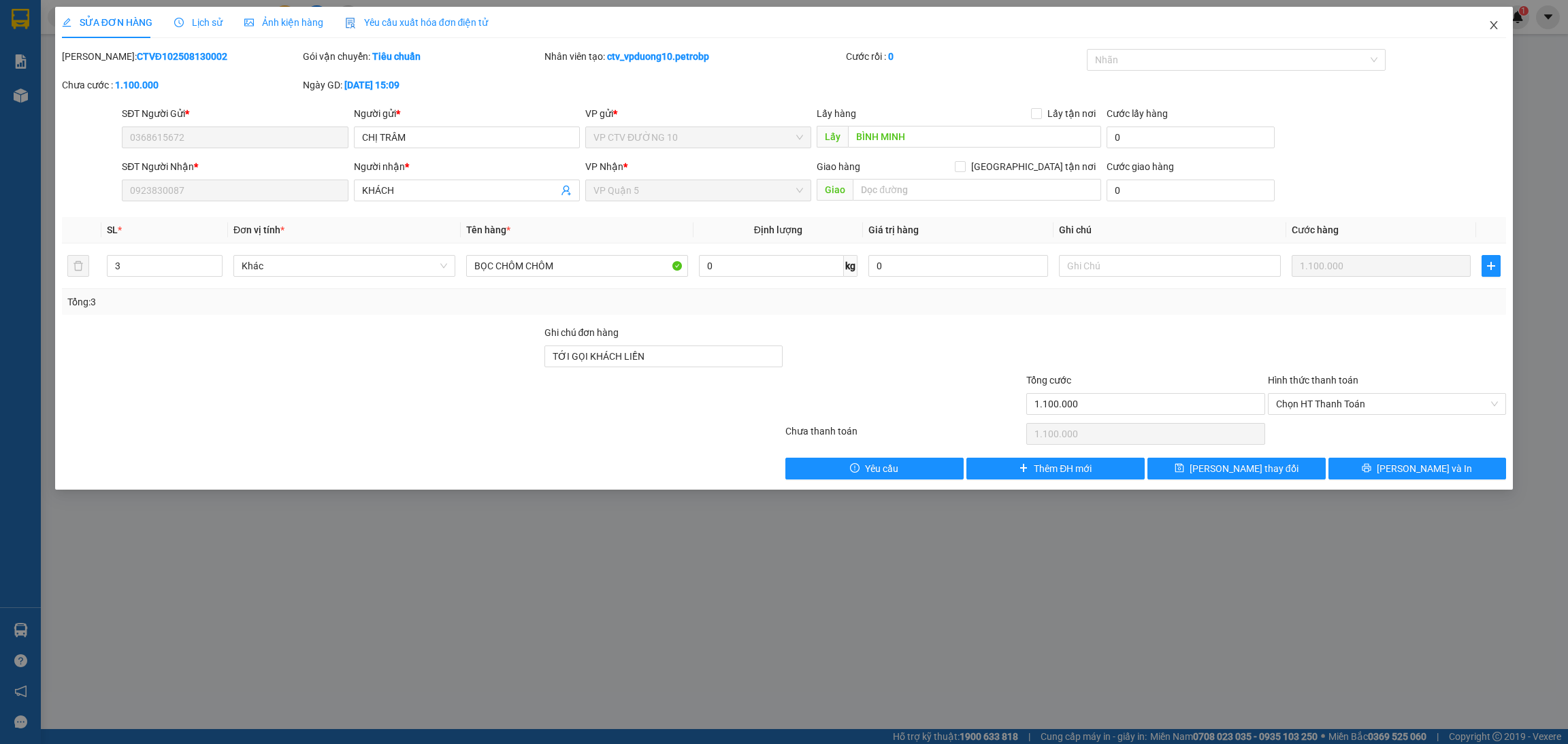
click at [1306, 23] on icon "close" at bounding box center [1494, 25] width 11 height 11
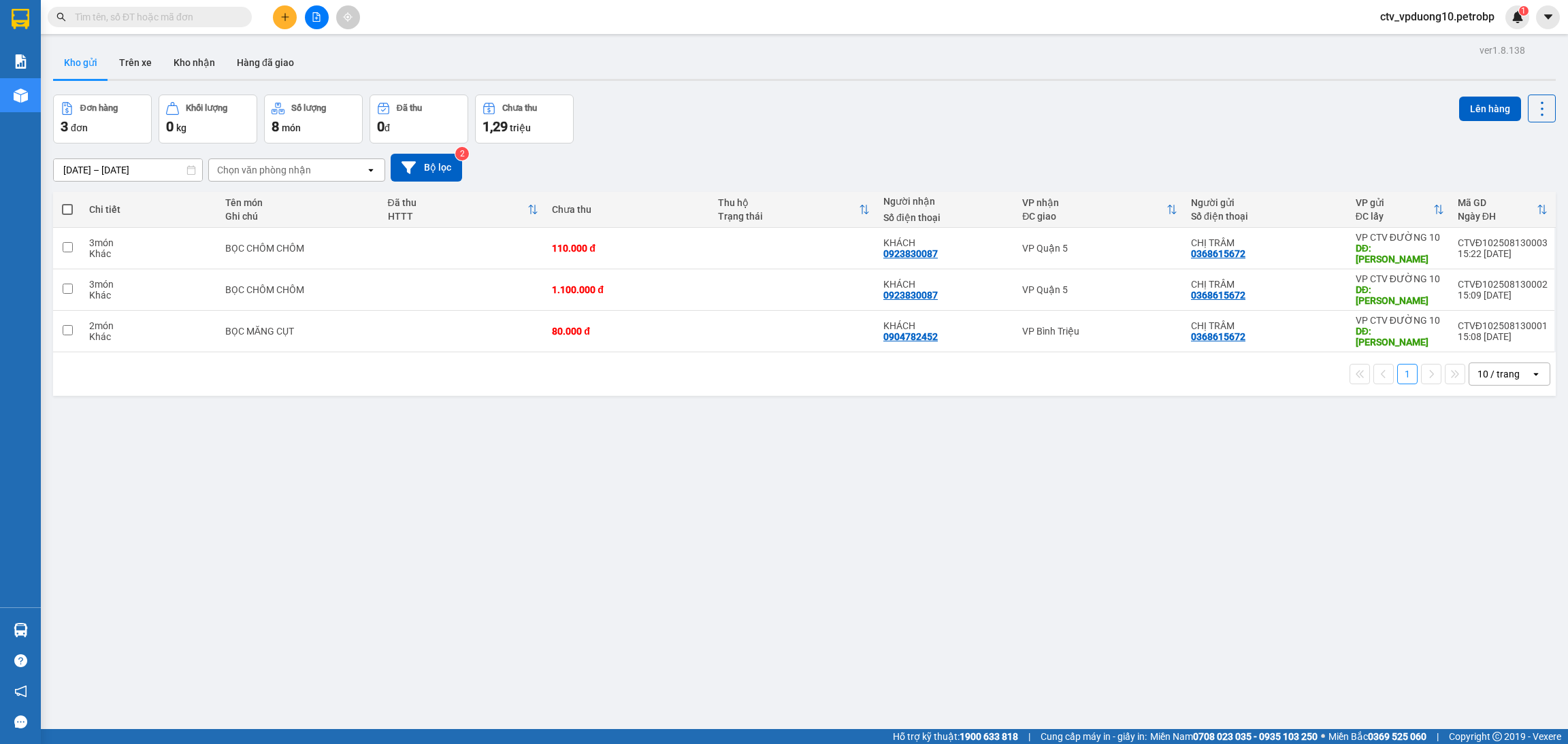
click at [1045, 563] on div "ver 1.8.138 Kho gửi Trên xe Kho nhận Hàng đã giao Đơn hàng 3 đơn Khối lượng 0 k…" at bounding box center [805, 412] width 1514 height 744
click at [309, 18] on button at bounding box center [317, 17] width 24 height 24
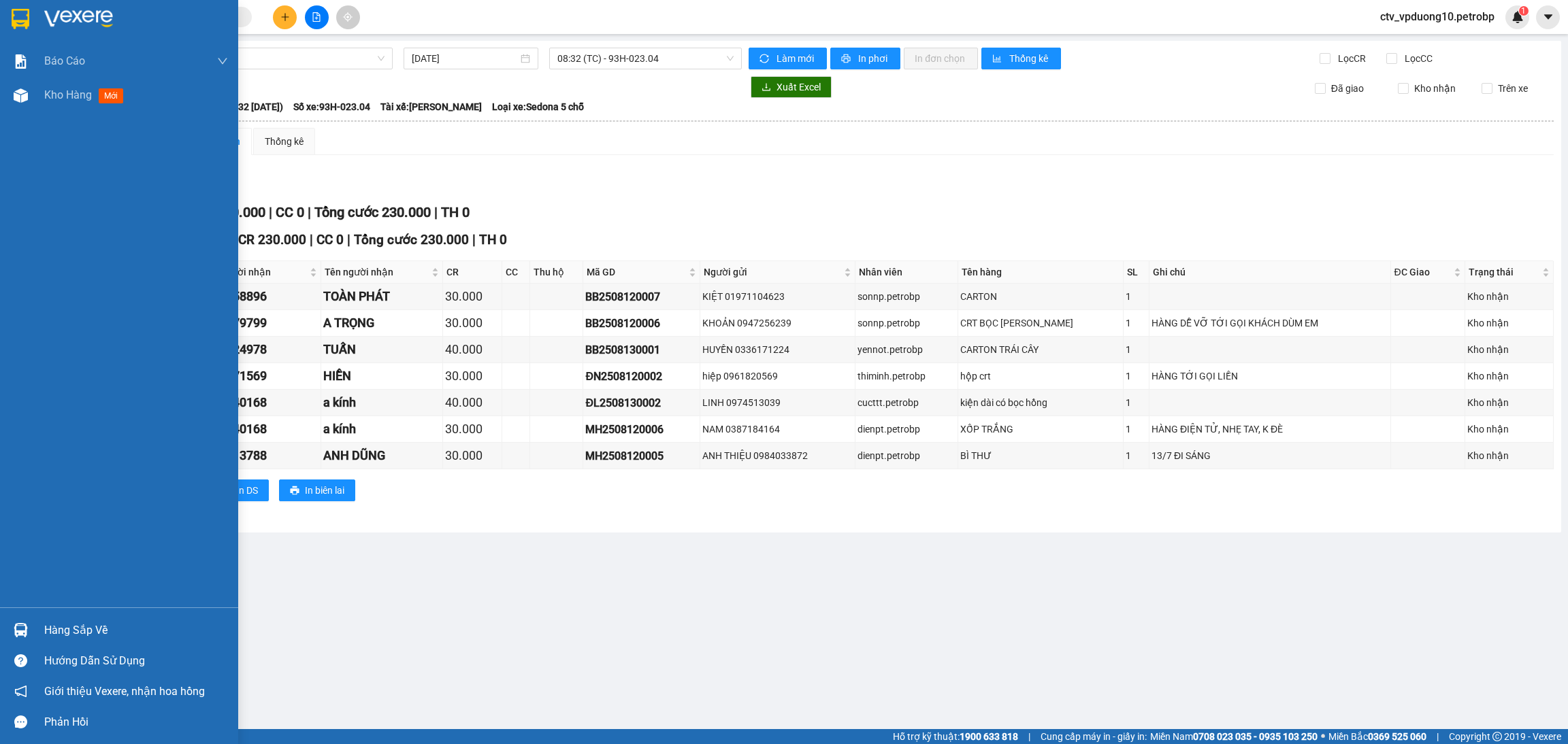
click at [27, 18] on img at bounding box center [20, 19] width 18 height 20
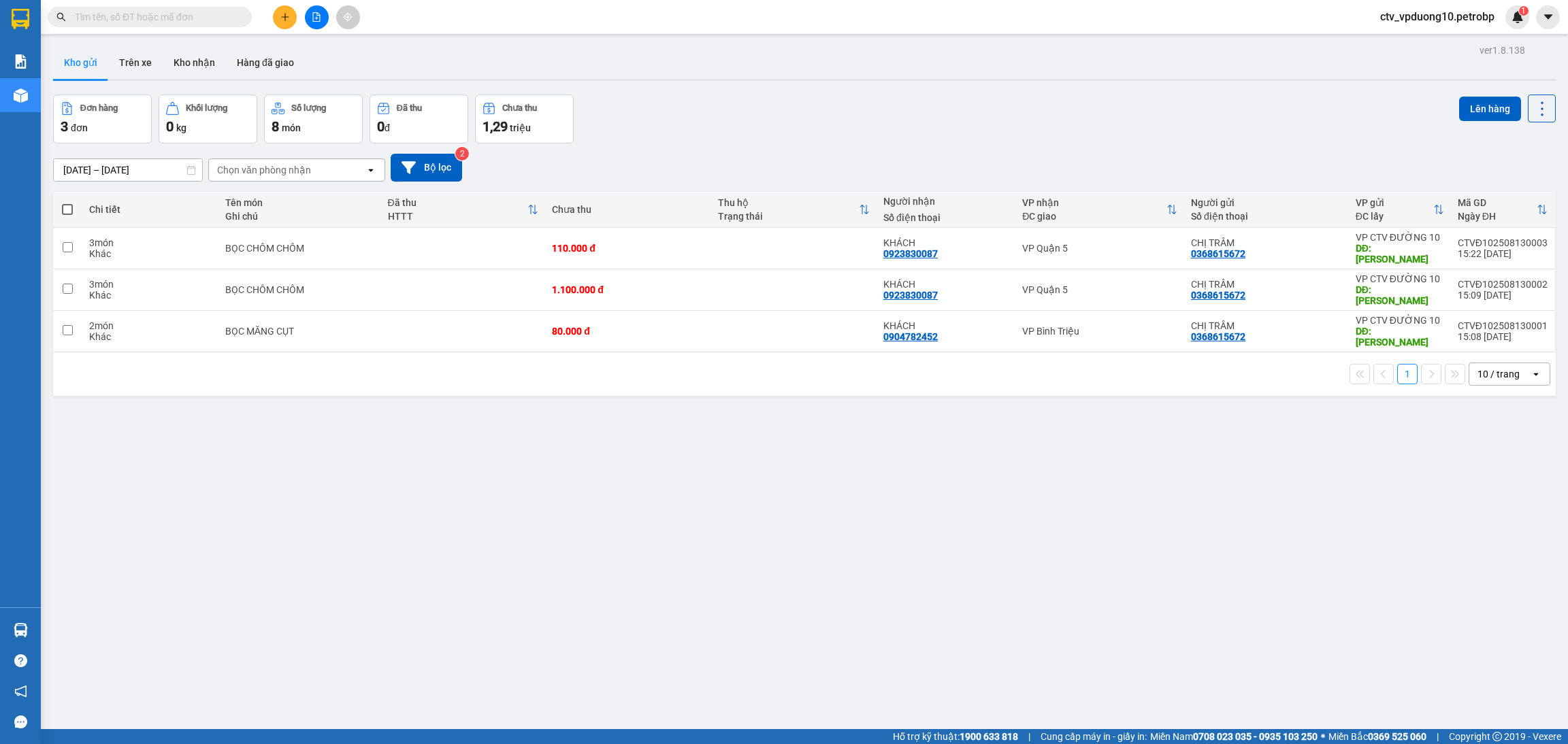
click at [263, 596] on div "ver 1.8.138 Kho gửi Trên xe Kho nhận Hàng đã giao Đơn hàng 3 đơn Khối lượng 0 k…" at bounding box center [805, 412] width 1514 height 744
click at [1306, 285] on icon at bounding box center [1449, 290] width 9 height 9
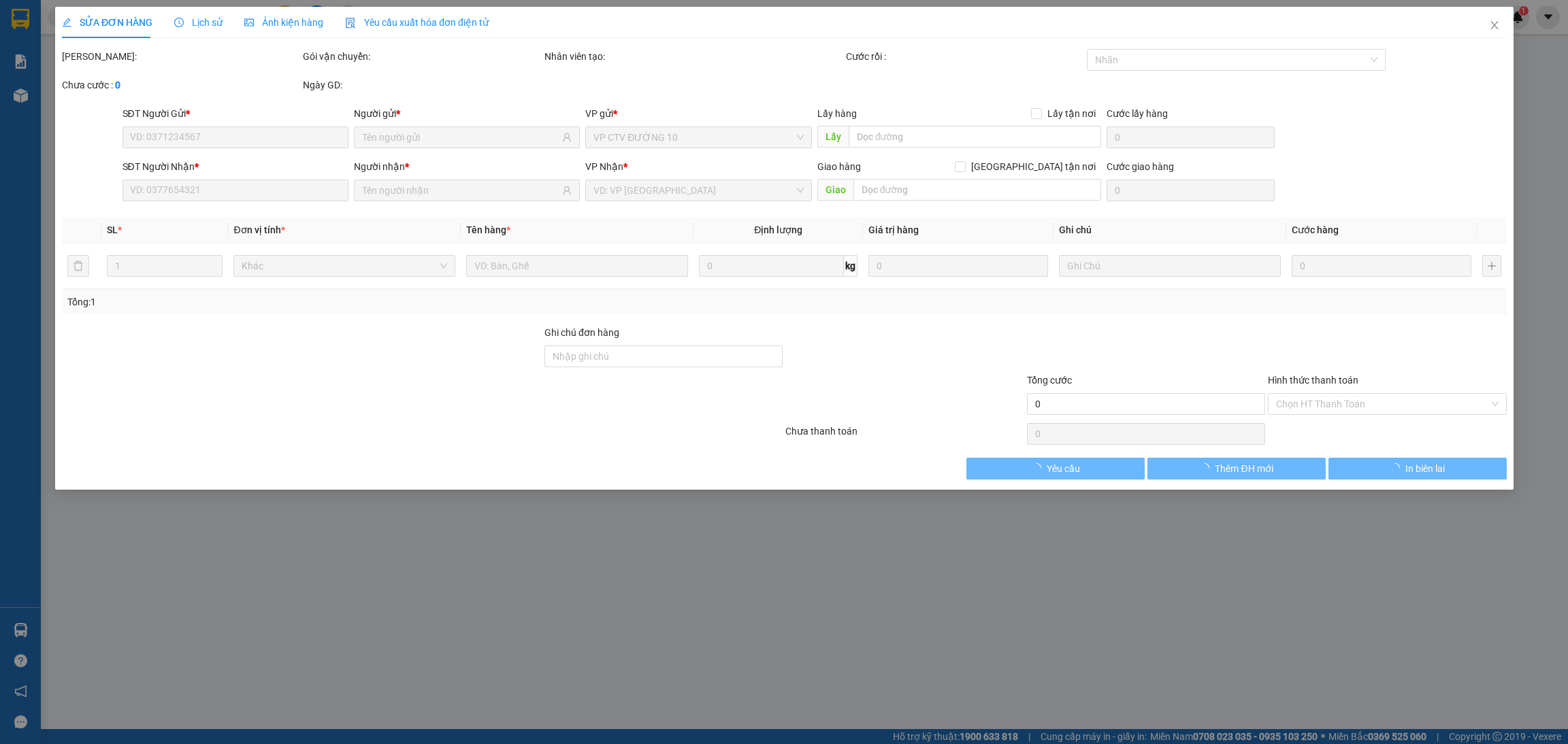
type input "0368615672"
type input "BÌNH MINH"
type input "0923830087"
type input "TỚI GỌI KHÁCH LIỀN"
type input "1.100.000"
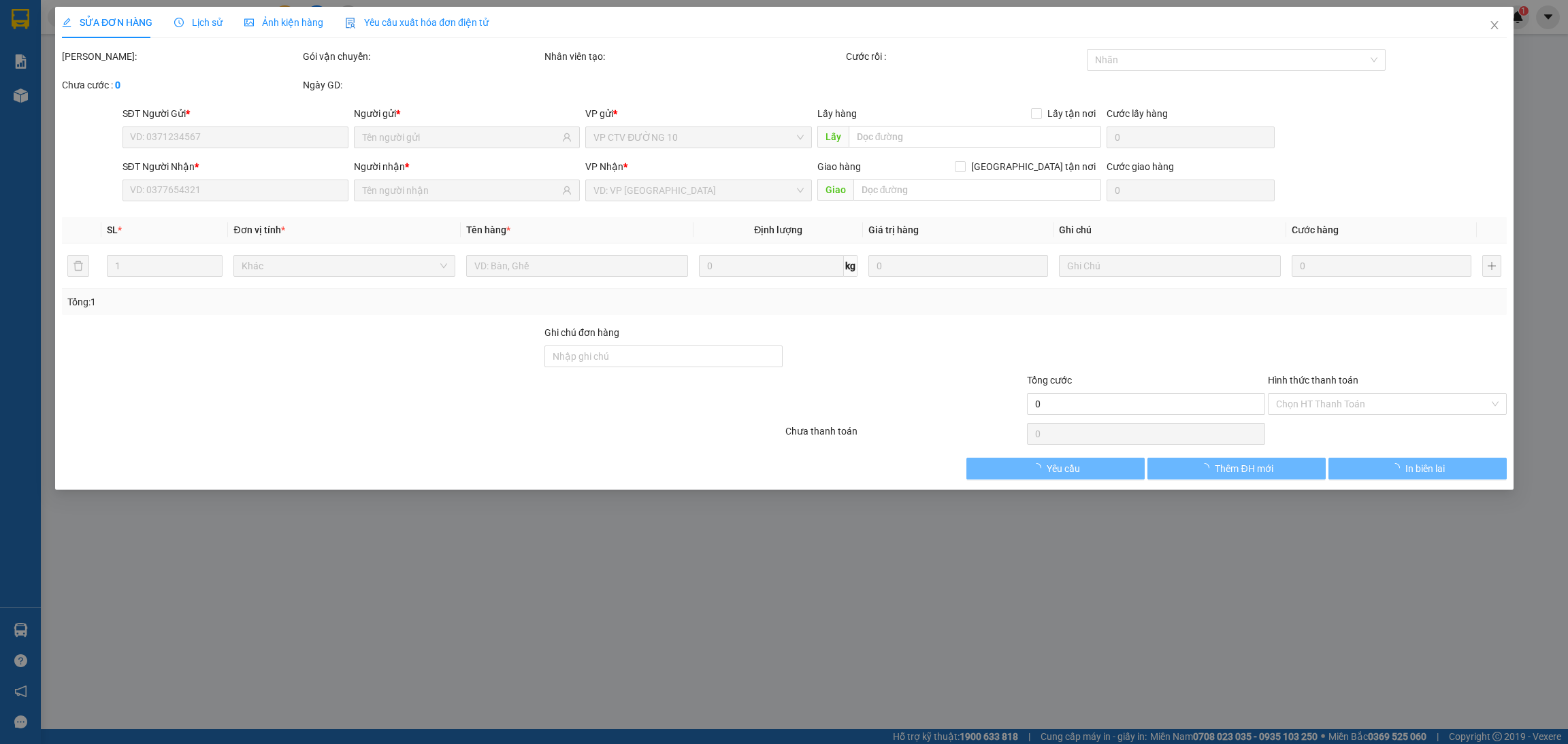
type input "1.100.000"
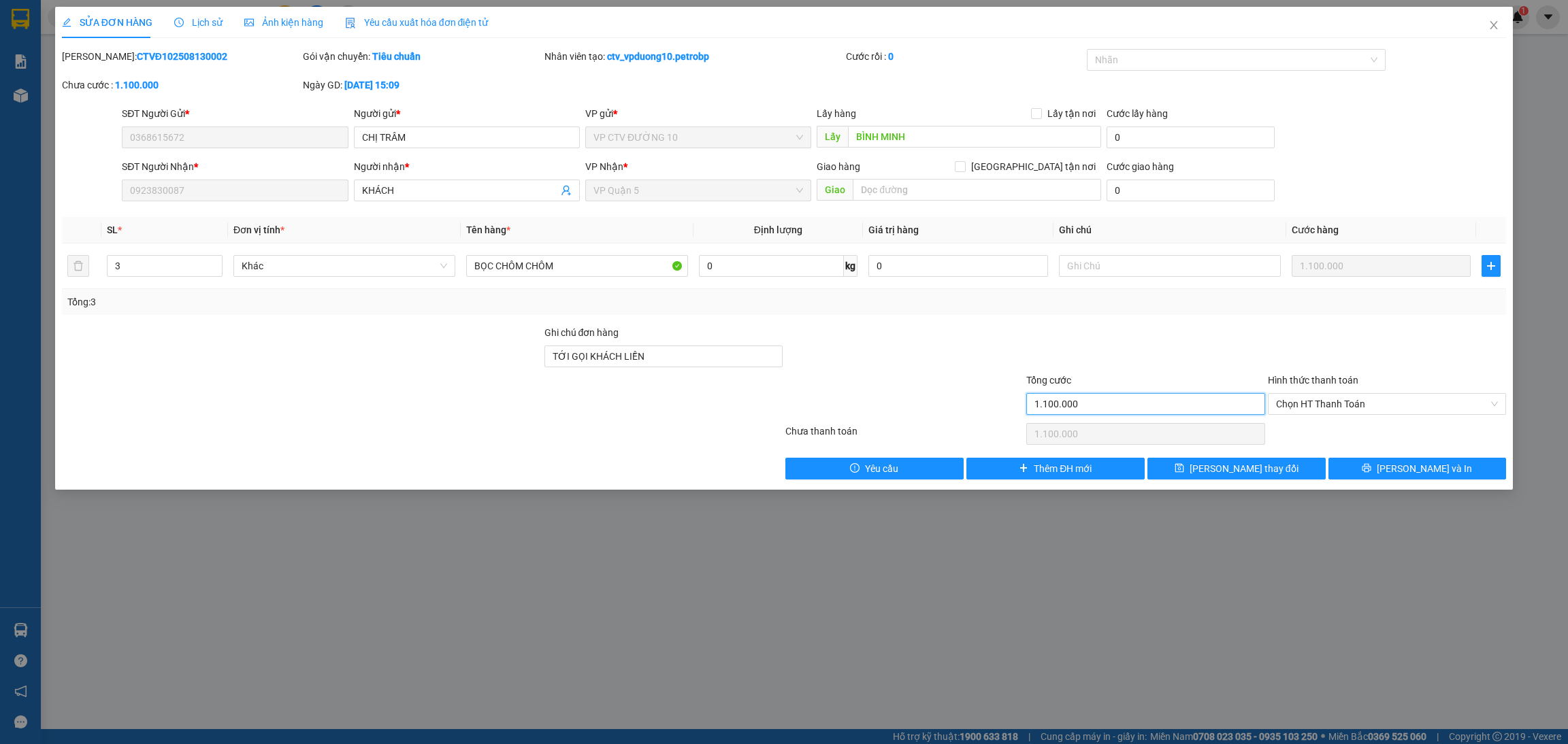
click at [1120, 404] on input "1.100.000" at bounding box center [1145, 405] width 238 height 22
click at [1306, 404] on span "Chọn HT Thanh Toán" at bounding box center [1387, 404] width 222 height 20
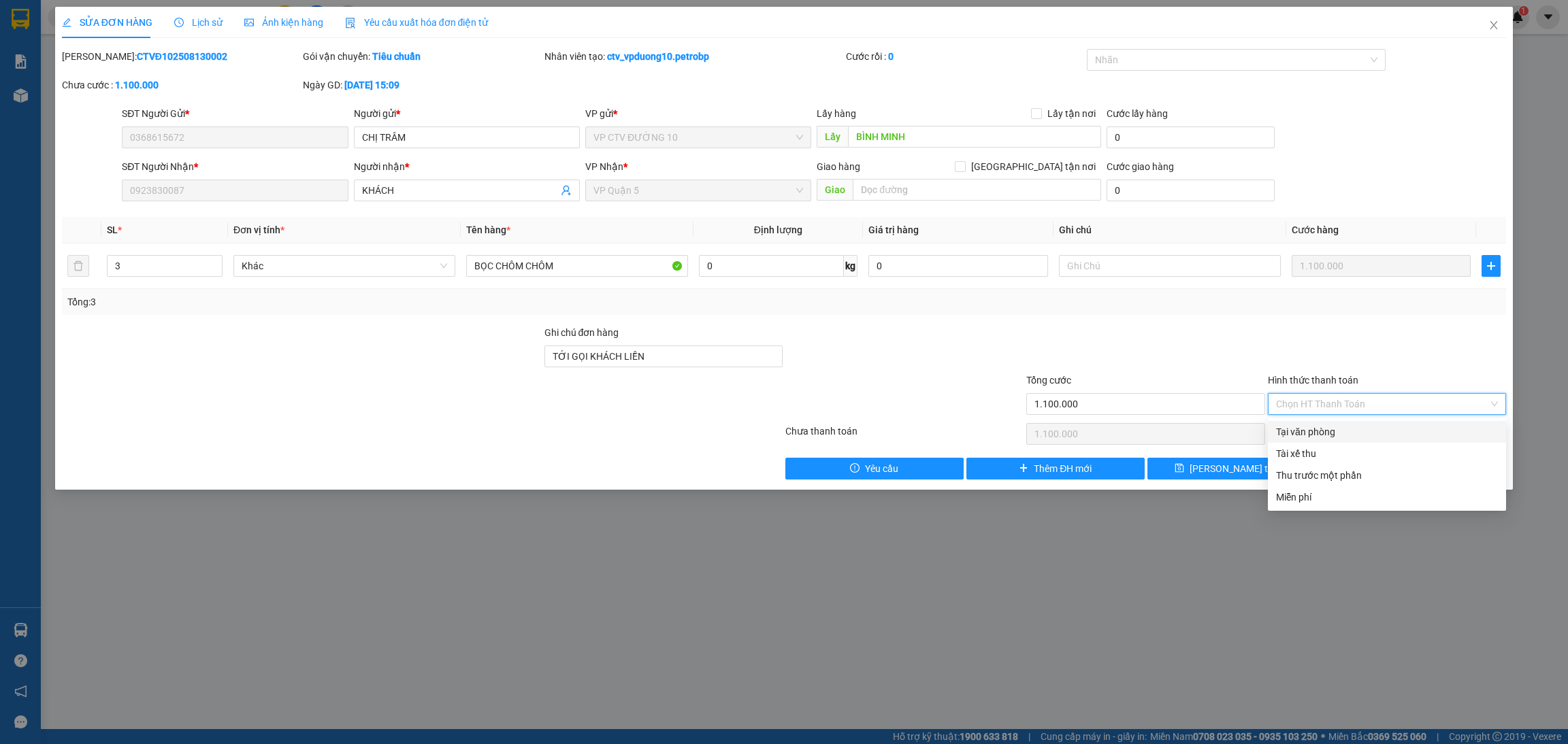
click at [1306, 345] on div at bounding box center [1387, 349] width 241 height 48
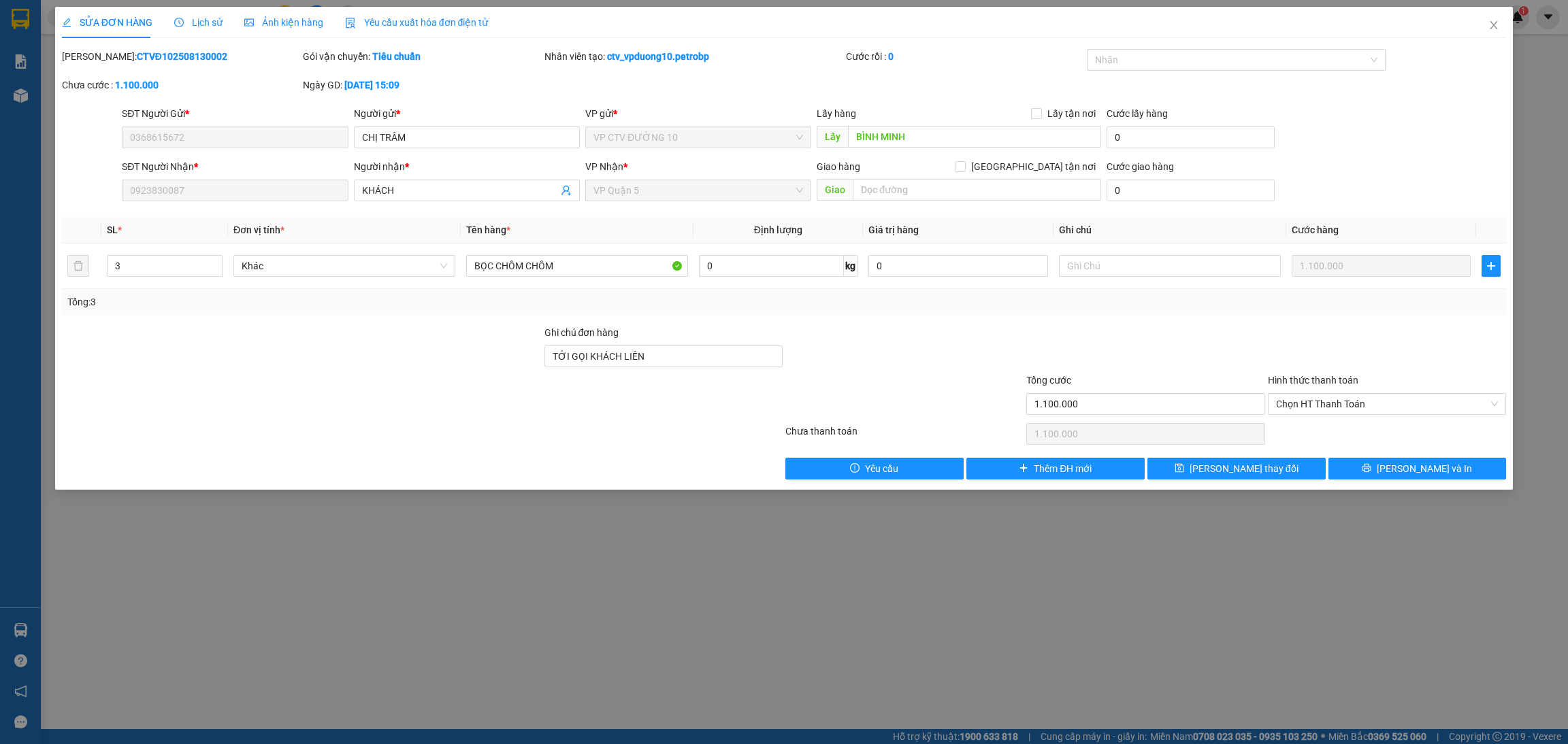
click at [1306, 315] on div "Total Paid Fee 0 Total UnPaid Fee 1.100.000 Cash Collection Total Fee Mã ĐH: CT…" at bounding box center [784, 264] width 1445 height 431
click at [402, 583] on div "SỬA ĐƠN HÀNG Lịch sử Ảnh kiện hàng Yêu cầu xuất hóa đơn điện tử Total Paid Fee …" at bounding box center [784, 372] width 1568 height 744
click at [1306, 26] on icon "close" at bounding box center [1494, 25] width 11 height 11
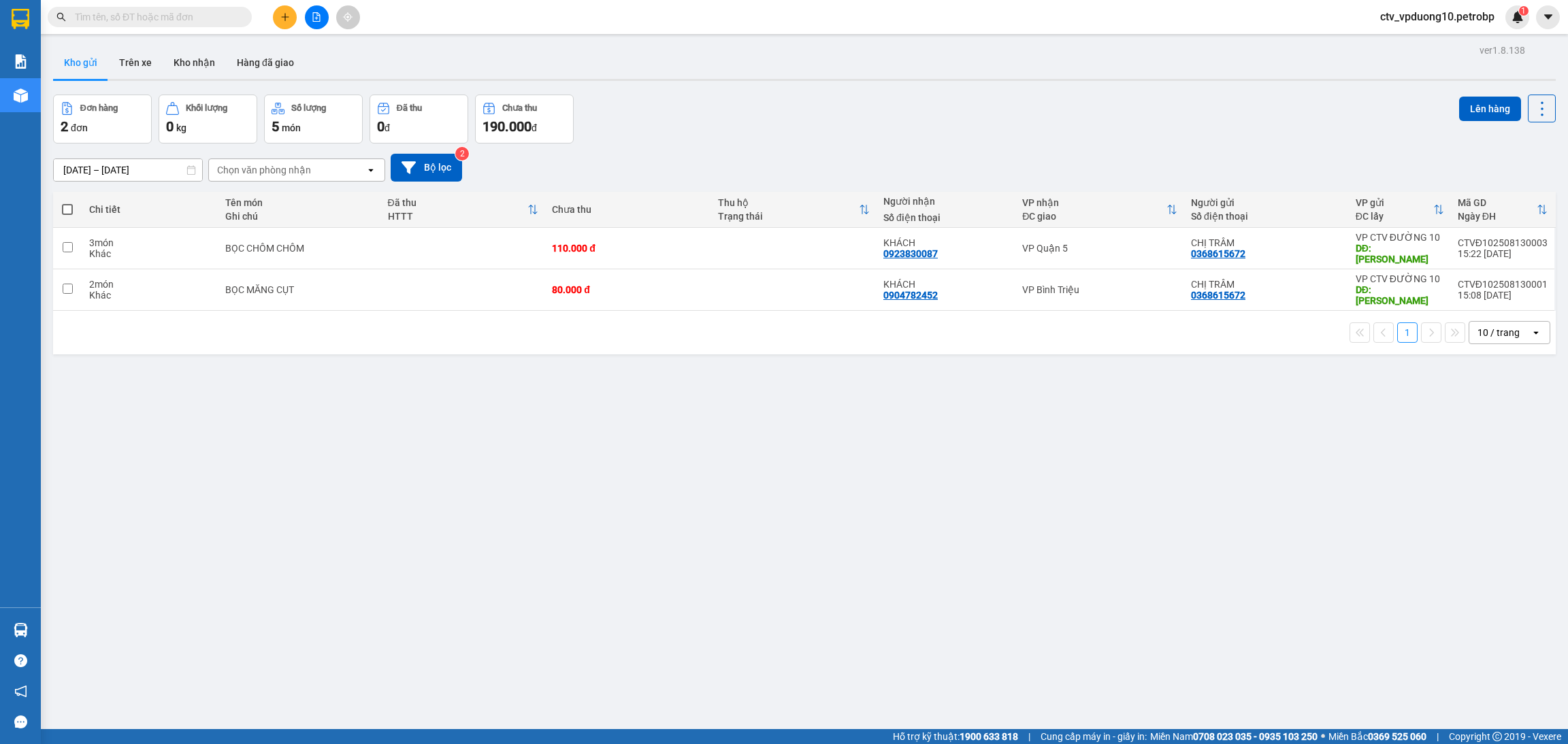
click at [51, 212] on div "ver 1.8.138 Kho gửi Trên xe Kho nhận Hàng đã giao Đơn hàng 2 đơn Khối lượng 0 k…" at bounding box center [805, 412] width 1514 height 744
click at [73, 201] on th at bounding box center [68, 210] width 29 height 36
click at [77, 209] on th at bounding box center [68, 210] width 29 height 36
click at [68, 208] on span at bounding box center [68, 210] width 11 height 11
click at [68, 203] on input "checkbox" at bounding box center [68, 203] width 0 height 0
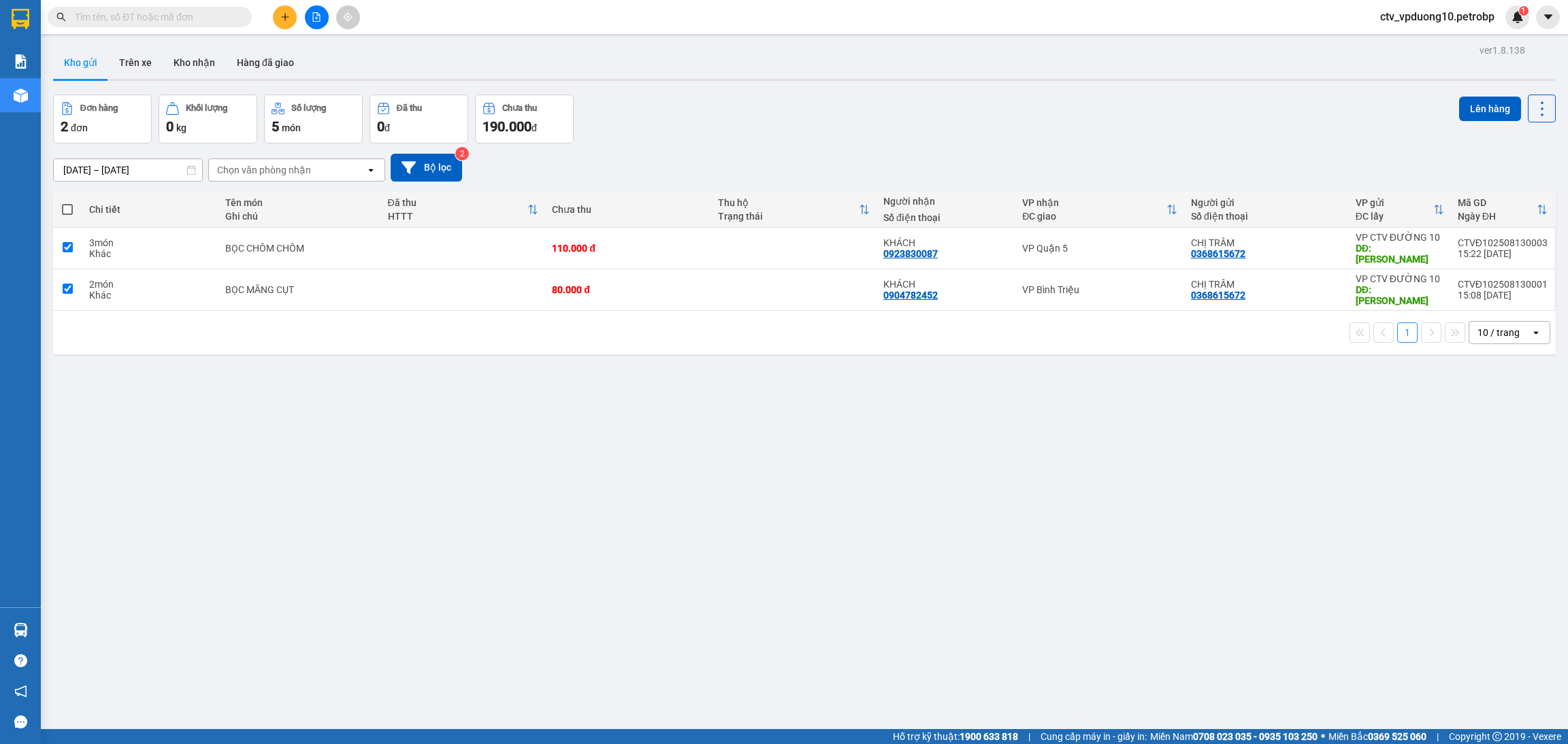
checkbox input "true"
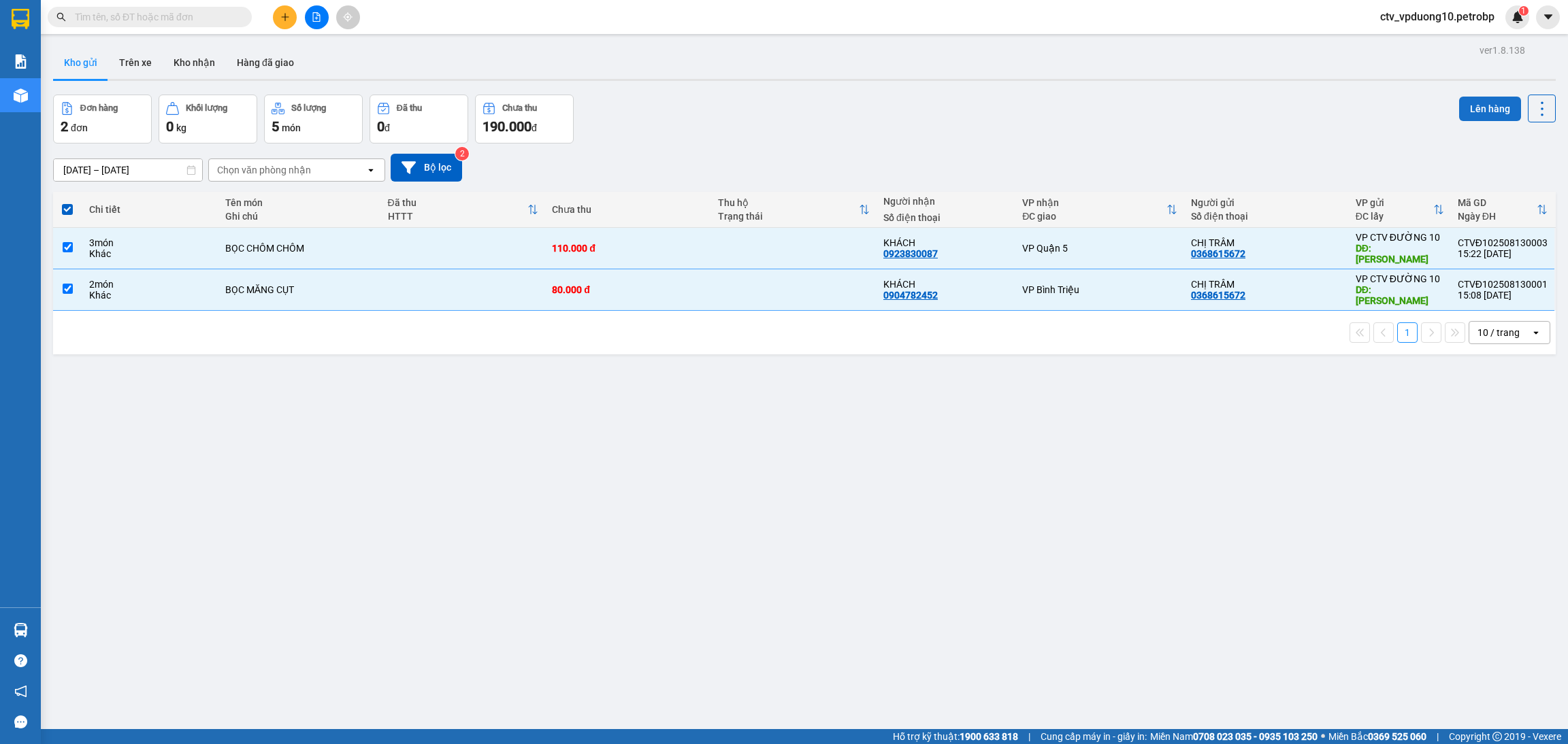
click at [1485, 101] on button "Lên hàng" at bounding box center [1490, 108] width 62 height 24
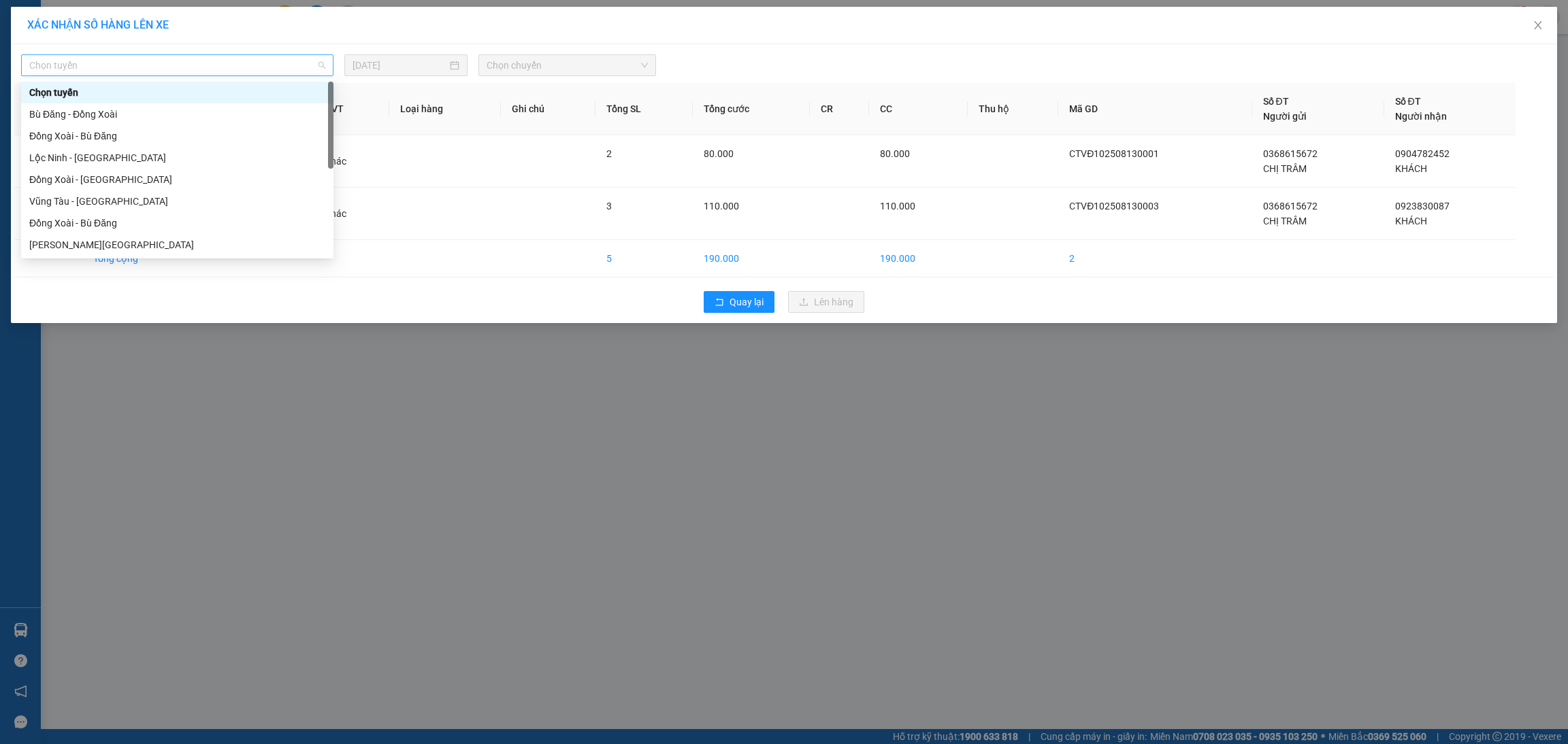
click at [303, 73] on span "Chọn tuyến" at bounding box center [177, 65] width 296 height 20
click at [246, 110] on div "Bù Đăng - Đồng Xoài" at bounding box center [177, 114] width 296 height 15
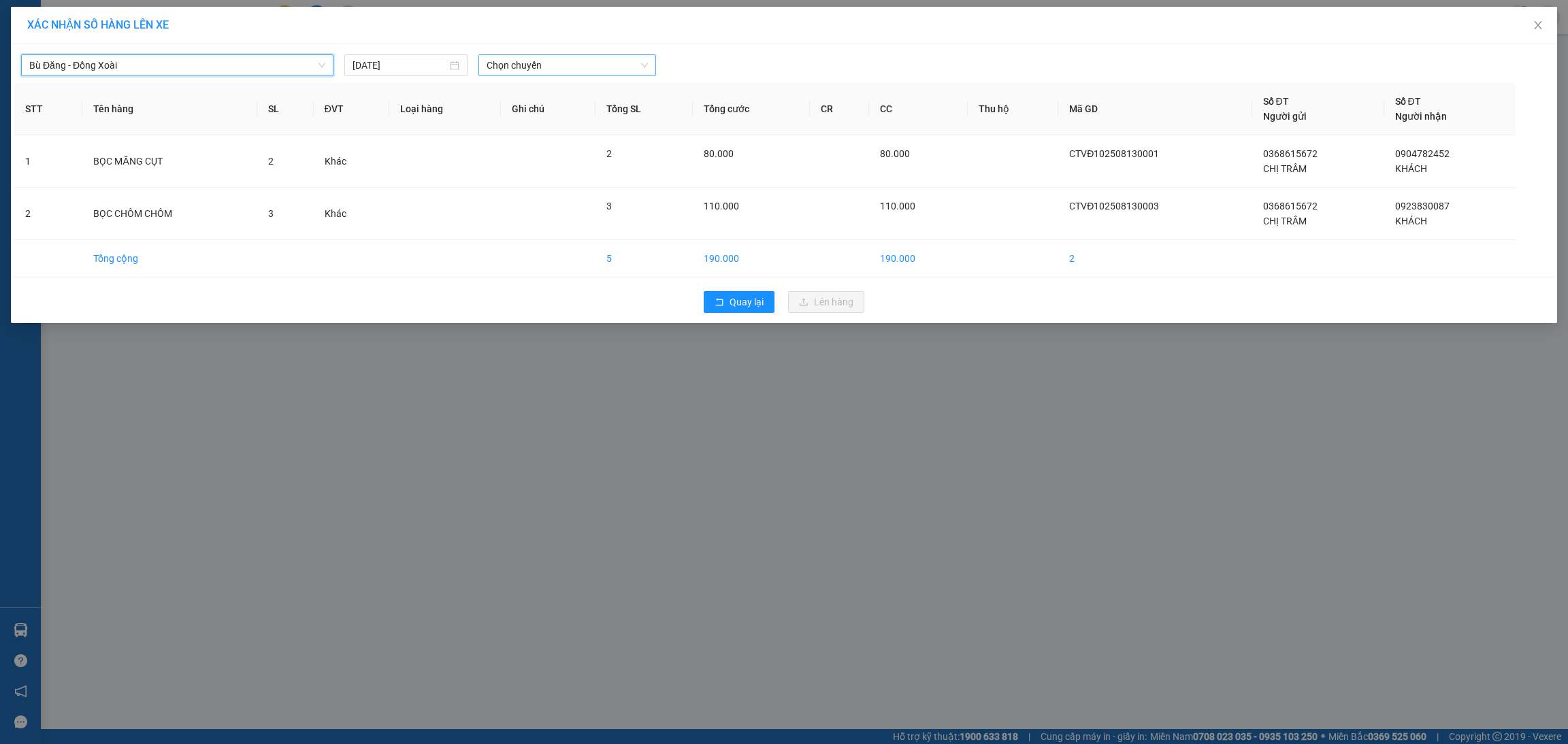
click at [548, 58] on span "Chọn chuyến" at bounding box center [567, 65] width 161 height 20
click at [556, 131] on div "14:32 (TC) - 93H-023.04" at bounding box center [539, 136] width 106 height 15
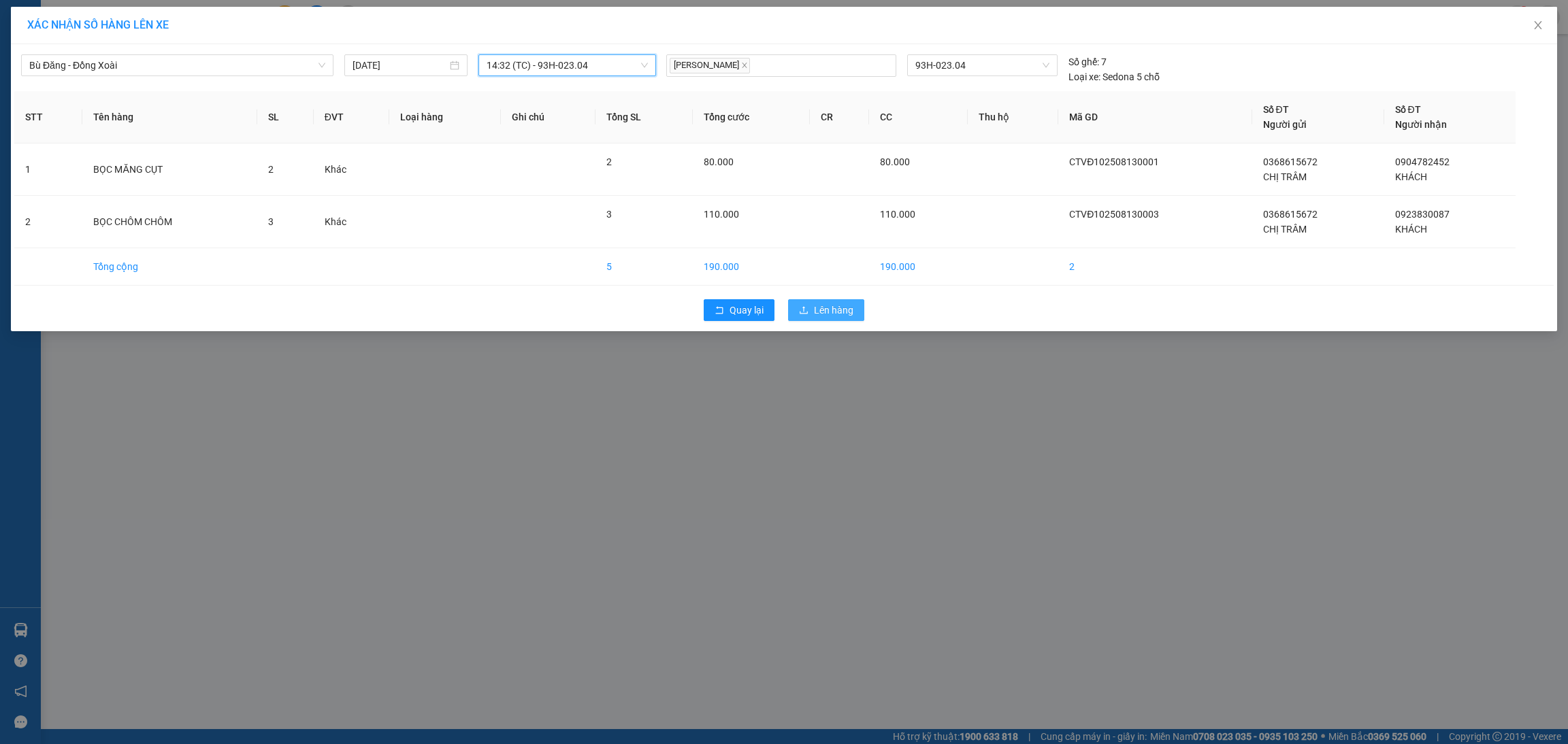
click at [835, 306] on span "Lên hàng" at bounding box center [834, 310] width 39 height 15
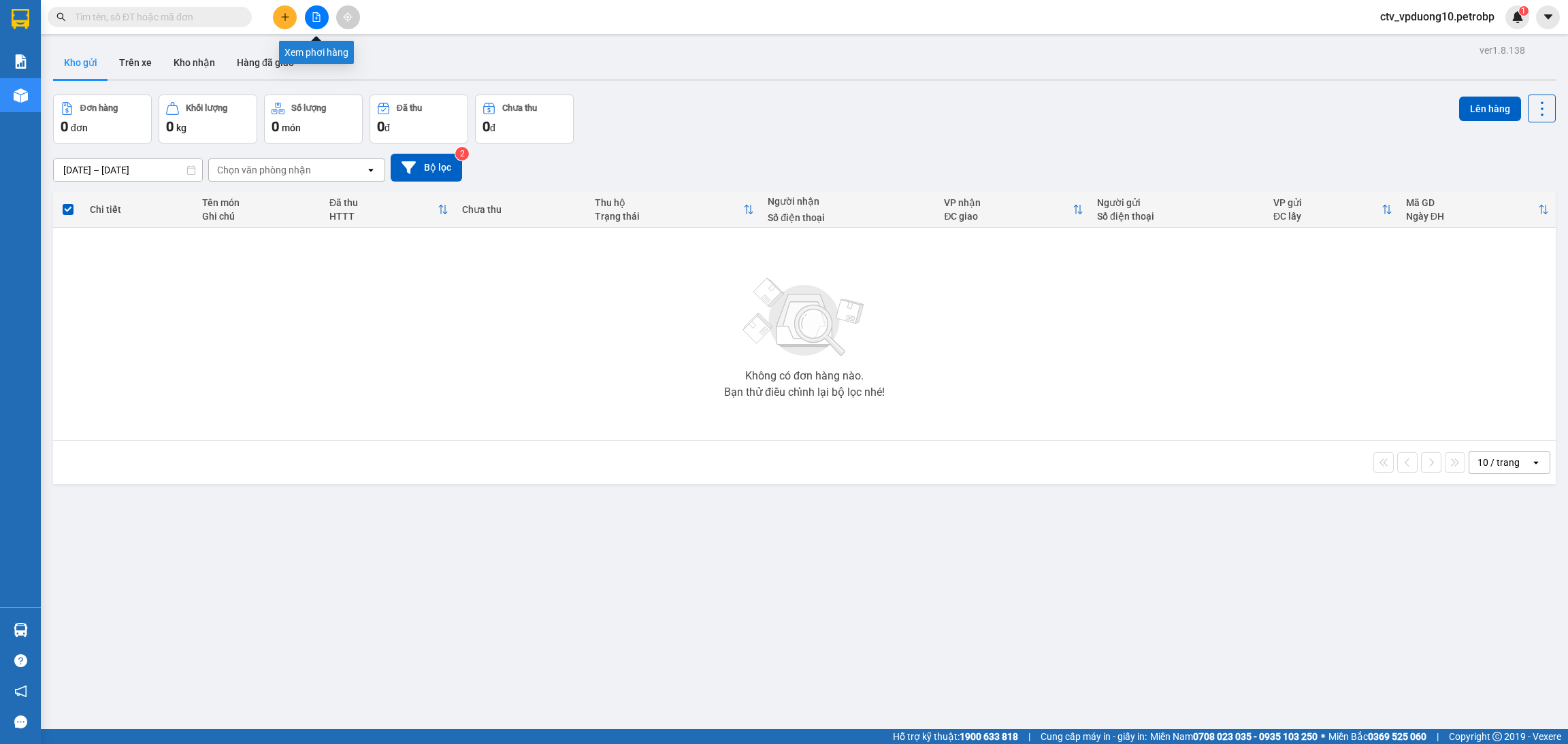
click at [318, 18] on icon "file-add" at bounding box center [317, 17] width 9 height 9
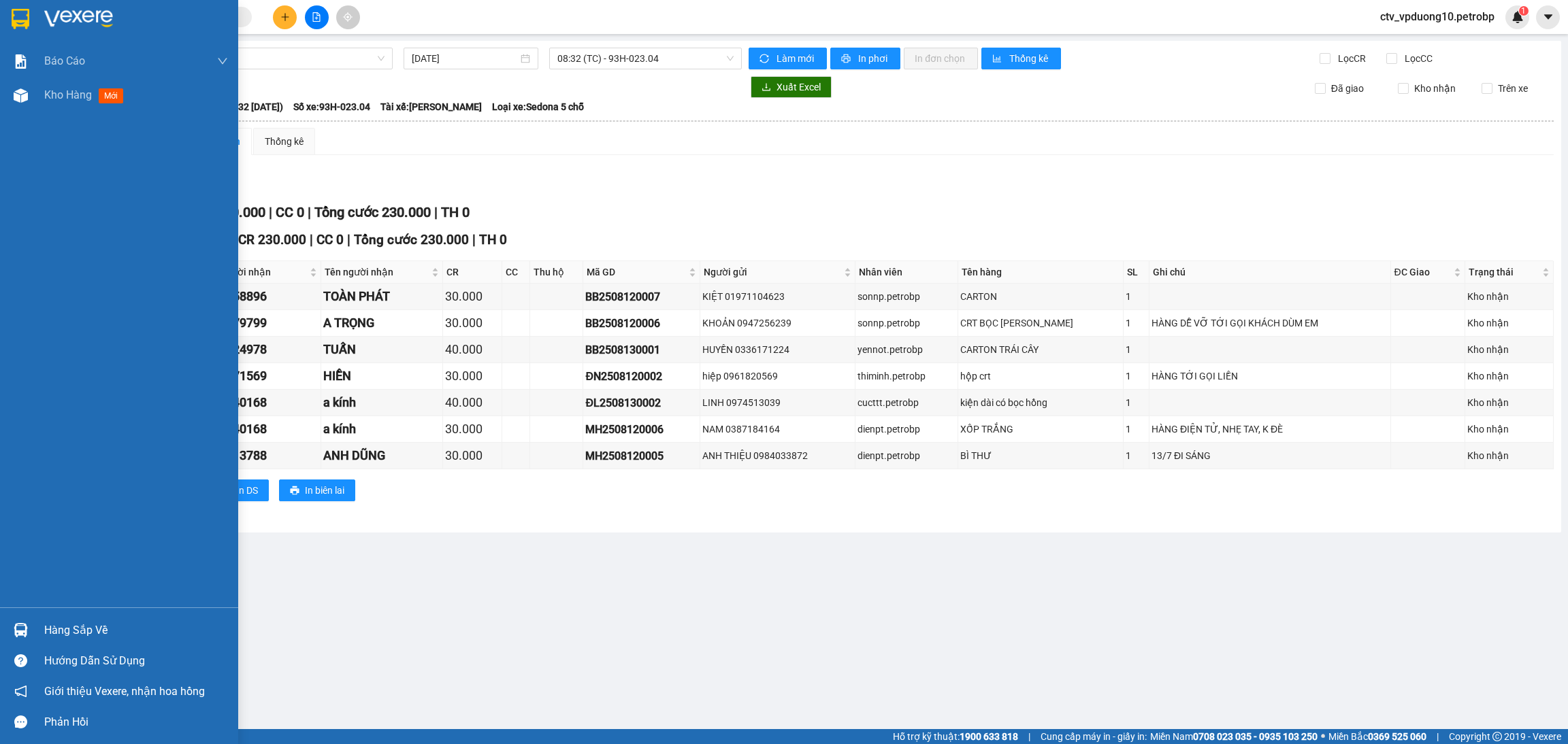
click at [20, 25] on img at bounding box center [20, 19] width 18 height 20
